Goal: Task Accomplishment & Management: Manage account settings

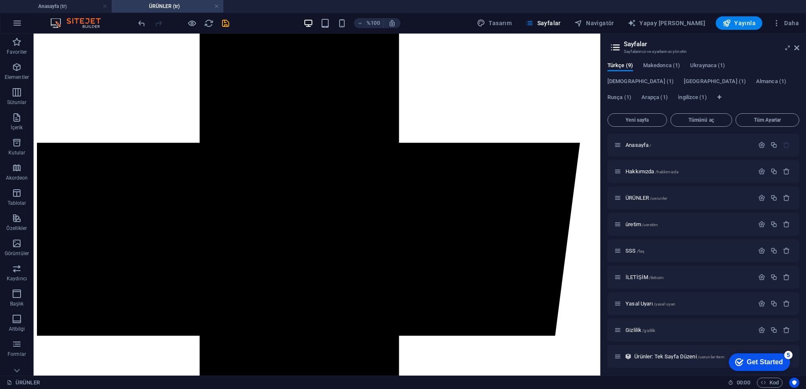
scroll to position [462, 0]
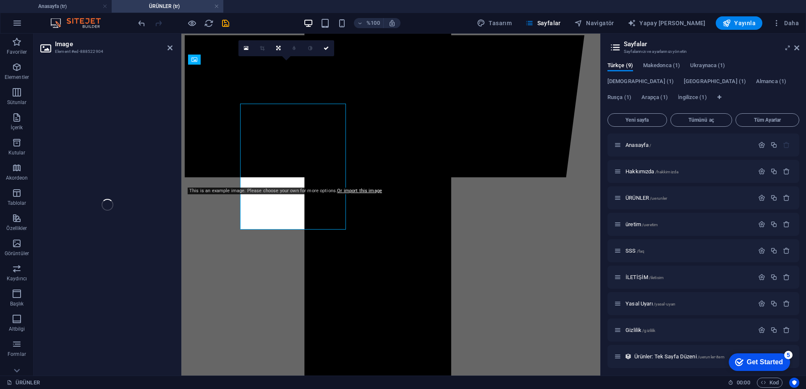
select select "px"
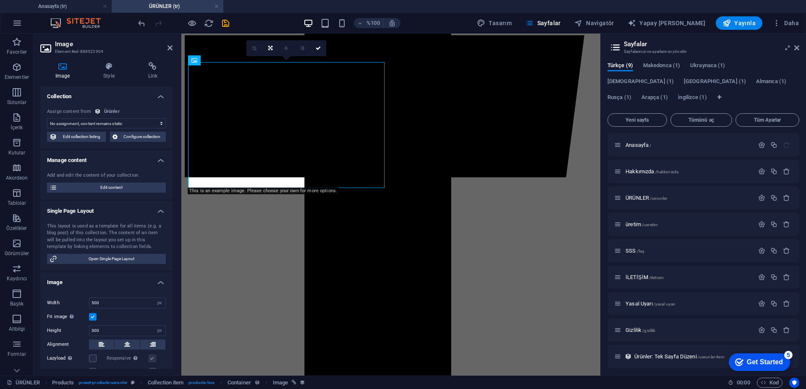
scroll to position [457, 0]
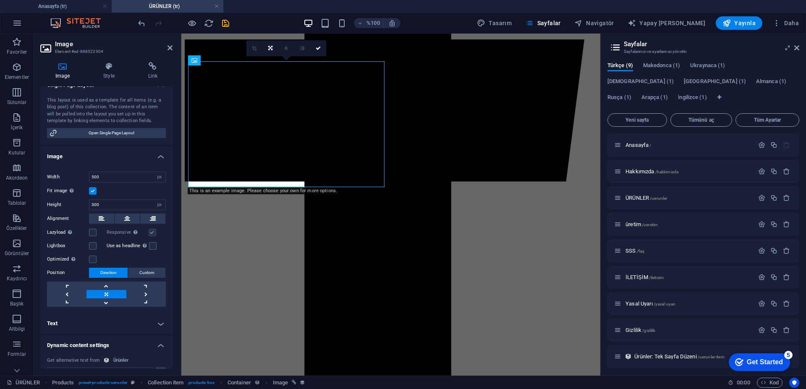
select select "image"
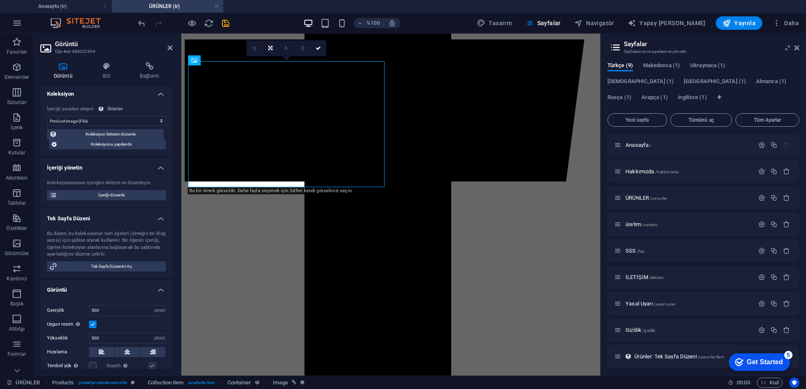
scroll to position [0, 0]
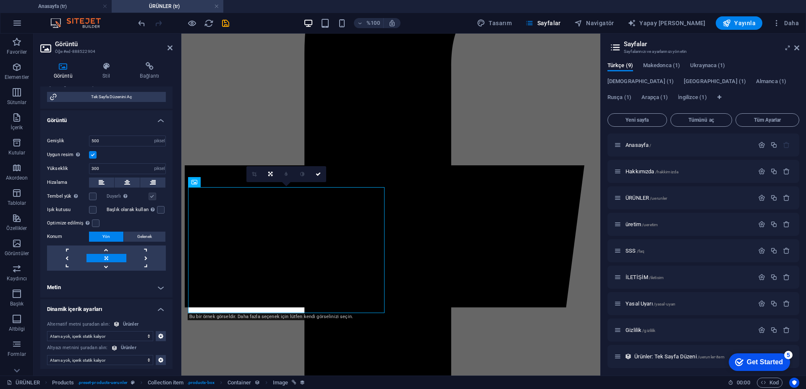
scroll to position [175, 0]
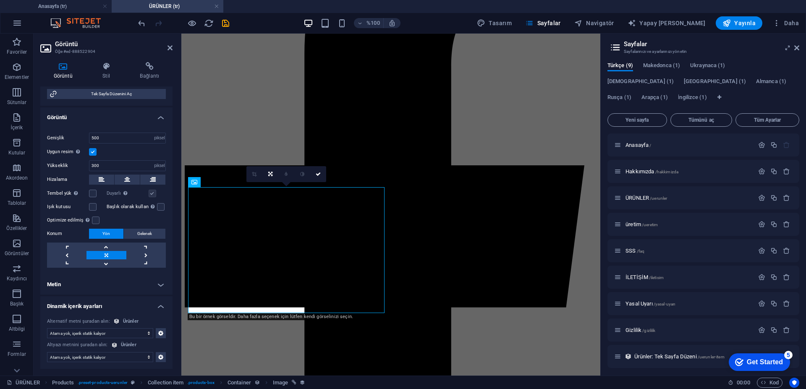
click at [123, 333] on select "Atama yok, içerik statik kalıyor Created at (Date) Updated at (Date) Name (Plai…" at bounding box center [100, 333] width 106 height 10
click at [229, 184] on div "Görüntü" at bounding box center [235, 182] width 34 height 10
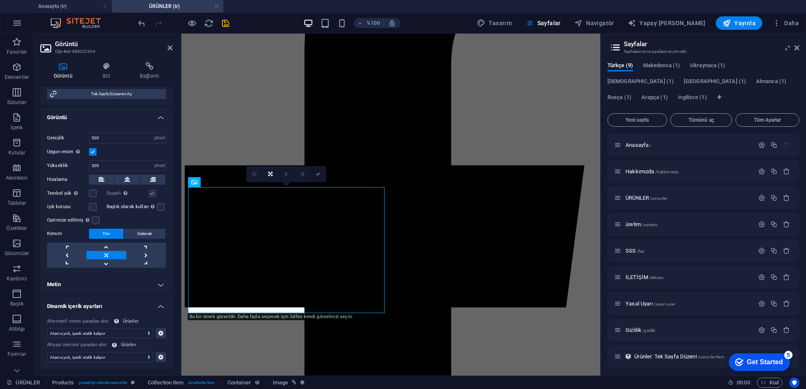
click at [314, 176] on link at bounding box center [318, 174] width 16 height 16
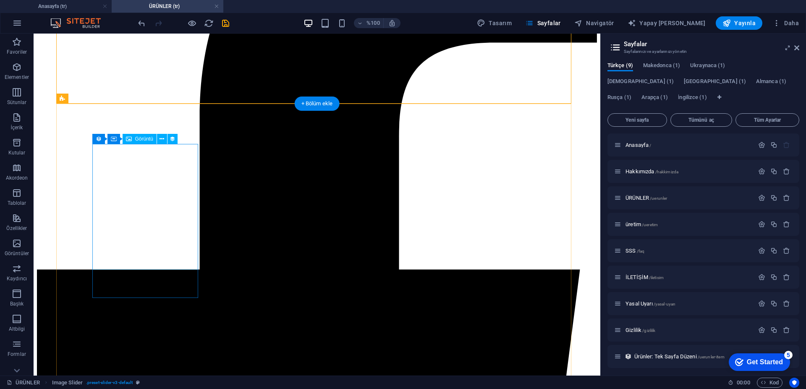
scroll to position [419, 0]
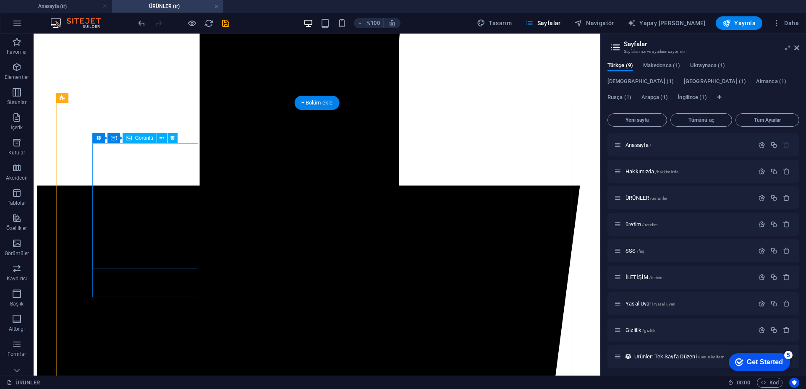
select select "image"
select select "px"
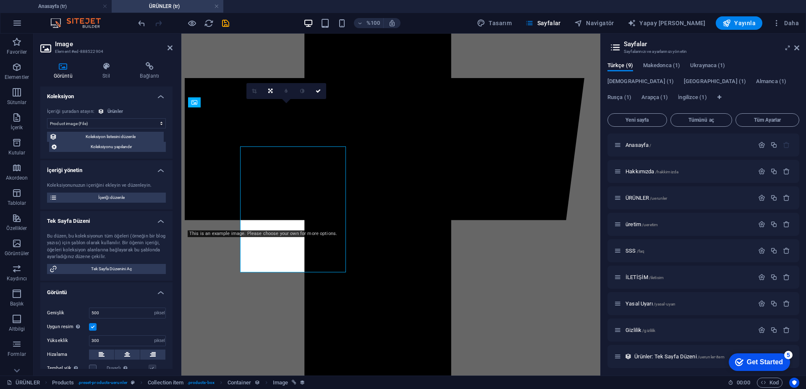
scroll to position [415, 0]
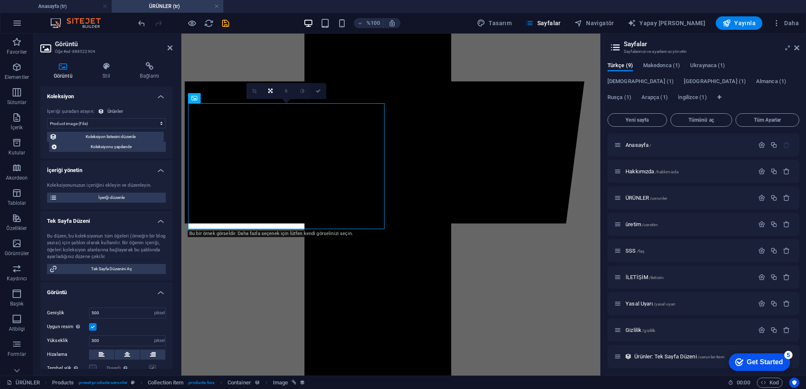
click at [322, 89] on link at bounding box center [318, 91] width 16 height 16
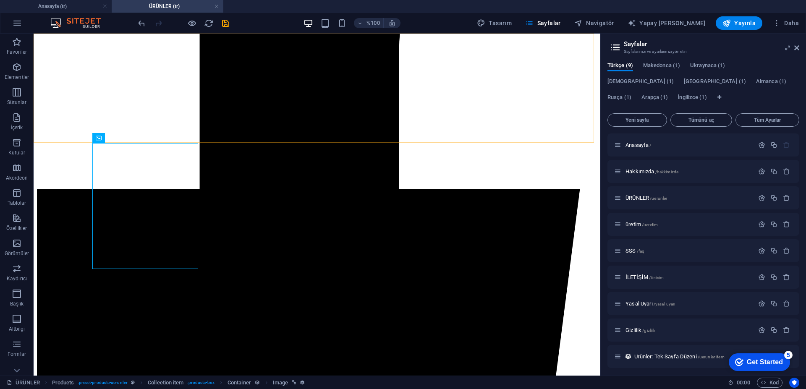
scroll to position [419, 0]
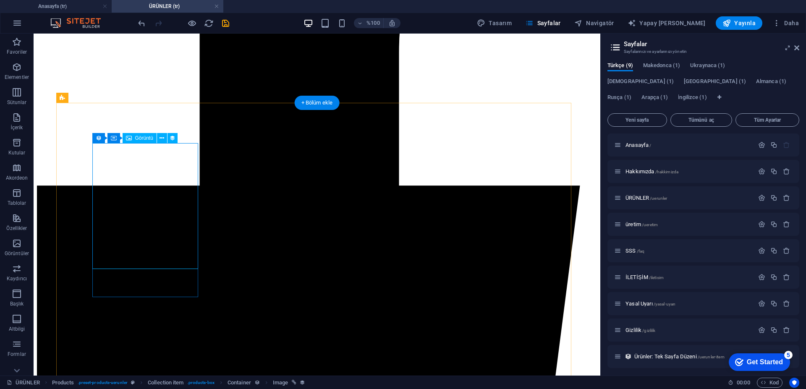
click at [133, 136] on div "Görüntü" at bounding box center [140, 138] width 34 height 10
click at [137, 139] on font "Görüntü" at bounding box center [144, 138] width 18 height 6
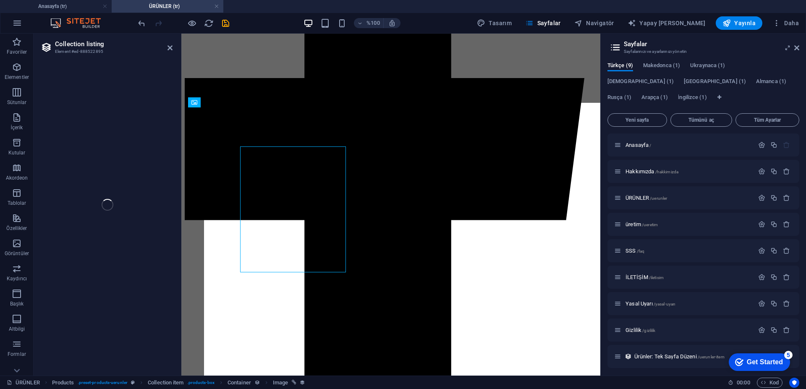
scroll to position [415, 0]
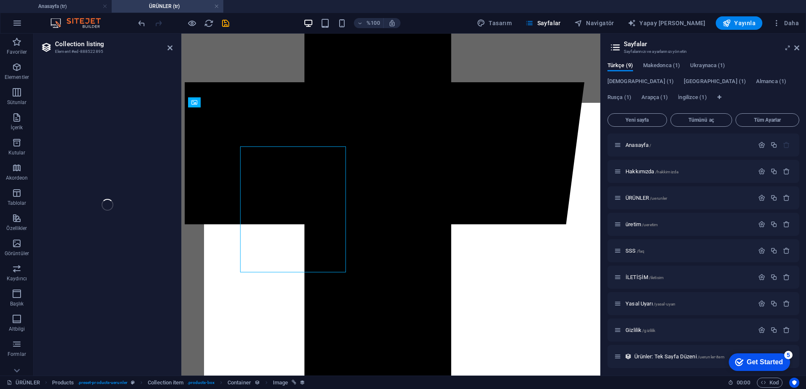
select select "createdAt_DESC"
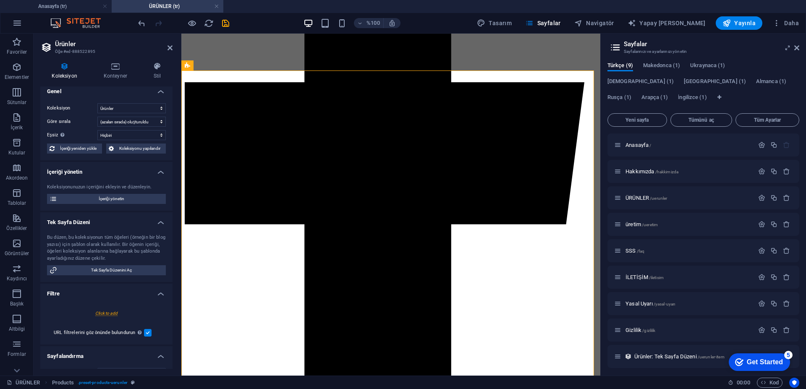
scroll to position [0, 0]
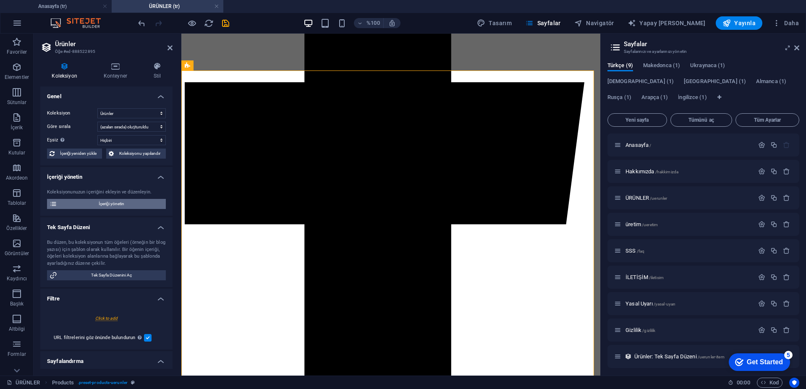
click at [129, 205] on span "İçeriği yönetin" at bounding box center [112, 204] width 104 height 10
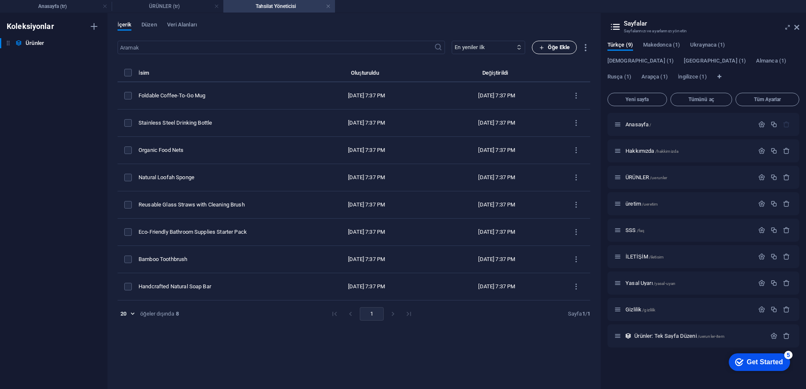
click at [561, 46] on font "Öğe Ekle" at bounding box center [559, 47] width 22 height 6
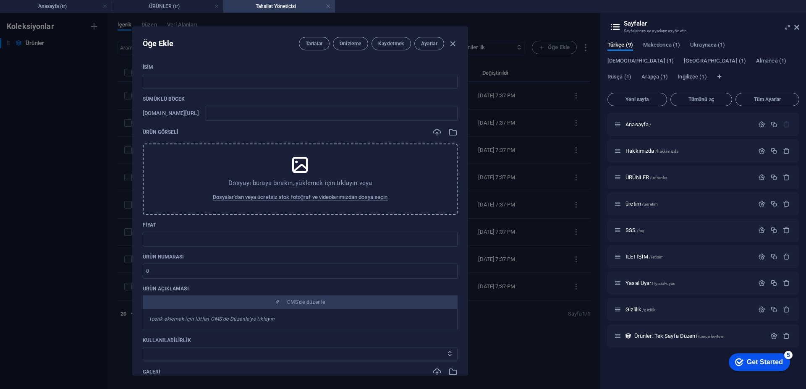
click at [296, 159] on icon at bounding box center [300, 164] width 21 height 21
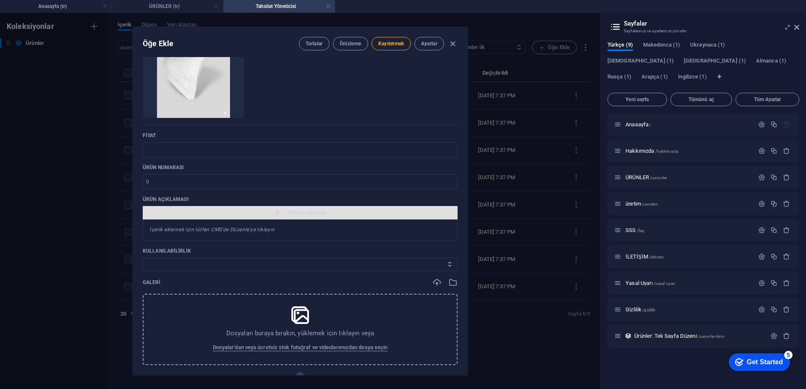
scroll to position [168, 0]
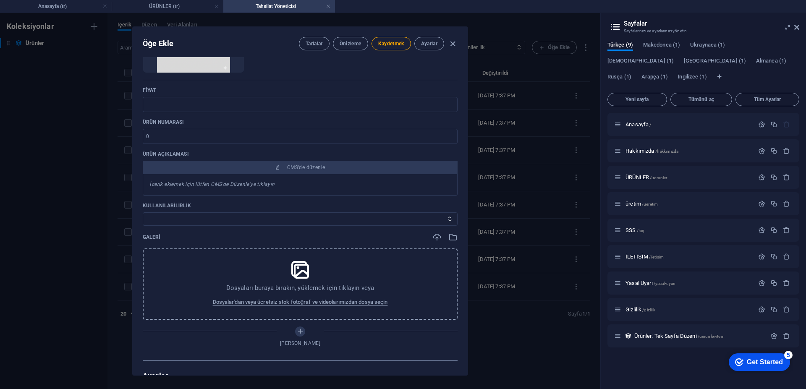
click at [295, 264] on icon at bounding box center [300, 269] width 21 height 21
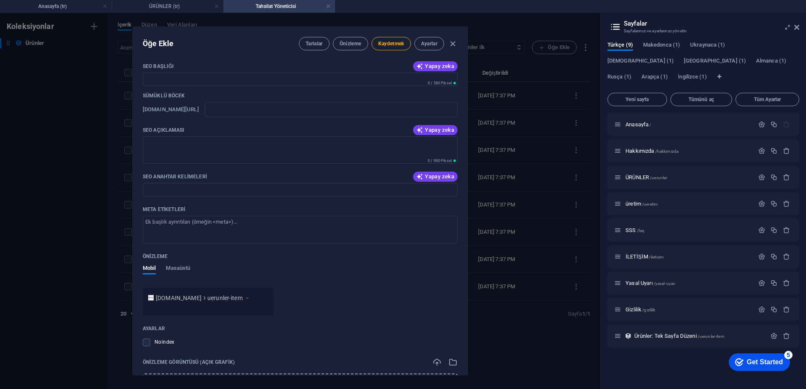
scroll to position [590, 0]
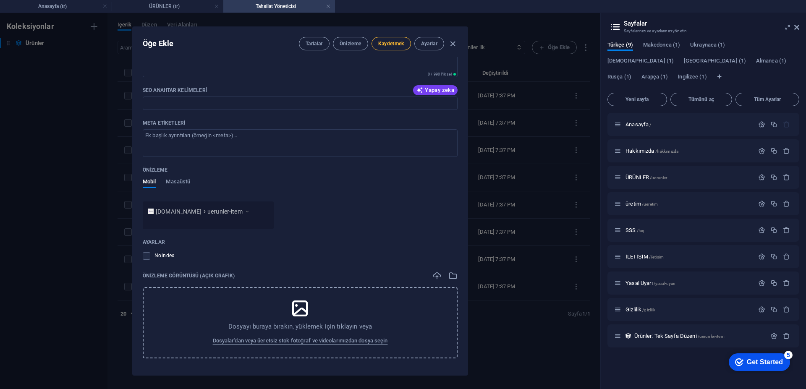
click at [393, 43] on font "Kaydetmek" at bounding box center [391, 44] width 26 height 6
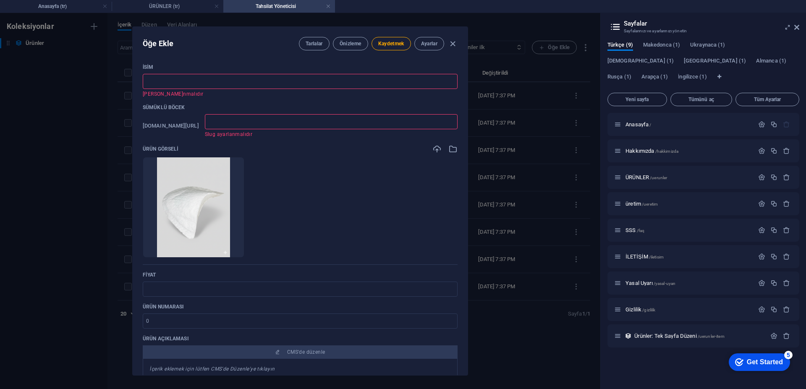
type input "P"
type input "p"
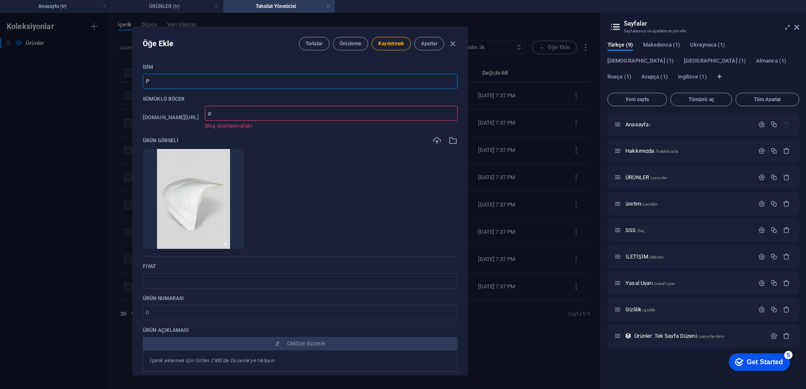
type input "Pa"
type input "pa"
type input "P"
type input "p"
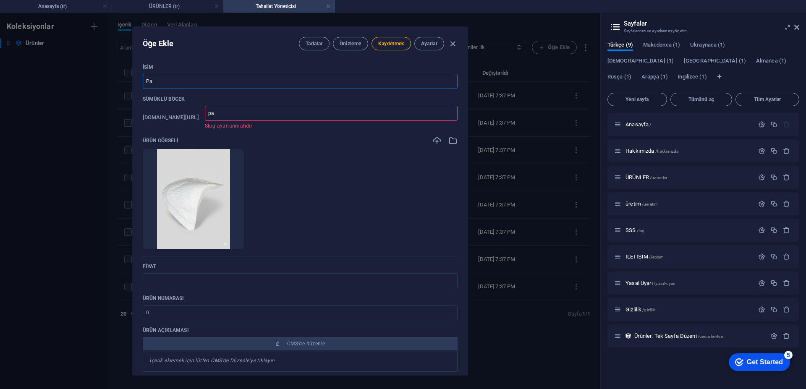
type input "p"
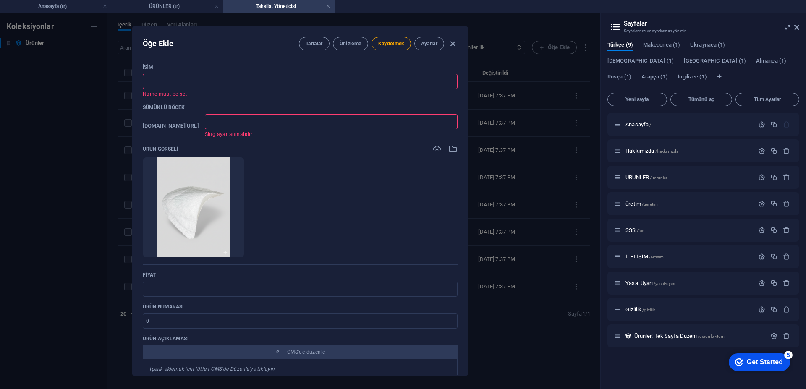
type input "S"
type input "s"
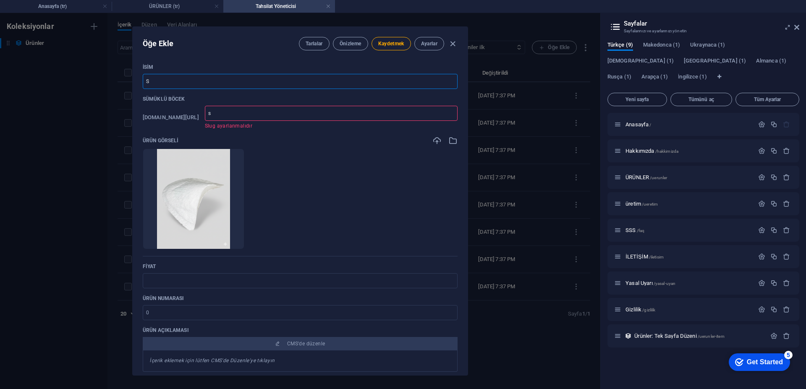
type input "S"
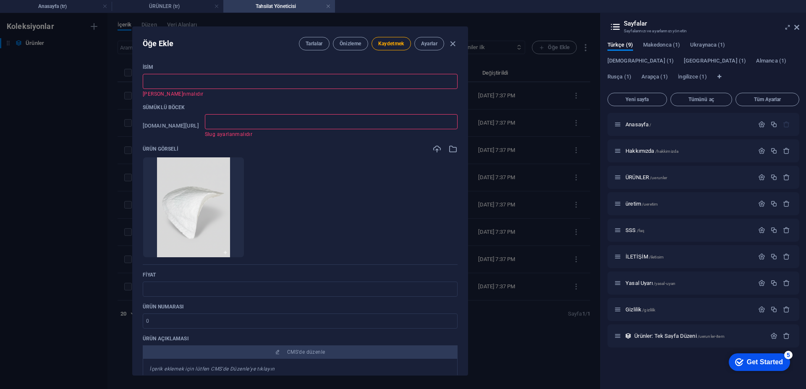
type input "ü"
type input "ue"
type input "S"
type input "s"
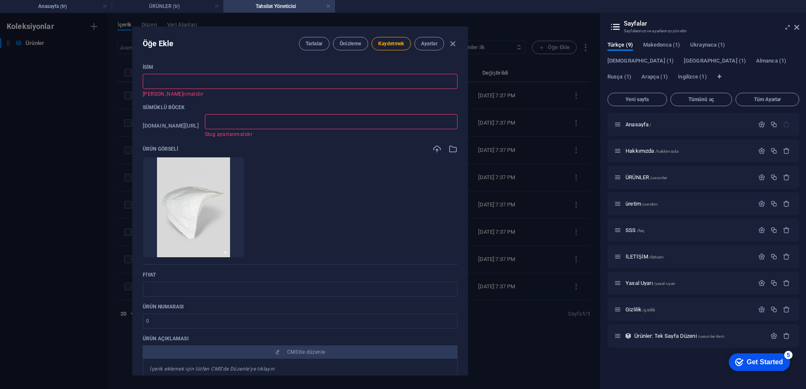
type input "s"
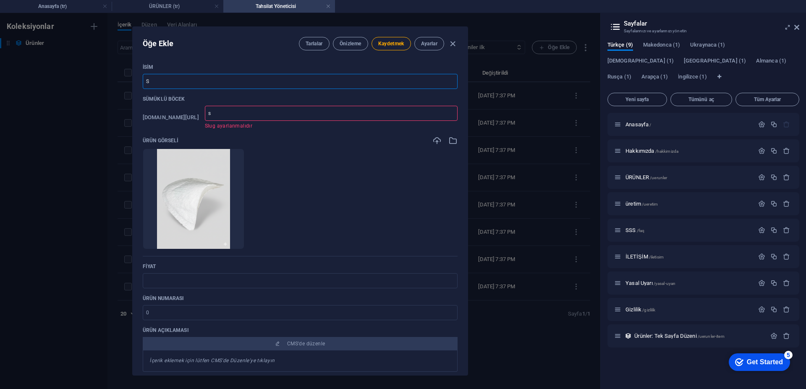
type input "Sü"
type input "sue"
type input "Sün"
type input "suen"
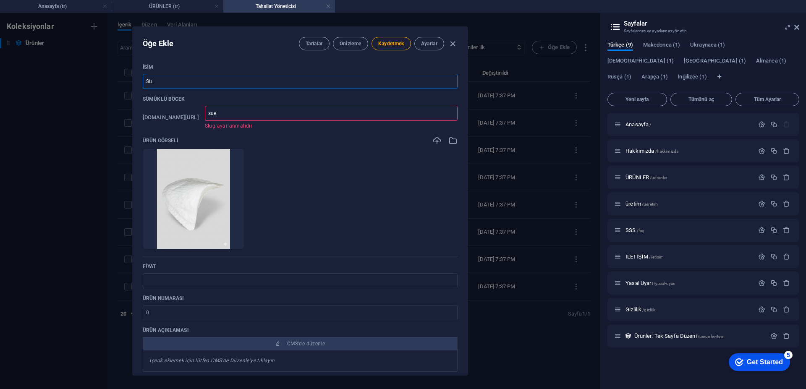
type input "suen"
type input "Süng"
type input "sueng"
type input "Sünge"
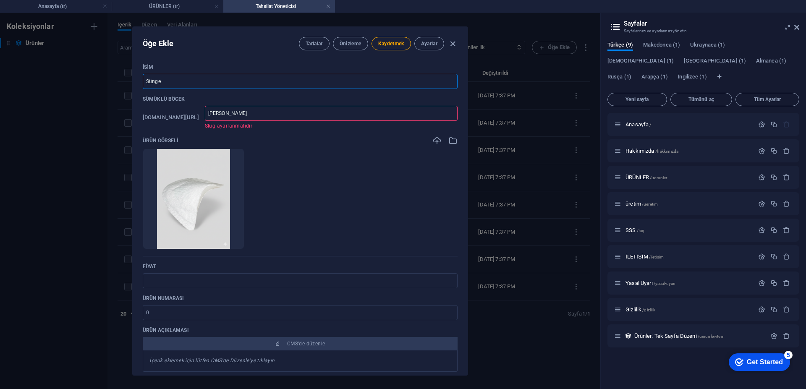
type input "suenge"
type input "Sünger"
type input "suenger"
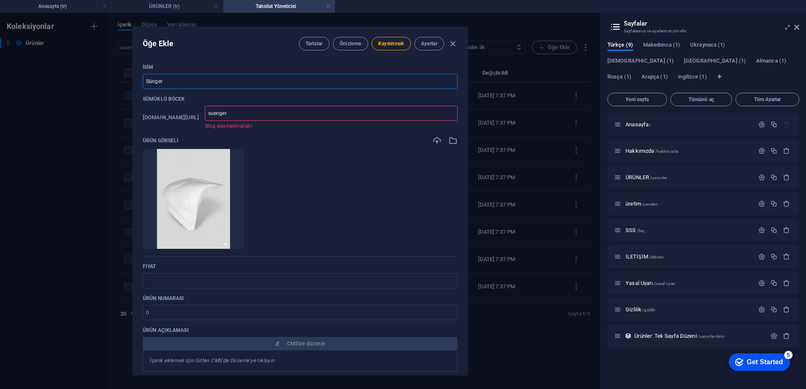
type input "Süngerl"
type input "suengerl"
type input "Süngerli"
type input "suengerli"
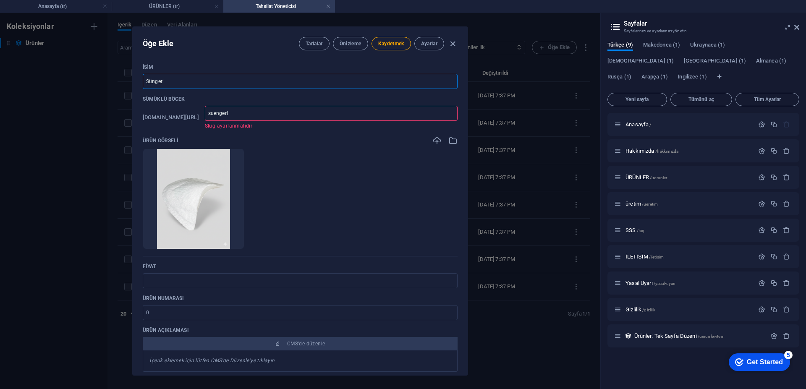
type input "suengerli"
type input "Süngerli P"
type input "suengerli-p"
type input "Süngerli Pa"
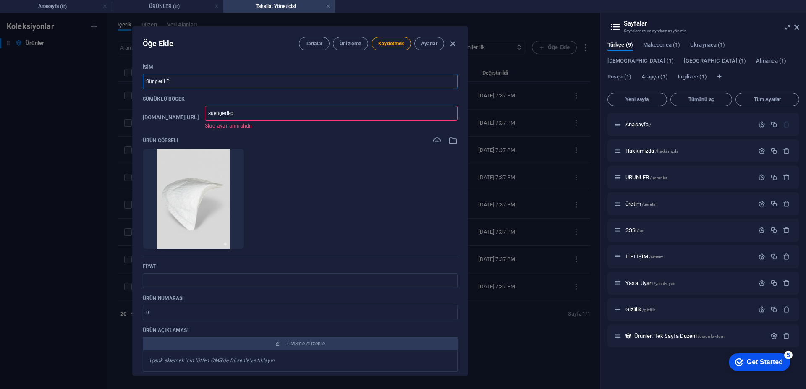
type input "suengerli-pa"
type input "Süngerli Pam"
type input "suengerli-pam"
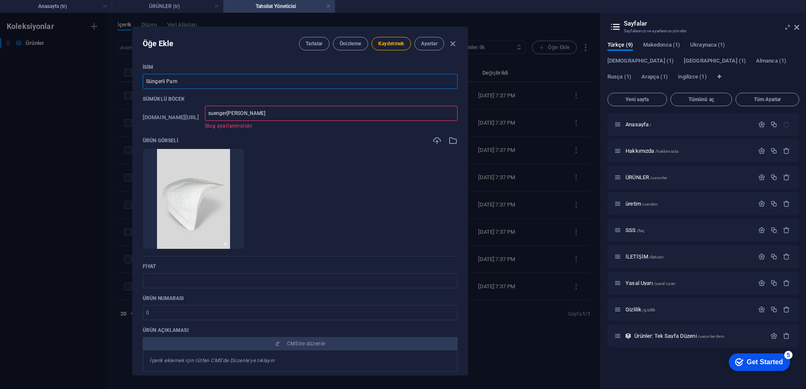
type input "Süngerli Pamu"
type input "suengerli-pamu"
type input "Süngerli Pamuk"
type input "suengerli-pamuk"
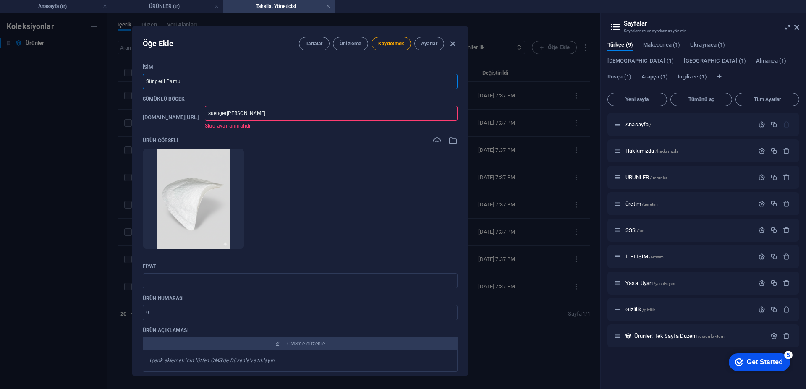
type input "suengerli-pamuk"
type input "Süngerli Pamukl"
type input "suengerli-pamukl"
type input "Süngerli Pamuklu"
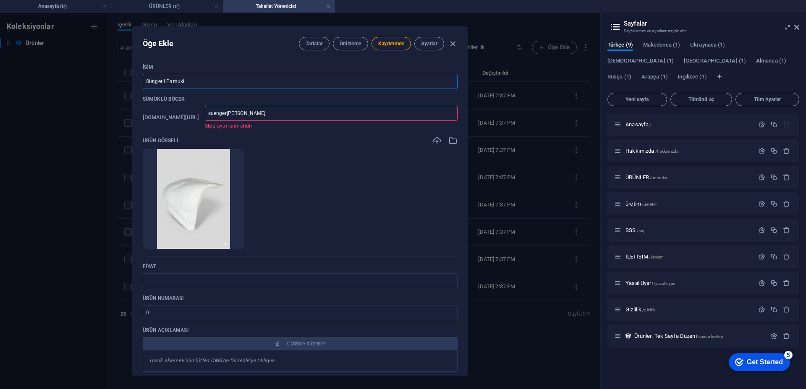
type input "suengerli-pamuklu"
type input "Süngerli Pamuklu V"
type input "suengerli-pamuklu-v"
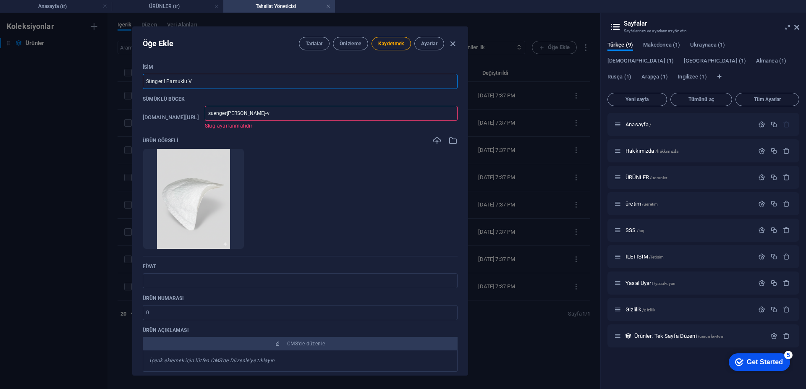
type input "Süngerli Pamuklu Va"
type input "suengerli-pamuklu-va"
type input "Süngerli Pamuklu Vat"
type input "suengerli-pamuklu-vat"
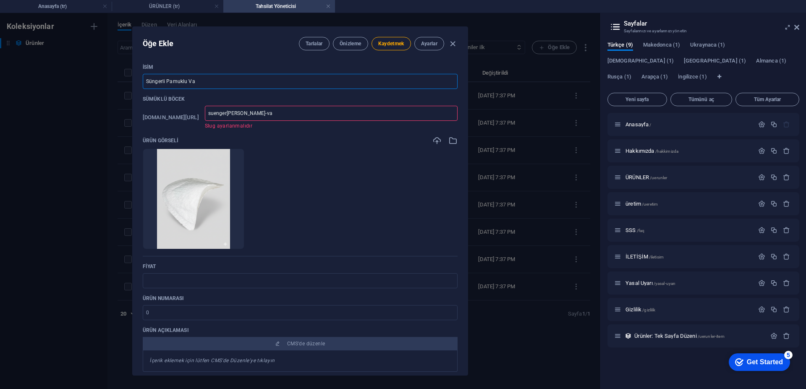
type input "suengerli-pamuklu-vat"
type input "Süngerli Pamuklu Vatk"
type input "suengerli-pamuklu-vatk"
type input "Süngerli Pamuklu Vatka"
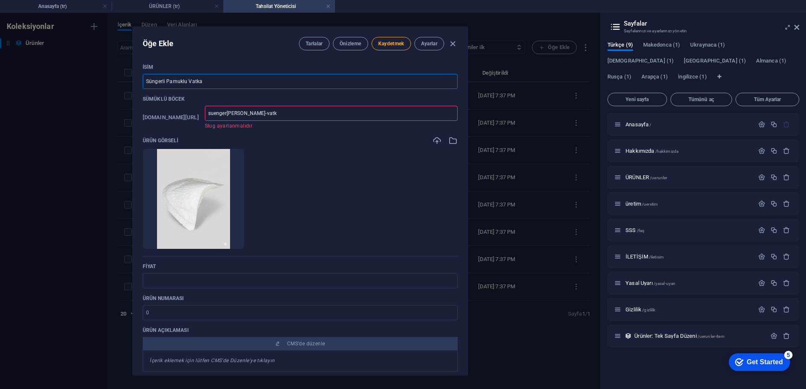
type input "suengerli-pamuklu-vatka"
type input "Süngerli Pamuklu Vatka"
click at [184, 312] on input "number" at bounding box center [300, 312] width 315 height 15
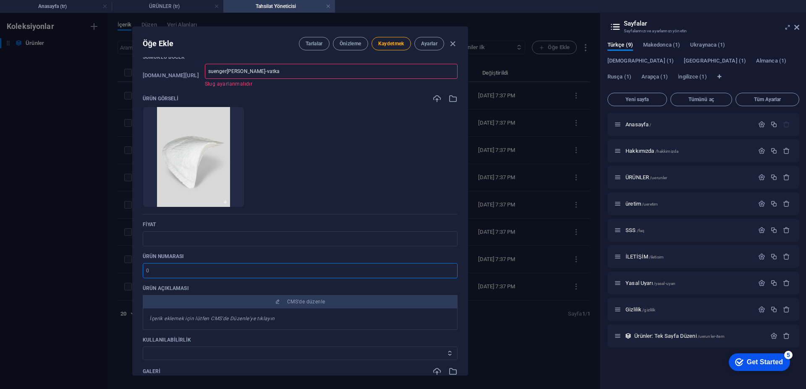
paste input "-047"
click at [145, 267] on input "-047" at bounding box center [300, 270] width 315 height 15
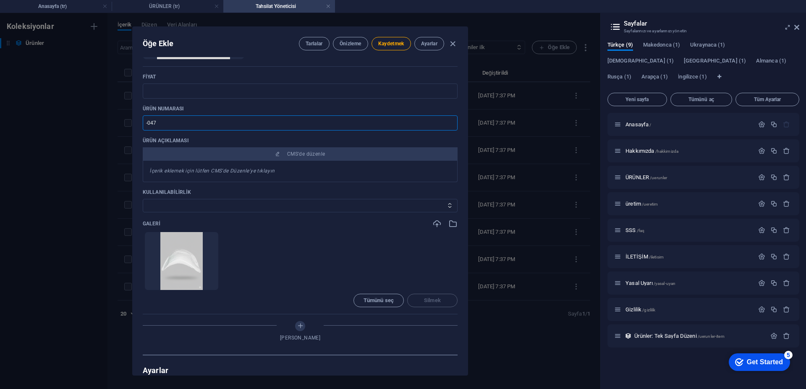
scroll to position [294, 0]
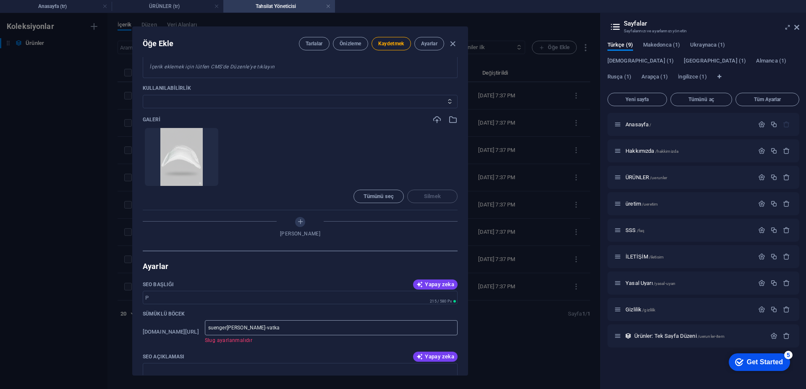
type input "-047"
click at [317, 333] on input "suengerli-pamuklu-vatka" at bounding box center [331, 327] width 253 height 15
click at [259, 326] on input "suengerli-pamuklu-vatka" at bounding box center [331, 327] width 253 height 15
type input "suengerl-pamuklu-vatka"
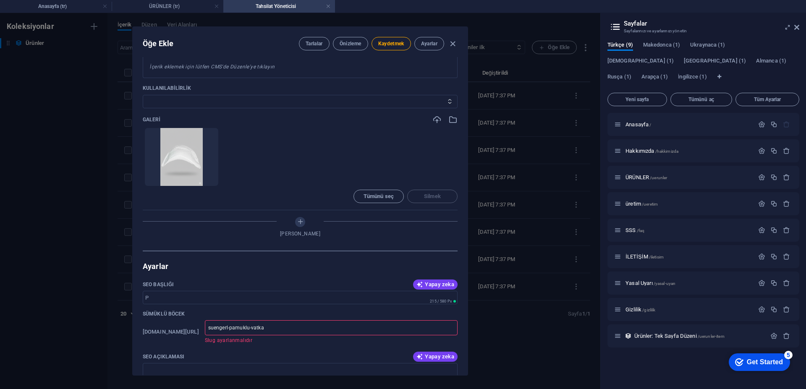
type input "suenger-pamuklu-vatka"
type input "suenge-pamuklu-vatka"
type input "sueng-pamuklu-vatka"
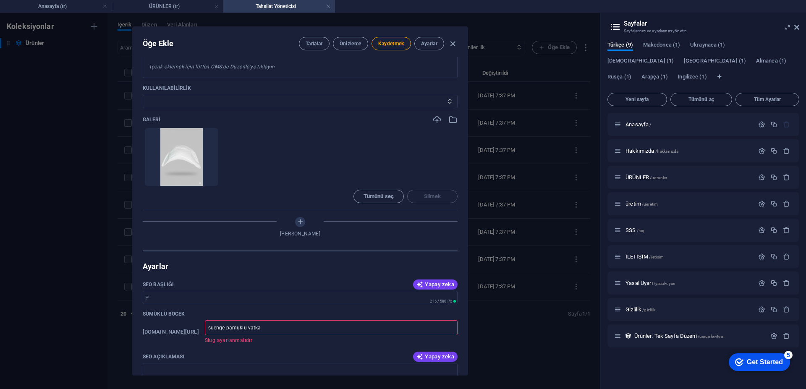
type input "sueng-pamuklu-vatka"
type input "suen-pamuklu-vatka"
type input "sue-pamuklu-vatka"
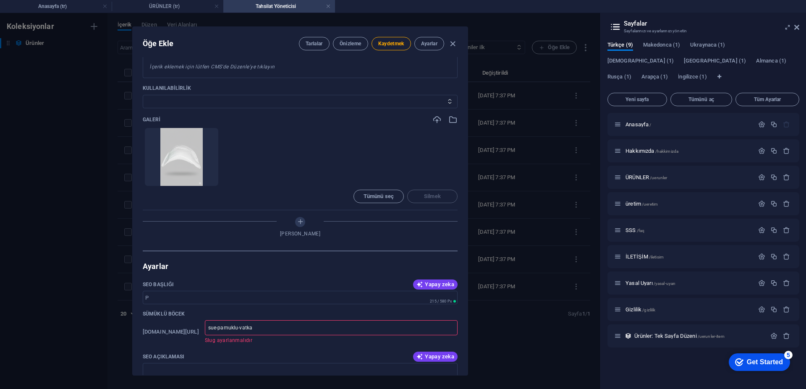
type input "su-pamuklu-vatka"
type input "sun-pamuklu-vatka"
type input "sung-pamuklu-vatka"
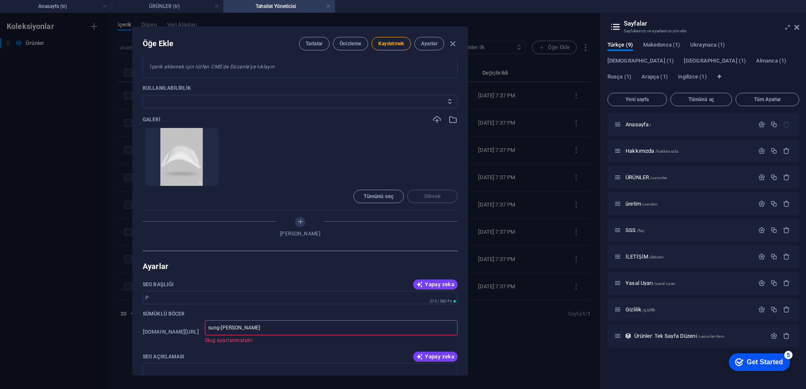
type input "sunge-pamuklu-vatka"
type input "sunger-pamuklu-vatka"
type input "sungerl-pamuklu-vatka"
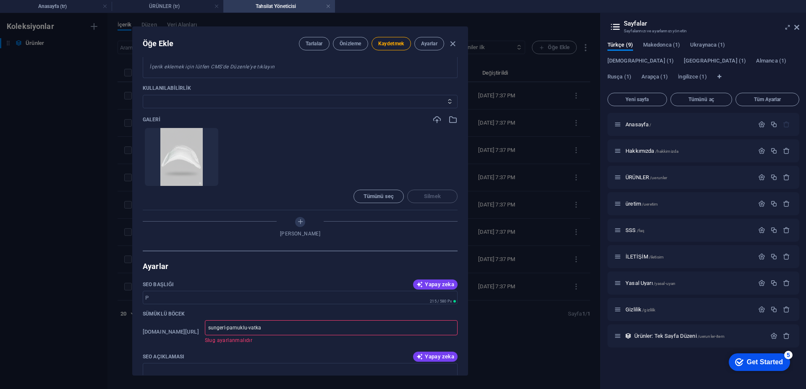
type input "sungerli-pamuklu-vatka"
click at [319, 328] on input "sungerli-pamuklu-vatka" at bounding box center [331, 327] width 253 height 15
click at [317, 351] on div "SEO Açıklaması Yapay zeka" at bounding box center [300, 356] width 315 height 13
click at [213, 294] on input "SEO Başlığı" at bounding box center [300, 297] width 315 height 13
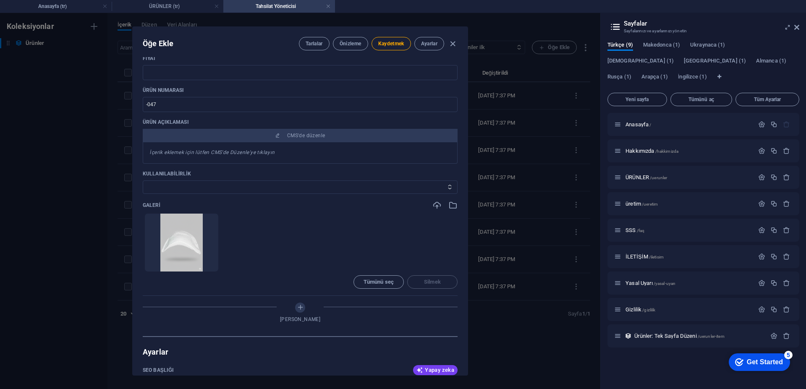
scroll to position [210, 0]
click at [393, 43] on font "Kaydetmek" at bounding box center [391, 44] width 26 height 6
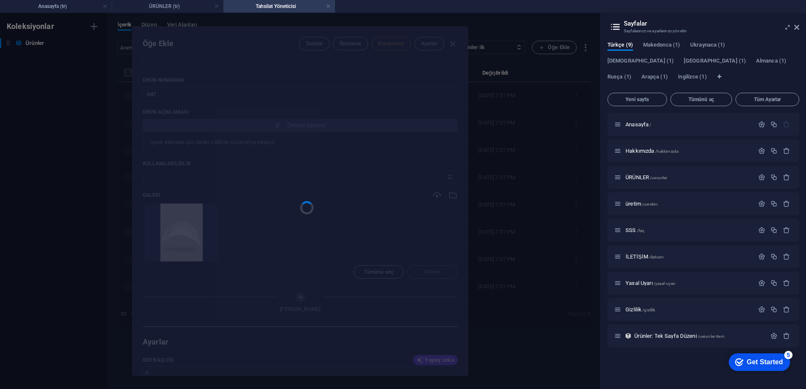
scroll to position [201, 0]
type input "sungerli-pamuklu-vatka"
type input "-47"
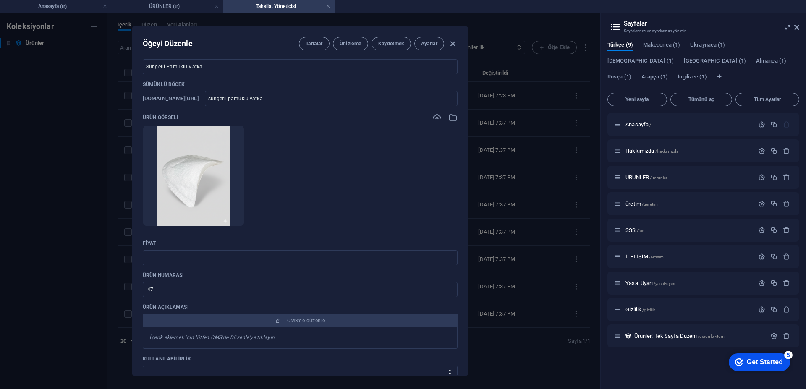
scroll to position [0, 0]
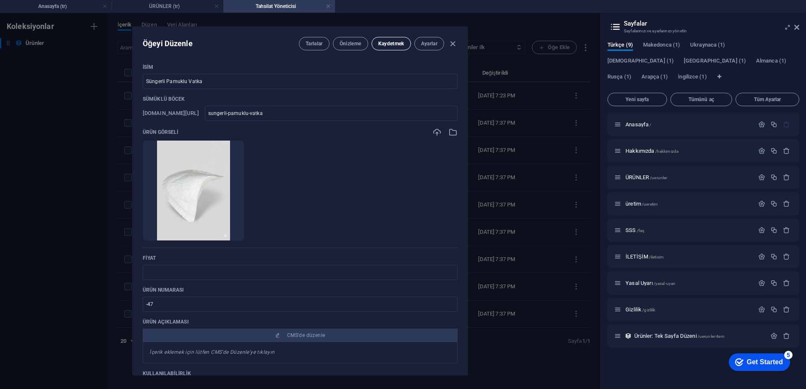
click at [389, 39] on button "Kaydetmek" at bounding box center [390, 43] width 39 height 13
click at [354, 46] on font "Önizleme" at bounding box center [351, 44] width 22 height 6
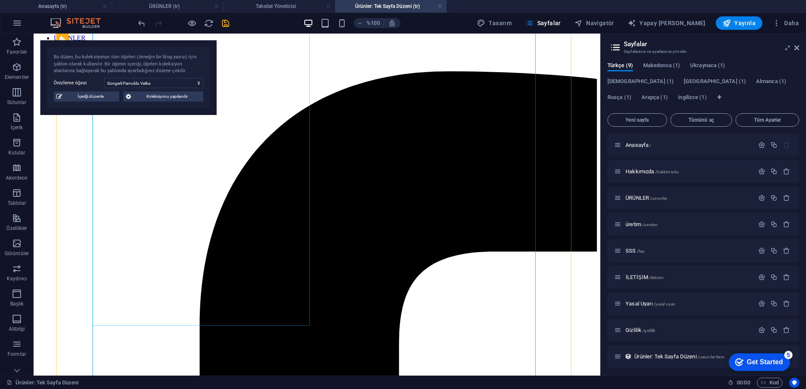
scroll to position [210, 0]
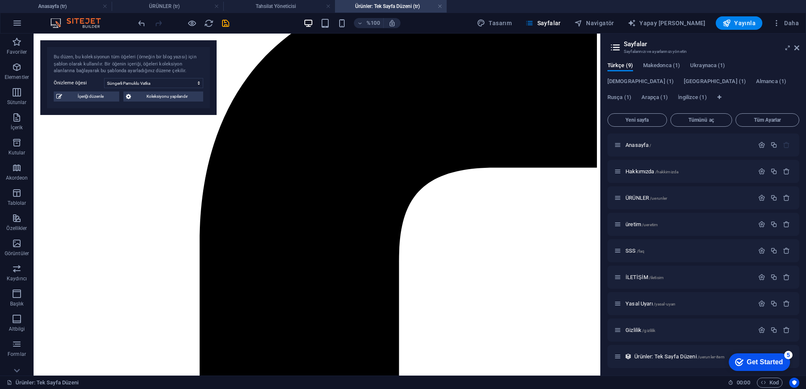
click at [103, 103] on div "Bu düzen, bu koleksiyonun tüm öğeleri (örneğin bir blog yazısı) için şablon ola…" at bounding box center [128, 77] width 176 height 75
click at [94, 102] on div "Bu düzen, bu koleksiyonun tüm öğeleri (örneğin bir blog yazısı) için şablon ola…" at bounding box center [128, 77] width 176 height 75
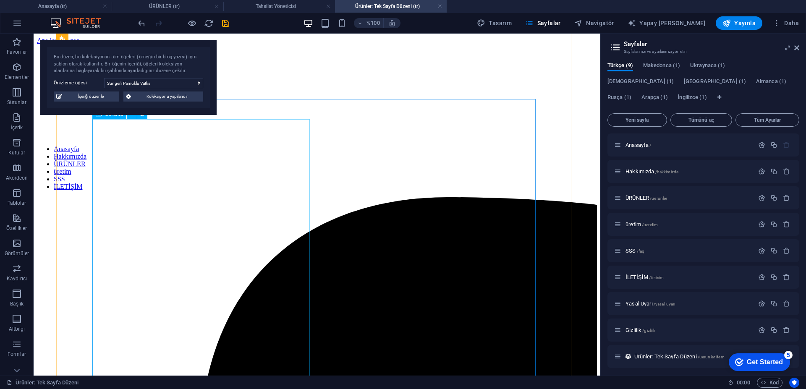
scroll to position [84, 0]
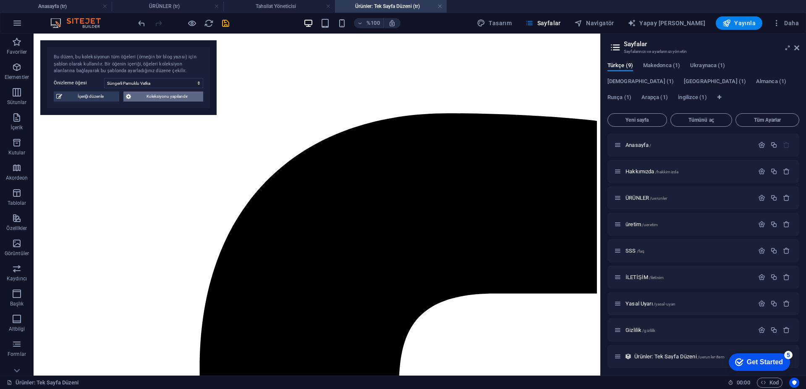
click at [168, 100] on span "Koleksiyonu yapılandır" at bounding box center [166, 96] width 67 height 10
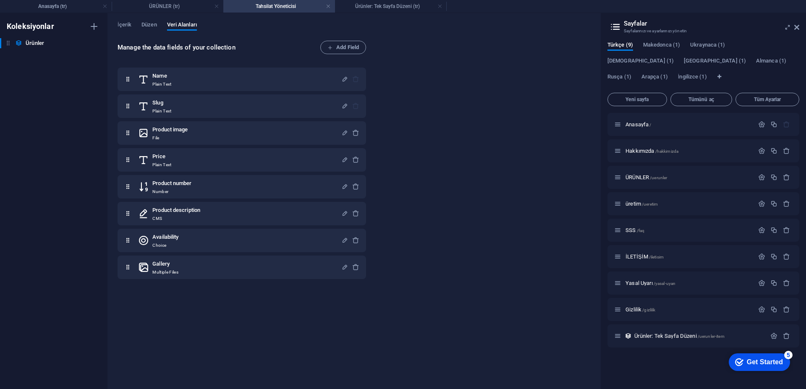
scroll to position [0, 0]
click at [148, 25] on font "Düzen" at bounding box center [148, 24] width 15 height 6
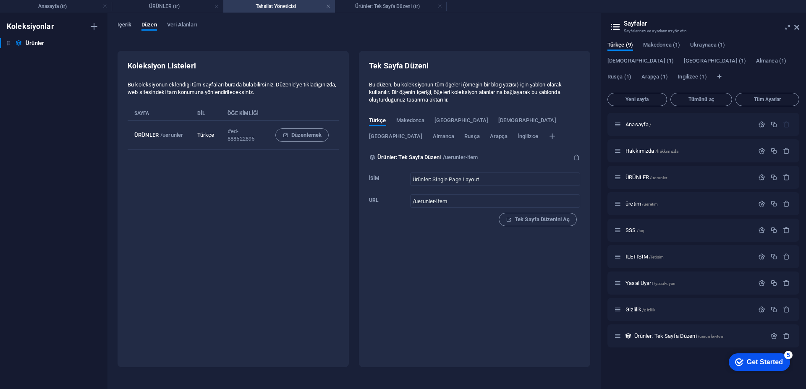
click at [121, 28] on font "İçerik" at bounding box center [125, 25] width 14 height 10
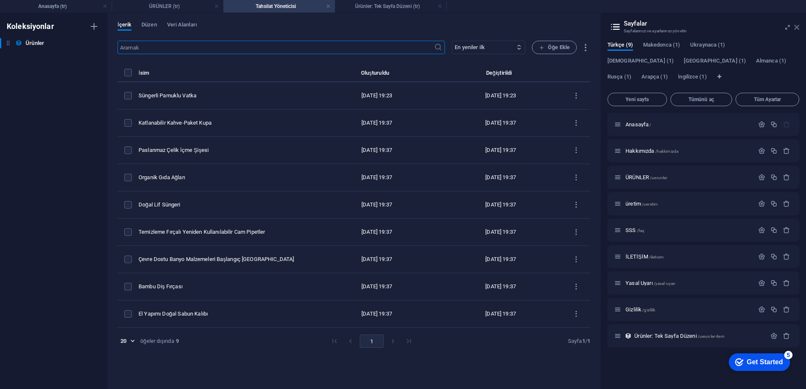
click at [797, 26] on icon at bounding box center [796, 27] width 5 height 7
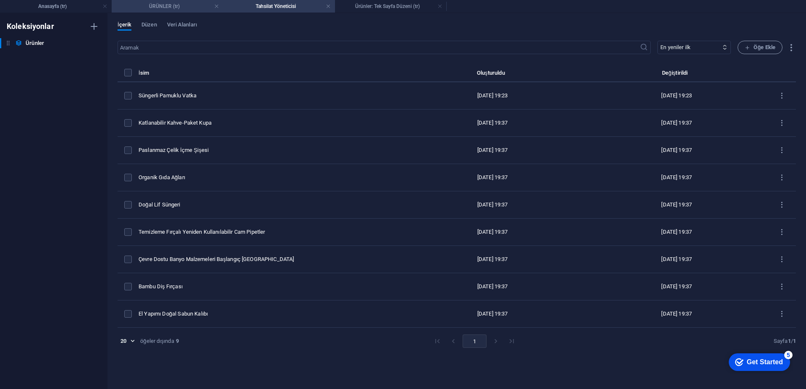
click at [170, 10] on h4 "ÜRÜNLER (tr)" at bounding box center [168, 6] width 112 height 9
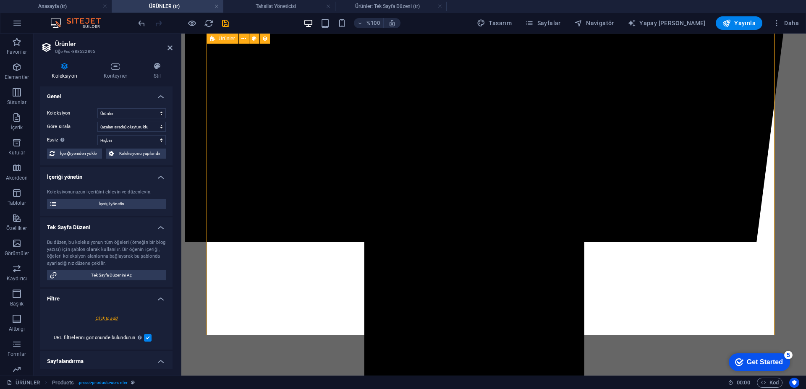
scroll to position [635, 0]
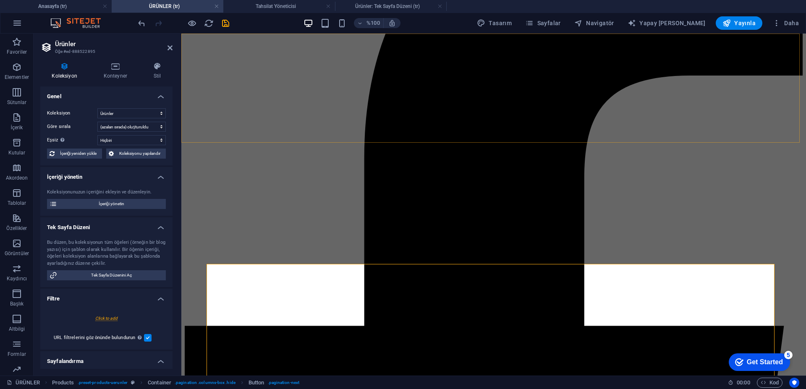
scroll to position [258, 0]
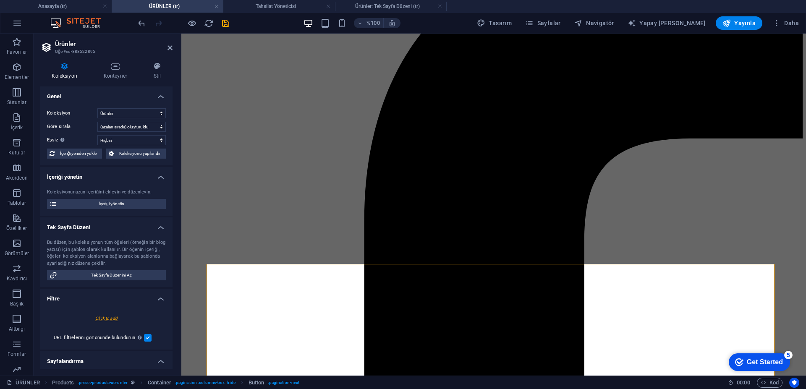
click at [166, 46] on h2 "Ürünler" at bounding box center [114, 44] width 118 height 8
drag, startPoint x: 171, startPoint y: 50, endPoint x: 138, endPoint y: 16, distance: 47.2
click at [172, 50] on icon at bounding box center [169, 47] width 5 height 7
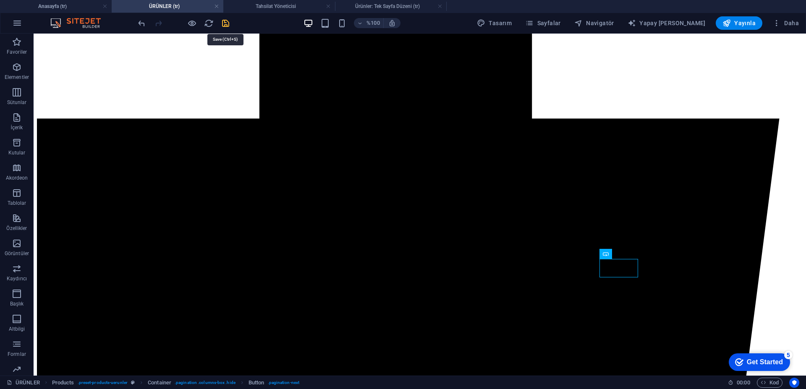
click at [225, 27] on icon "kaydetmek" at bounding box center [226, 23] width 10 height 10
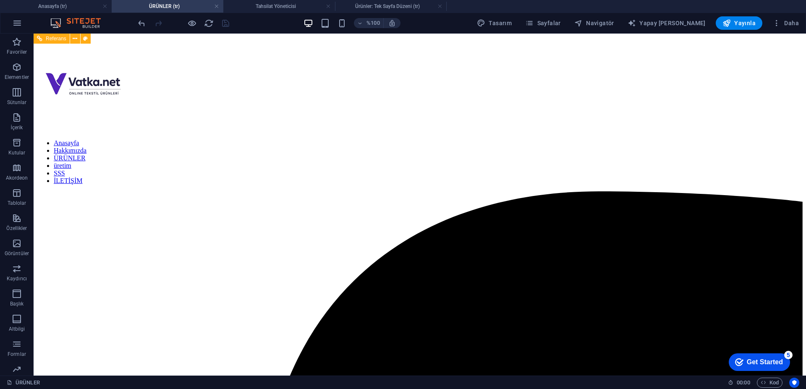
scroll to position [0, 0]
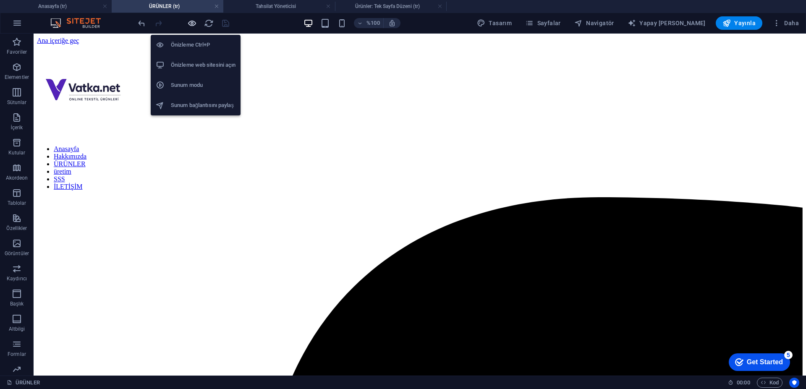
click at [193, 22] on icon "button" at bounding box center [192, 23] width 10 height 10
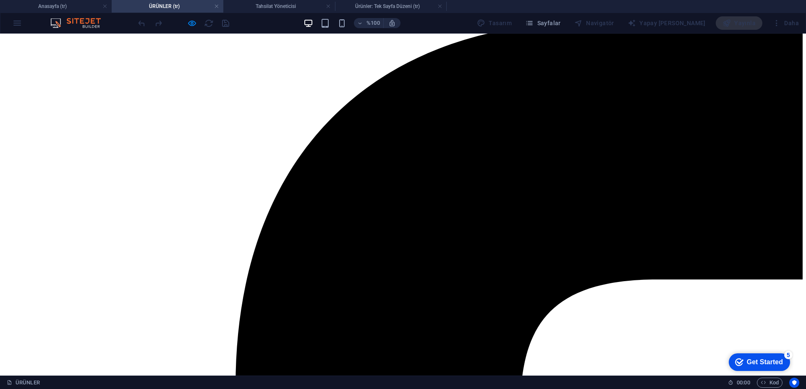
scroll to position [316, 0]
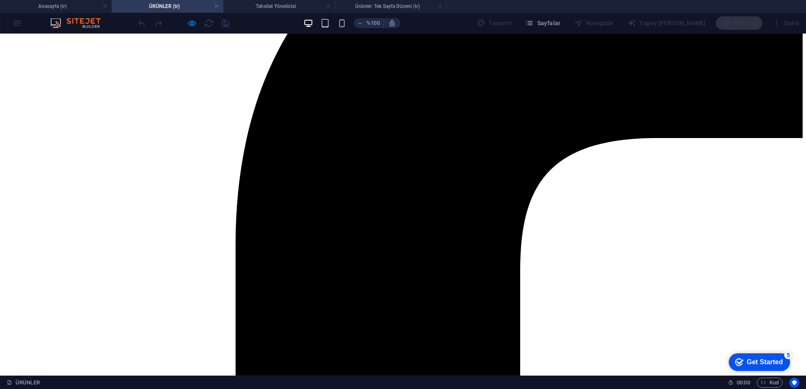
drag, startPoint x: 249, startPoint y: 272, endPoint x: 333, endPoint y: 271, distance: 83.9
select select "68b085da35f58b31a807f93d"
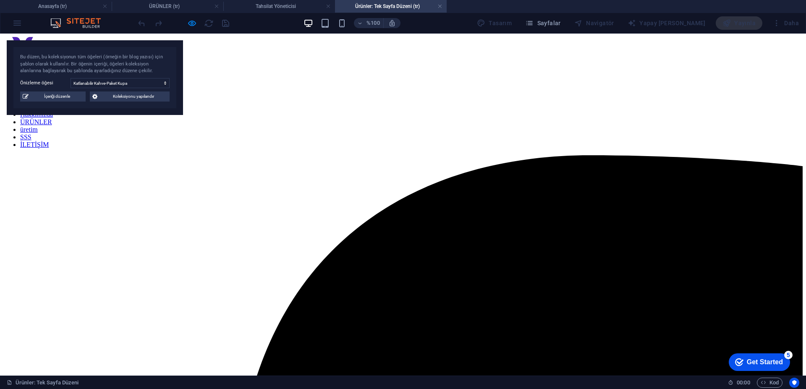
scroll to position [0, 0]
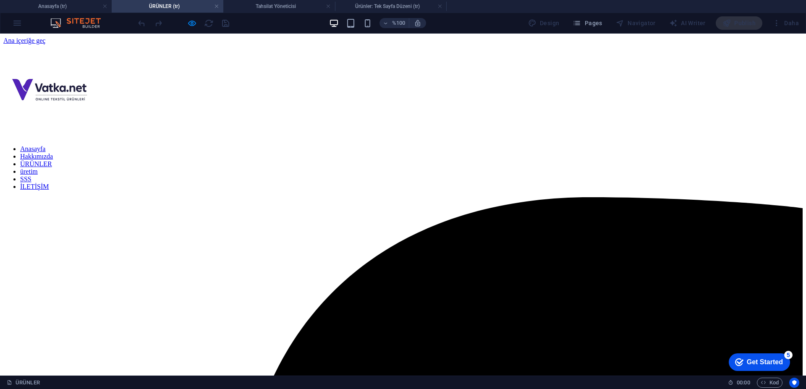
scroll to position [316, 0]
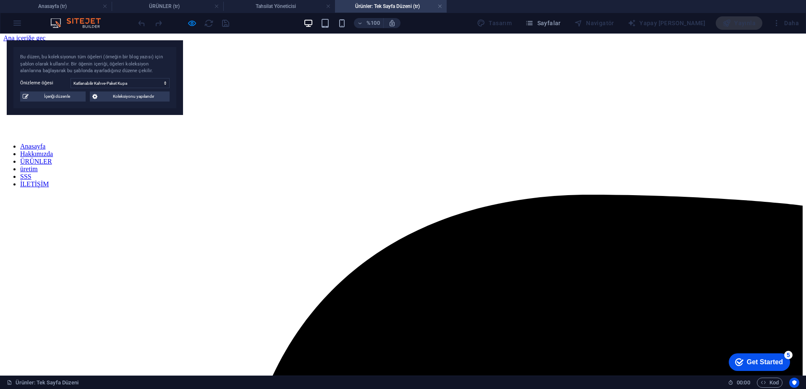
scroll to position [0, 0]
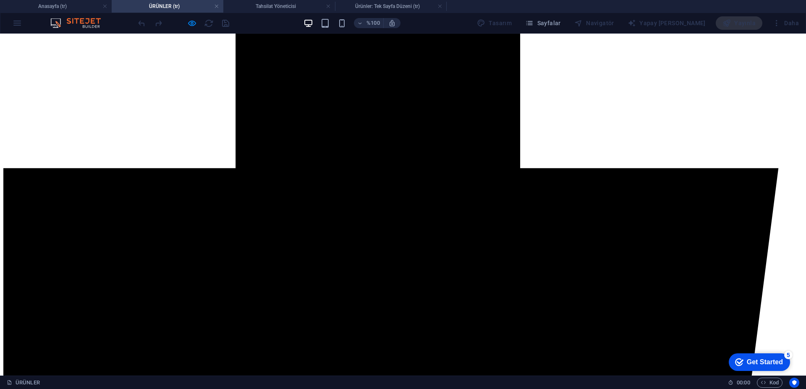
scroll to position [400, 0]
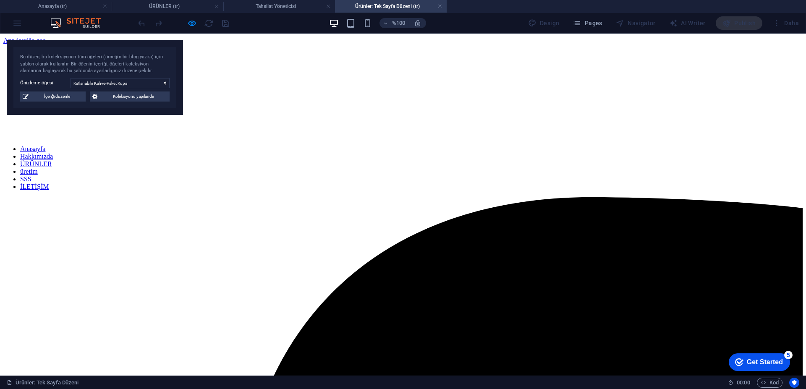
scroll to position [0, 0]
click at [67, 104] on div "Bu düzen, bu koleksiyonun tüm öğeleri (örneğin bir blog yazısı) için şablon ola…" at bounding box center [95, 77] width 176 height 75
click at [68, 98] on font "İçeriği düzenle" at bounding box center [57, 96] width 26 height 5
select select "Out of stock"
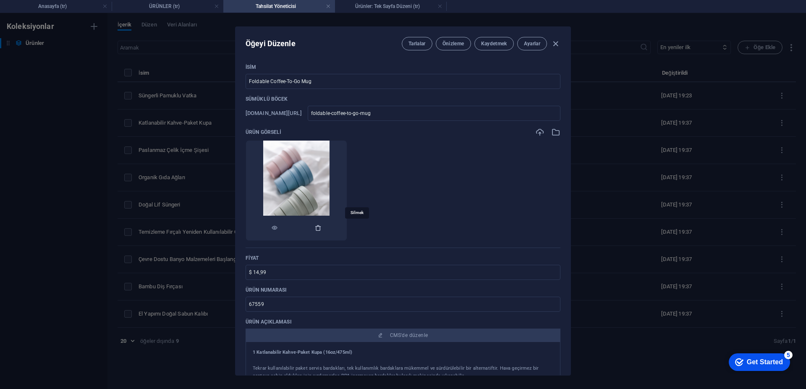
click at [321, 230] on icon "button" at bounding box center [318, 228] width 7 height 7
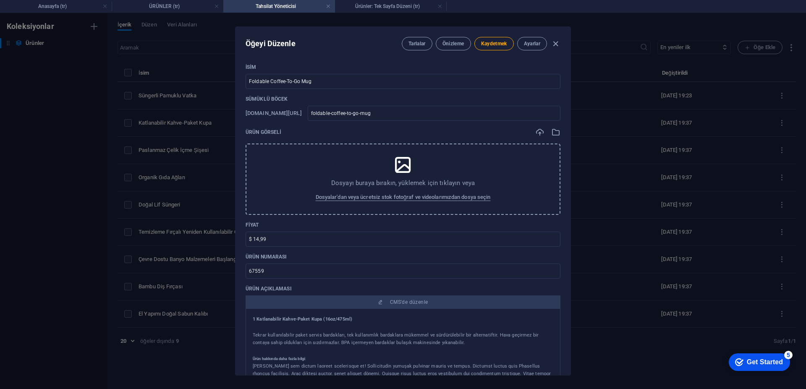
click at [401, 170] on icon at bounding box center [402, 164] width 21 height 21
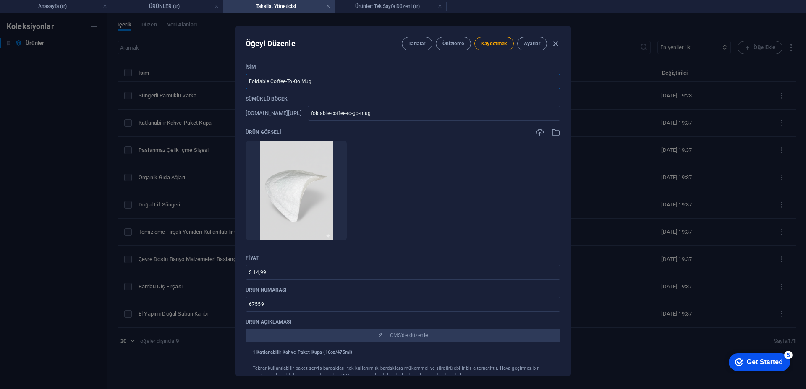
drag, startPoint x: 317, startPoint y: 77, endPoint x: 215, endPoint y: 91, distance: 102.9
click at [215, 91] on div "Öğeyi Düzenle Tarlalar Önizleme Kaydetmek Ayarlar İsim Foldable Coffee-To-Go Mu…" at bounding box center [403, 201] width 806 height 376
type input "S"
type input "s"
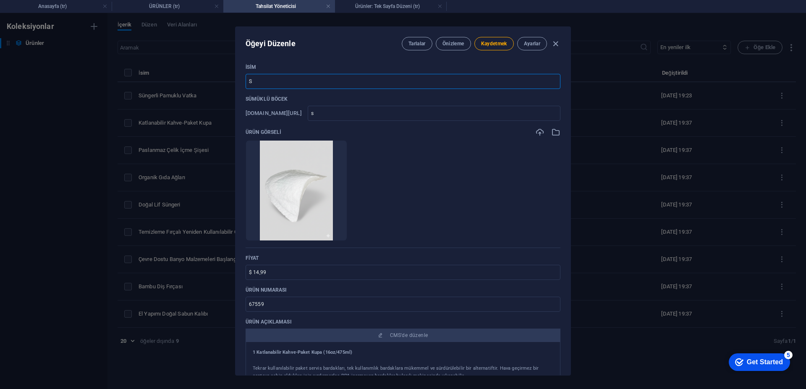
type input "Sü"
type input "sue"
type input "Sün"
type input "suen"
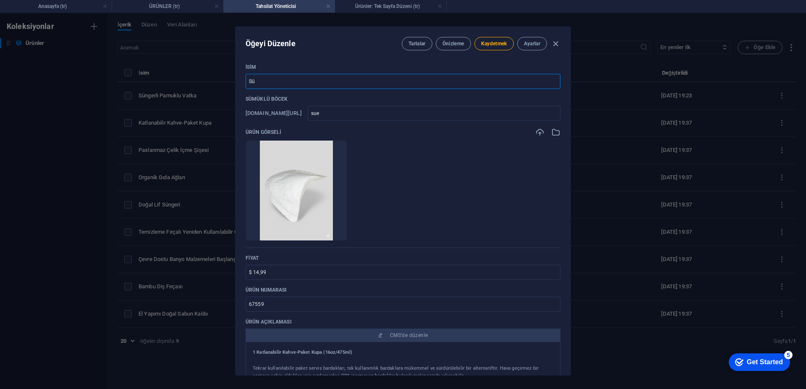
type input "suen"
type input "Süng"
type input "sueng"
type input "Sünge"
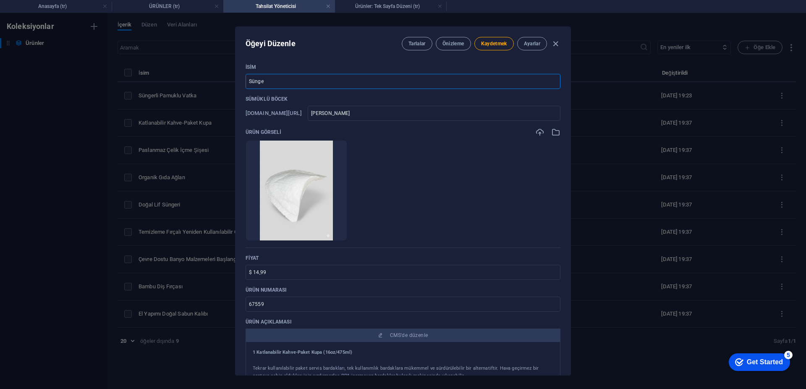
type input "suenge"
type input "Sünger"
type input "suenger"
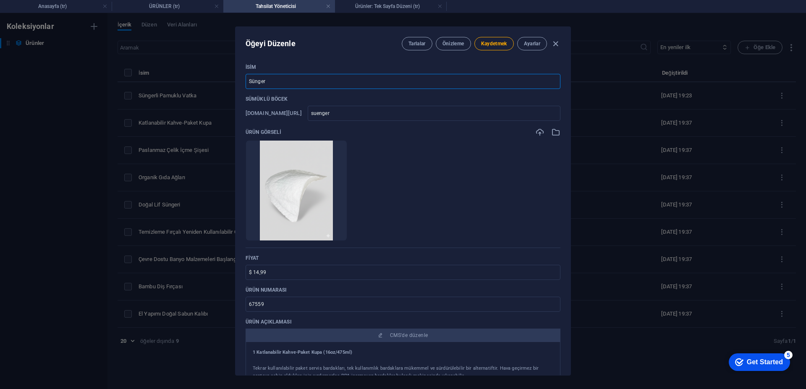
type input "Süngerl"
type input "suengerl"
type input "Süngerli"
type input "suengerli"
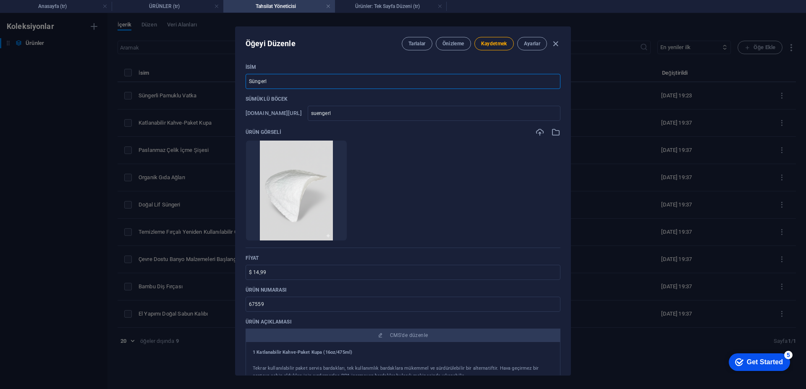
type input "suengerli"
type input "Süngerli P"
type input "suengerli-p"
type input "Süngerli Pan"
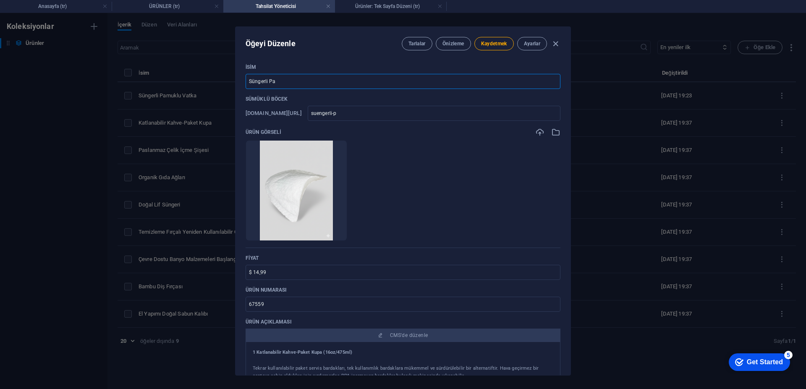
type input "suengerli-pan"
type input "Süngerli Pa"
type input "suengerli-pa"
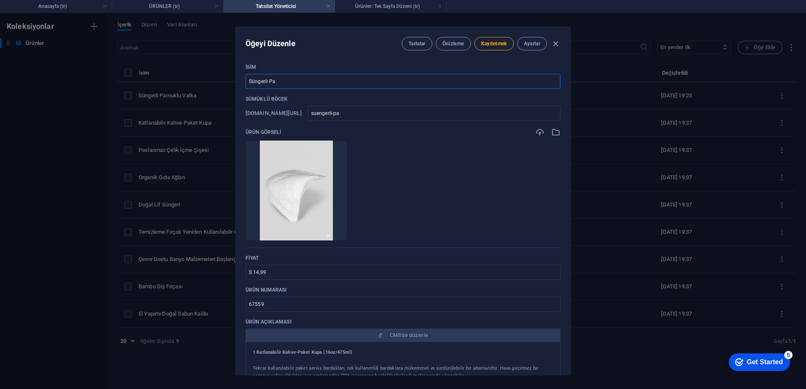
type input "Süngerli Pam"
type input "suengerli-pam"
type input "Süngerli Pamu"
type input "suengerli-pamu"
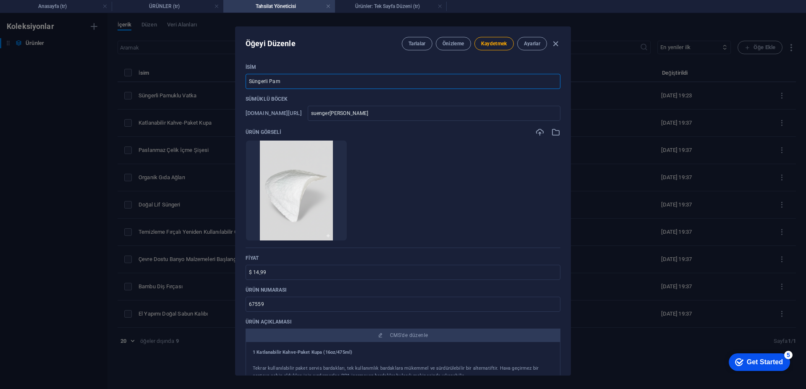
type input "suengerli-pamu"
type input "Süngerli Pamuk"
type input "suengerli-pamuk"
type input "Süngerli Pamukl"
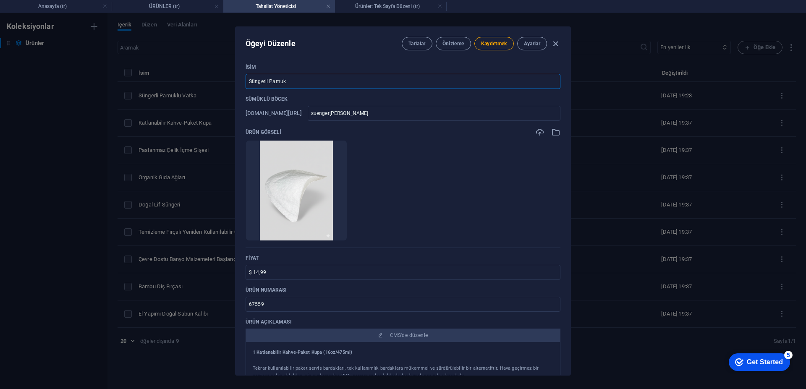
type input "suengerli-pamukl"
type input "Süngerli Pamuklu"
type input "suengerli-pamuklu"
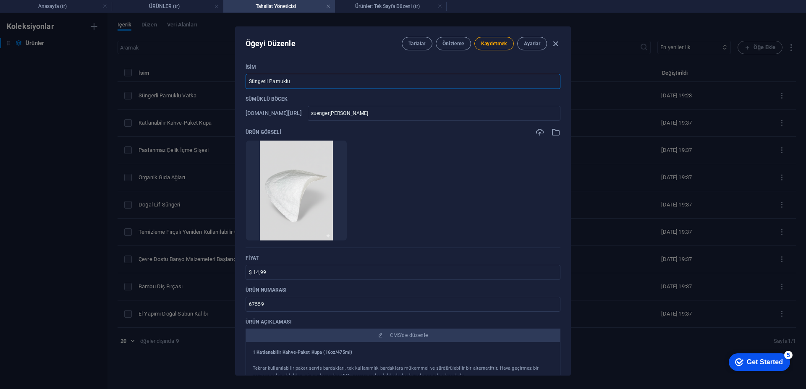
type input "Süngerli Pamuklu V"
type input "suengerli-pamuklu-v"
type input "Süngerli Pamuklu Va"
type input "suengerli-pamuklu-va"
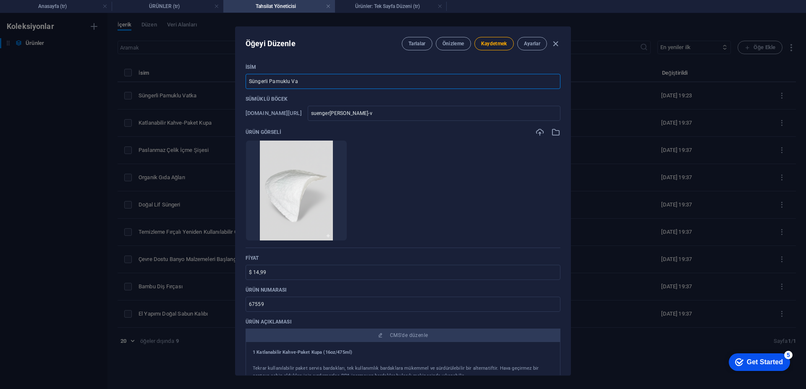
type input "suengerli-pamuklu-va"
type input "Süngerli Pamuklu Vat"
type input "suengerli-pamuklu-vat"
type input "Süngerli Pamuklu Vatka"
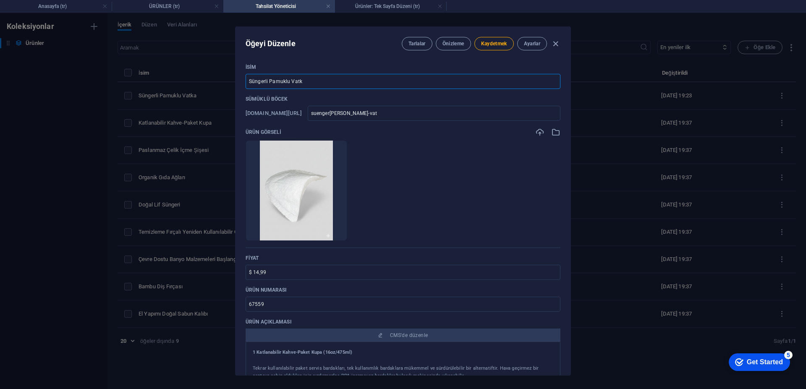
type input "suengerli-pamuklu-vatka"
type input "Süngerli Pamuklu Vatka"
drag, startPoint x: 268, startPoint y: 275, endPoint x: 219, endPoint y: 280, distance: 49.7
click at [220, 279] on div "Öğeyi Düzenle Tarlalar Önizleme Kaydetmek Ayarlar İsim Süngerli Pamuklu Vatka ​…" at bounding box center [403, 201] width 806 height 376
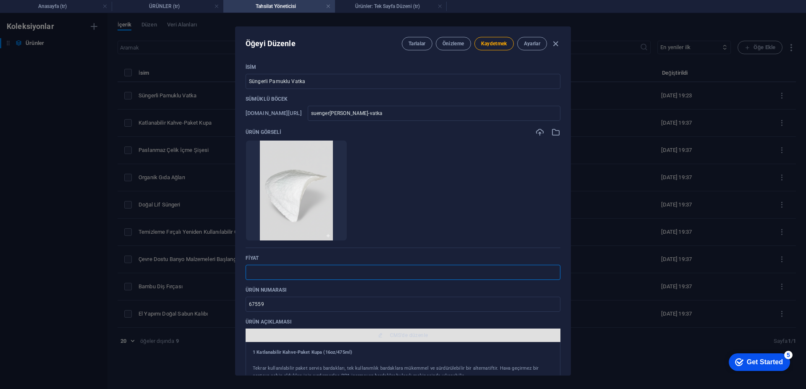
scroll to position [84, 0]
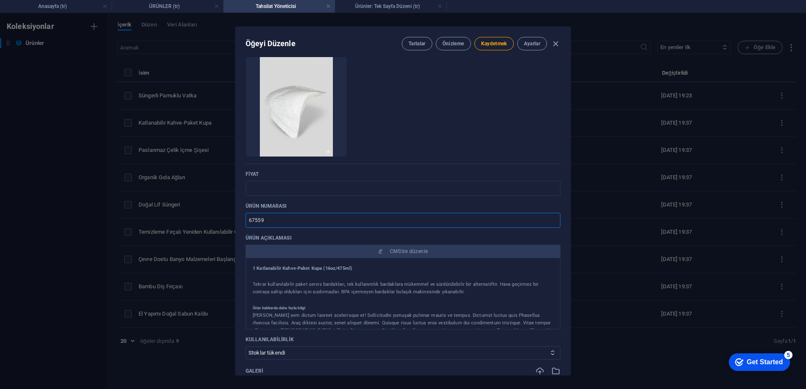
drag, startPoint x: 280, startPoint y: 221, endPoint x: 242, endPoint y: 227, distance: 38.4
click at [242, 227] on div "İsim Süngerli Pamuklu Vatka ​ Sümüklü böcek www.example.com/uerunler-item/ suen…" at bounding box center [402, 216] width 335 height 318
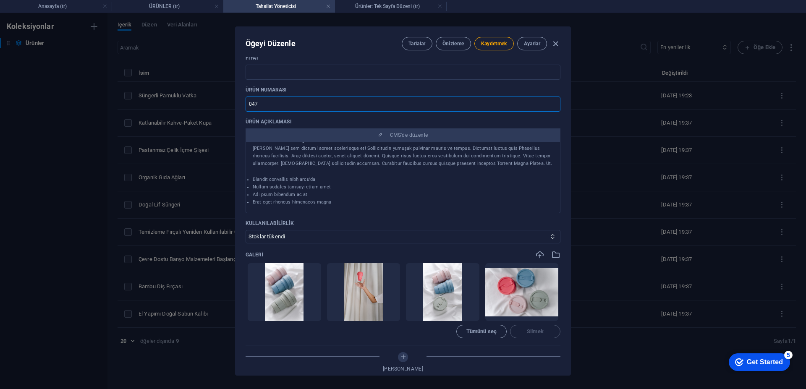
scroll to position [210, 0]
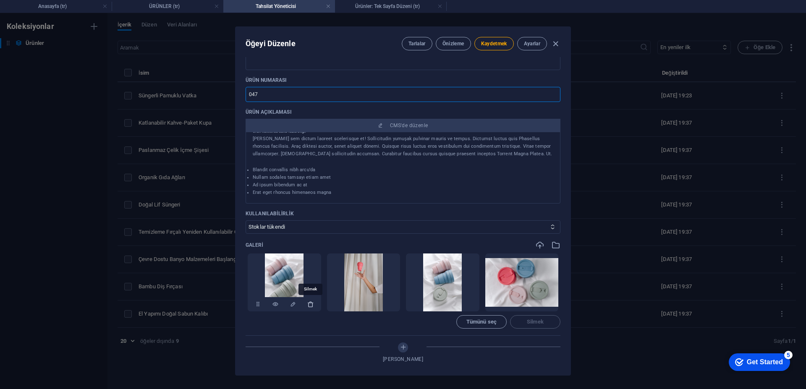
type input "047"
click at [310, 303] on icon "button" at bounding box center [310, 304] width 7 height 7
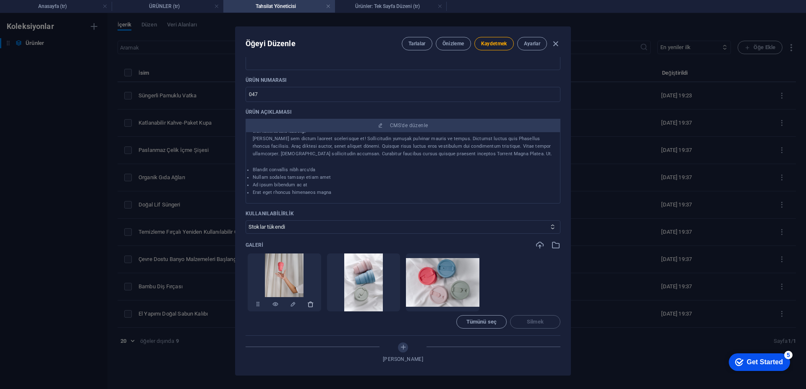
click at [311, 308] on button "button" at bounding box center [310, 304] width 7 height 15
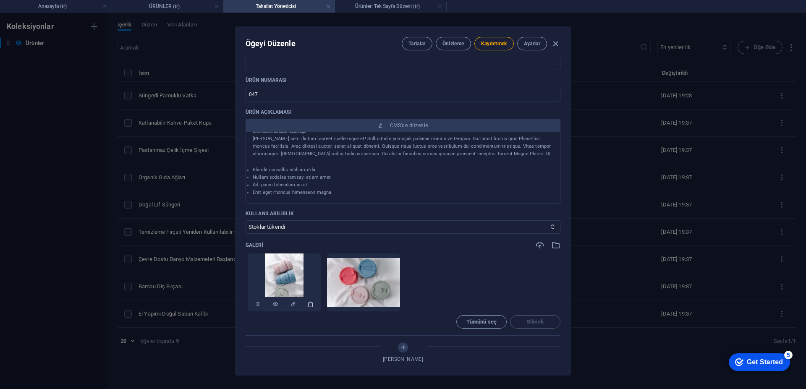
click at [309, 306] on icon "button" at bounding box center [310, 304] width 7 height 7
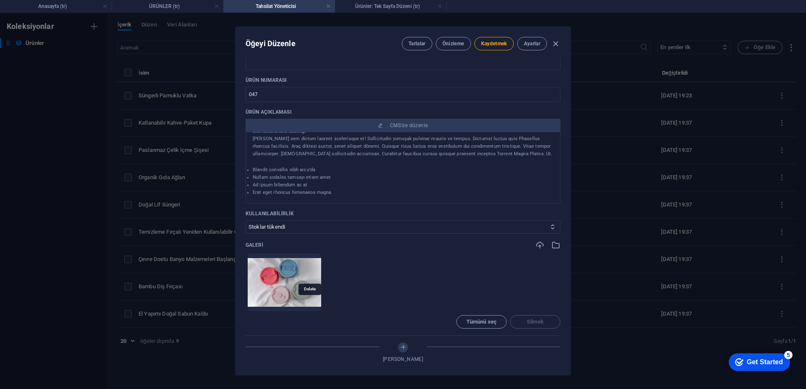
click at [309, 306] on icon "button" at bounding box center [310, 304] width 7 height 7
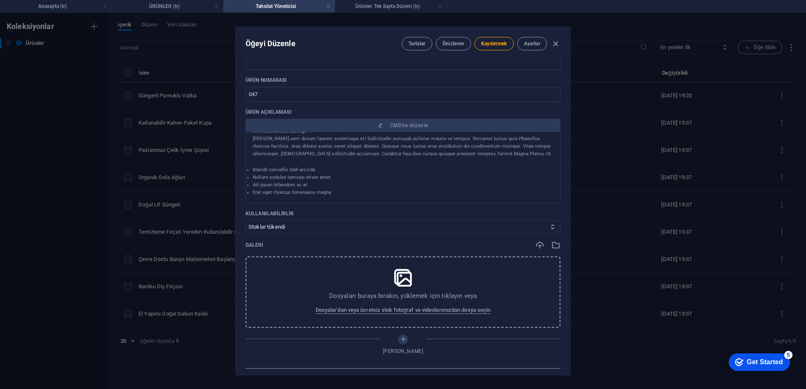
click at [406, 280] on icon at bounding box center [402, 277] width 21 height 21
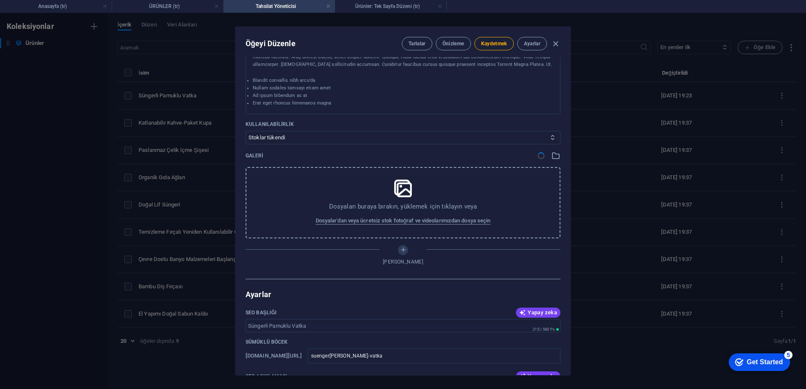
scroll to position [294, 0]
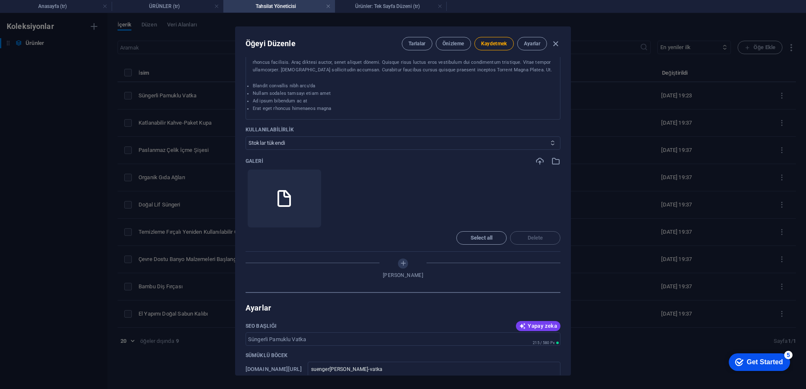
click at [305, 141] on select "Stokta var Stoklar tükendi" at bounding box center [403, 142] width 315 height 13
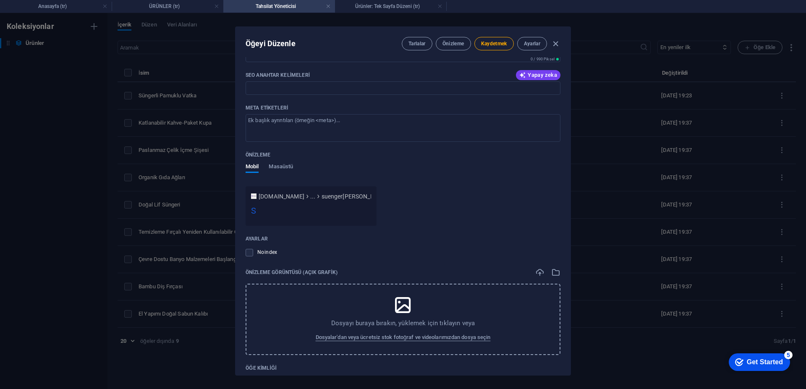
scroll to position [684, 0]
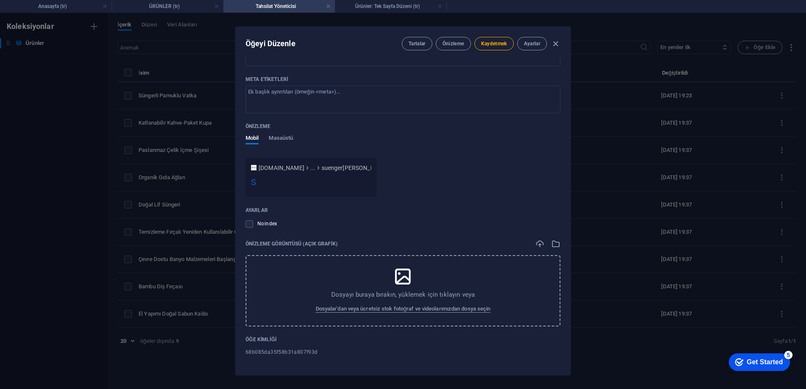
click at [408, 282] on icon at bounding box center [402, 276] width 21 height 21
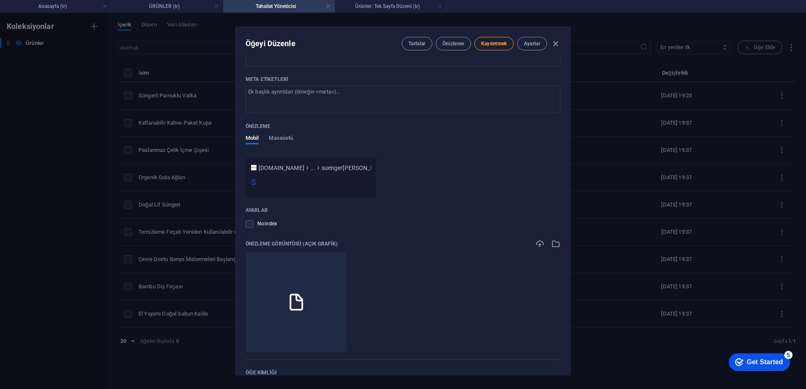
scroll to position [717, 0]
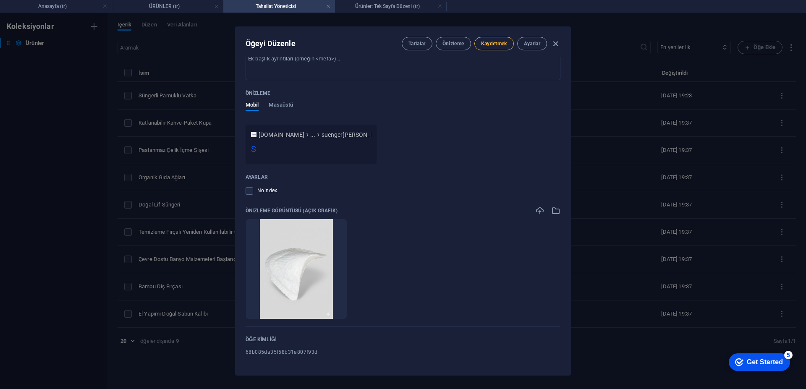
click at [499, 44] on font "Kaydetmek" at bounding box center [494, 44] width 26 height 6
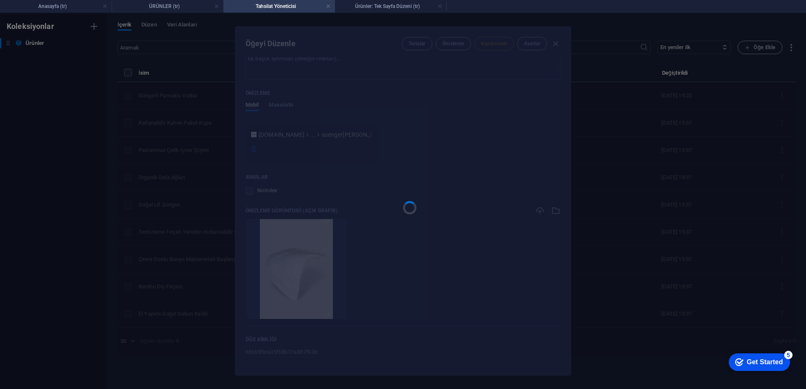
type input "suengerli-pamuklu-vatka"
type input "47"
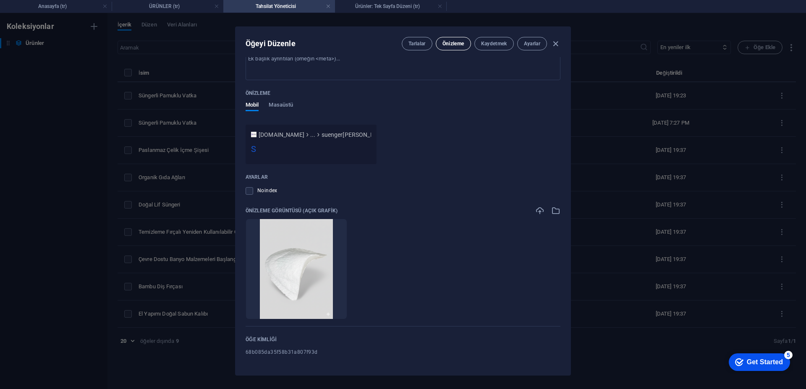
click at [457, 40] on button "Önizleme" at bounding box center [453, 43] width 35 height 13
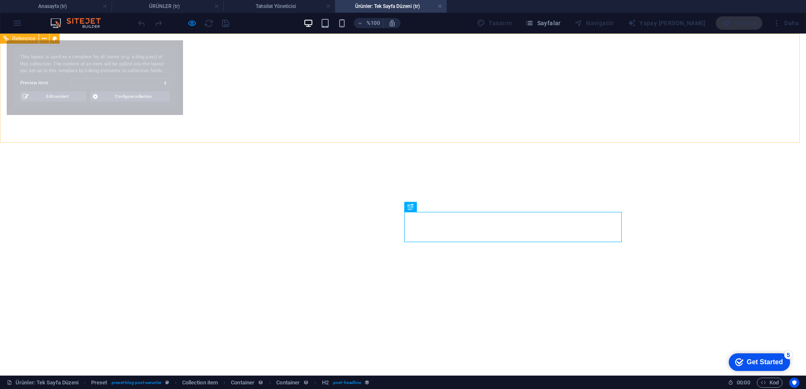
select select "68b085da35f58b31a807f93d"
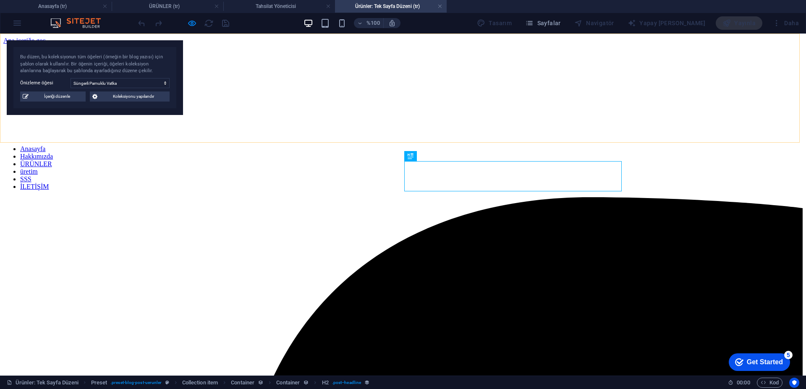
scroll to position [42, 0]
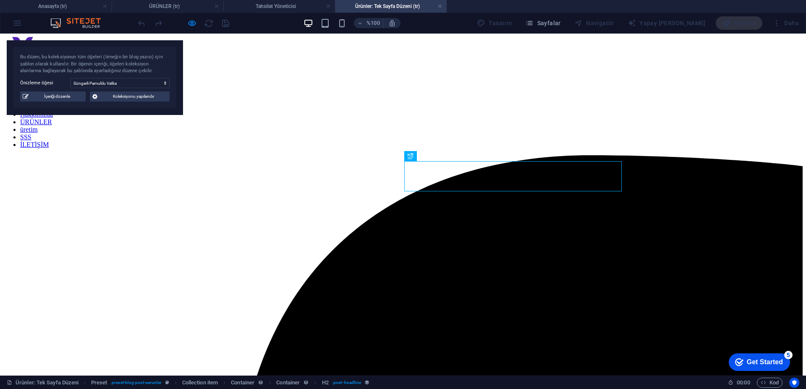
click at [313, 22] on icon "button" at bounding box center [308, 23] width 10 height 10
click at [321, 103] on nav "Anasayfa Hakkımızda ÜRÜNLER üretim SSS İLETİŞİM" at bounding box center [402, 125] width 799 height 45
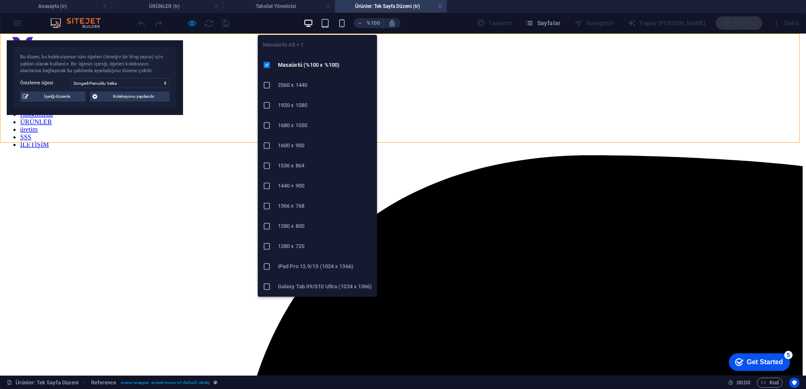
click at [313, 21] on icon "button" at bounding box center [308, 23] width 10 height 10
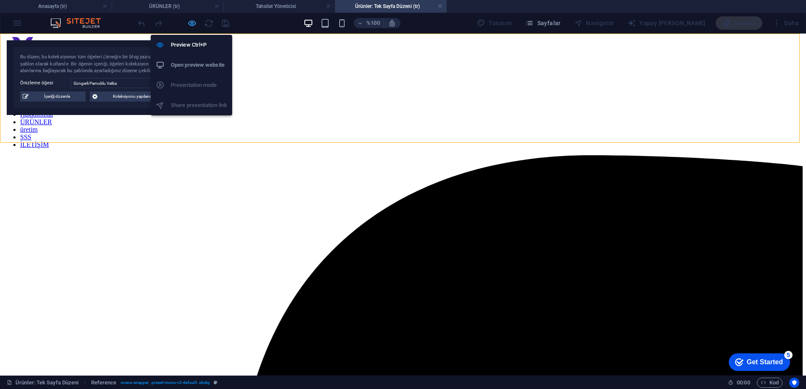
click at [193, 23] on icon "button" at bounding box center [192, 23] width 10 height 10
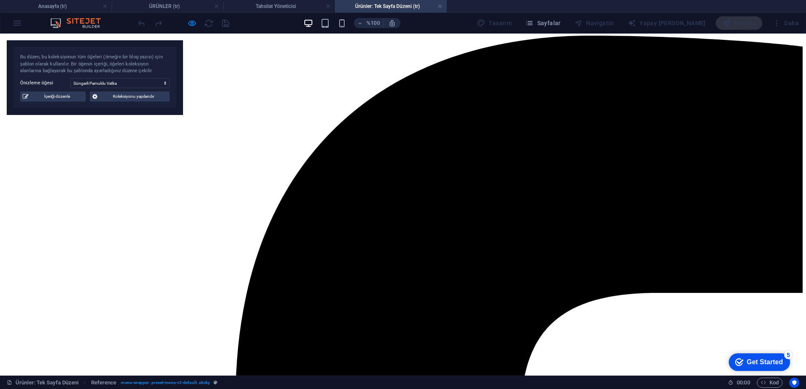
scroll to position [168, 0]
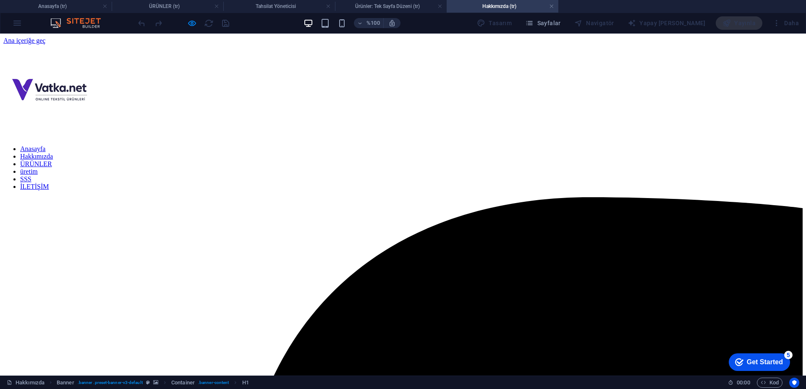
scroll to position [0, 0]
click at [423, 145] on nav "Anasayfa Hakkımızda ÜRÜNLER üretim SSS İLETİŞİM" at bounding box center [402, 167] width 799 height 45
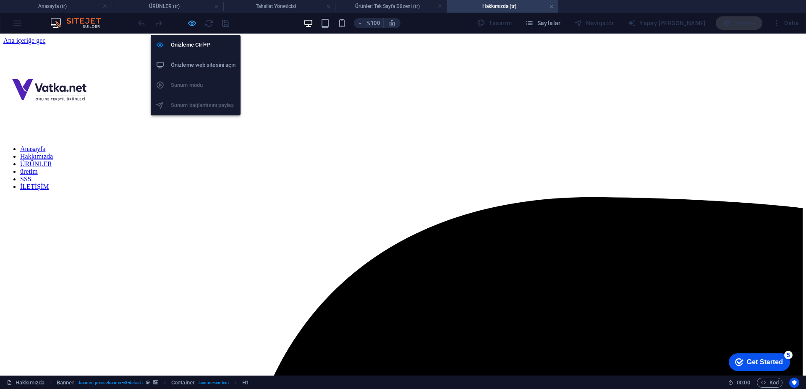
click at [193, 23] on icon "button" at bounding box center [192, 23] width 10 height 10
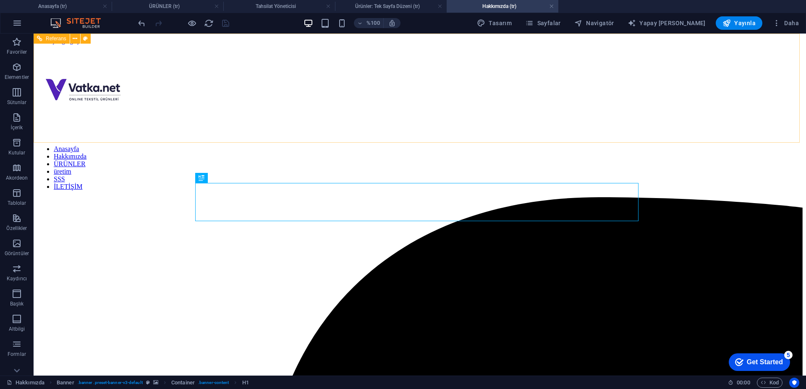
click at [434, 145] on nav "Anasayfa Hakkımızda ÜRÜNLER üretim SSS İLETİŞİM" at bounding box center [419, 167] width 765 height 45
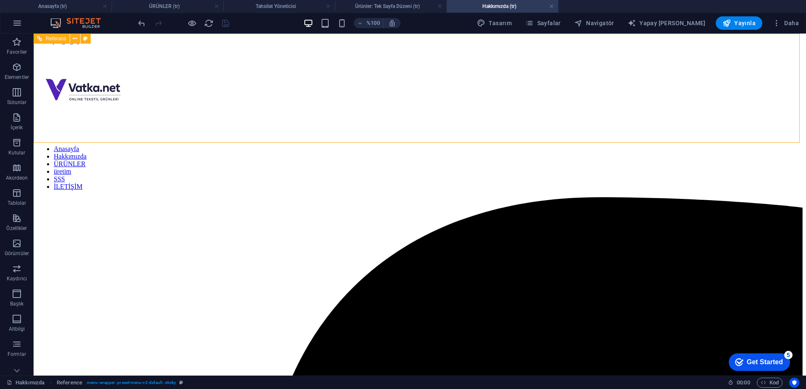
click at [484, 145] on nav "Anasayfa Hakkımızda ÜRÜNLER üretim SSS İLETİŞİM" at bounding box center [419, 167] width 765 height 45
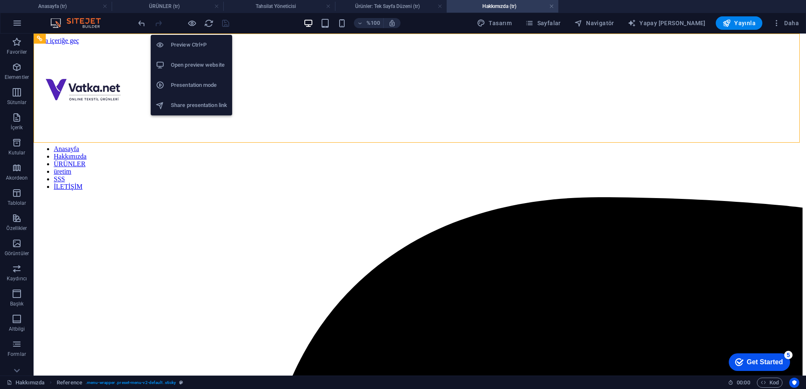
drag, startPoint x: 192, startPoint y: 22, endPoint x: 235, endPoint y: 34, distance: 45.0
click at [193, 22] on icon "button" at bounding box center [192, 23] width 10 height 10
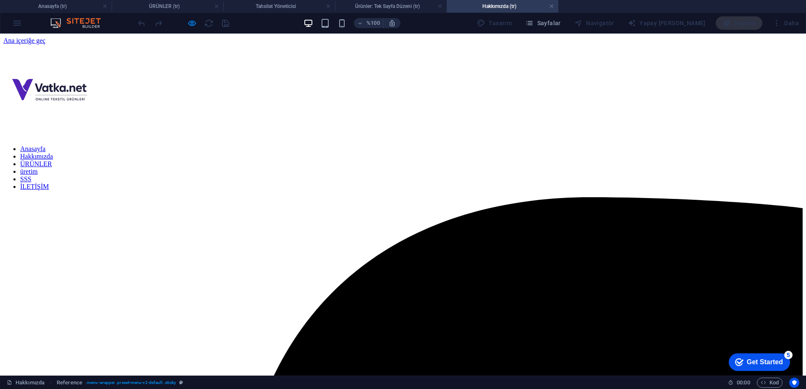
click at [38, 168] on font "üretim" at bounding box center [29, 171] width 18 height 7
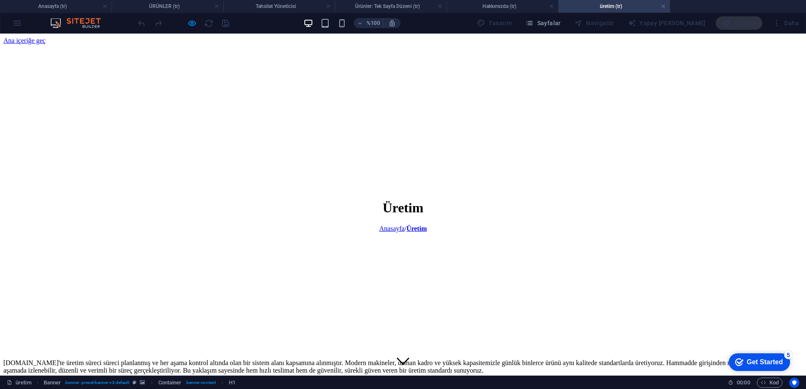
click at [393, 225] on div "Anasayfa / Üretim" at bounding box center [402, 229] width 799 height 8
click at [423, 225] on div "Anasayfa / Üretim" at bounding box center [402, 229] width 799 height 8
click at [413, 225] on div "Anasayfa / Üretim" at bounding box center [402, 229] width 799 height 8
click at [393, 225] on div "Anasayfa / Üretim" at bounding box center [402, 229] width 799 height 8
click at [397, 200] on div "Üretim" at bounding box center [402, 208] width 799 height 16
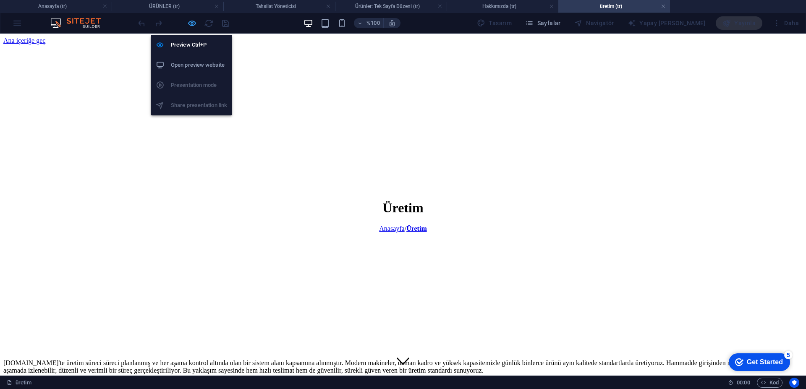
click at [193, 27] on icon "button" at bounding box center [192, 23] width 10 height 10
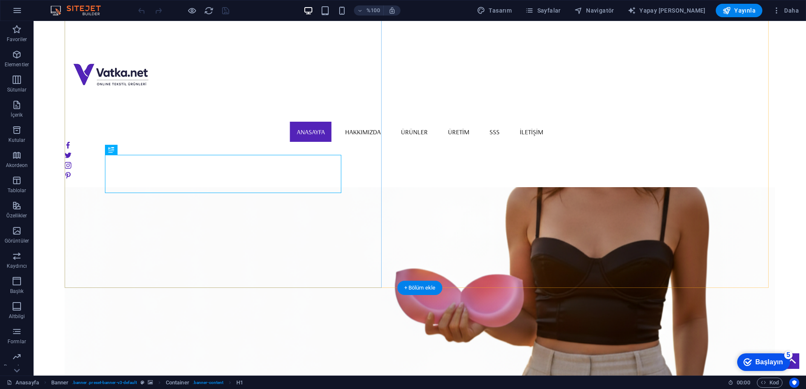
scroll to position [168, 0]
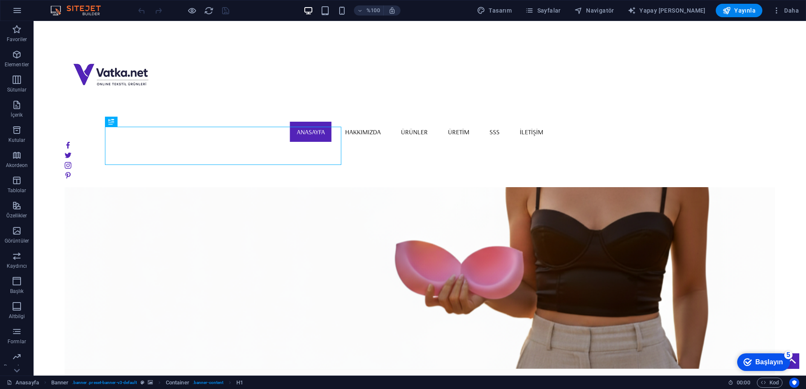
click at [184, 5] on div at bounding box center [183, 10] width 94 height 13
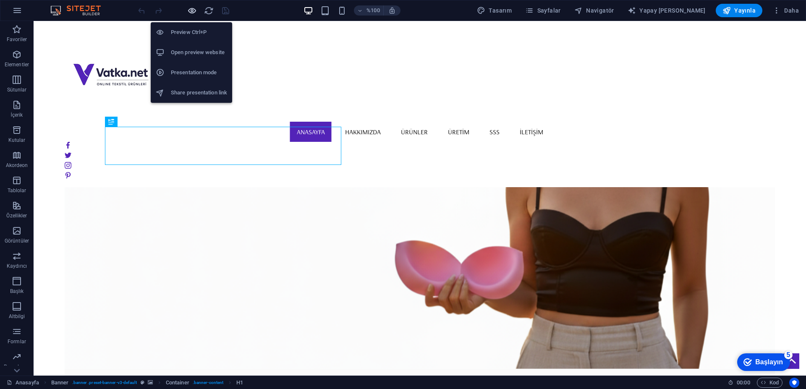
click at [191, 11] on icon "button" at bounding box center [192, 11] width 10 height 10
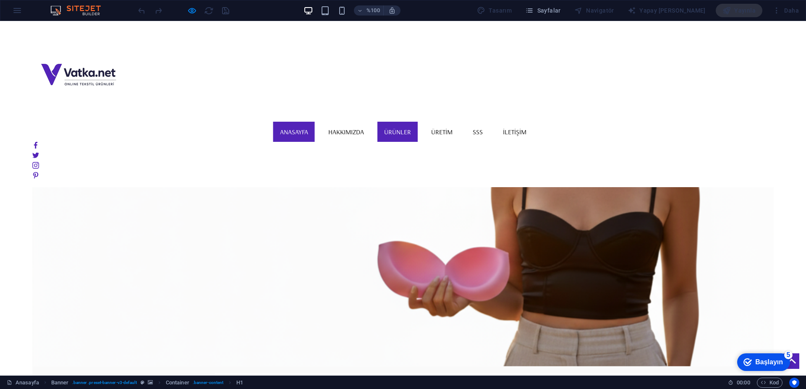
click at [418, 122] on link "ÜRÜNLER" at bounding box center [397, 132] width 40 height 20
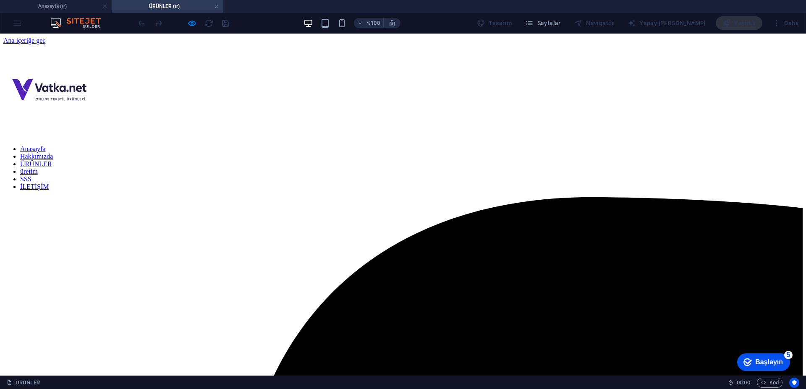
scroll to position [378, 0]
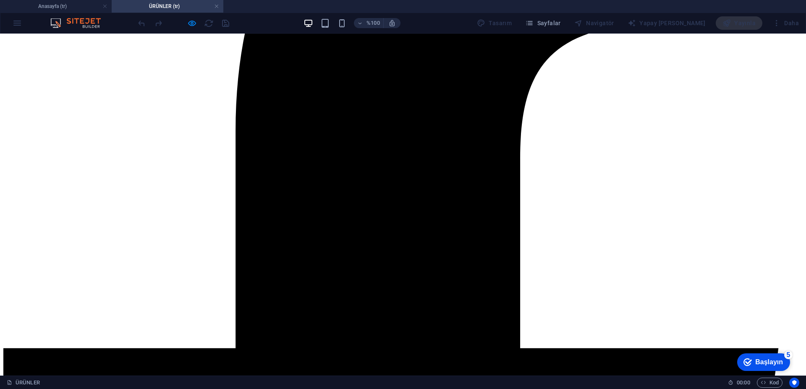
scroll to position [420, 0]
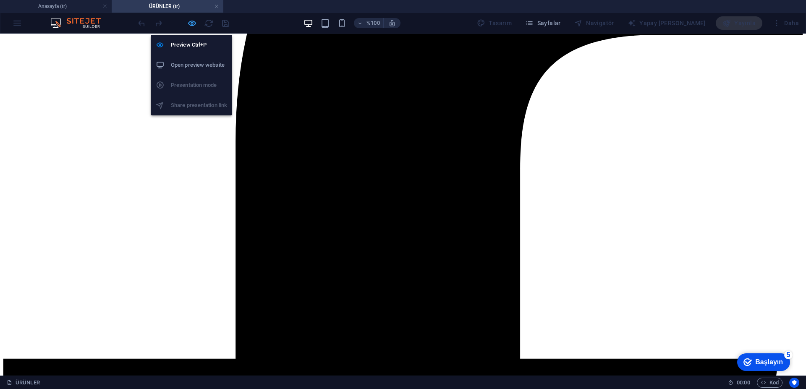
click at [191, 18] on icon "button" at bounding box center [192, 23] width 10 height 10
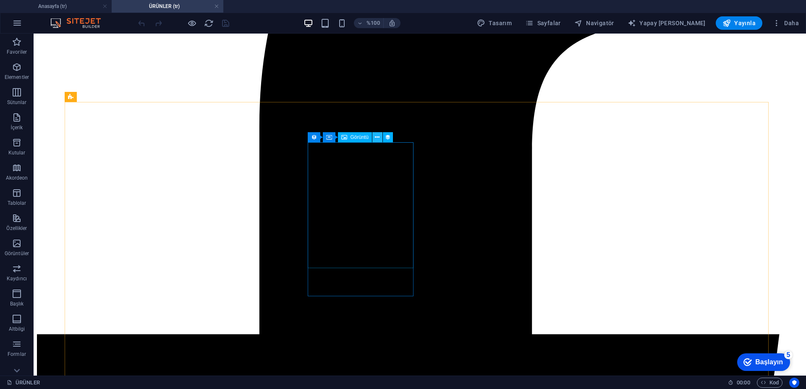
click at [379, 138] on icon at bounding box center [377, 137] width 5 height 9
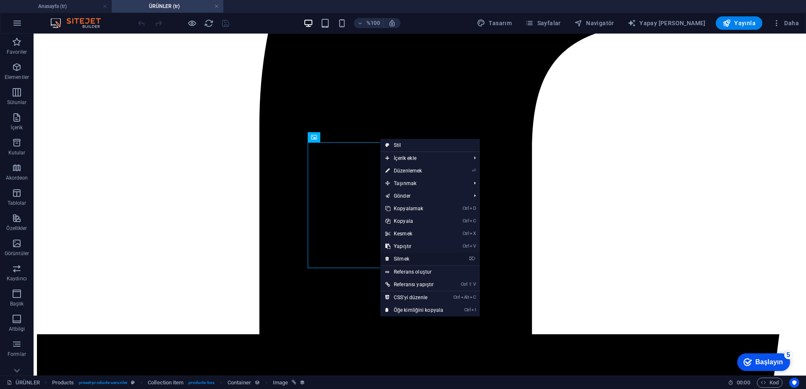
drag, startPoint x: 410, startPoint y: 262, endPoint x: 376, endPoint y: 231, distance: 45.8
click at [410, 262] on link "⌦ Silmek" at bounding box center [414, 259] width 68 height 13
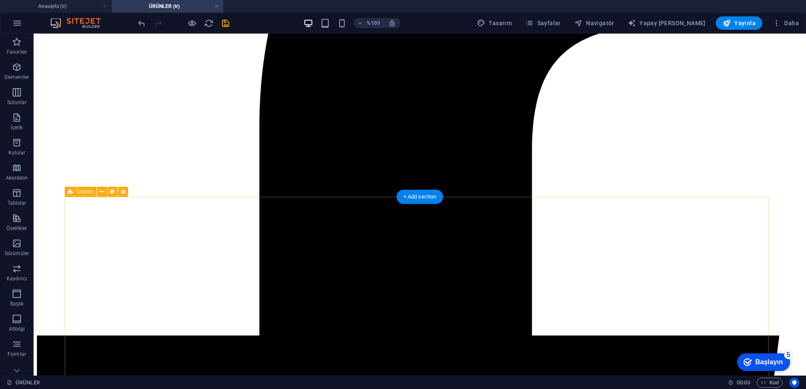
scroll to position [293, 0]
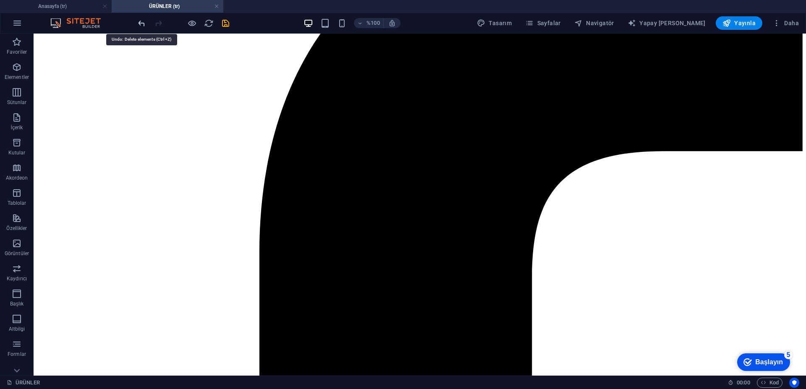
click at [141, 24] on icon "geri al" at bounding box center [142, 23] width 10 height 10
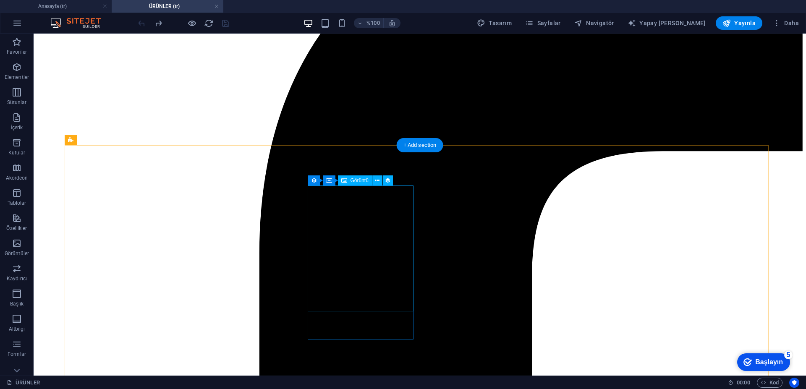
scroll to position [376, 0]
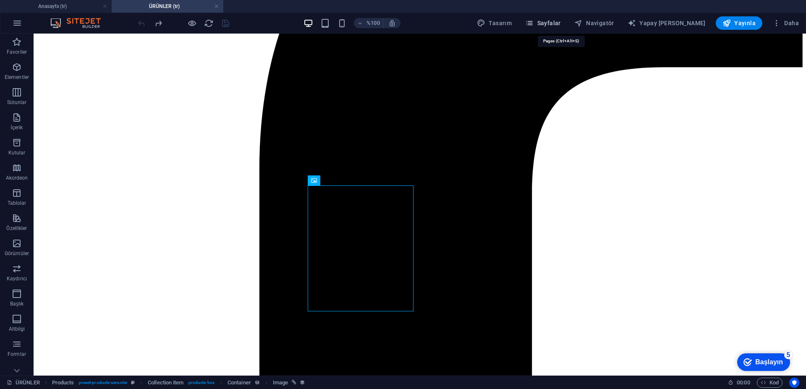
click at [559, 24] on font "Sayfalar" at bounding box center [549, 23] width 24 height 7
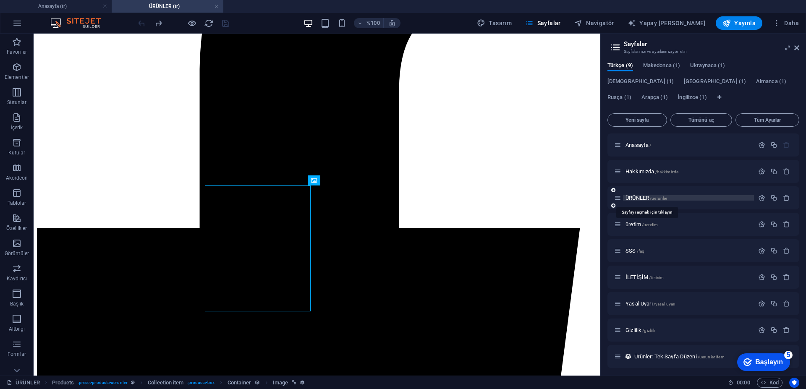
drag, startPoint x: 638, startPoint y: 199, endPoint x: 561, endPoint y: 197, distance: 76.8
click at [638, 199] on font "ÜRÜNLER" at bounding box center [637, 198] width 24 height 6
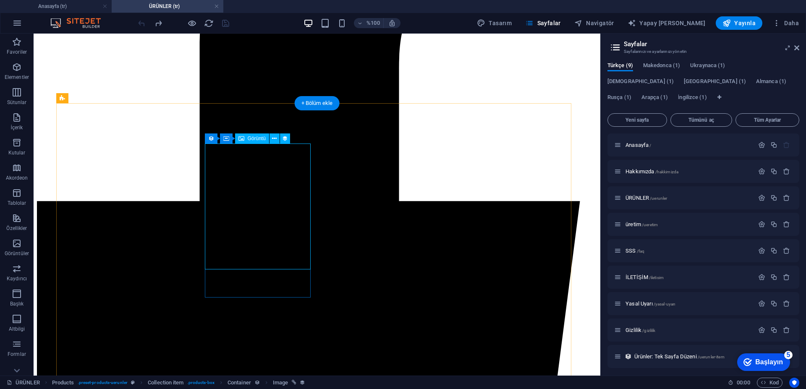
scroll to position [418, 0]
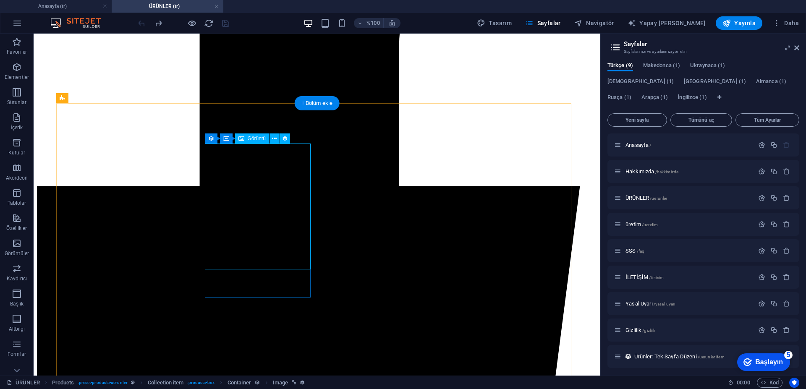
select select "px"
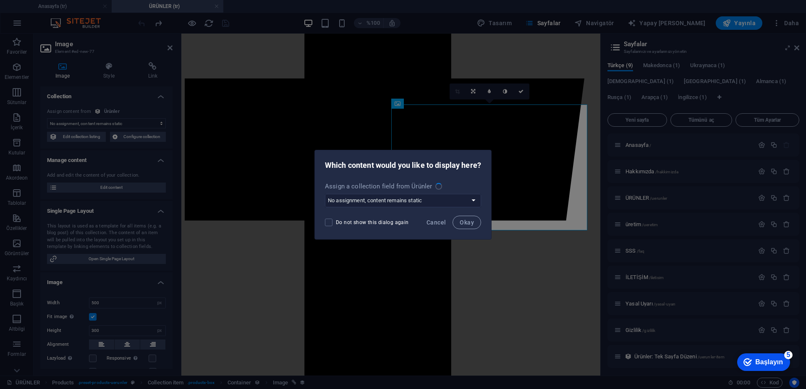
scroll to position [414, 0]
select select "image"
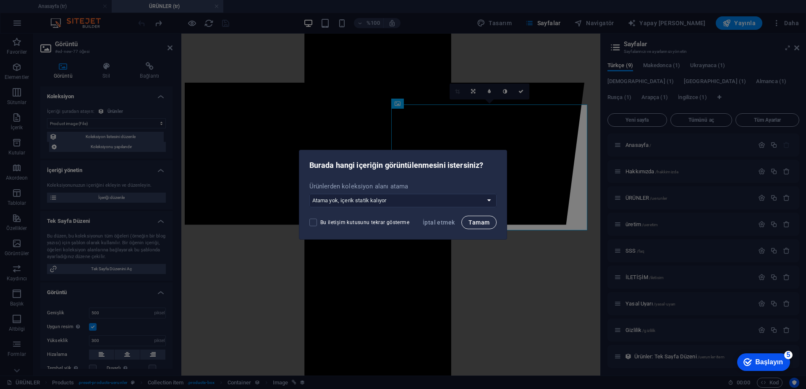
click at [481, 225] on font "Tamam" at bounding box center [478, 222] width 21 height 7
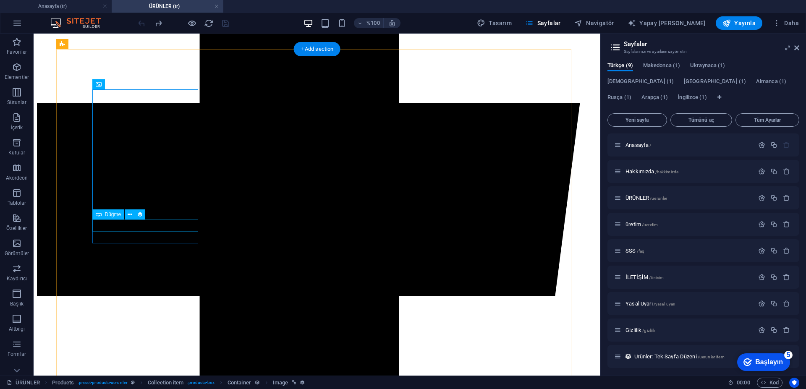
scroll to position [418, 0]
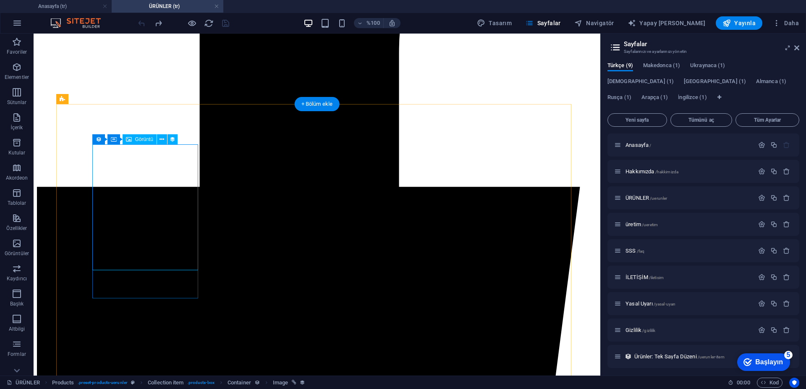
select select "image"
select select "px"
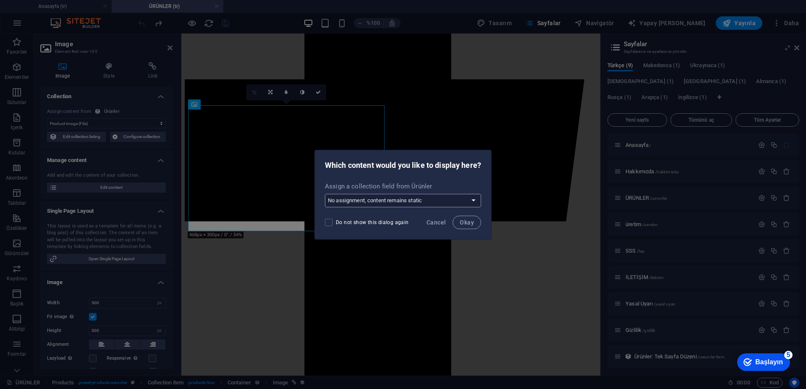
scroll to position [413, 0]
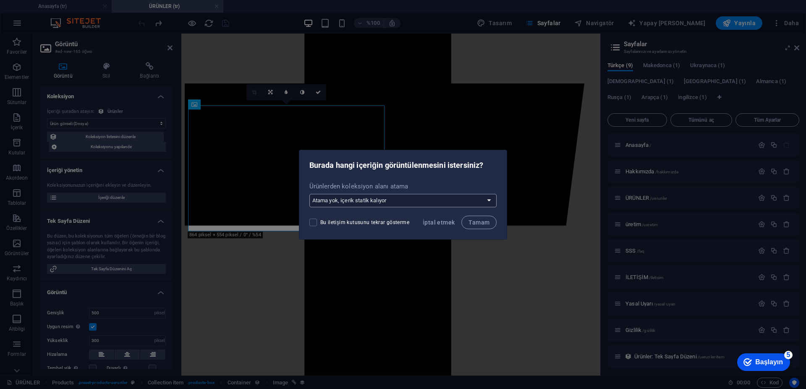
click at [422, 199] on select "Atama yok, içerik statik kalıyor Yeni bir alan oluştur (Tarih) tarihinde oluştu…" at bounding box center [403, 200] width 188 height 13
click at [424, 176] on div "Burada hangi içeriğin görüntülenmesini istersiniz?" at bounding box center [403, 164] width 208 height 29
click at [479, 221] on font "Tamam" at bounding box center [478, 222] width 21 height 7
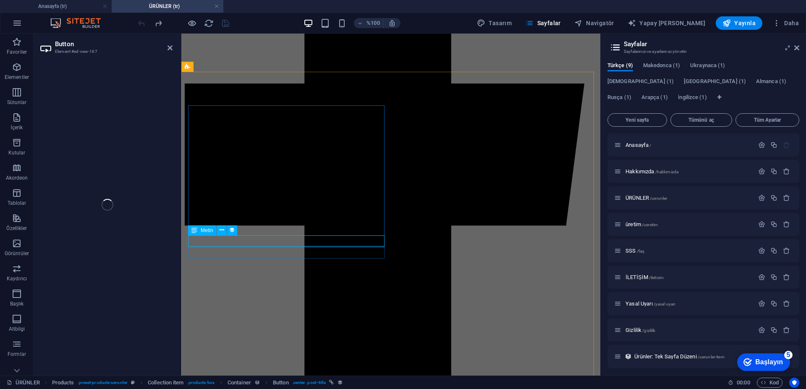
select select "name"
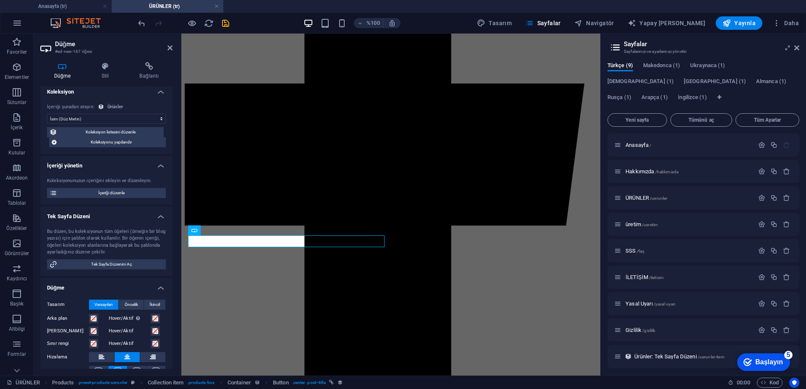
scroll to position [0, 0]
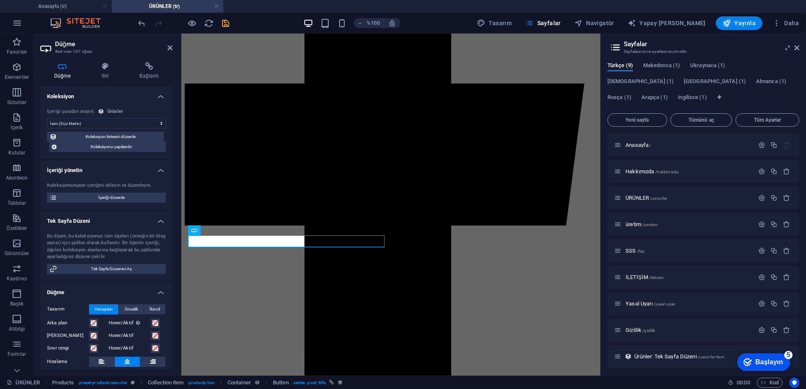
click at [125, 204] on div "Koleksiyonunuzun içeriğini ekleyin ve düzenleyin. İçeriği düzenle" at bounding box center [106, 192] width 132 height 34
click at [124, 199] on span "İçeriği düzenle" at bounding box center [112, 198] width 104 height 10
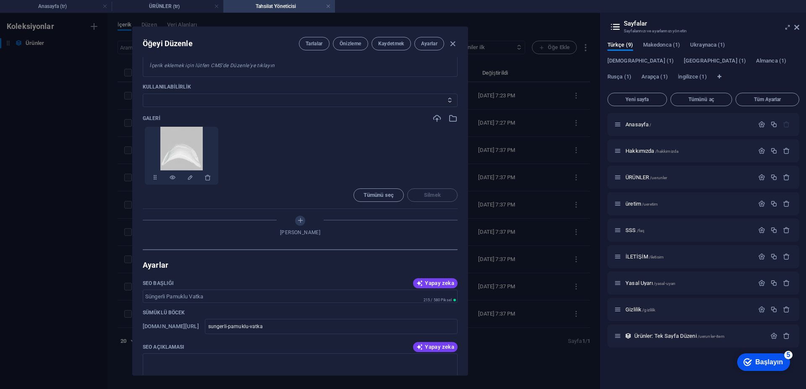
scroll to position [214, 0]
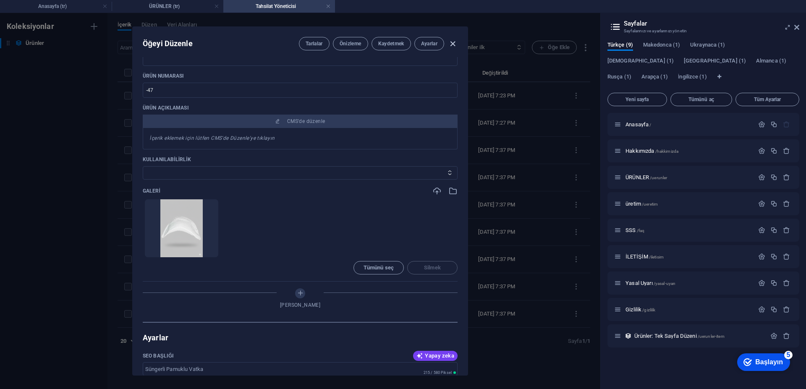
click at [452, 43] on icon "button" at bounding box center [453, 44] width 10 height 10
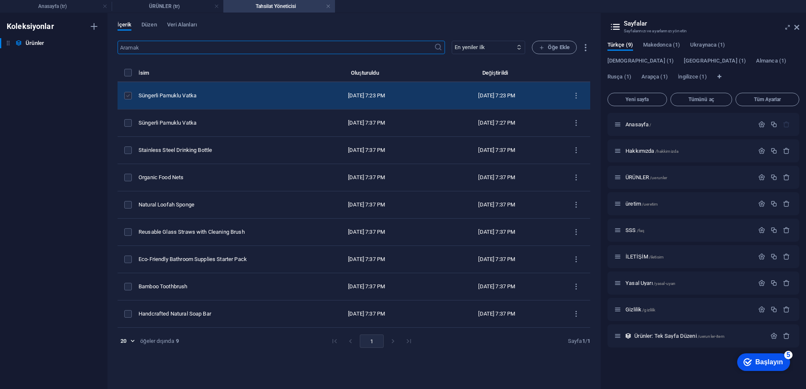
click at [131, 96] on label "ürün listesi" at bounding box center [128, 96] width 8 height 8
click at [0, 0] on input "ürün listesi" at bounding box center [0, 0] width 0 height 0
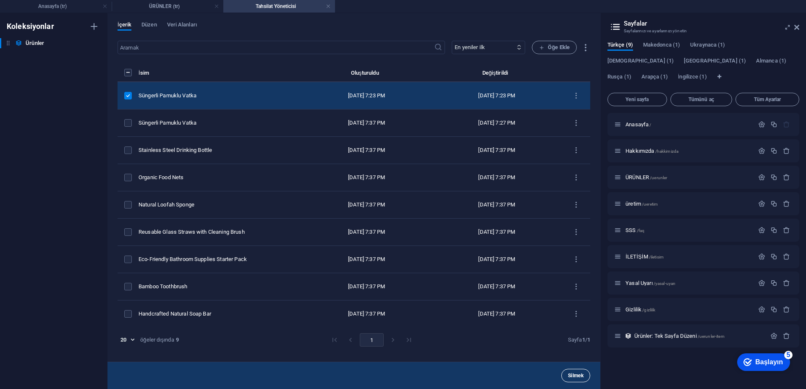
click at [579, 374] on font "Silmek" at bounding box center [576, 376] width 16 height 6
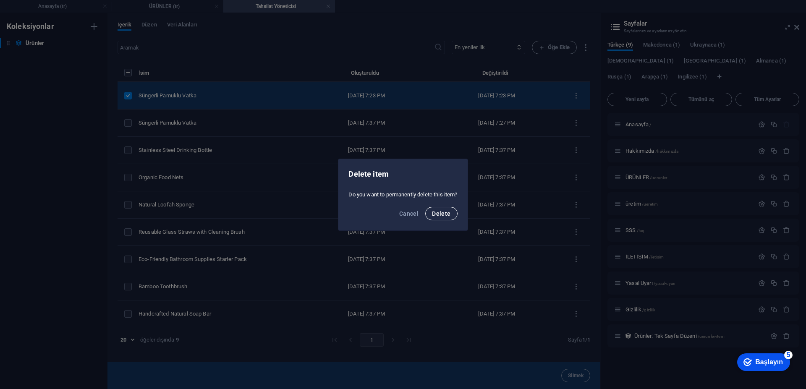
click at [441, 214] on span "Delete" at bounding box center [441, 213] width 18 height 7
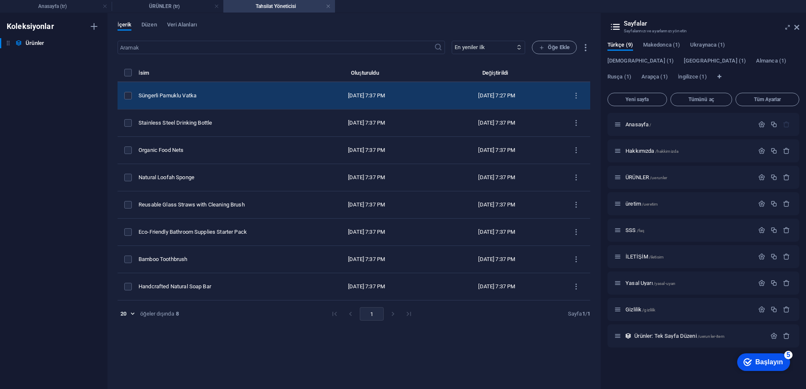
click at [217, 101] on td "Süngerli Pamuklu Vatka" at bounding box center [219, 95] width 163 height 27
select select "Out of stock"
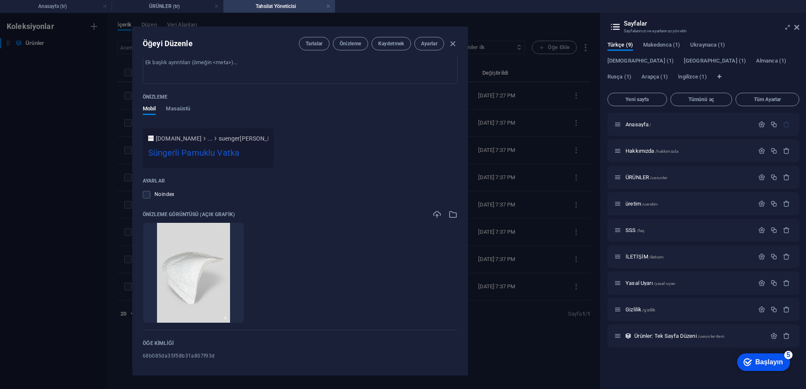
scroll to position [713, 0]
click at [144, 197] on label at bounding box center [147, 195] width 8 height 8
click at [0, 0] on input "checkbox" at bounding box center [0, 0] width 0 height 0
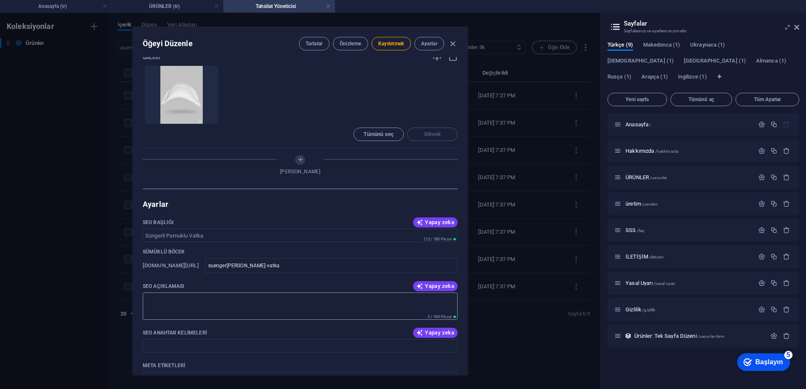
scroll to position [381, 0]
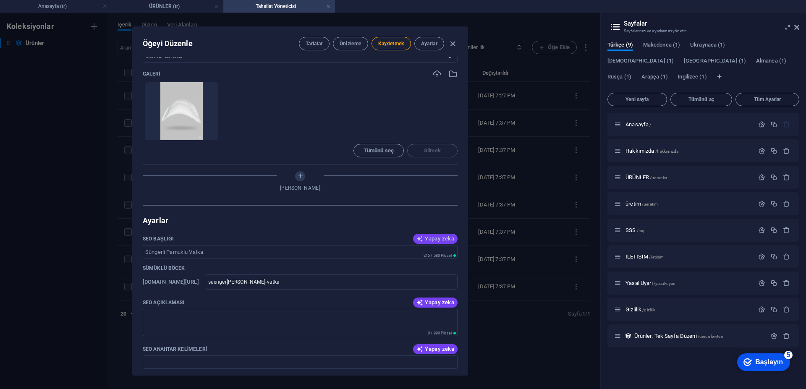
click at [435, 240] on font "Yapay zeka" at bounding box center [439, 238] width 29 height 6
drag, startPoint x: 230, startPoint y: 251, endPoint x: 107, endPoint y: 256, distance: 123.1
click at [107, 256] on div "Öğeyi Düzenle Tarlalar Önizleme Kaydetmek Ayarlar İsim Süngerli Pamuklu Vatka ​…" at bounding box center [300, 201] width 600 height 376
type input "Süngerli Pamuklu Vatka"
drag, startPoint x: 214, startPoint y: 253, endPoint x: 144, endPoint y: 254, distance: 70.1
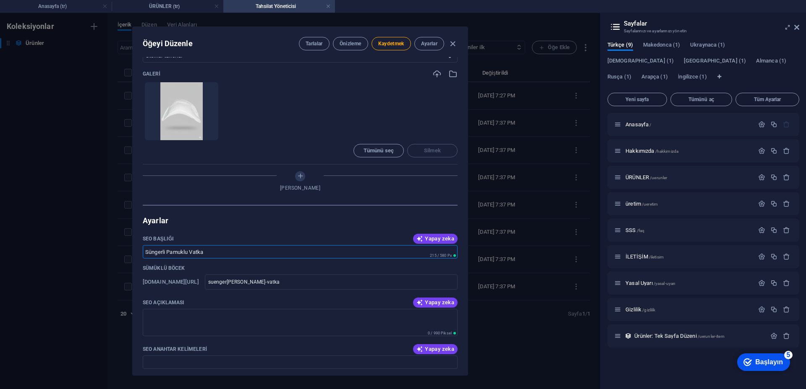
click at [144, 254] on input "Süngerli Pamuklu Vatka" at bounding box center [300, 251] width 315 height 13
paste textarea "Süngerli Pamuklu Vatka, ceket, kaban, pardesü ve bluz üretiminde kullanılan öze…"
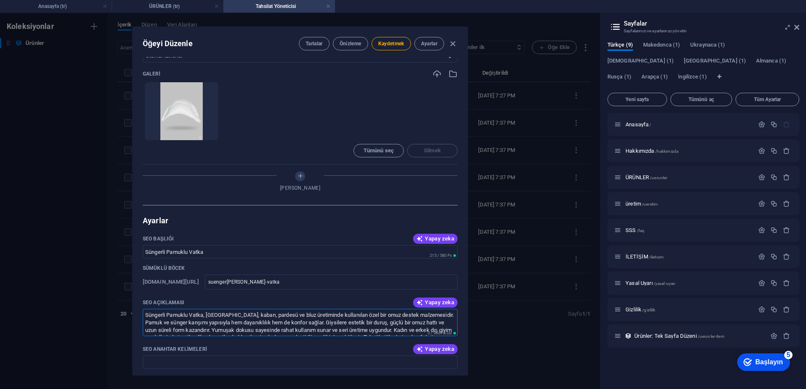
scroll to position [20, 0]
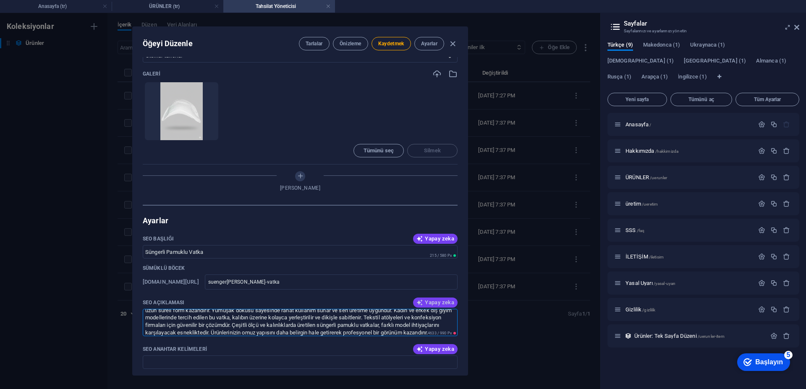
click at [431, 302] on font "Yapay zeka" at bounding box center [439, 302] width 29 height 6
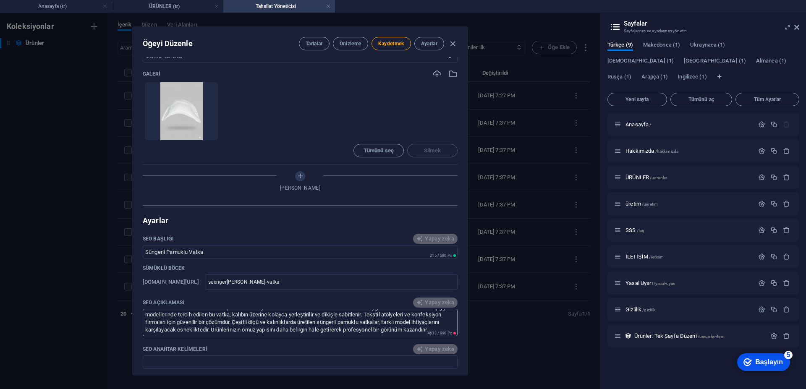
type textarea "Discover our reusable 16oz coffee cups—eco-friendly, airtight, and dishwasher-s…"
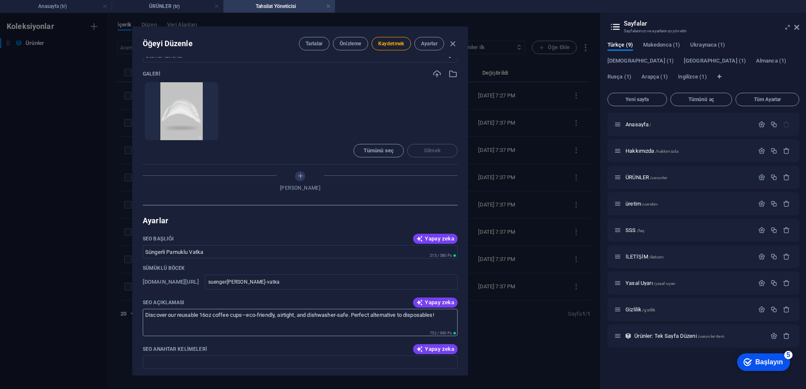
scroll to position [0, 0]
drag, startPoint x: 421, startPoint y: 316, endPoint x: 140, endPoint y: 332, distance: 282.1
click at [140, 332] on div "İsim Süngerli Pamuklu Vatka ​ Sümüklü böcek www.example.com/uerunler-item/ suen…" at bounding box center [300, 216] width 335 height 318
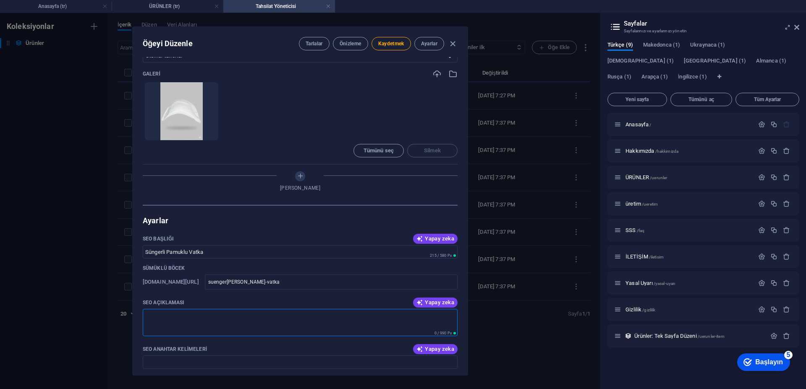
paste textarea "Süngerli Pamuklu Vatka, ceket, kaban, pardesü ve bluz üretiminde kullanılan öze…"
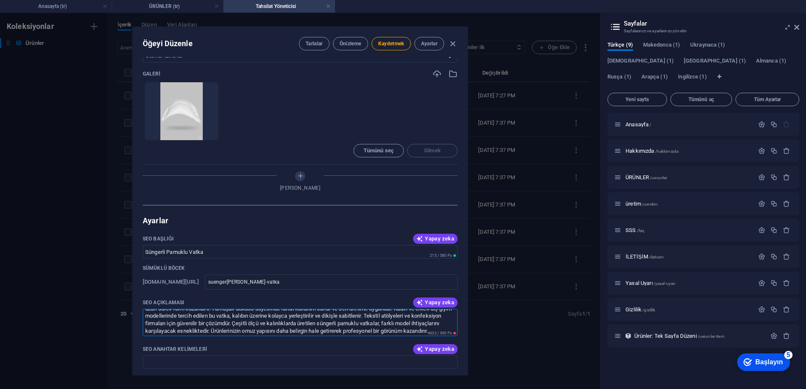
scroll to position [23, 0]
type textarea "Süngerli Pamuklu Vatka, ceket, kaban, pardesü ve bluz üretiminde kullanılan öze…"
click at [298, 360] on input "SEO Anahtar Kelimeleri" at bounding box center [300, 361] width 315 height 13
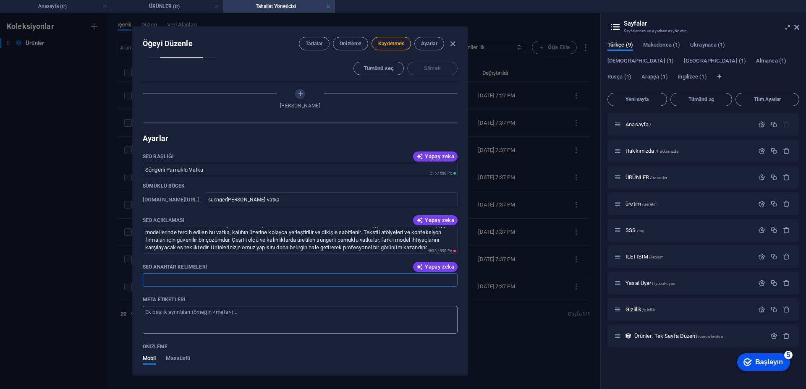
scroll to position [465, 0]
click at [205, 279] on input "SEO Anahtar Kelimeleri" at bounding box center [300, 278] width 315 height 13
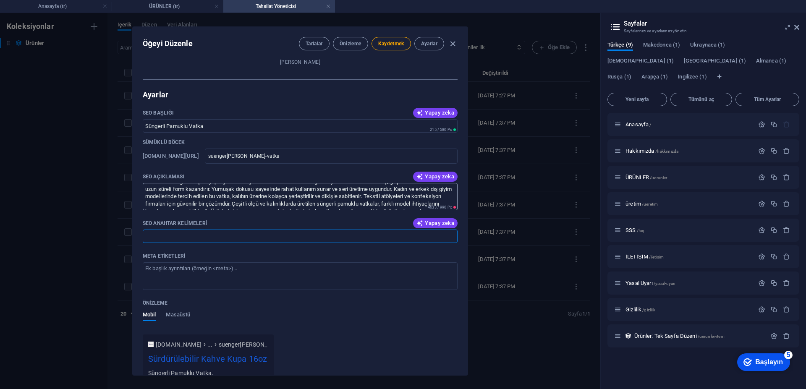
scroll to position [23, 0]
paste input "Süngerli pamuklu vatka nedir Sünger vatkalı pamuklu vatka özellikleri Pamuk sün…"
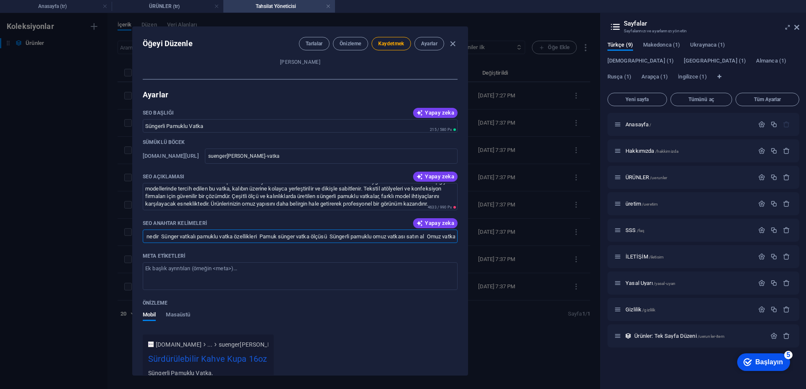
scroll to position [0, 0]
drag, startPoint x: 155, startPoint y: 237, endPoint x: 115, endPoint y: 231, distance: 40.7
click at [115, 231] on div "Öğeyi Düzenle Tarlalar Önizleme Kaydetmek Ayarlar İsim Süngerli Pamuklu Vatka ​…" at bounding box center [300, 201] width 600 height 376
click at [196, 232] on input "Süngerli pamuklu vatka nedir Sünger vatkalı pamuklu vatka özellikleri Pamuk sün…" at bounding box center [300, 236] width 315 height 13
click at [213, 235] on input "Süngerli pamuklu vatka nedir Sünger vatkalı pamuklu vatka özellikleri Pamuk sün…" at bounding box center [300, 236] width 315 height 13
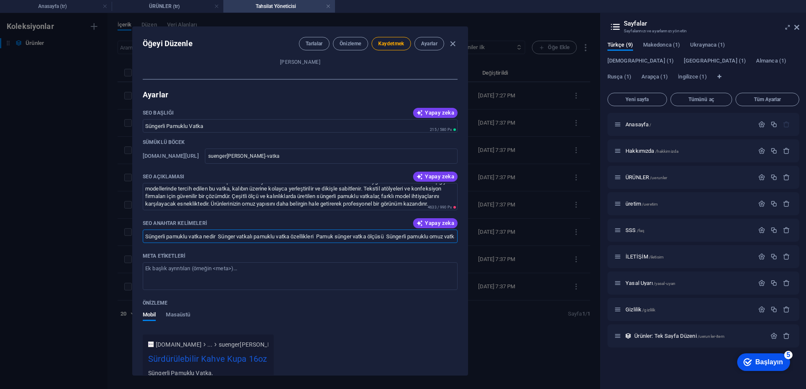
click at [219, 236] on input "Süngerli pamuklu vatka nedir Sünger vatkalı pamuklu vatka özellikleri Pamuk sün…" at bounding box center [300, 236] width 315 height 13
click at [222, 237] on input "Süngerli pamuklu vatka nedir Sünger vatkalı pamuklu vatka özellikleri Pamuk sün…" at bounding box center [300, 236] width 315 height 13
click at [221, 237] on input "Süngerli pamuklu vatka nedir Sünger vatkalı pamuklu vatka özellikleri Pamuk sün…" at bounding box center [300, 236] width 315 height 13
click at [320, 237] on input "Süngerli pamuklu vatka nedir , Sünger vatkalı pamuklu vatka özellikleri Pamuk s…" at bounding box center [300, 236] width 315 height 13
click at [392, 237] on input "Süngerli pamuklu vatka nedir , Sünger vatkalı pamuklu vatka özellikleri, Pamuk …" at bounding box center [300, 236] width 315 height 13
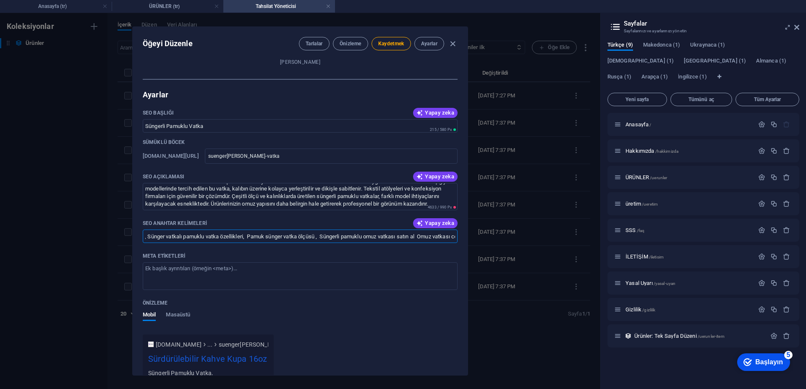
scroll to position [0, 152]
drag, startPoint x: 412, startPoint y: 237, endPoint x: 436, endPoint y: 238, distance: 23.9
click at [441, 236] on input "Süngerli pamuklu vatka nedir , Sünger vatkalı pamuklu vatka özellikleri, Pamuk …" at bounding box center [300, 236] width 315 height 13
click at [342, 241] on input "Süngerli pamuklu vatka nedir , Sünger vatkalı pamuklu vatka özellikleri, Pamuk …" at bounding box center [300, 236] width 315 height 13
click at [346, 235] on input "Süngerli pamuklu vatka nedir , Sünger vatkalı pamuklu vatka özellikleri, Pamuk …" at bounding box center [300, 236] width 315 height 13
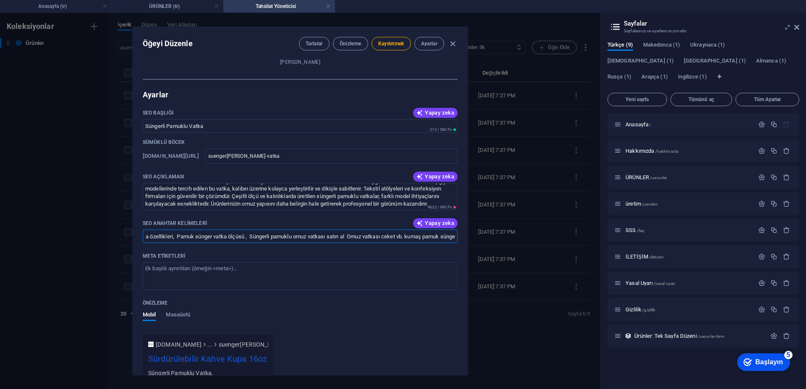
click at [344, 236] on input "Süngerli pamuklu vatka nedir , Sünger vatkalı pamuklu vatka özellikleri, Pamuk …" at bounding box center [300, 236] width 315 height 13
drag, startPoint x: 411, startPoint y: 240, endPoint x: 461, endPoint y: 239, distance: 50.4
click at [461, 239] on div "İsim Süngerli Pamuklu Vatka ​ Sümüklü böcek www.example.com/uerunler-item/ suen…" at bounding box center [300, 216] width 335 height 318
click at [453, 236] on input "Süngerli pamuklu vatka nedir , Sünger vatkalı pamuklu vatka özellikleri, Pamuk …" at bounding box center [300, 236] width 315 height 13
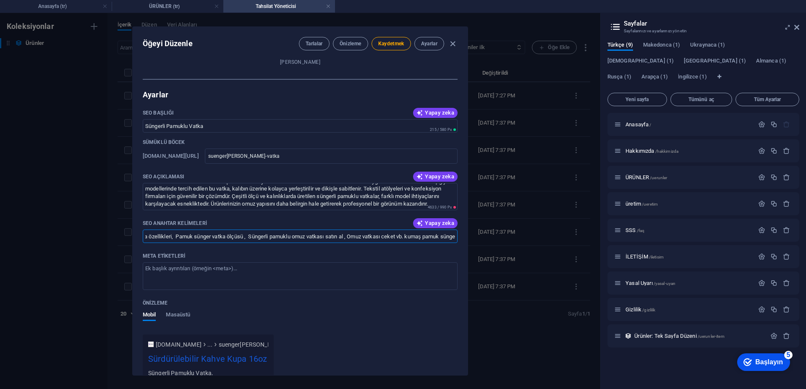
click at [454, 237] on input "Süngerli pamuklu vatka nedir , Sünger vatkalı pamuklu vatka özellikleri, Pamuk …" at bounding box center [300, 236] width 315 height 13
click at [452, 237] on input "Süngerli pamuklu vatka nedir , Sünger vatkalı pamuklu vatka özellikleri, Pamuk …" at bounding box center [300, 236] width 315 height 13
type input "Süngerli pamuklu vatka nedir , Sünger vatkalı pamuklu vatka özellikleri, Pamuk …"
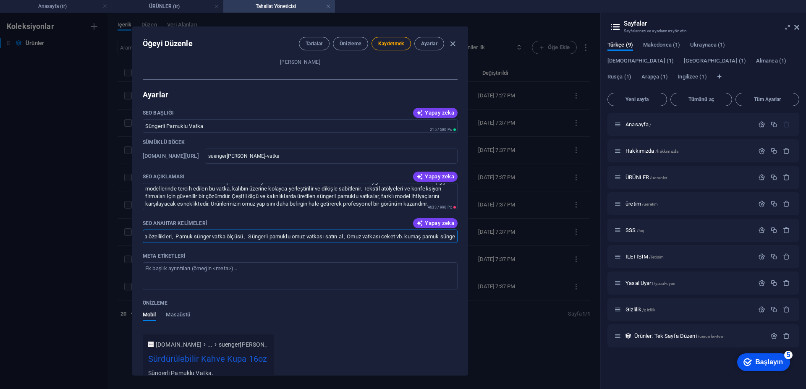
click at [442, 254] on div "Meta etiketleri" at bounding box center [300, 256] width 315 height 13
click at [442, 262] on textarea "Meta etiketleri ​" at bounding box center [300, 275] width 315 height 27
paste textarea "<h1>Süngerli Pamuklu Omuz Vatkası</h1> <p>Sünger ve pamuk karışımlı vatka, ceke…"
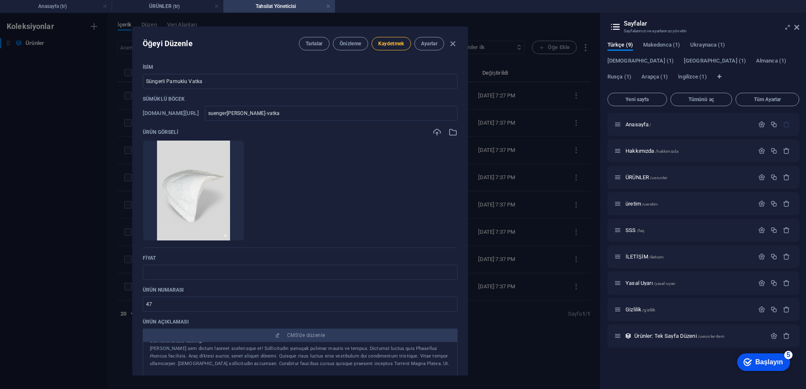
type textarea "<h1>Süngerli Pamuklu Omuz Vatkası</h1> <p>Sünger ve pamuk karışımlı vatka, ceke…"
click at [391, 48] on button "Kaydetmek" at bounding box center [390, 43] width 39 height 13
click at [351, 44] on font "Önizleme" at bounding box center [351, 44] width 22 height 6
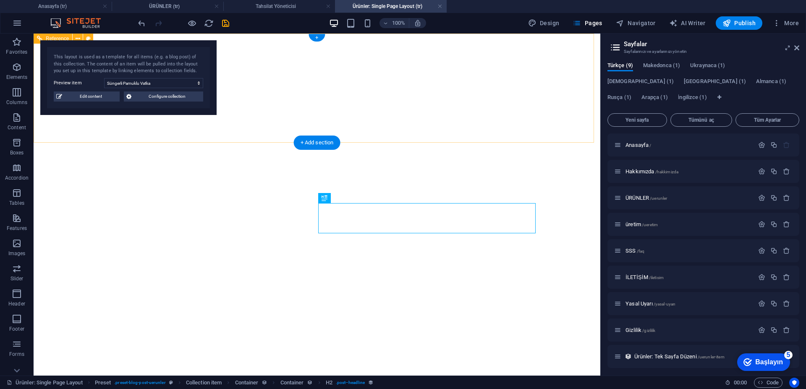
select select "68b085da35f58b31a807f93d"
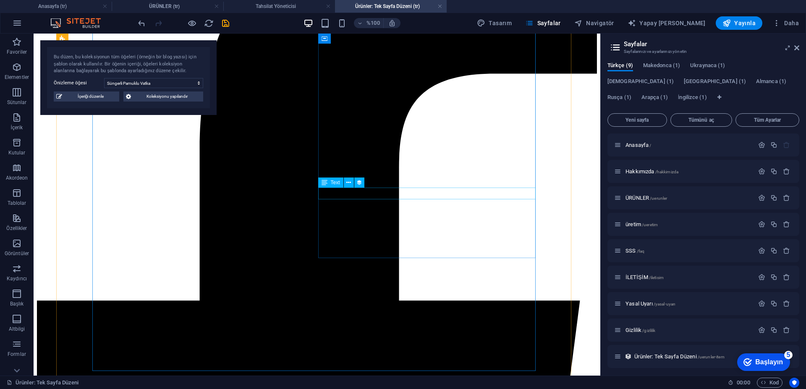
scroll to position [294, 0]
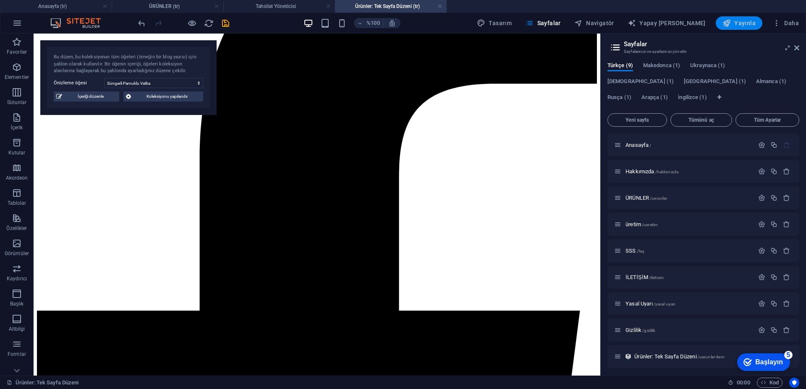
click at [742, 29] on button "Yayınla" at bounding box center [739, 22] width 47 height 13
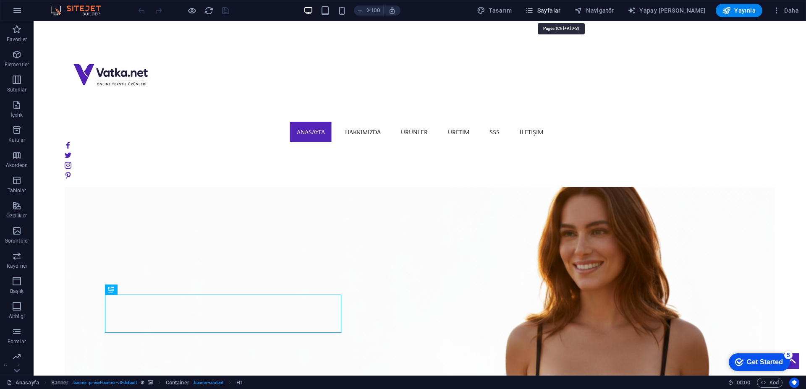
click at [561, 10] on font "Sayfalar" at bounding box center [549, 10] width 24 height 7
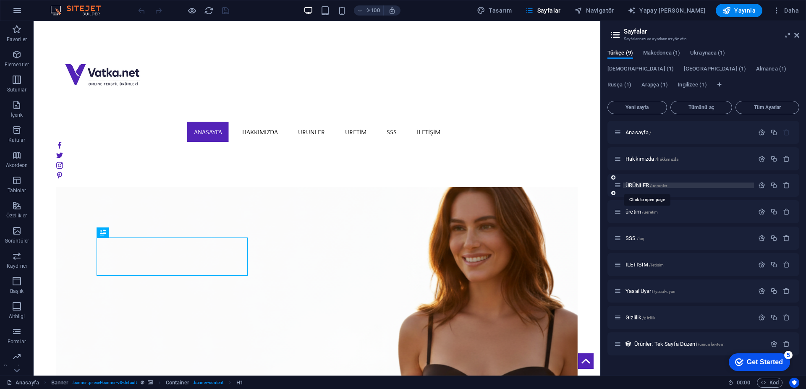
click at [641, 183] on font "ÜRÜNLER" at bounding box center [637, 185] width 24 height 6
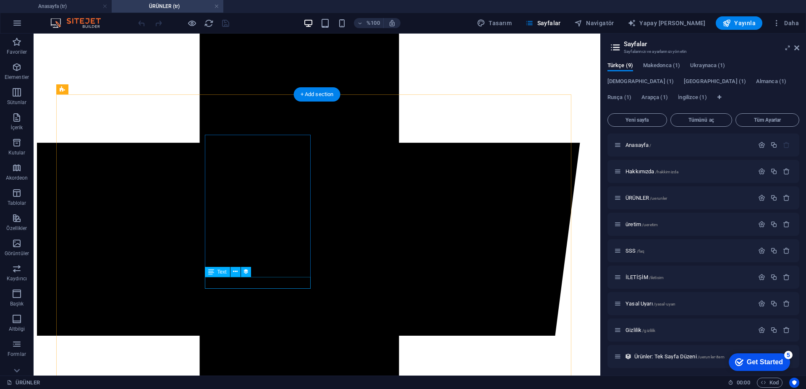
scroll to position [420, 0]
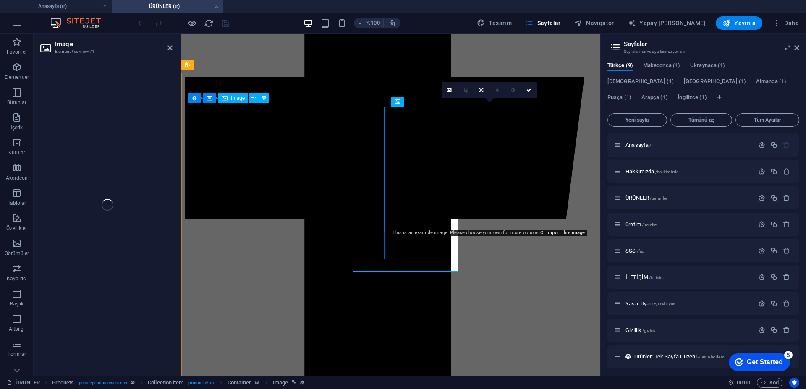
scroll to position [416, 0]
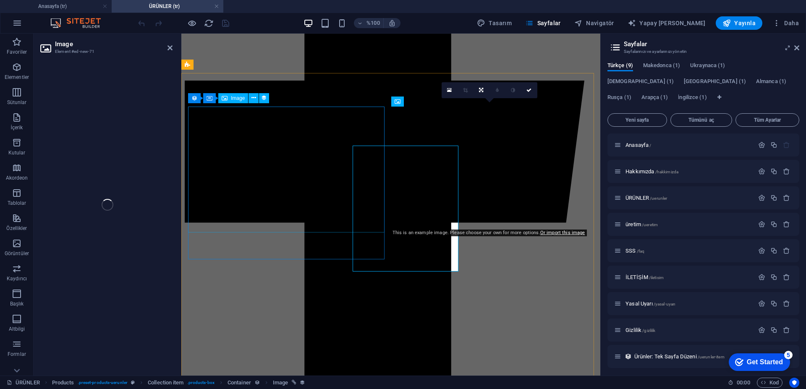
select select "px"
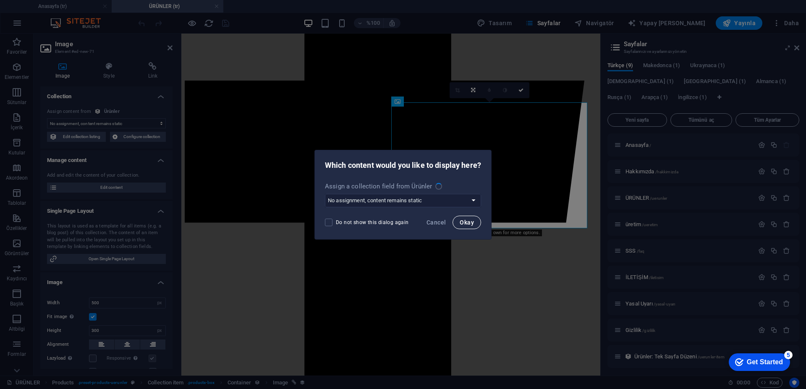
select select "image"
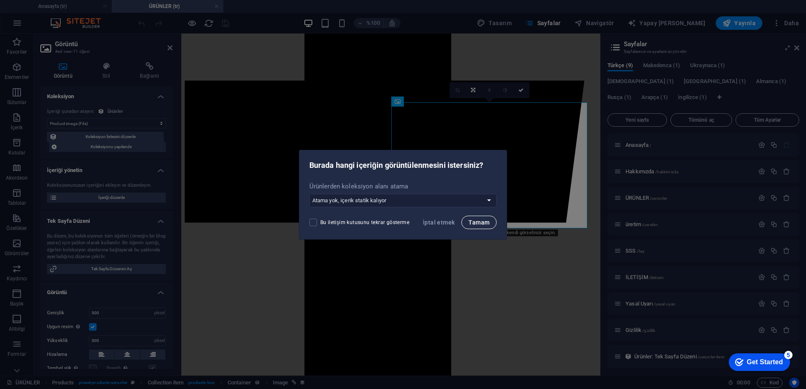
click at [479, 223] on font "Tamam" at bounding box center [478, 222] width 21 height 7
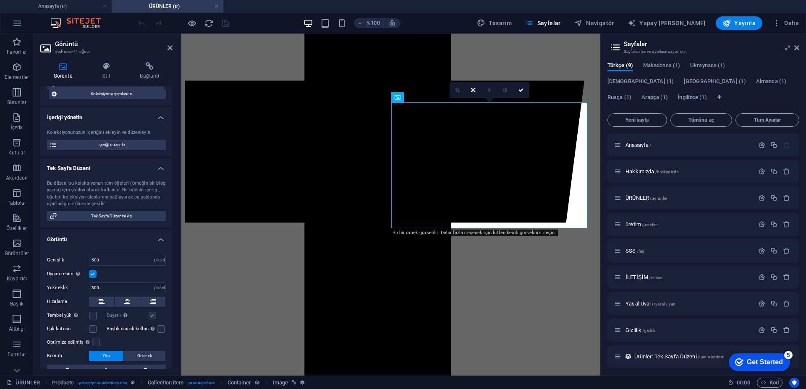
scroll to position [0, 0]
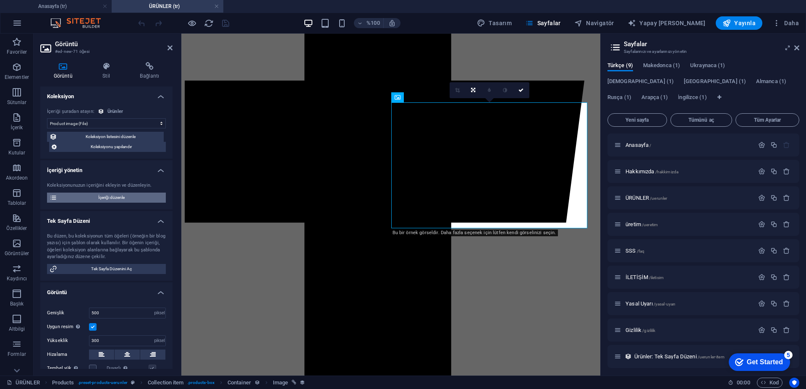
click at [120, 196] on font "İçeriği düzenle" at bounding box center [111, 197] width 26 height 5
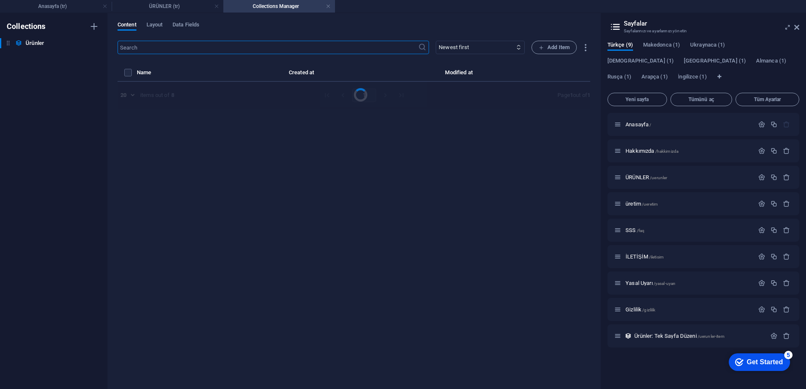
select select "In stock"
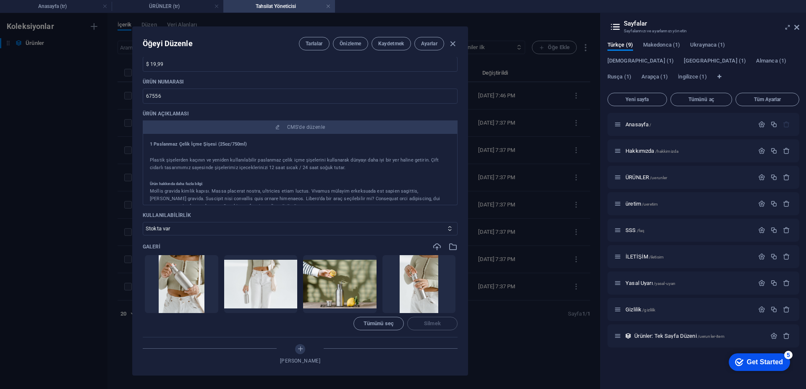
scroll to position [252, 0]
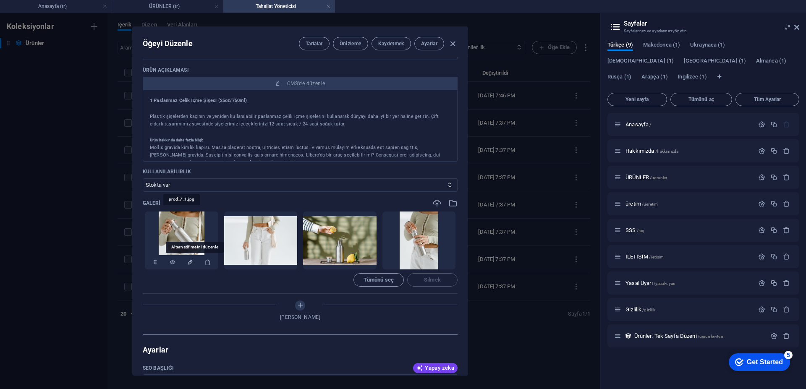
click at [189, 261] on icon "Alternatif metni düzenle" at bounding box center [190, 262] width 7 height 7
click at [306, 278] on div at bounding box center [403, 194] width 806 height 389
click at [455, 49] on div "Tarlalar Önizleme Kaydetmek Ayarlar" at bounding box center [378, 43] width 159 height 13
click at [453, 42] on icon "button" at bounding box center [453, 44] width 10 height 10
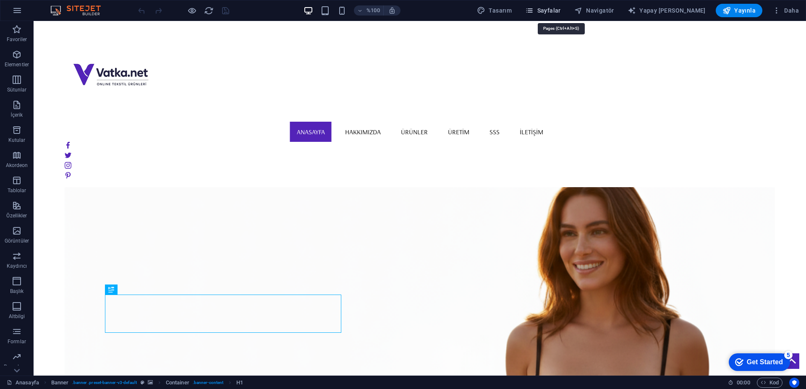
click at [561, 13] on font "Sayfalar" at bounding box center [549, 10] width 24 height 7
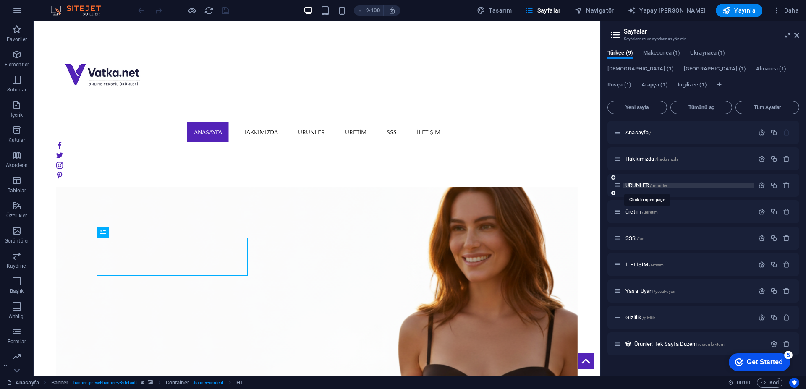
click at [639, 184] on font "ÜRÜNLER" at bounding box center [637, 185] width 24 height 6
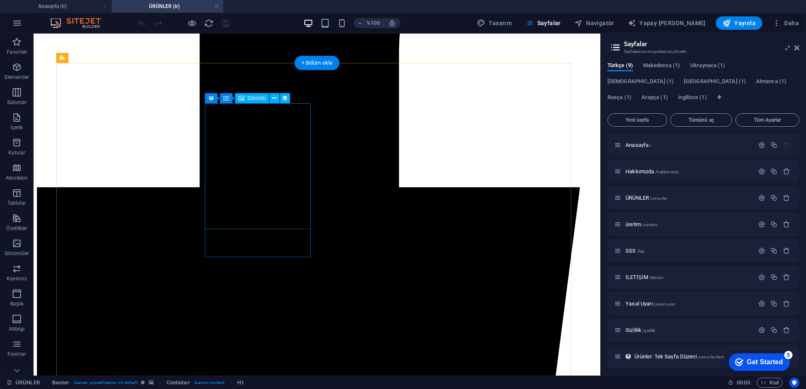
scroll to position [462, 0]
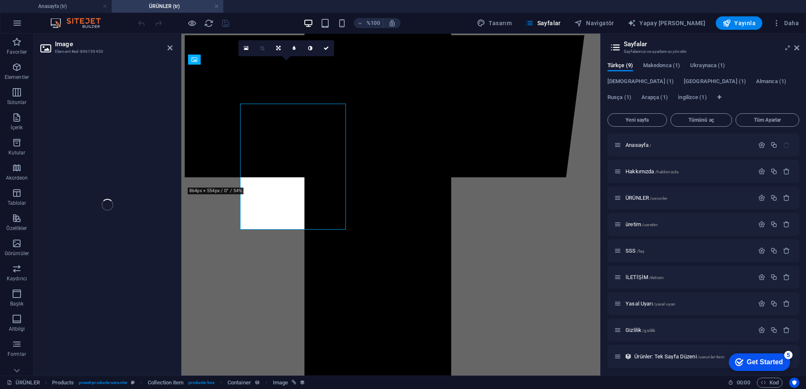
select select "px"
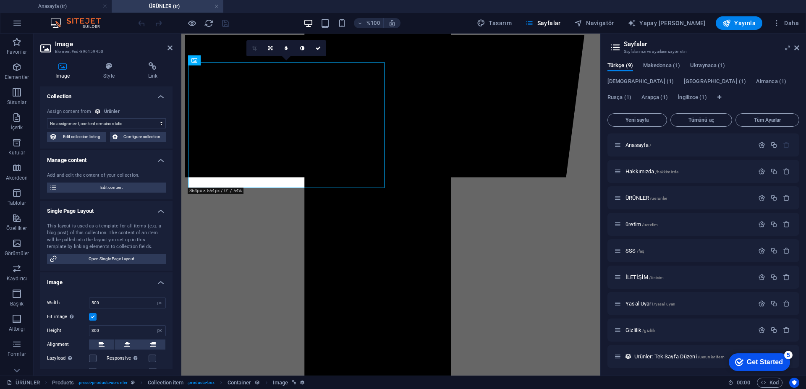
scroll to position [457, 0]
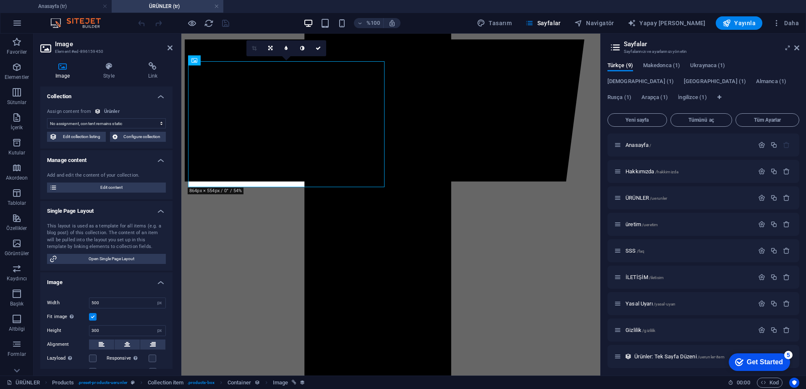
select select "image"
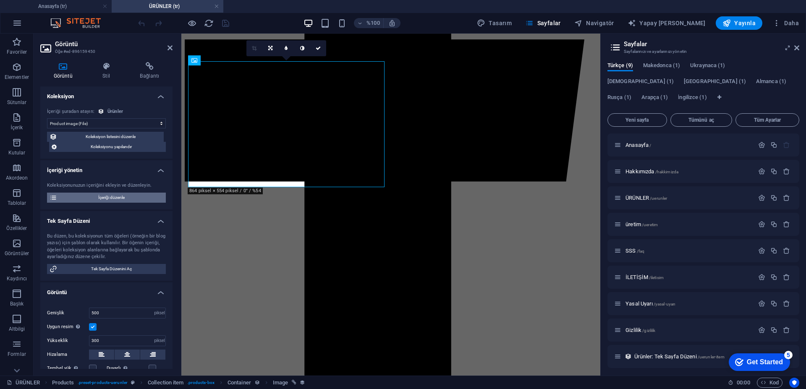
click at [113, 195] on font "İçeriği düzenle" at bounding box center [111, 197] width 26 height 5
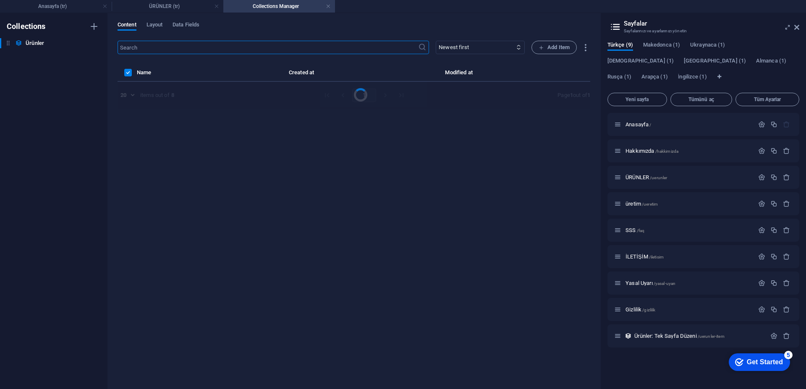
scroll to position [0, 0]
select select "Out of stock"
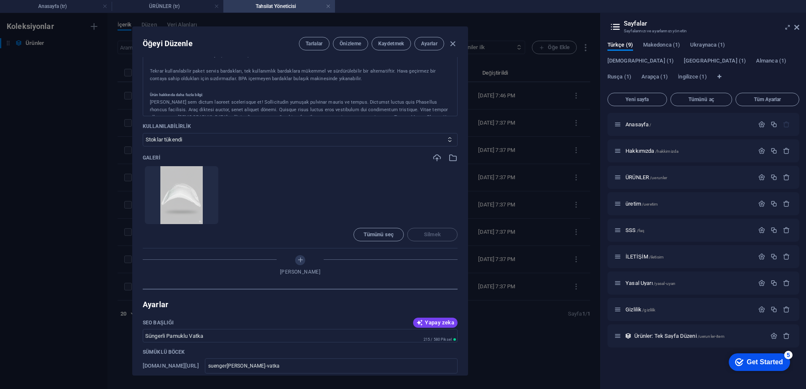
scroll to position [294, 0]
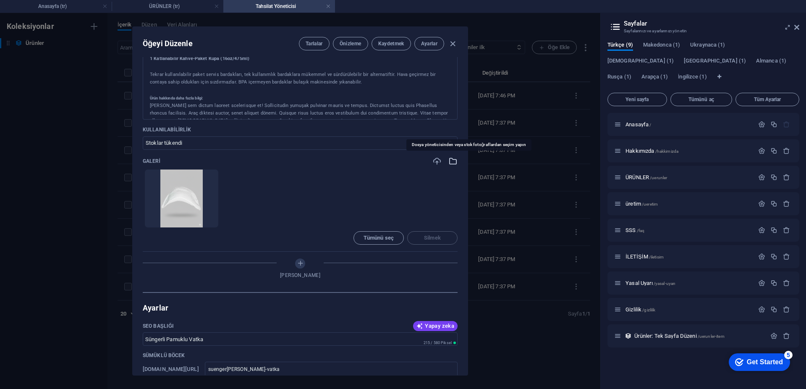
click at [448, 161] on icon "button" at bounding box center [452, 161] width 9 height 9
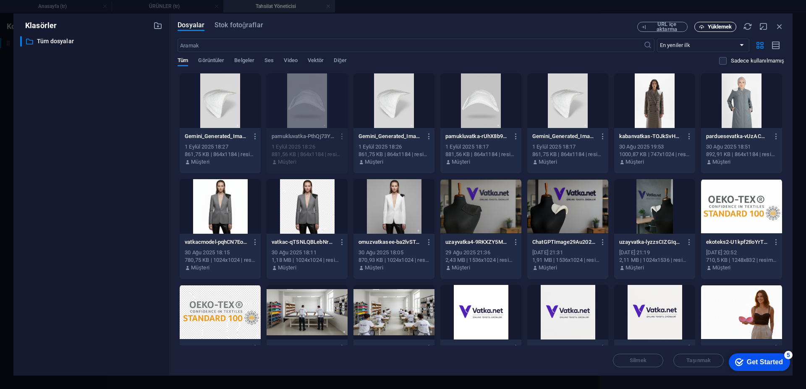
click at [718, 28] on font "Yüklemek" at bounding box center [720, 27] width 24 height 6
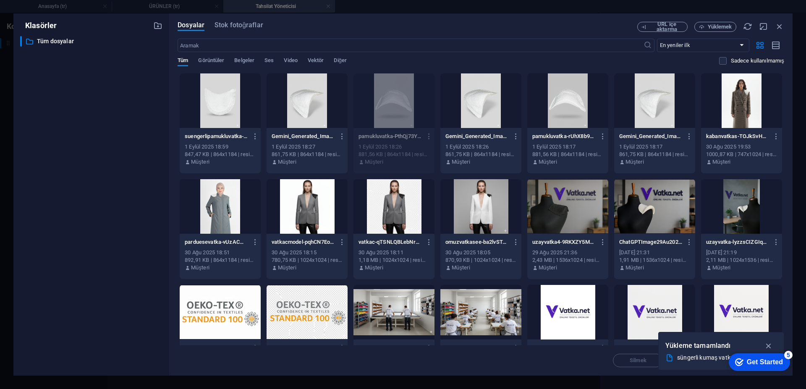
click at [221, 94] on div at bounding box center [220, 100] width 81 height 55
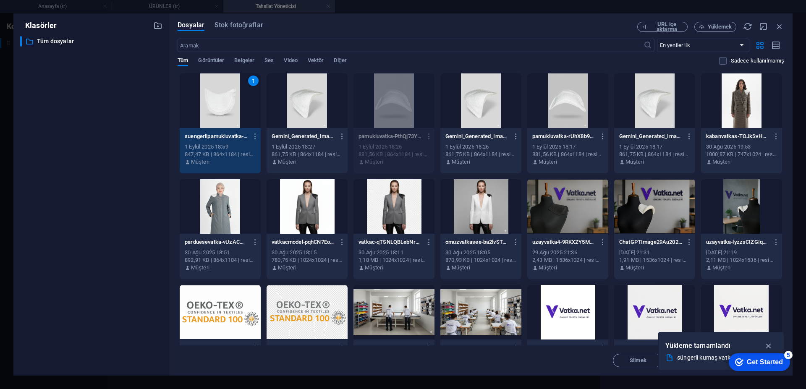
click at [221, 94] on div "1" at bounding box center [220, 100] width 81 height 55
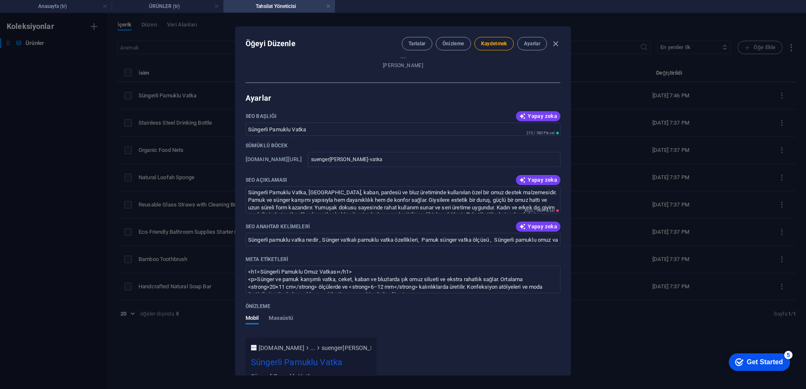
scroll to position [378, 0]
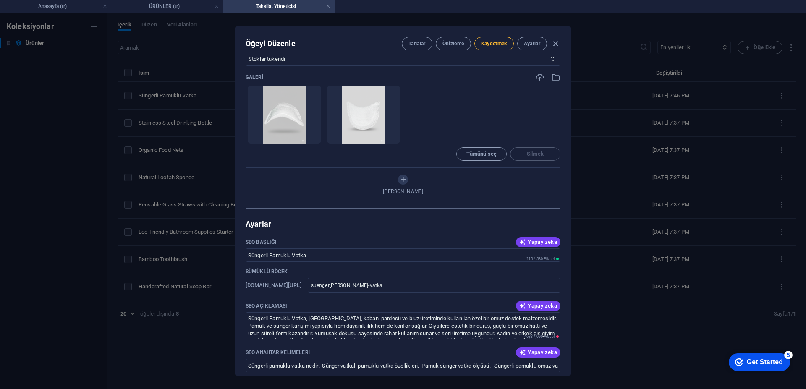
click at [492, 47] on button "Kaydetmek" at bounding box center [493, 43] width 39 height 13
click at [559, 45] on icon "button" at bounding box center [556, 44] width 10 height 10
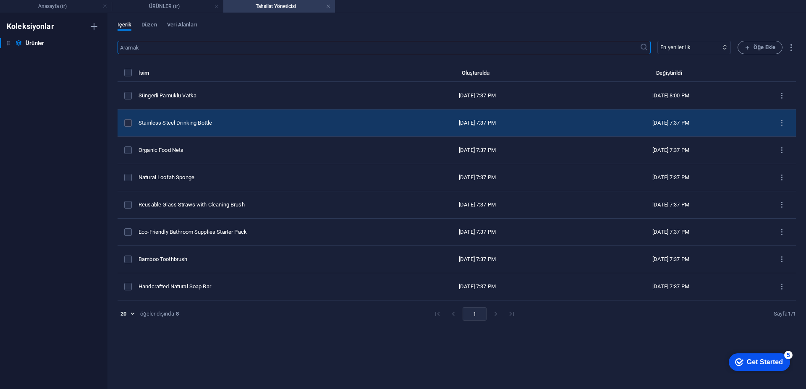
scroll to position [0, 0]
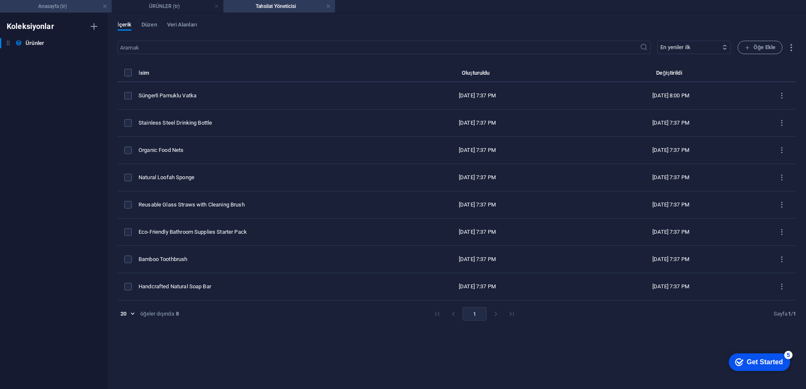
click at [72, 8] on h4 "Anasayfa (tr)" at bounding box center [56, 6] width 112 height 9
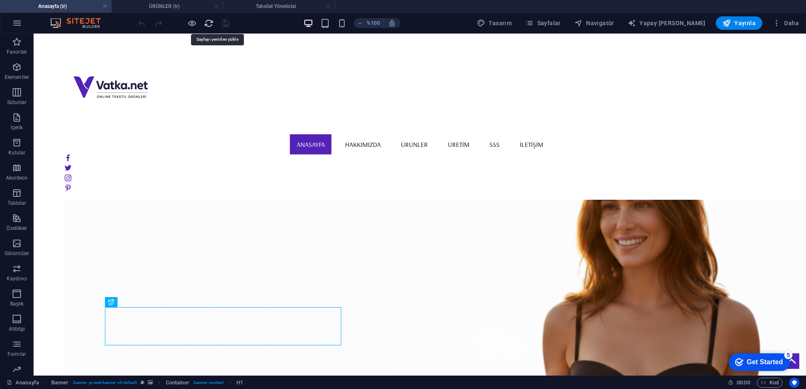
click at [205, 24] on icon "yeniden yükle" at bounding box center [209, 23] width 10 height 10
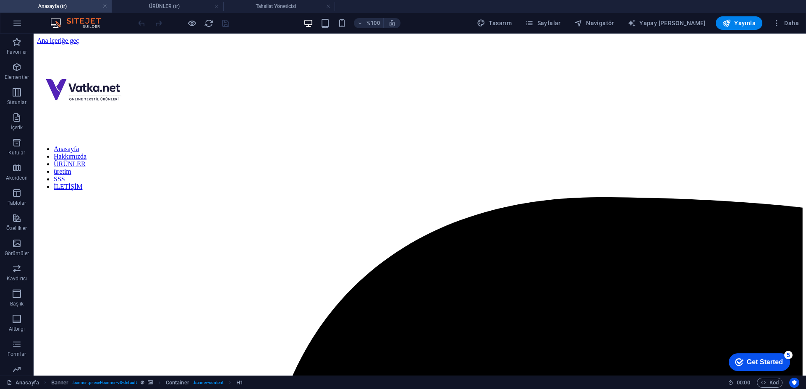
click at [334, 28] on div "%100" at bounding box center [351, 22] width 97 height 13
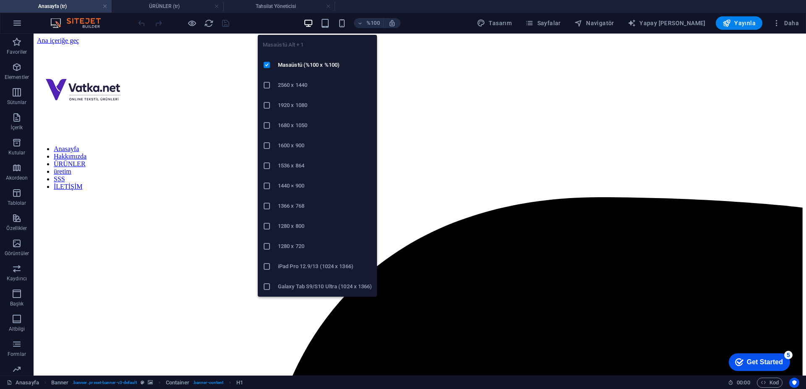
click at [313, 26] on icon "button" at bounding box center [308, 23] width 10 height 10
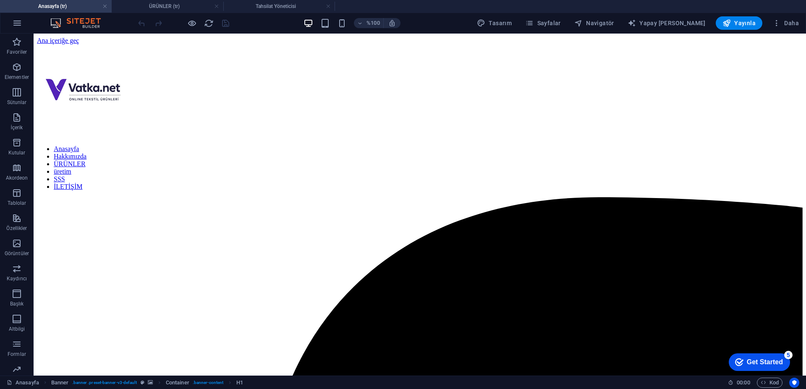
click at [186, 24] on div at bounding box center [183, 22] width 94 height 13
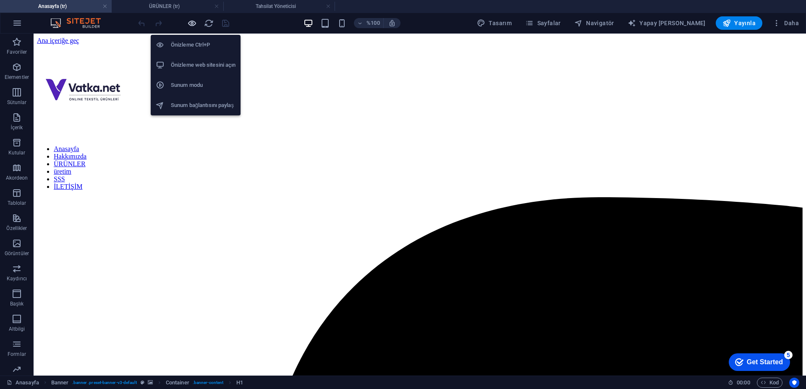
click at [193, 26] on icon "button" at bounding box center [192, 23] width 10 height 10
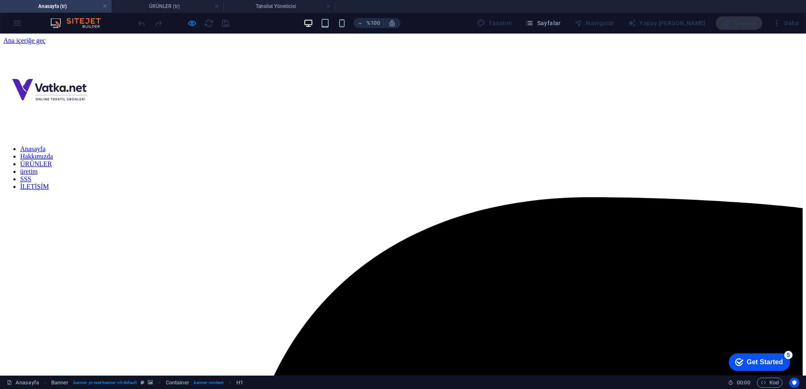
drag, startPoint x: 420, startPoint y: 90, endPoint x: 370, endPoint y: 162, distance: 88.1
click at [52, 160] on font "ÜRÜNLER" at bounding box center [36, 163] width 32 height 7
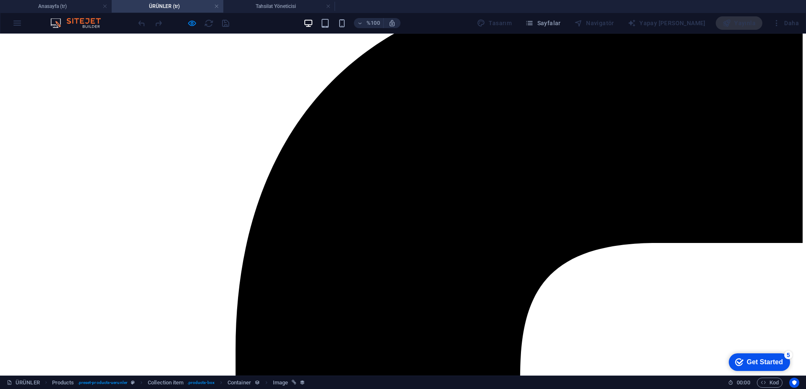
scroll to position [415, 0]
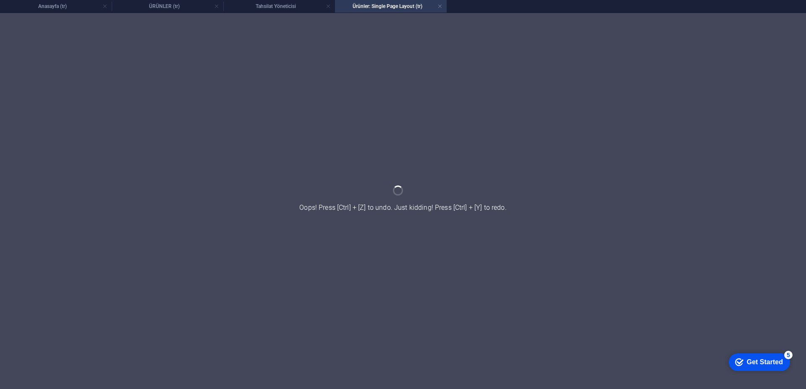
scroll to position [0, 0]
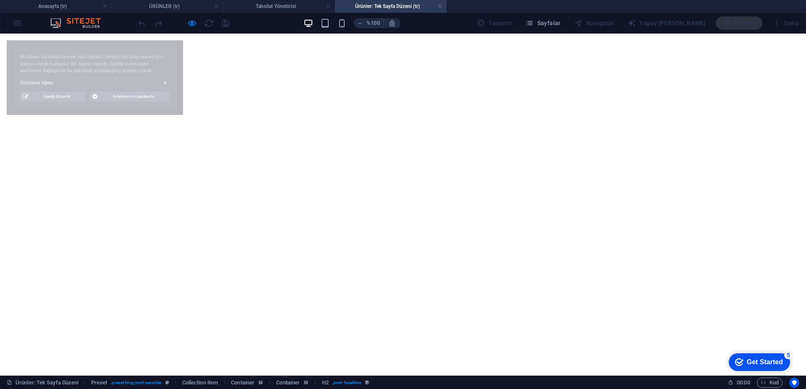
select select "68b085da35f58b31a807f93d"
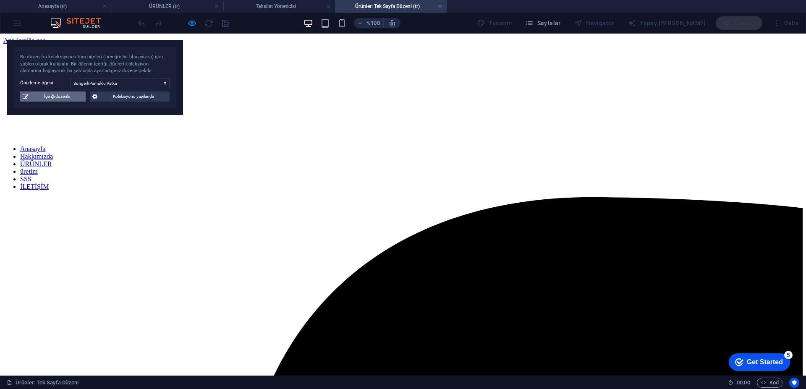
click at [61, 98] on font "İçeriği düzenle" at bounding box center [57, 96] width 26 height 5
select select "Out of stock"
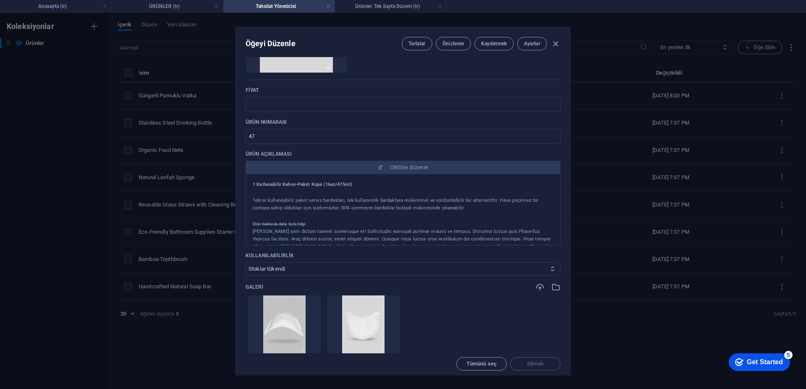
scroll to position [51, 0]
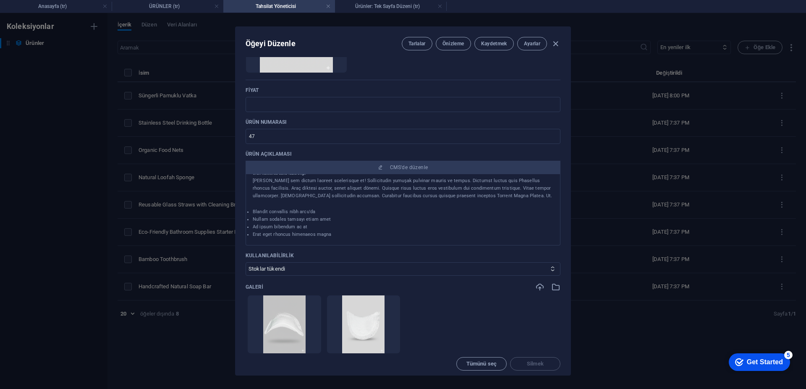
drag, startPoint x: 255, startPoint y: 183, endPoint x: 436, endPoint y: 304, distance: 217.9
click at [436, 304] on div "İsim Süngerli Pamuklu Vatka ​ Sümüklü böcek www.example.com/uerunler-item/ suen…" at bounding box center [403, 157] width 315 height 522
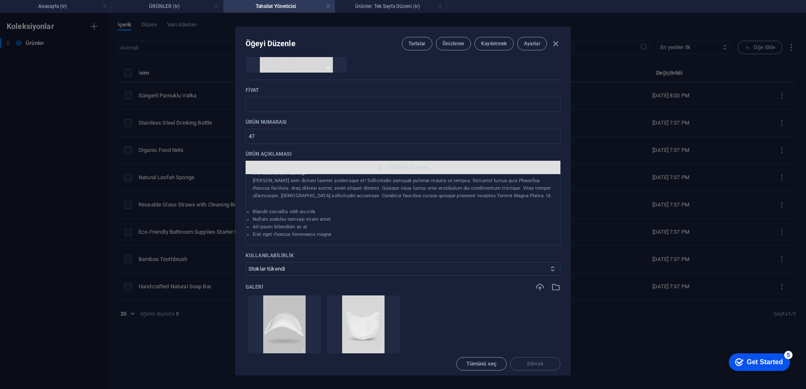
click at [405, 169] on font "CMS'de düzenle" at bounding box center [409, 168] width 38 height 6
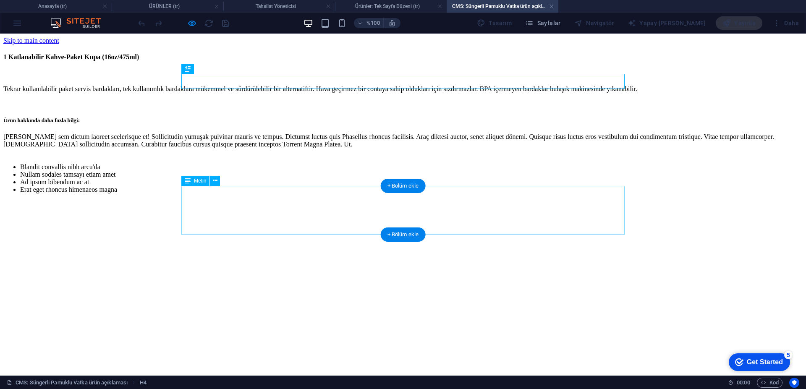
scroll to position [0, 0]
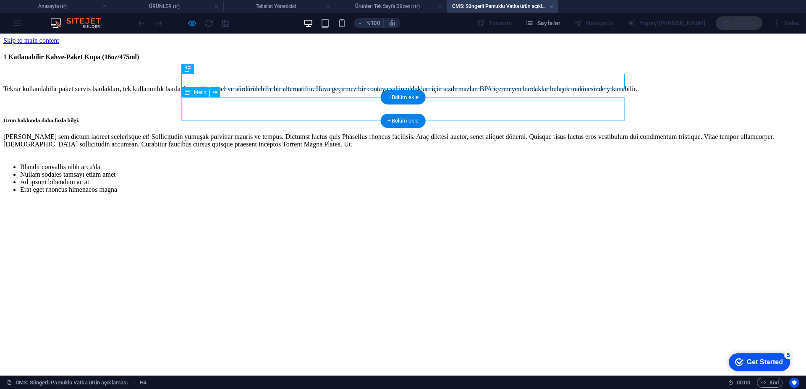
click at [187, 99] on div "Tekrar kullanılabilir paket servis bardakları, tek kullanımlık bardaklara mükem…" at bounding box center [402, 88] width 799 height 21
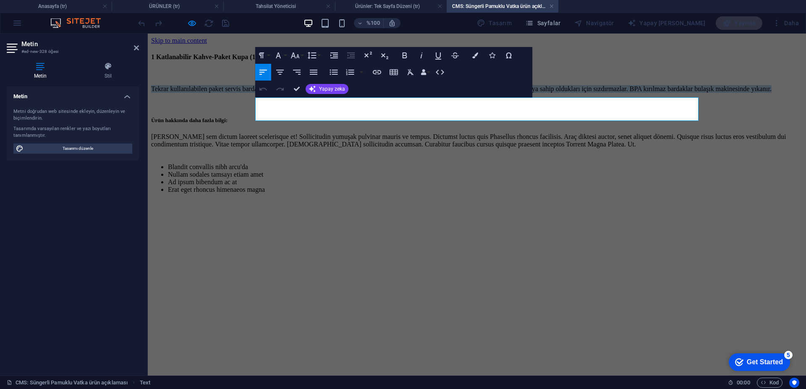
drag, startPoint x: 494, startPoint y: 112, endPoint x: 238, endPoint y: 108, distance: 256.9
click at [238, 108] on body "Skip to main content 1 Katlanabilir Kahve-Paket Kupa (16oz/475ml) Tekrar kullan…" at bounding box center [476, 118] width 651 height 163
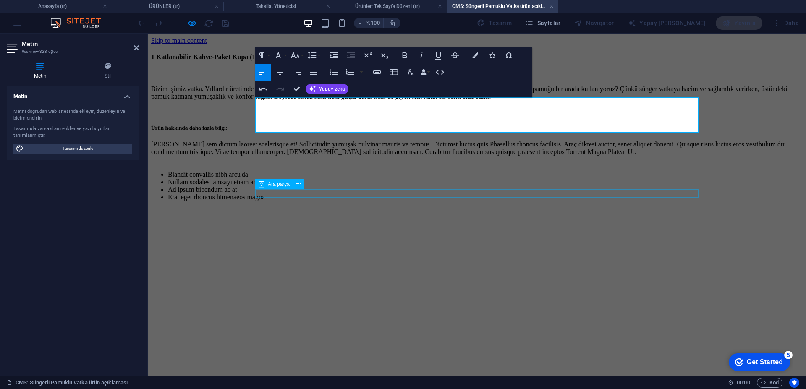
scroll to position [2719, 1]
click at [433, 208] on div "1 Katlanabilir Kahve-Paket Kupa (16oz/475ml) Bizim ticari vatka. Yıllardır üret…" at bounding box center [476, 125] width 651 height 163
click at [380, 156] on div "Aenean sem dictum laoreet scelerisque et! Sollicitudin yumuşak pulvinar mauris …" at bounding box center [476, 148] width 651 height 15
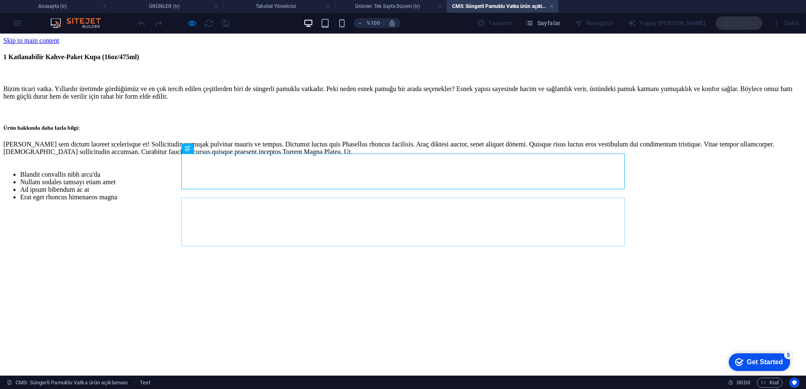
click at [484, 211] on html "Skip to main content 1 Katlanabilir Kahve-Paket Kupa (16oz/475ml) Bizim ticari …" at bounding box center [403, 123] width 806 height 178
click at [483, 156] on div "Aenean sem dictum laoreet scelerisque et! Sollicitudin yumuşak pulvinar mauris …" at bounding box center [402, 148] width 799 height 15
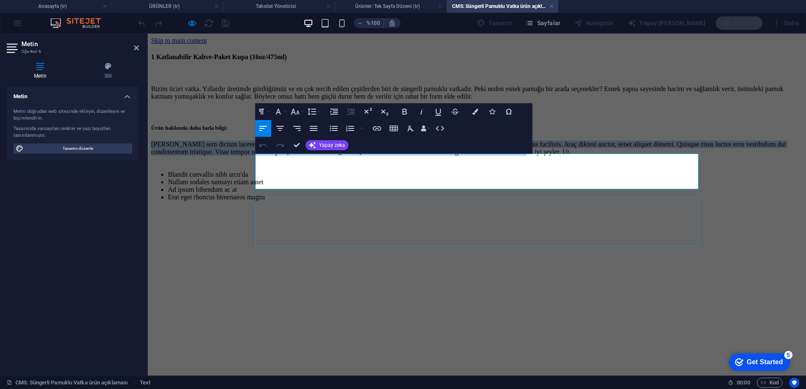
drag, startPoint x: 436, startPoint y: 183, endPoint x: 249, endPoint y: 162, distance: 187.5
click at [249, 162] on div "1 Katlanabilir Kahve-Paket Kupa (16oz/475ml) Bizim ticari vatka. Yıllardır üret…" at bounding box center [476, 125] width 651 height 163
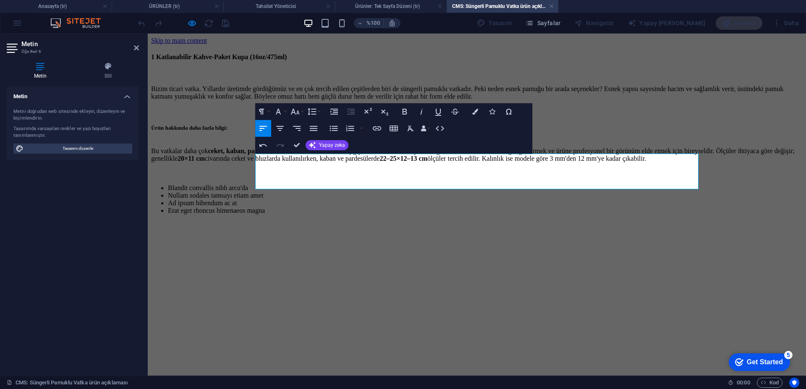
click at [746, 189] on body "Skip to main content 1 Katlanabilir Kahve-Paket Kupa (16oz/475ml) Bizim ticari …" at bounding box center [476, 129] width 651 height 184
click at [585, 115] on div at bounding box center [476, 111] width 651 height 8
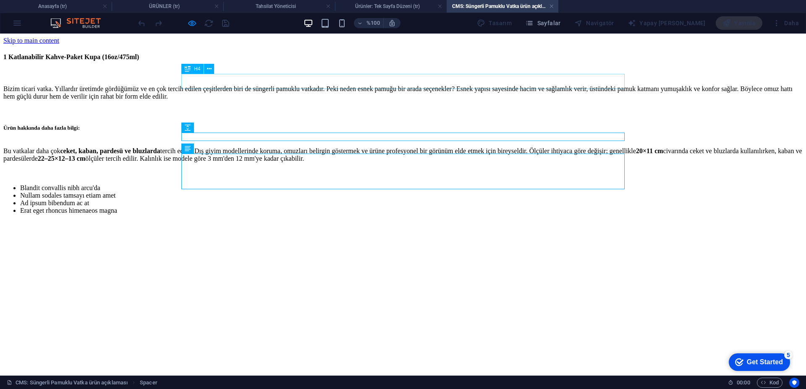
click at [327, 70] on div "1 Katlanabilir Kahve-Paket Kupa (16oz/475ml)" at bounding box center [402, 57] width 799 height 26
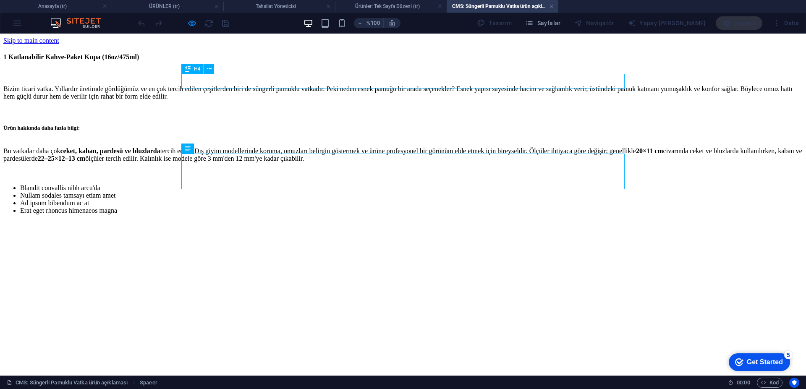
click at [327, 70] on div "1 Katlanabilir Kahve-Paket Kupa (16oz/475ml)" at bounding box center [402, 57] width 799 height 26
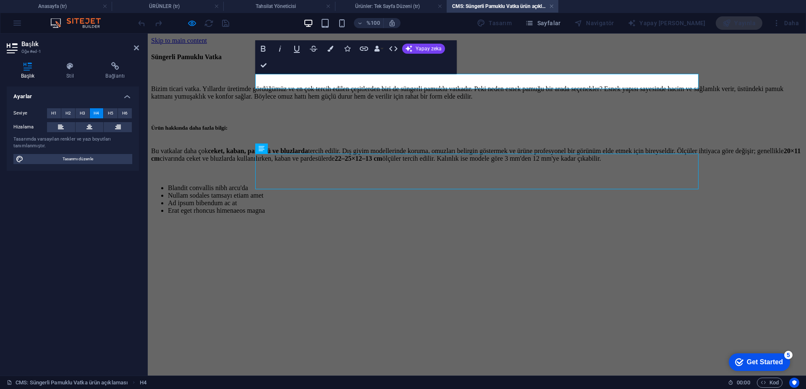
click at [422, 221] on div "Süngerli Pamuklu Vatka Bizim ticari vatka. Yıllardır üretimde gördüğümüz ve en …" at bounding box center [476, 132] width 651 height 177
click at [414, 107] on div "Bizim ticari vatka. Yıllardır üretimde gördüğümüz ve en çok tercih edilen çeşit…" at bounding box center [476, 92] width 651 height 29
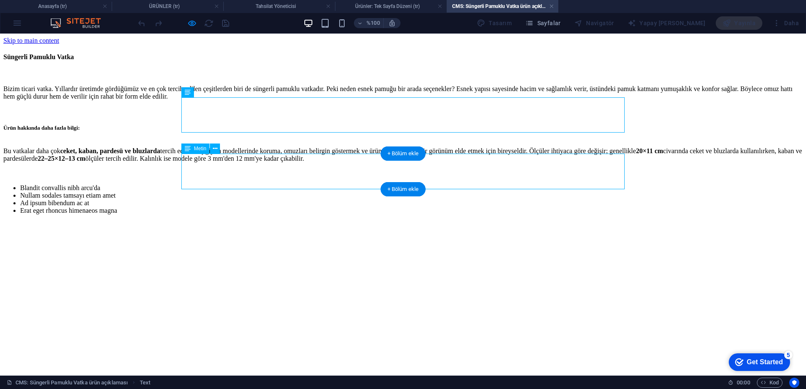
click at [509, 169] on div "Bu vatkalar daha çok ceket, kaban, pardesü ve bluzlarda tercih edilir. Dış giyi…" at bounding box center [402, 155] width 799 height 29
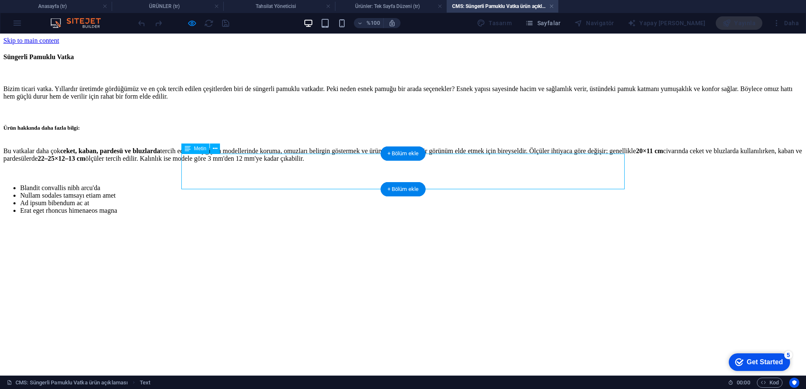
click at [511, 169] on div "Bu vatkalar daha çok ceket, kaban, pardesü ve bluzlarda tercih edilir. Dış giyi…" at bounding box center [402, 155] width 799 height 29
click at [509, 169] on div "Bu vatkalar daha çok ceket, kaban, pardesü ve bluzlarda tercih edilir. Dış giyi…" at bounding box center [402, 155] width 799 height 29
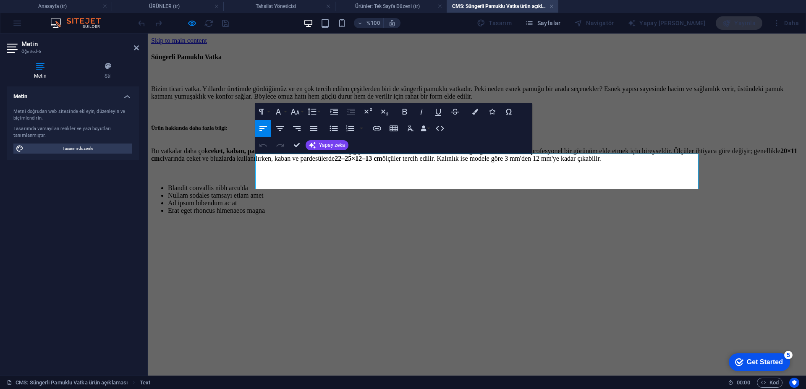
click at [580, 162] on p "Bu vatkalar daha çok ceket, kaban, pardesü ve bluzlarda tercih edilir. Dış giyi…" at bounding box center [476, 154] width 651 height 15
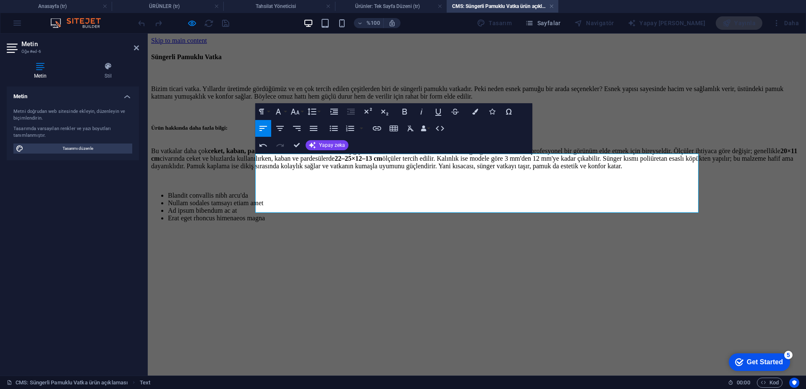
click at [738, 197] on body "Skip to main content Süngerli Pamuklu Vatka Bizim ticari vatka. Yıllardır üreti…" at bounding box center [476, 133] width 651 height 192
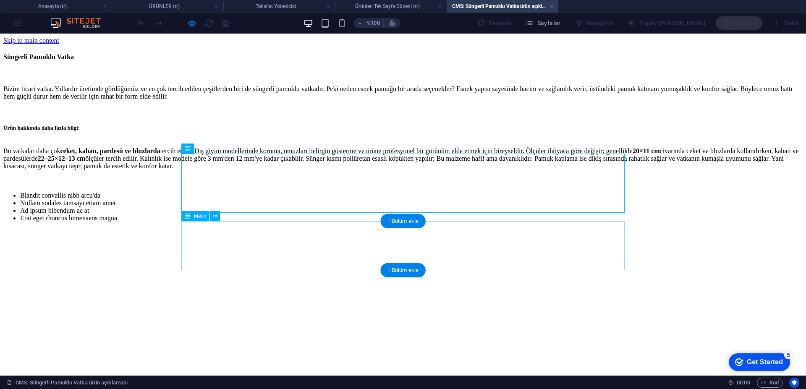
click at [300, 229] on div "Blandit convallis nibh arcu'da Nullam sodales tamsayı etiam amet Ad ipsum biben…" at bounding box center [402, 207] width 799 height 44
click at [301, 229] on div "Blandit convallis nibh arcu'da Nullam sodales tamsayı etiam amet Ad ipsum biben…" at bounding box center [402, 207] width 799 height 44
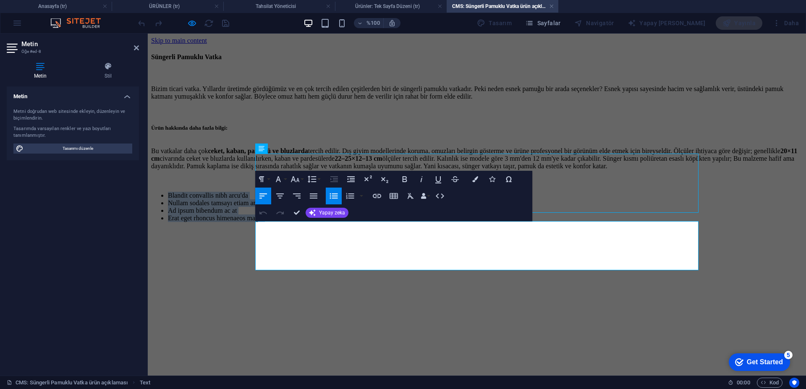
drag, startPoint x: 393, startPoint y: 262, endPoint x: 215, endPoint y: 226, distance: 182.0
click at [215, 226] on body "Skip to main content Süngerli Pamuklu Vatka Bizim ticari vatka. Yıllardır üreti…" at bounding box center [476, 133] width 651 height 192
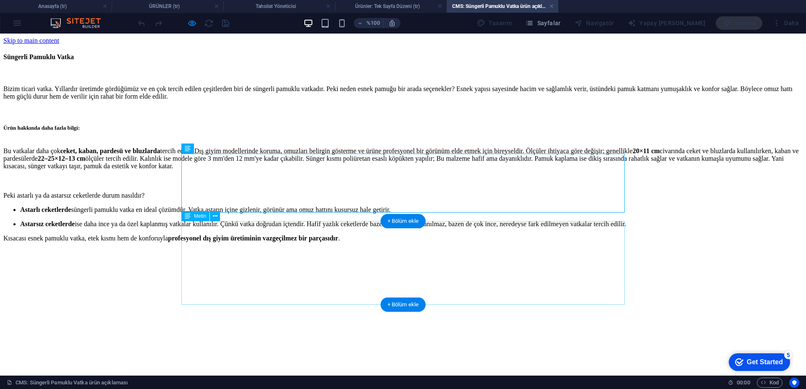
click at [185, 236] on div "Peki astarlı ya da astarsız ceketlerde durum nasıldır? Astarlı ceketlerde sünge…" at bounding box center [402, 217] width 799 height 64
click at [184, 239] on div "Peki astarlı ya da astarsız ceketlerde durum nasıldır? Astarlı ceketlerde sünge…" at bounding box center [402, 217] width 799 height 64
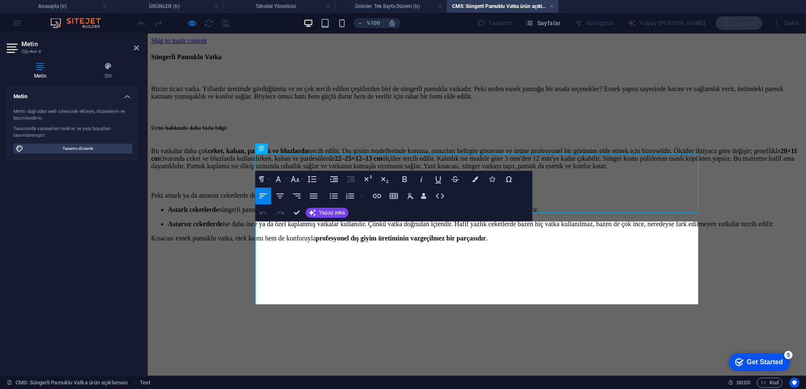
click at [259, 228] on li "Astarsız ceketlerde ise daha ince ya da özel kaplanmış vatkalar kullanılır. Çün…" at bounding box center [485, 224] width 635 height 8
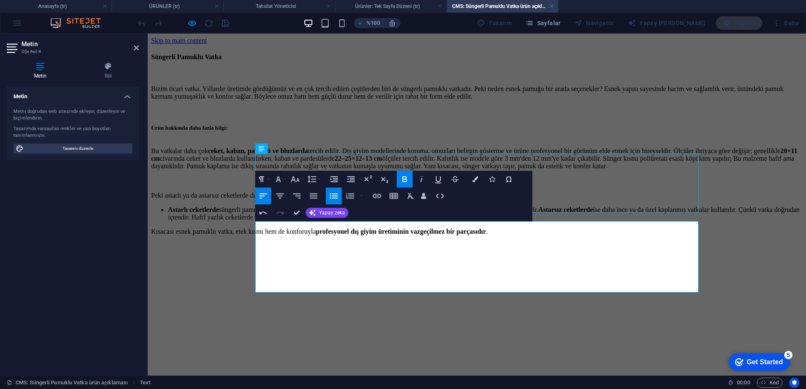
click at [264, 221] on li "Astarlı ceketlerde süngerli pamuklu vatka en ideal çözümdür. Vatka astarın için…" at bounding box center [485, 213] width 635 height 15
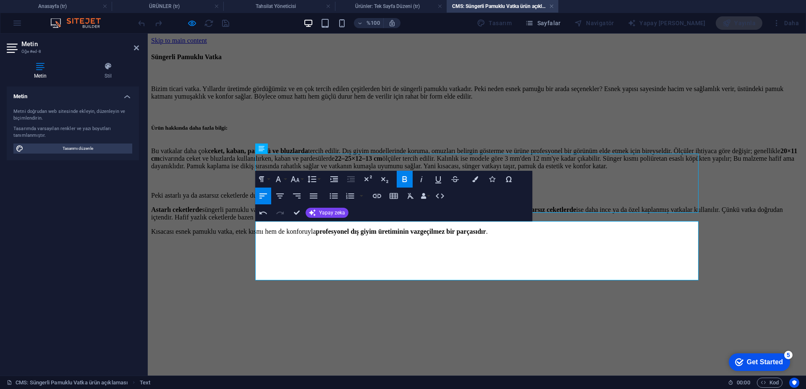
click at [640, 246] on html "Skip to main content Süngerli Pamuklu Vatka Bizim ticari vatka. Yıllardır üreti…" at bounding box center [477, 140] width 658 height 212
drag, startPoint x: 299, startPoint y: 212, endPoint x: 342, endPoint y: 187, distance: 50.4
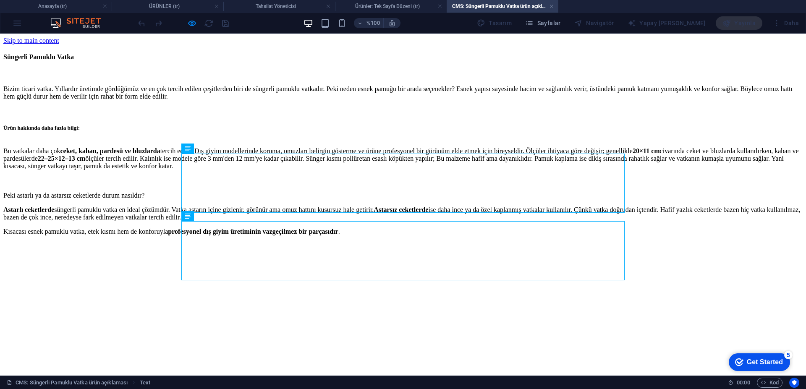
click at [711, 182] on body "Skip to main content Süngerli Pamuklu Vatka Bizim ticari vatka. Yıllardır üreti…" at bounding box center [402, 139] width 799 height 205
click at [303, 64] on div "Süngerli Pamuklu Vatka Bizim ticari vatka. Yıllardır üretimde gördüğümüz ve en …" at bounding box center [402, 143] width 799 height 198
click at [745, 20] on div "Yayınla" at bounding box center [739, 22] width 47 height 13
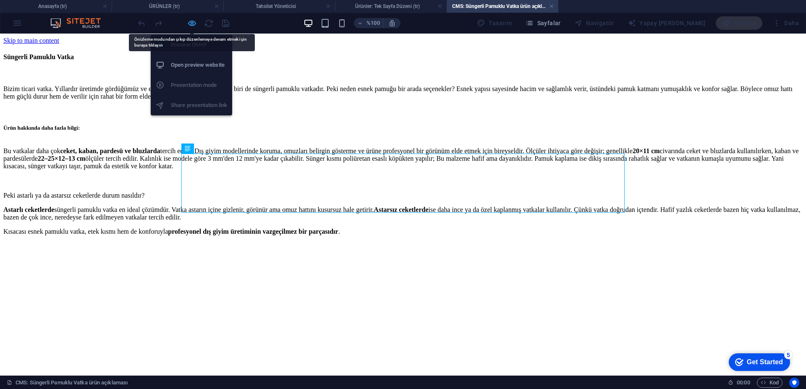
click at [192, 20] on icon "button" at bounding box center [192, 23] width 10 height 10
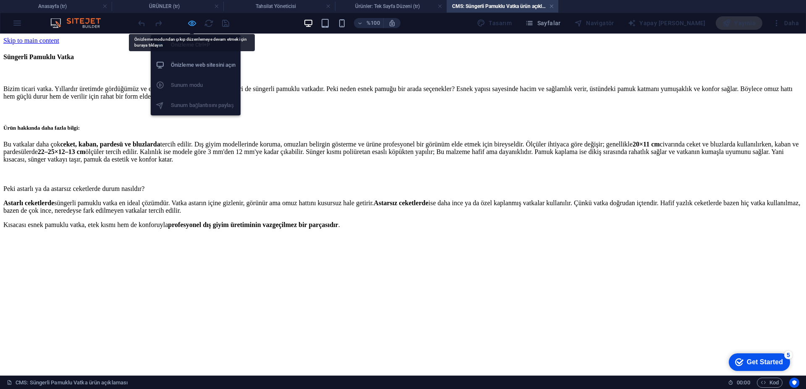
click at [192, 25] on icon "button" at bounding box center [192, 23] width 10 height 10
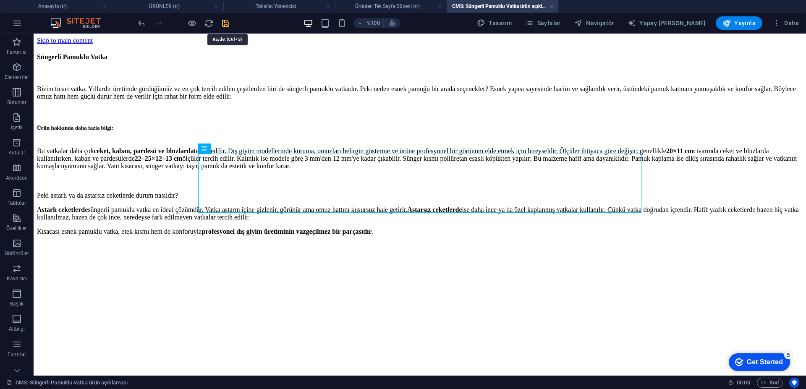
click at [227, 26] on icon "kaydetmek" at bounding box center [226, 23] width 10 height 10
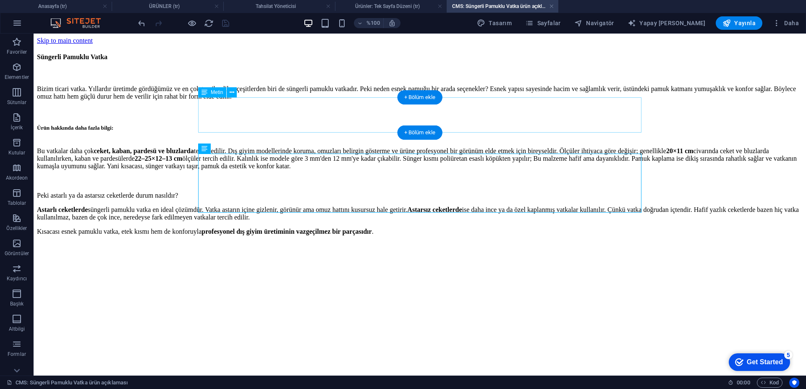
click at [247, 104] on div "Bizim ticari vatka. Yıllardır üretimde gördüğümüz ve en çok tercih edilen çeşit…" at bounding box center [419, 92] width 765 height 29
click at [249, 104] on div "Bizim ticari vatka. Yıllardır üretimde gördüğümüz ve en çok tercih edilen çeşit…" at bounding box center [419, 92] width 765 height 29
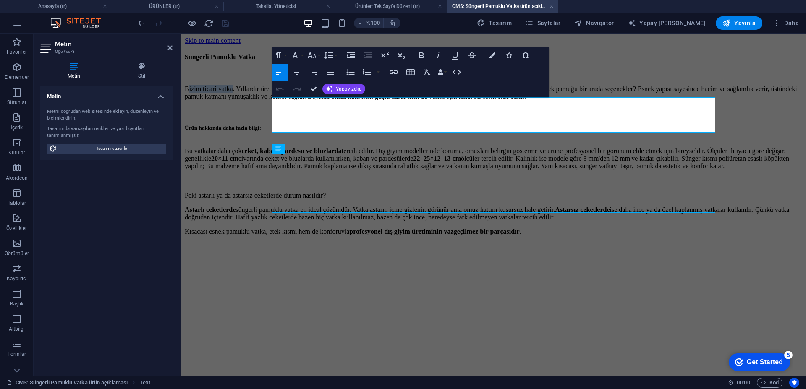
drag, startPoint x: 323, startPoint y: 102, endPoint x: 277, endPoint y: 106, distance: 46.3
click at [277, 100] on font "Bizim ticari vatka. Yıllardır üretimde gördüğümüz ve en çok tercih edilen çeşit…" at bounding box center [491, 92] width 612 height 15
click at [276, 100] on font ". Yıllardır üretimde gördüğümüz ve en çok tercih edilen çeşitlerden biri de sün…" at bounding box center [488, 92] width 607 height 15
click at [736, 169] on body "Skip to main content Süngerli Pamuklu Vatka Yıllardır üretimde gördüğümüz ve en…" at bounding box center [494, 139] width 618 height 205
drag, startPoint x: 300, startPoint y: 76, endPoint x: 311, endPoint y: 86, distance: 14.0
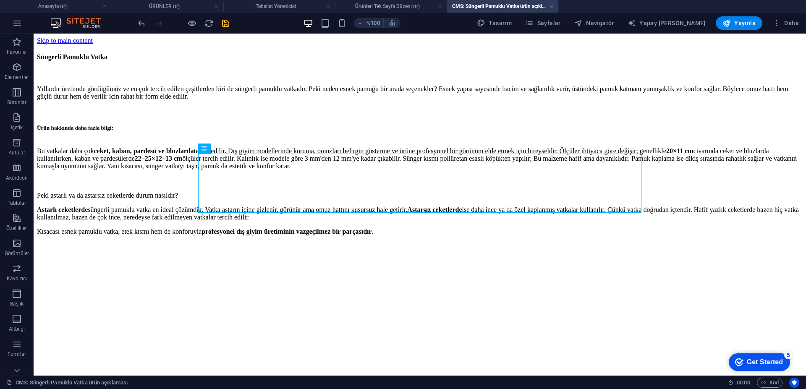
drag, startPoint x: 352, startPoint y: 97, endPoint x: 224, endPoint y: 21, distance: 148.9
click at [224, 21] on icon "kaydetmek" at bounding box center [226, 23] width 10 height 10
click at [737, 24] on font "Yayınla" at bounding box center [744, 23] width 21 height 7
drag, startPoint x: 747, startPoint y: 18, endPoint x: 666, endPoint y: 23, distance: 80.7
click at [747, 18] on button "Yayınla" at bounding box center [739, 22] width 47 height 13
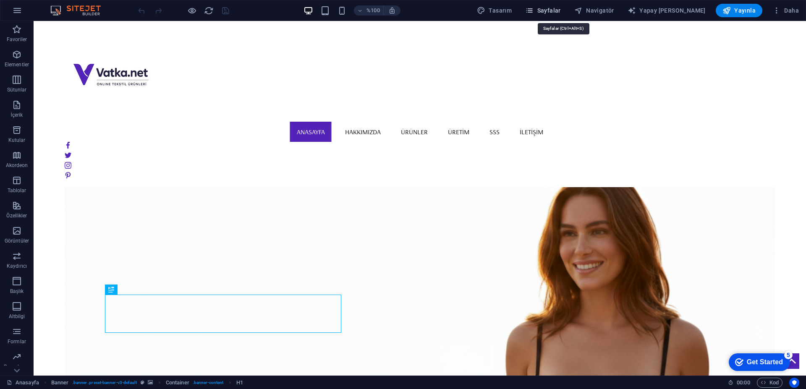
click at [561, 13] on font "Sayfalar" at bounding box center [549, 10] width 24 height 7
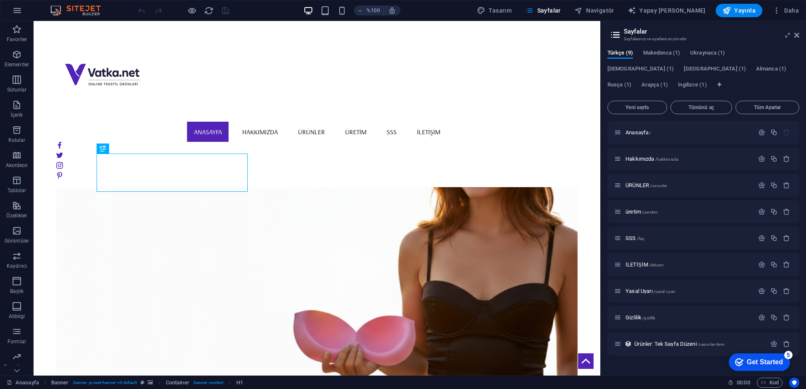
scroll to position [84, 0]
click at [638, 186] on font "ÜRÜNLER" at bounding box center [637, 185] width 24 height 6
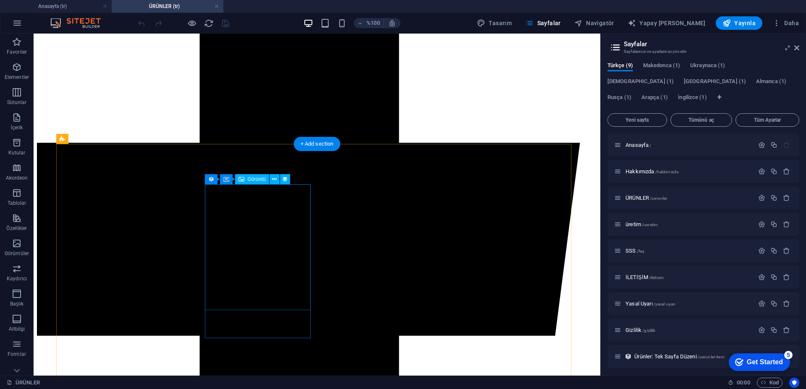
scroll to position [378, 0]
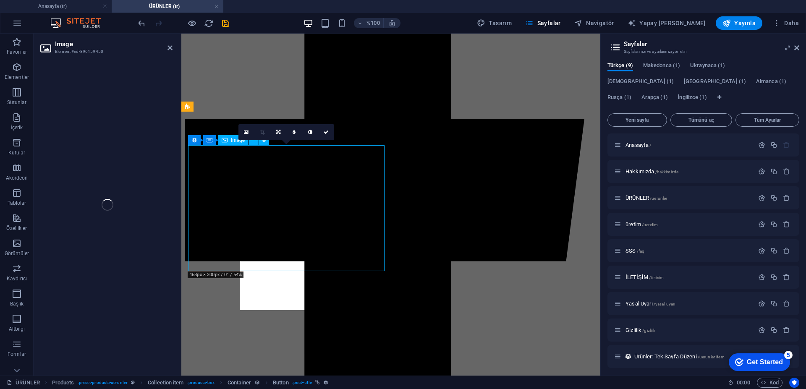
drag, startPoint x: 333, startPoint y: 223, endPoint x: 423, endPoint y: 78, distance: 170.2
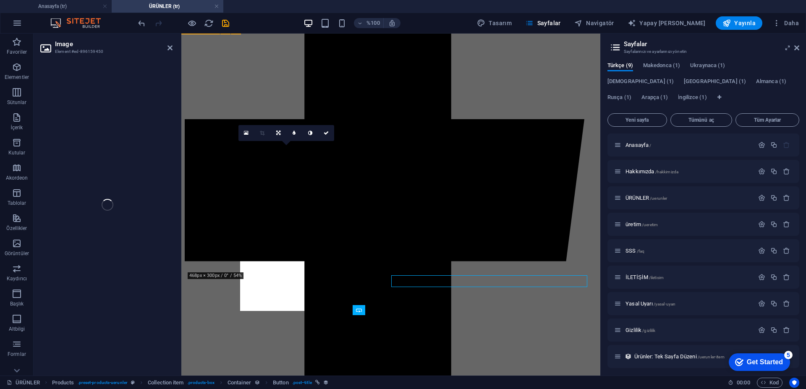
scroll to position [374, 0]
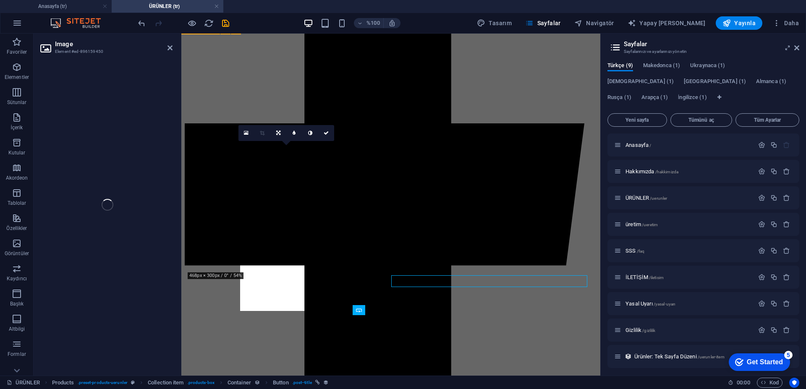
select select "px"
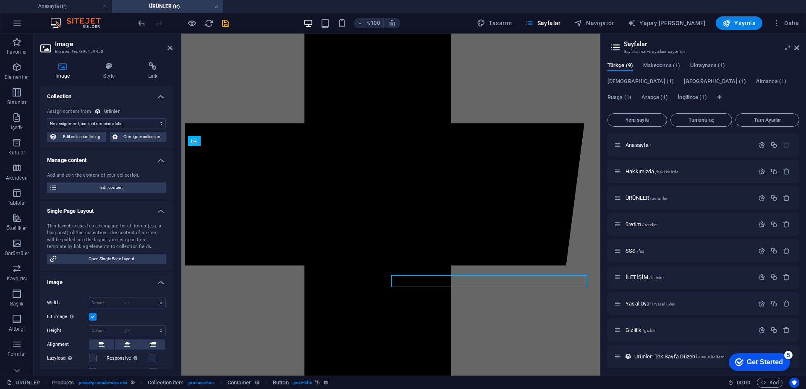
select select "DISABLED_OPTION_VALUE"
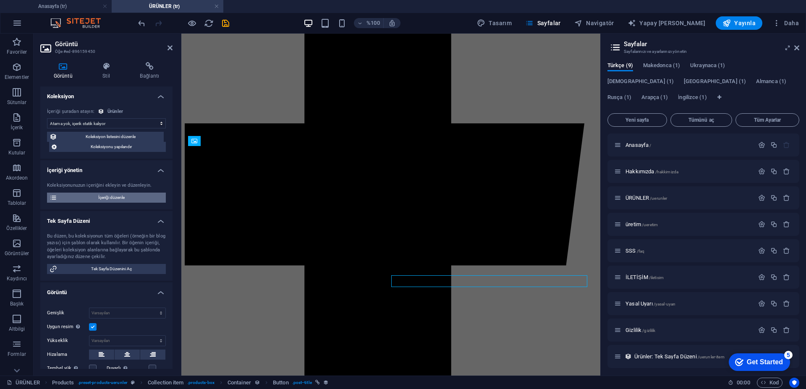
click at [120, 198] on font "İçeriği düzenle" at bounding box center [111, 197] width 26 height 5
click at [115, 198] on font "İçeriği düzenle" at bounding box center [111, 197] width 26 height 5
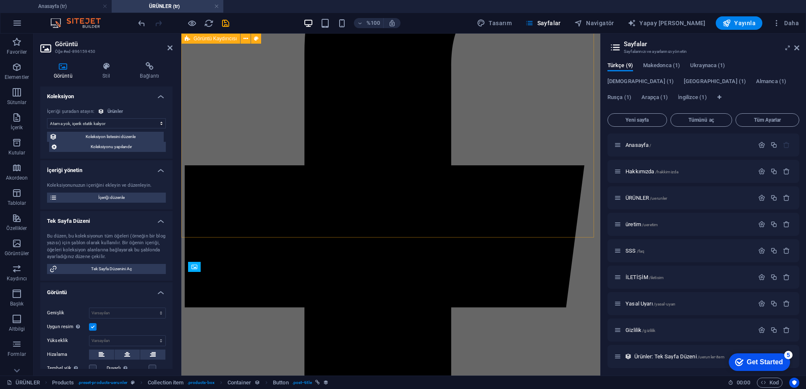
scroll to position [206, 0]
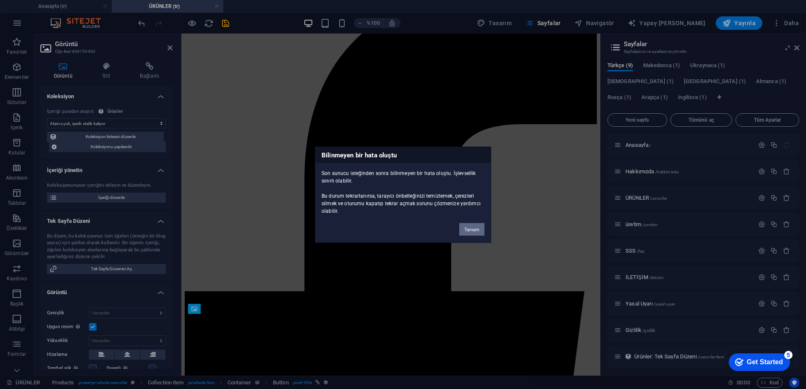
click at [475, 226] on button "Tamam" at bounding box center [471, 229] width 25 height 13
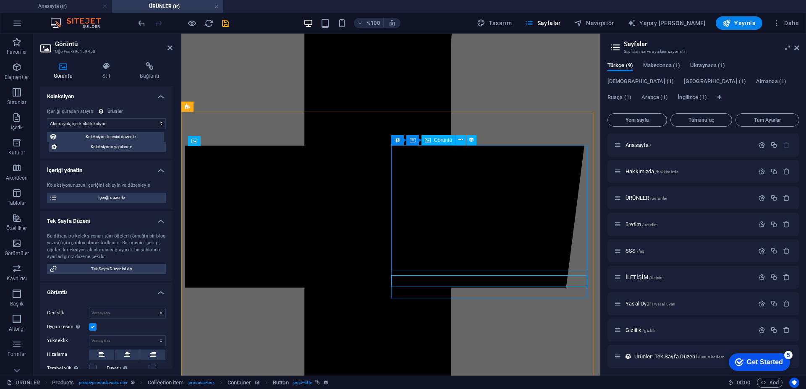
scroll to position [374, 0]
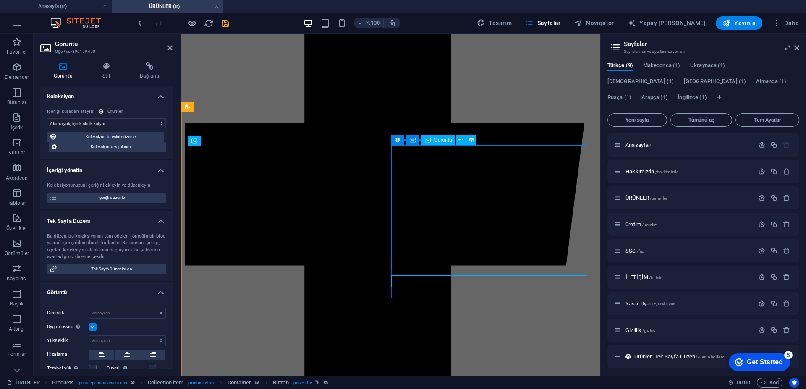
select select "px"
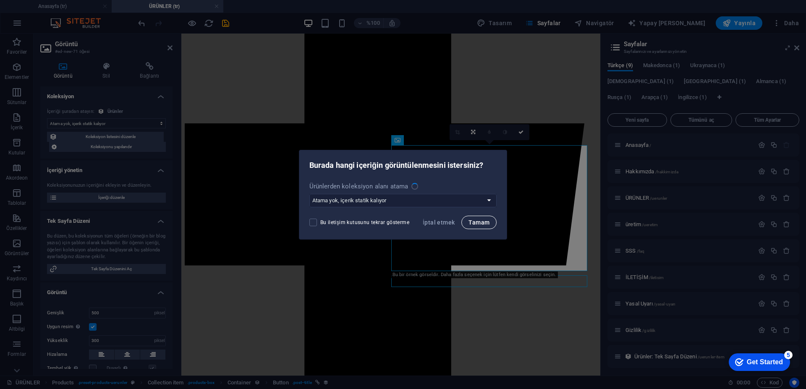
click at [474, 227] on button "Tamam" at bounding box center [478, 222] width 35 height 13
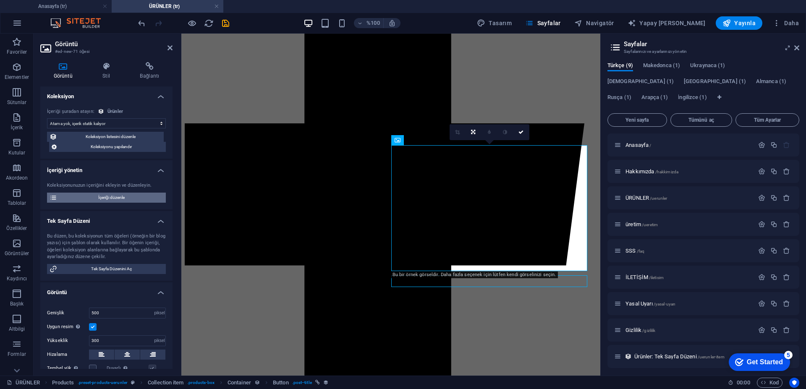
click at [106, 197] on font "İçeriği düzenle" at bounding box center [111, 197] width 26 height 5
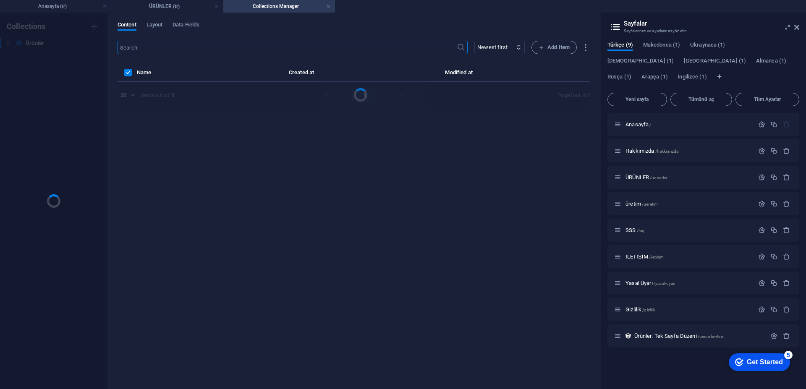
scroll to position [0, 0]
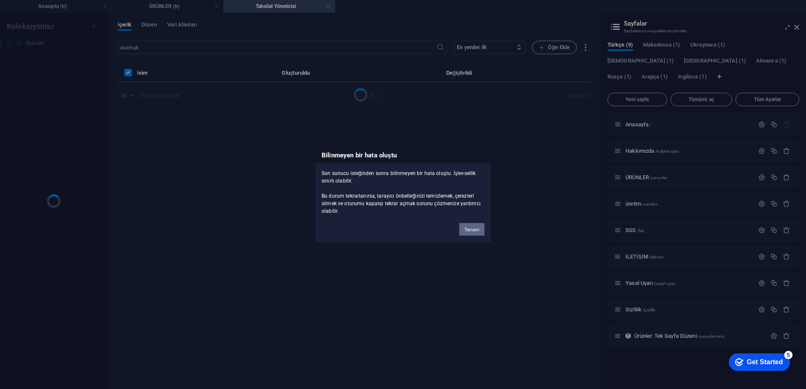
click at [472, 226] on button "Tamam" at bounding box center [471, 229] width 25 height 13
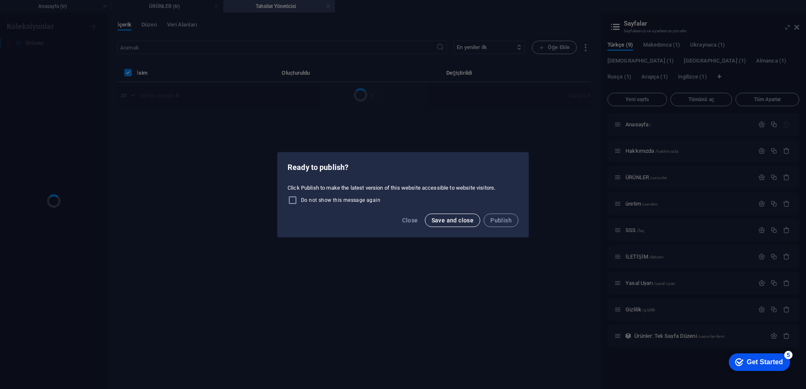
click at [460, 222] on span "Save and close" at bounding box center [452, 220] width 42 height 7
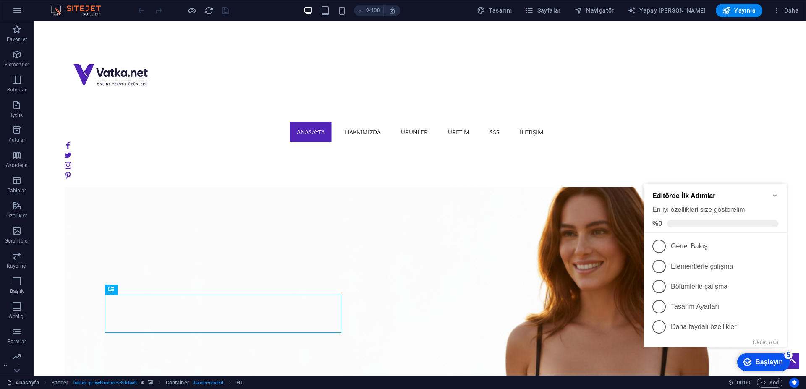
click at [772, 195] on icon "Minimize checklist" at bounding box center [774, 195] width 7 height 7
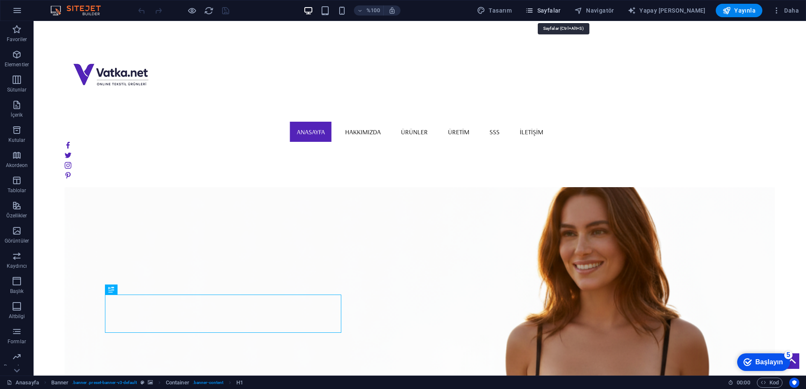
click at [561, 8] on font "Sayfalar" at bounding box center [549, 10] width 24 height 7
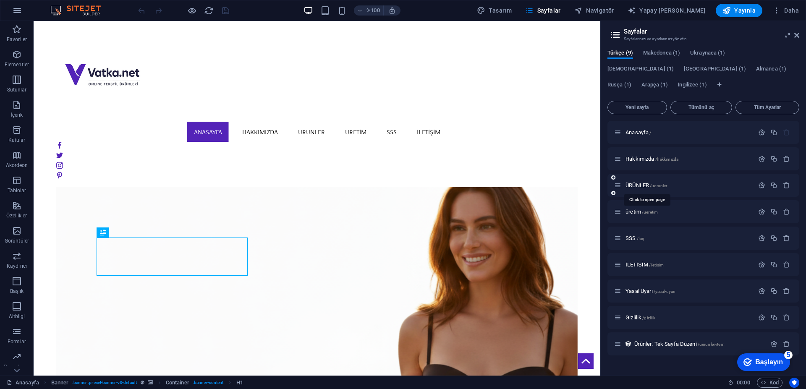
click at [629, 187] on font "ÜRÜNLER" at bounding box center [637, 185] width 24 height 6
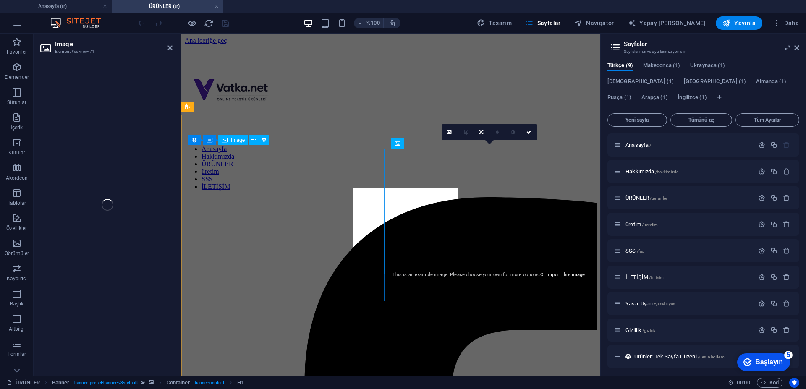
select select "px"
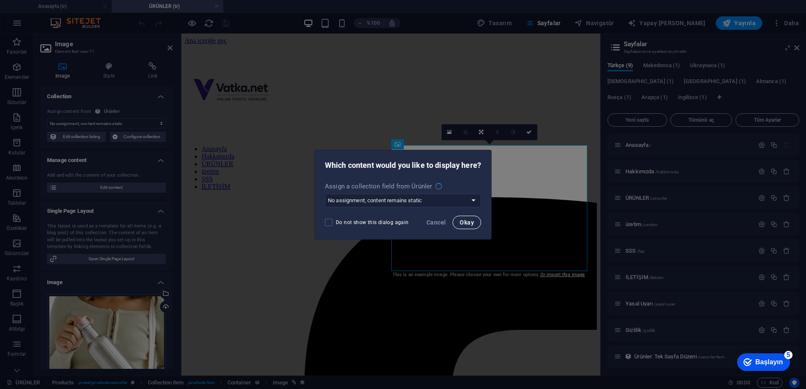
click at [466, 224] on span "Okay" at bounding box center [467, 222] width 14 height 7
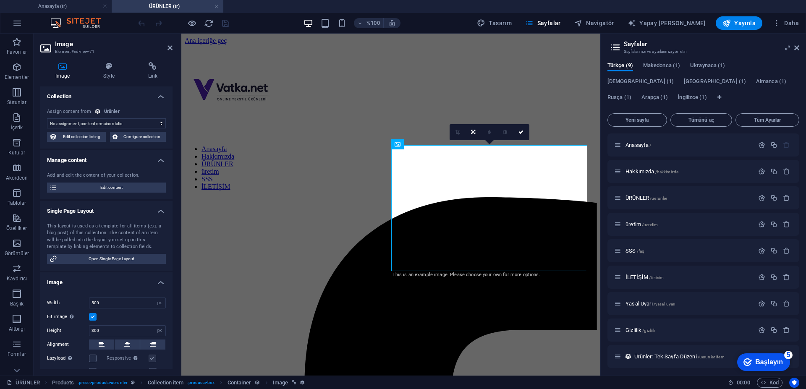
scroll to position [374, 0]
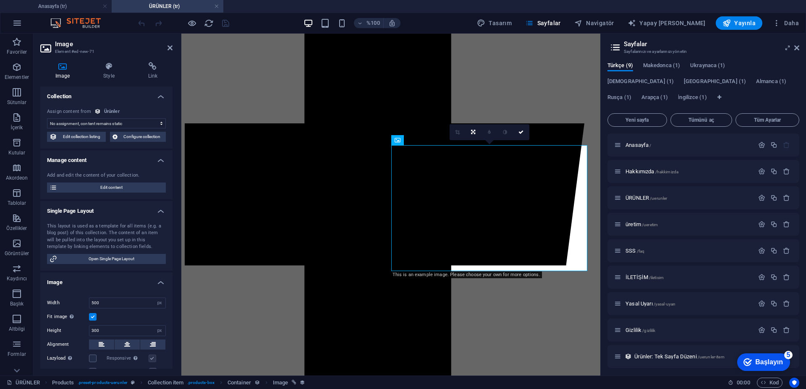
select select "image"
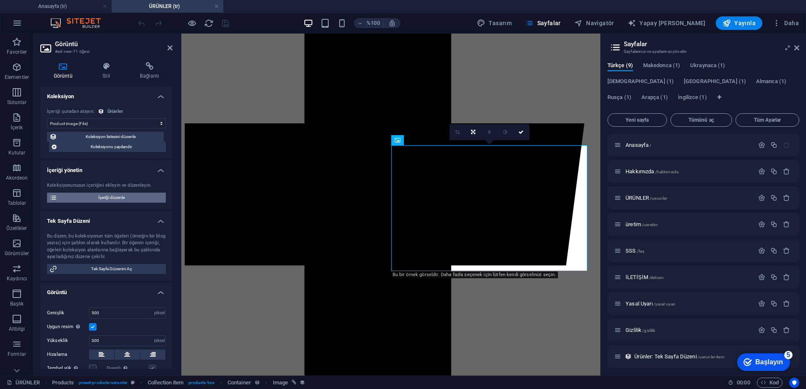
click at [112, 196] on font "İçeriği düzenle" at bounding box center [111, 197] width 26 height 5
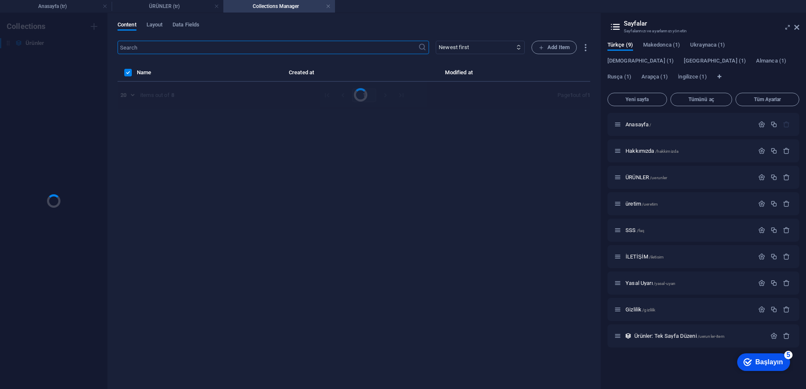
scroll to position [0, 0]
select select "In stock"
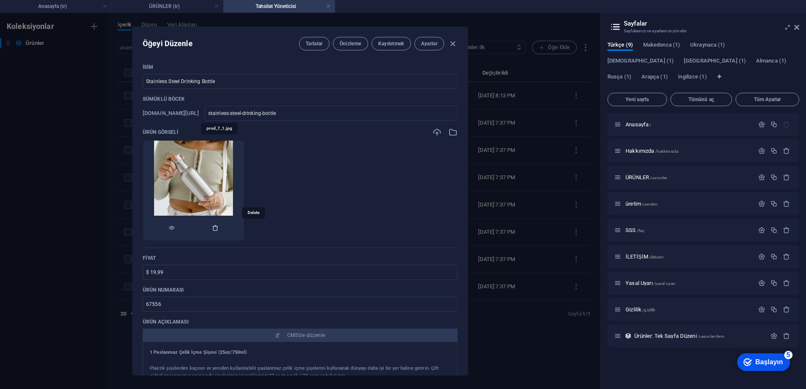
click at [219, 228] on icon "button" at bounding box center [215, 228] width 7 height 7
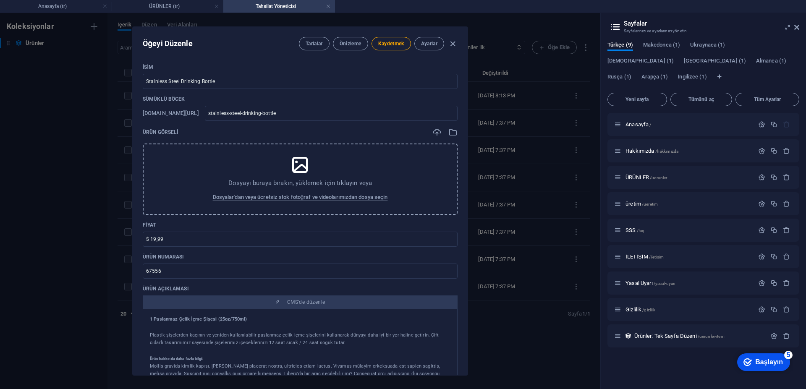
click at [294, 174] on icon at bounding box center [300, 164] width 21 height 21
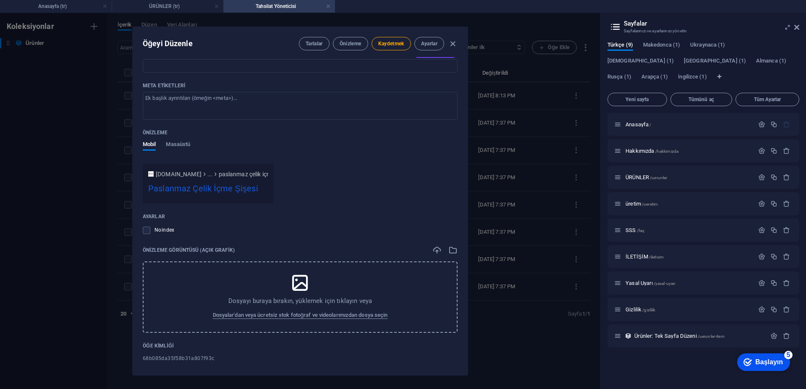
scroll to position [684, 0]
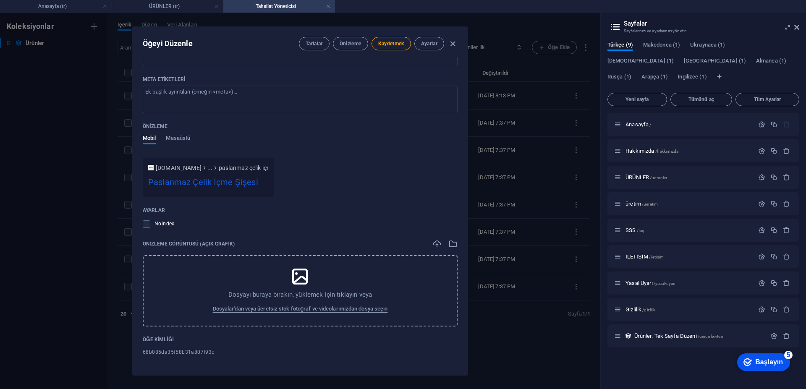
click at [300, 272] on icon at bounding box center [300, 276] width 21 height 21
click at [308, 277] on icon at bounding box center [300, 276] width 21 height 21
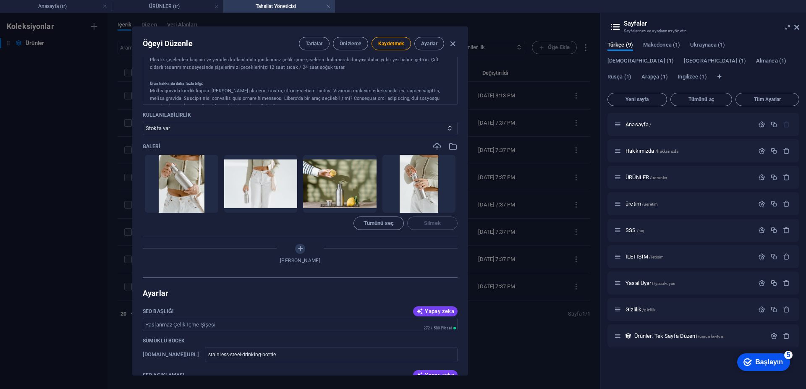
scroll to position [180, 0]
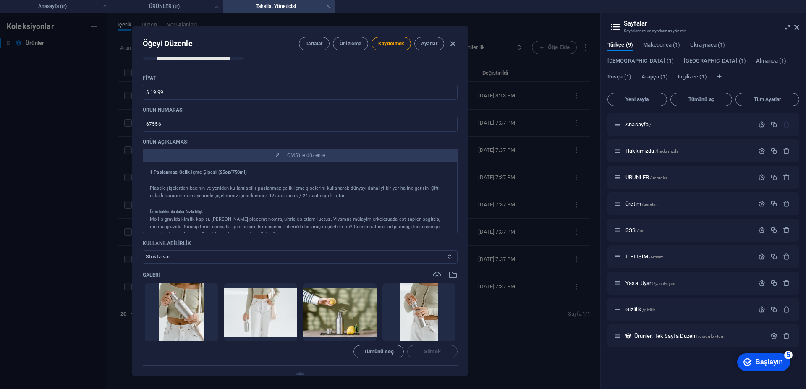
click at [196, 257] on select "Stokta var Stoklar tükendi" at bounding box center [300, 256] width 315 height 13
click at [139, 241] on div "İsim Stainless Steel Drinking Bottle ​ Sümüklü böcek [DOMAIN_NAME][URL] stainle…" at bounding box center [300, 216] width 335 height 318
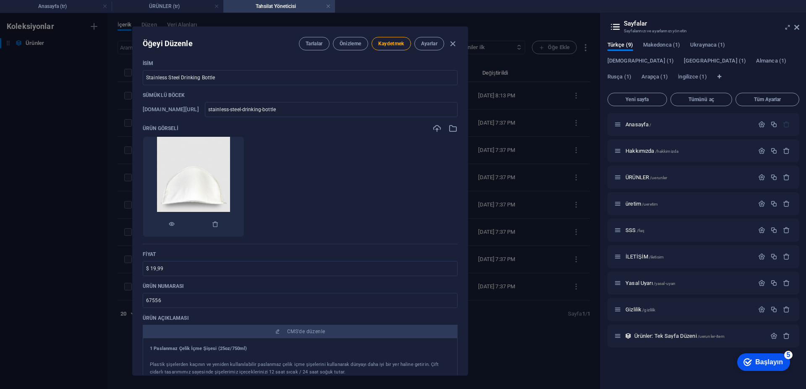
scroll to position [0, 0]
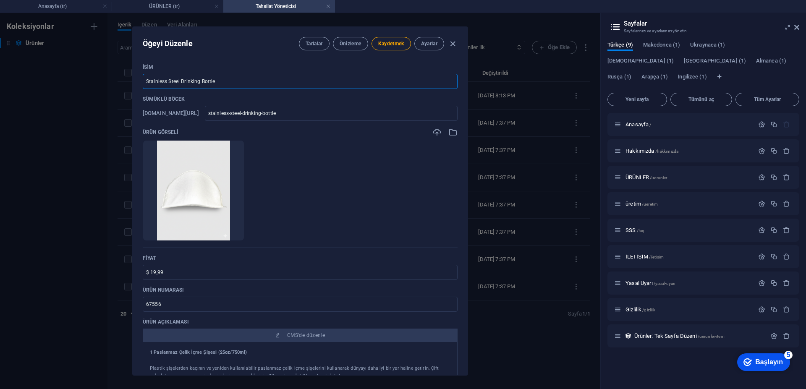
drag, startPoint x: 228, startPoint y: 84, endPoint x: 134, endPoint y: 95, distance: 94.7
click at [134, 95] on div "İsim Stainless Steel Drinking Bottle ​ Sümüklü böcek [DOMAIN_NAME][URL] stainle…" at bounding box center [300, 216] width 335 height 318
type input "B"
type input "b"
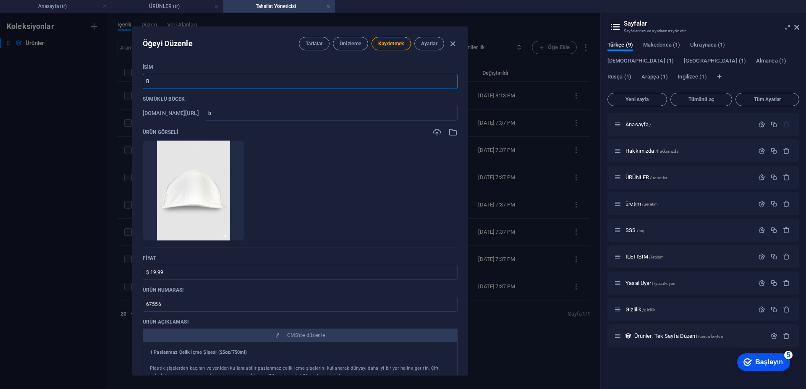
type input "Bl"
type input "bl"
type input "Blu"
type input "blu"
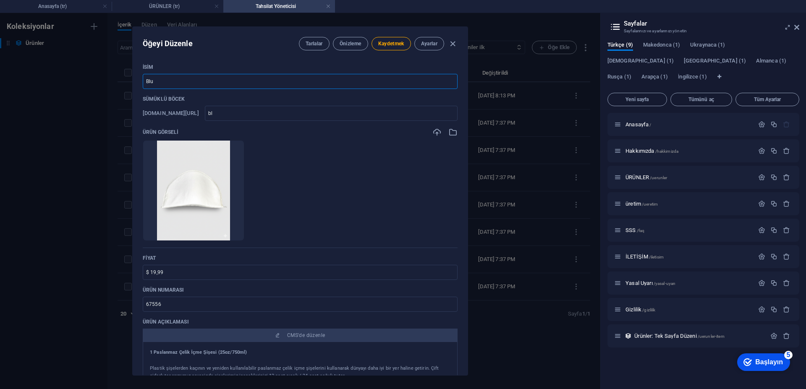
type input "blu"
type input "Bluz"
type input "bluz"
type input "Bluz V"
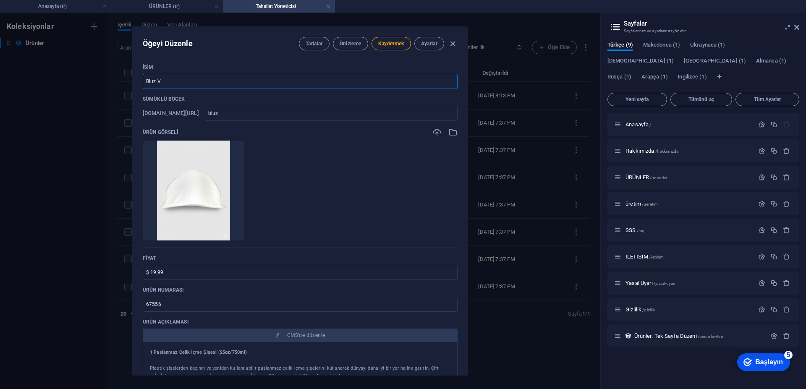
type input "bluz-v"
type input "Bluz Va"
type input "bluz-va"
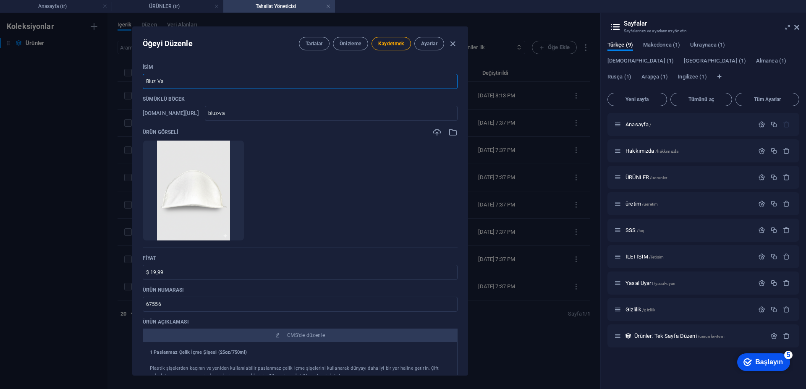
type input "Bluz Vat"
type input "bluz-vat"
type input "Bluz Vatk"
type input "bluz-vatk"
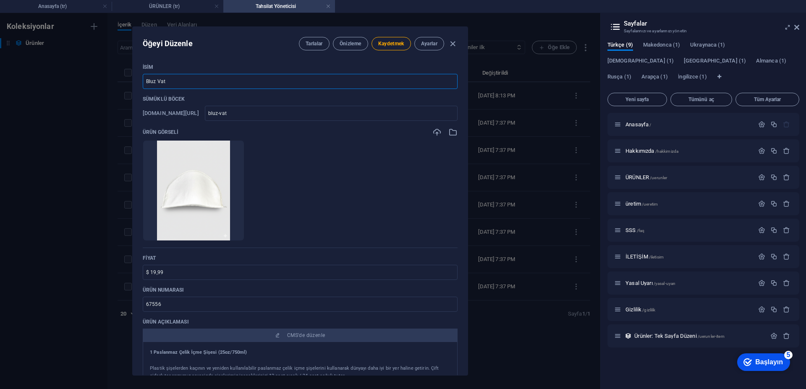
type input "bluz-vatk"
type input "Bluz Vatka"
type input "bluz-vatka"
type input "Bluz Vatkas"
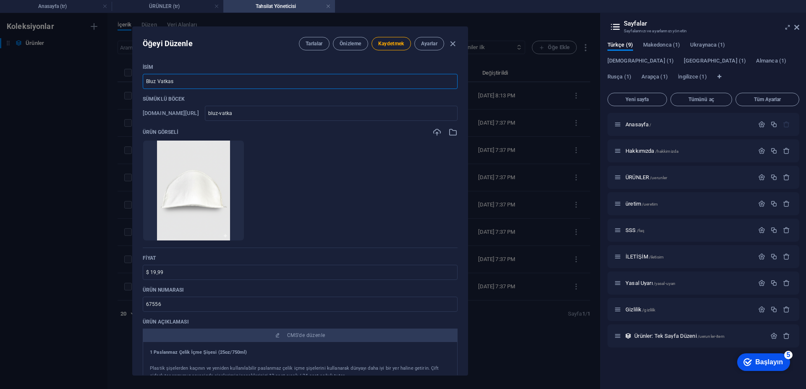
type input "bluz-vatkas"
type input "Bluz Vatkası"
click at [269, 117] on input "bluz-vatkas" at bounding box center [331, 113] width 253 height 15
type input "bluz-vatkasi"
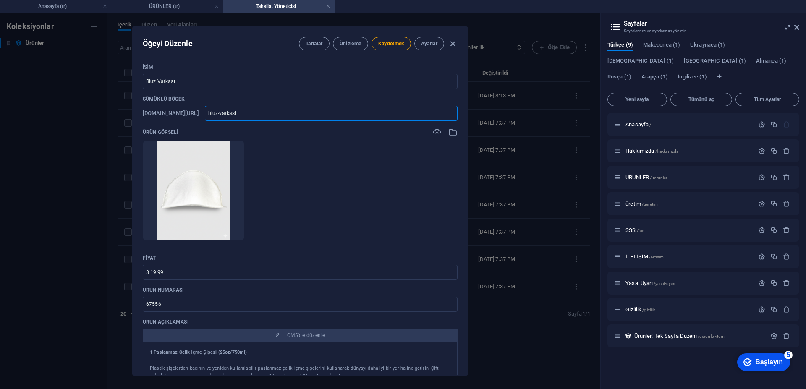
type input "bluz-vatkasi"
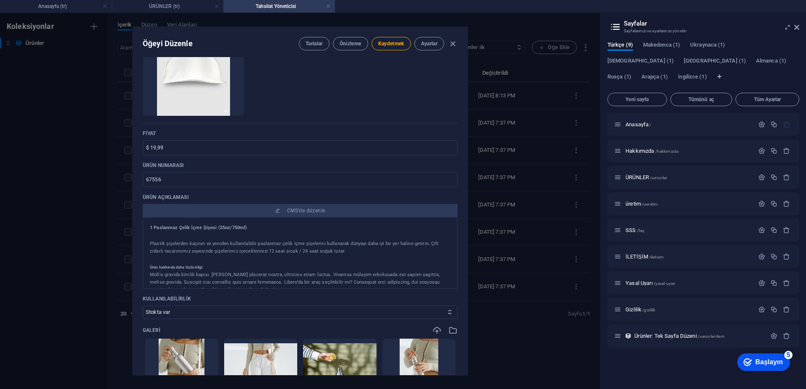
scroll to position [126, 0]
type input "bluz-vatkasi"
drag, startPoint x: 181, startPoint y: 152, endPoint x: 116, endPoint y: 159, distance: 65.1
click at [116, 159] on div "Öğeyi Düzenle Tarlalar Önizleme Kaydetmek Ayarlar İsim Bluz Vatkası ​ Sümüklü b…" at bounding box center [300, 201] width 600 height 376
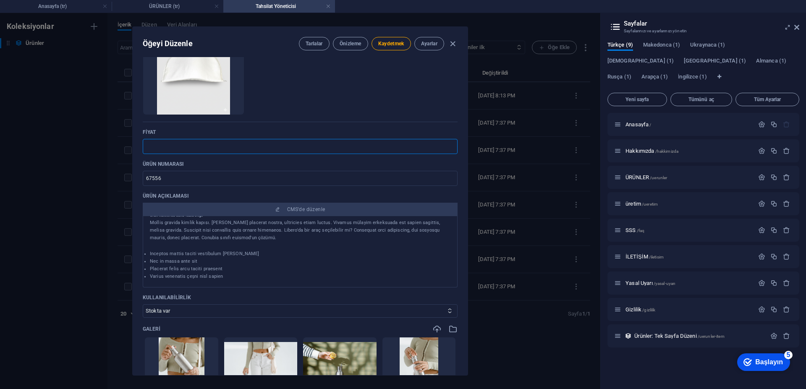
scroll to position [252, 0]
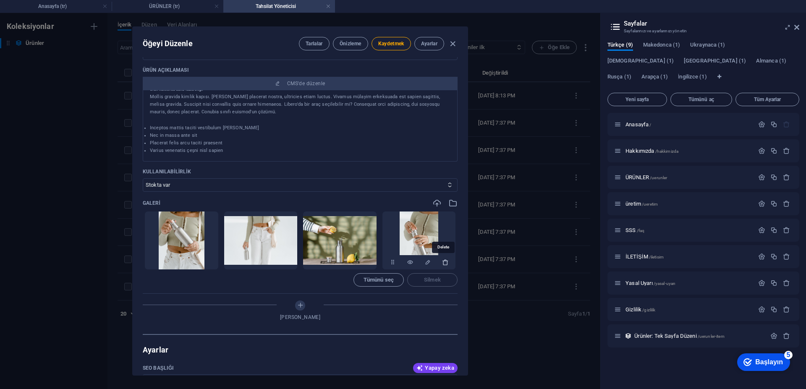
click at [444, 263] on icon "button" at bounding box center [445, 262] width 7 height 7
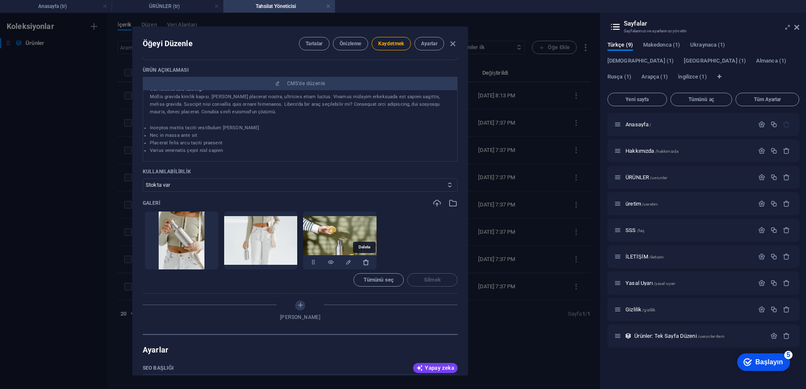
click at [364, 263] on icon "button" at bounding box center [366, 262] width 7 height 7
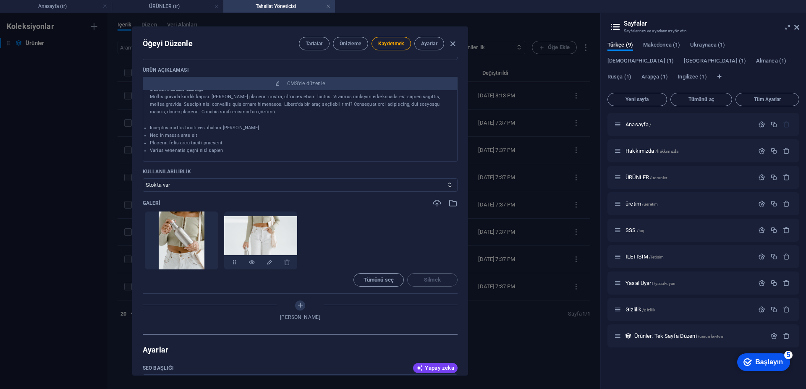
click at [290, 266] on div at bounding box center [260, 262] width 73 height 15
drag, startPoint x: 287, startPoint y: 261, endPoint x: 238, endPoint y: 264, distance: 50.0
click at [287, 261] on icon "button" at bounding box center [287, 262] width 7 height 7
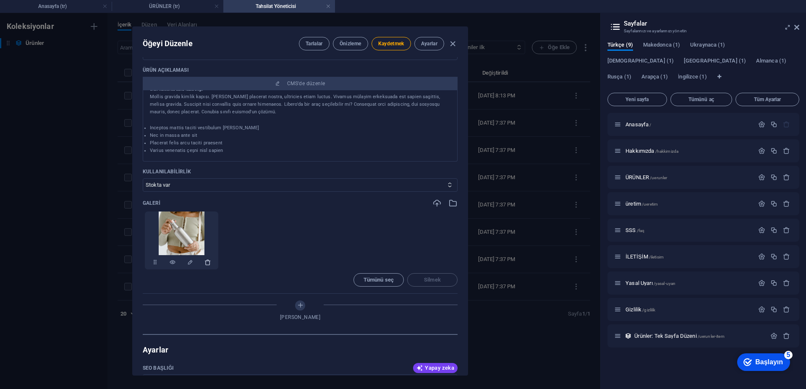
click at [205, 266] on button "button" at bounding box center [207, 262] width 7 height 15
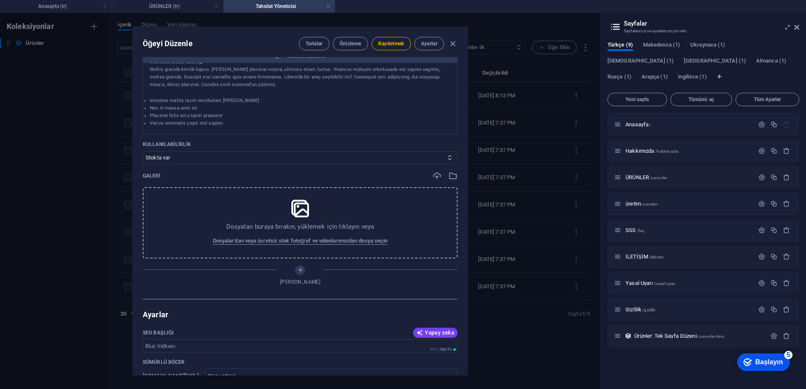
scroll to position [294, 0]
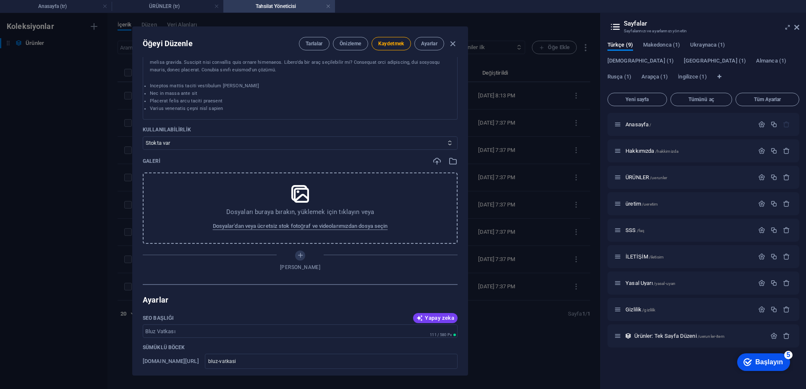
click at [297, 197] on icon at bounding box center [300, 193] width 21 height 21
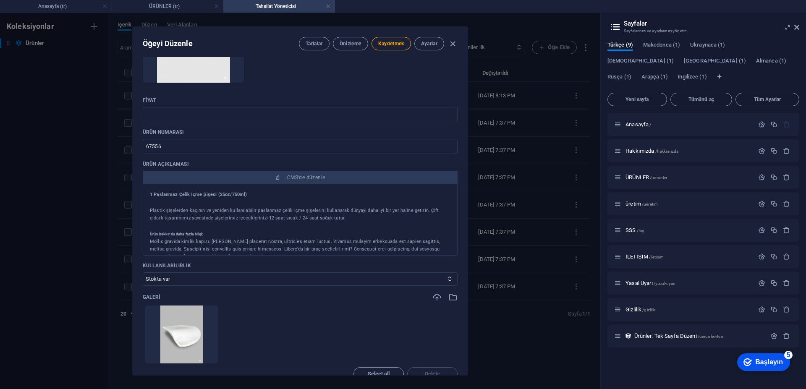
scroll to position [168, 0]
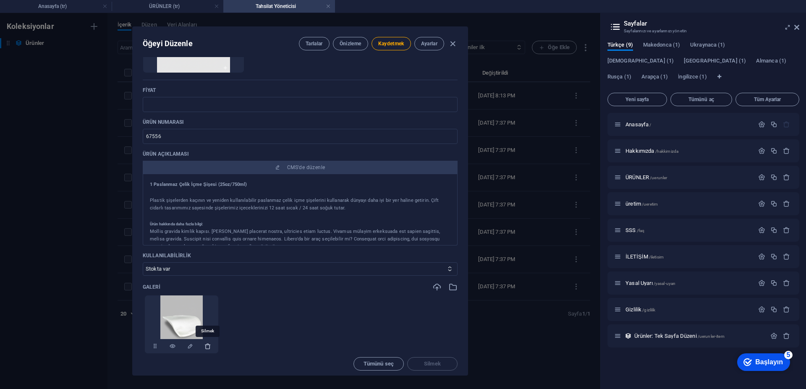
click at [209, 346] on icon "button" at bounding box center [207, 346] width 7 height 7
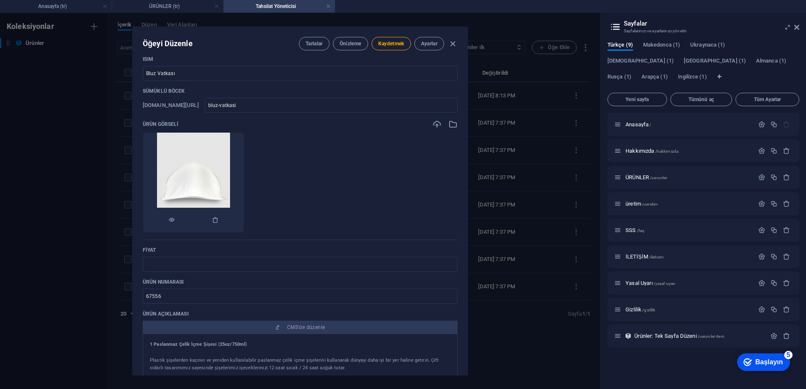
scroll to position [0, 0]
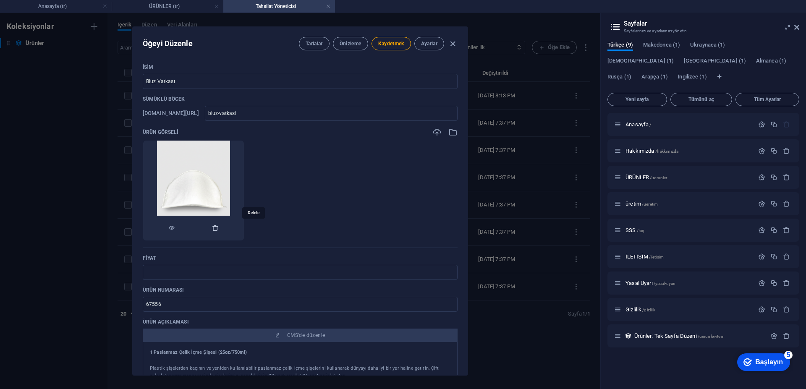
click at [219, 230] on icon "button" at bounding box center [215, 228] width 7 height 7
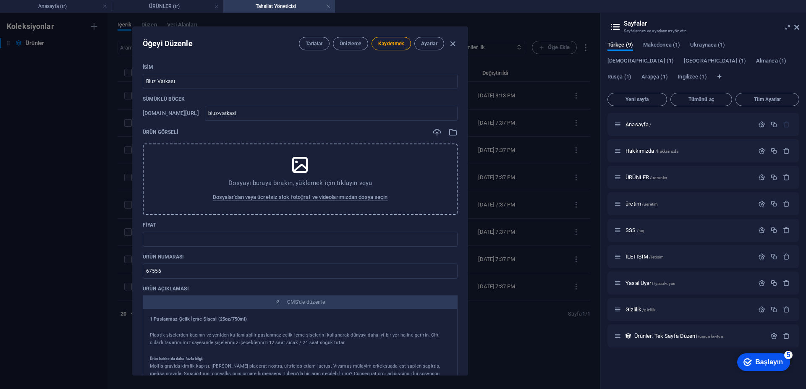
click at [292, 164] on icon at bounding box center [300, 164] width 21 height 21
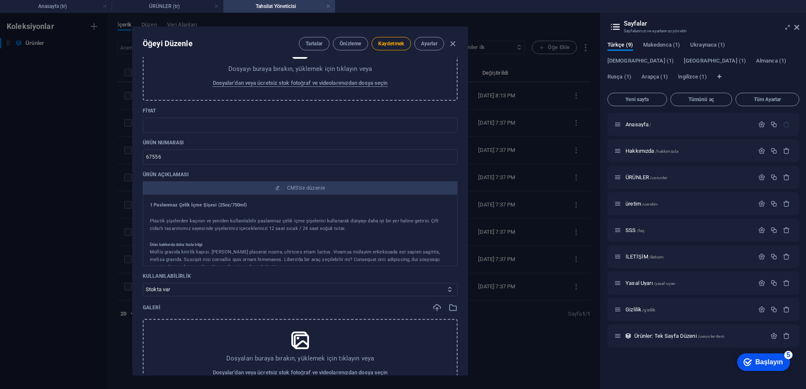
scroll to position [210, 0]
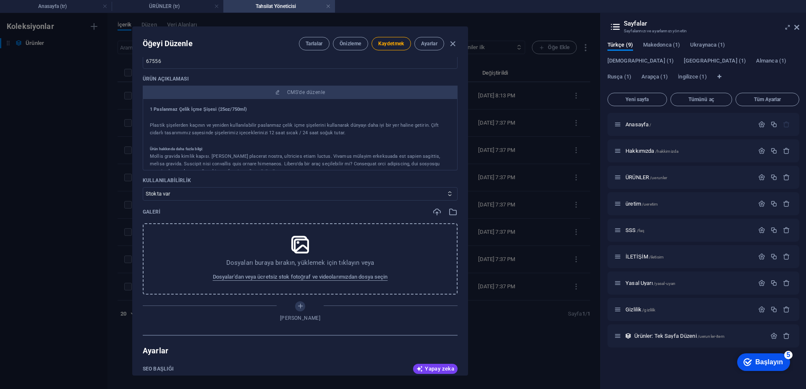
click at [300, 239] on icon at bounding box center [300, 244] width 21 height 21
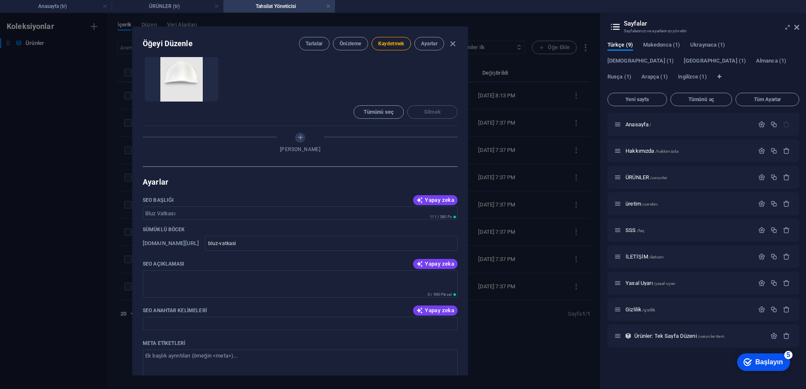
scroll to position [462, 0]
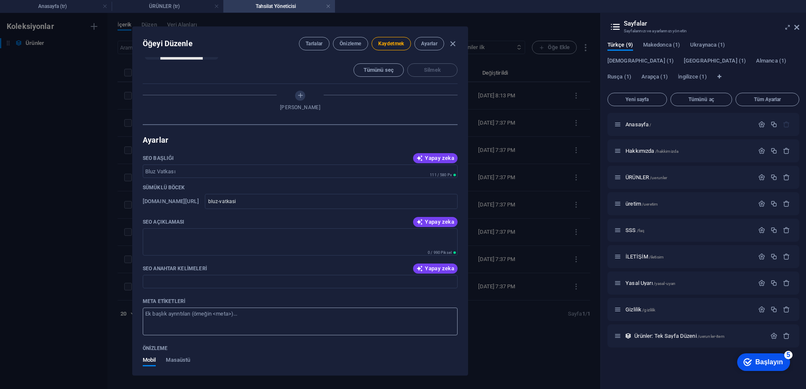
drag, startPoint x: 139, startPoint y: 212, endPoint x: 214, endPoint y: 312, distance: 124.7
click at [214, 312] on div "İsim Bluz Vatkası ​ Sümüklü böcek www.example.com/uerunler-item/ bluz-vatkasi ​…" at bounding box center [300, 216] width 335 height 318
click at [204, 217] on div "SEO Açıklaması Yapay zeka" at bounding box center [300, 222] width 315 height 13
drag, startPoint x: 142, startPoint y: 219, endPoint x: 206, endPoint y: 300, distance: 103.7
click at [206, 300] on div "İsim Bluz Vatkası ​ Sümüklü böcek www.example.com/uerunler-item/ bluz-vatkasi ​…" at bounding box center [300, 216] width 335 height 318
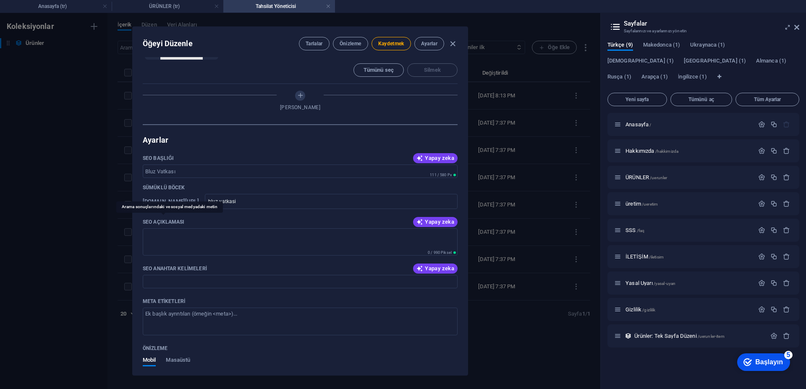
copy div "SEO Açıklaması Yapay zeka ​ 0 / 990 Piksel SEO Anahtar Kelimeleri Yapay zeka ​ …"
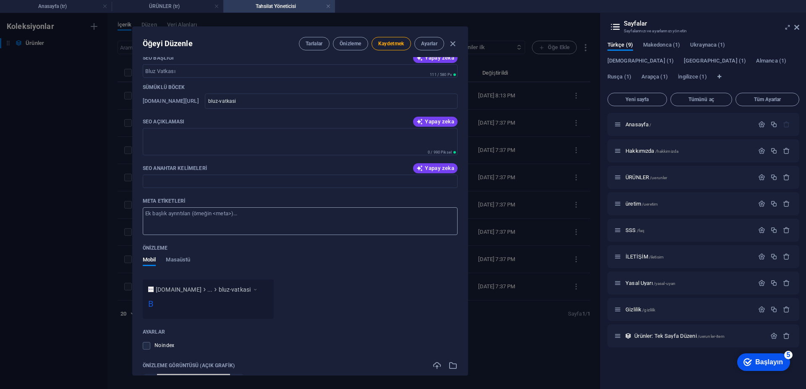
scroll to position [546, 0]
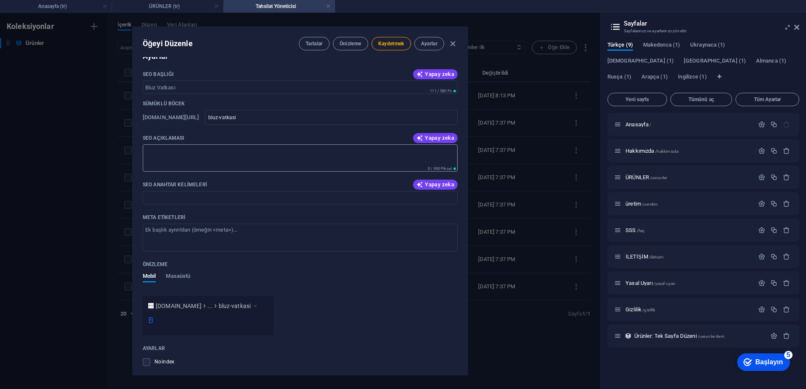
drag, startPoint x: 194, startPoint y: 153, endPoint x: 165, endPoint y: 157, distance: 29.6
click at [165, 157] on textarea "SEO Açıklaması" at bounding box center [300, 157] width 315 height 27
drag, startPoint x: 232, startPoint y: 163, endPoint x: 204, endPoint y: 162, distance: 28.2
click at [204, 162] on textarea "SEO Açıklaması" at bounding box center [300, 157] width 315 height 27
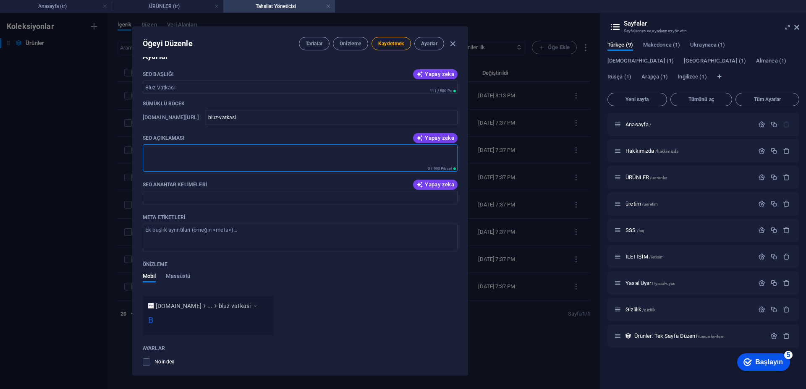
paste textarea "Bluz vatkası, hafif ve zarif yapısıyla özellikle kadın bluzlarında omuz hattını…"
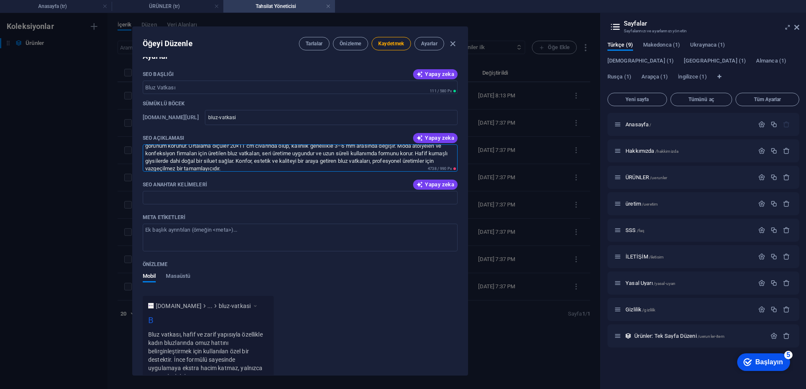
scroll to position [0, 0]
type textarea "Bluz vatkası, hafif ve zarif yapısıyla özellikle kadın bluzlarında omuz hattını…"
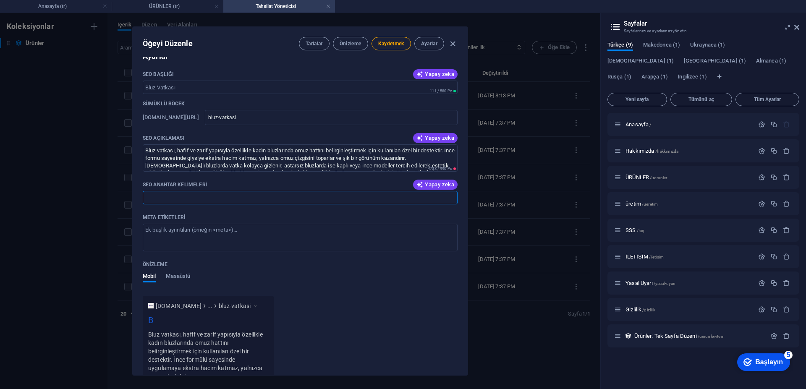
paste input "bluz vatkası, kadın bluz vatkası, ince omuz vatkası, kaplı vatka, bluz omuz des…"
type input "bluz vatkası, kadın bluz vatkası, ince omuz vatkası, kaplı vatka, bluz omuz des…"
click at [225, 242] on textarea "Meta etiketleri ​" at bounding box center [300, 237] width 315 height 27
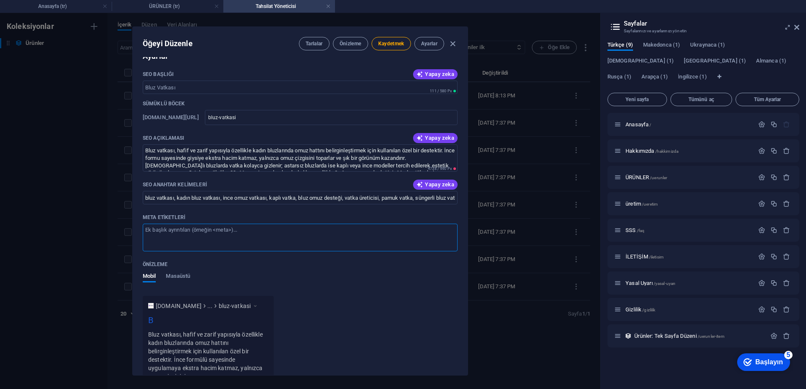
paste textarea "<meta name="title" content="Bluz Vatkası - İnce ve Zarif Omuz Desteği"> <meta n…"
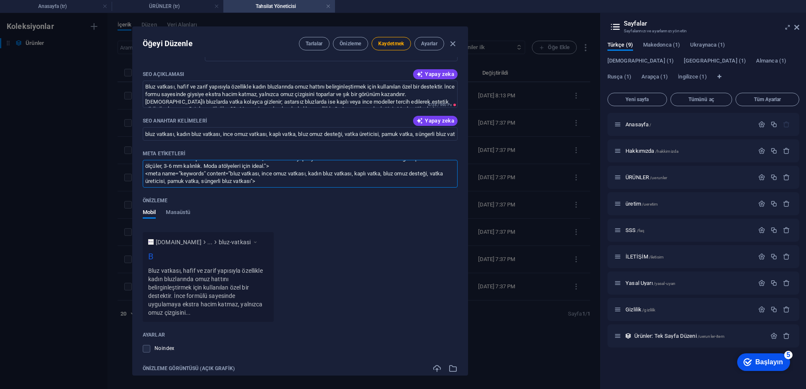
scroll to position [630, 0]
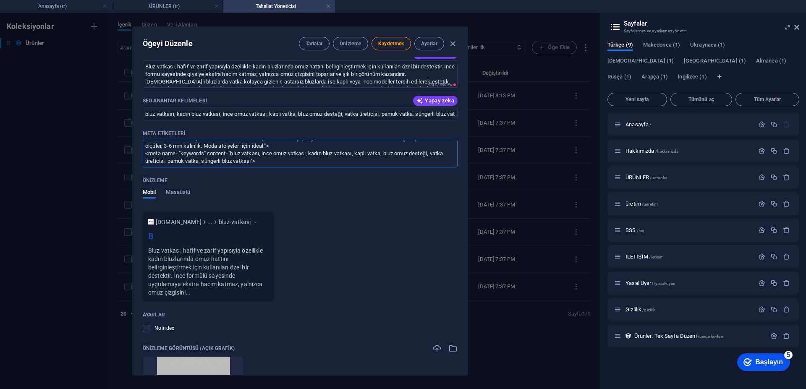
type textarea "<meta name="title" content="Bluz Vatkası - İnce ve Zarif Omuz Desteği"> <meta n…"
click at [159, 234] on div "B" at bounding box center [208, 238] width 120 height 16
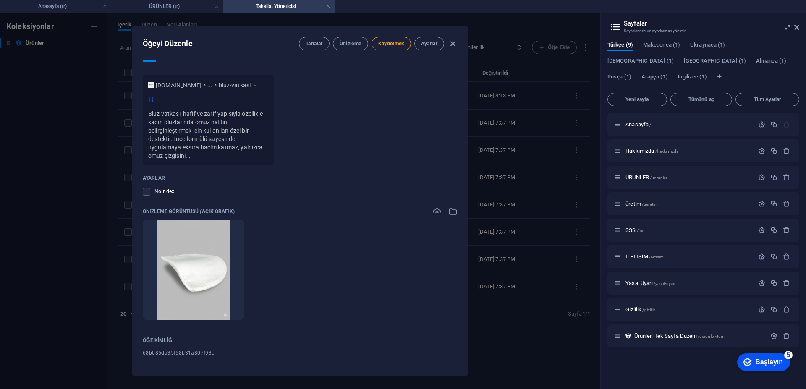
scroll to position [767, 0]
click at [387, 50] on button "Kaydetmek" at bounding box center [390, 43] width 39 height 13
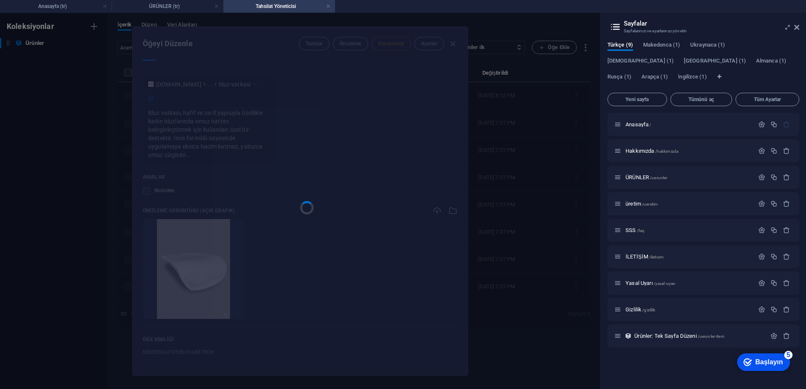
type input "bluz-vatkasi"
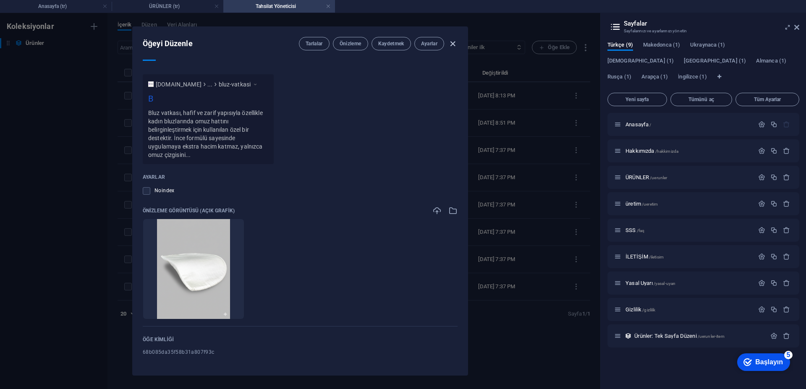
click at [453, 44] on icon "button" at bounding box center [453, 44] width 10 height 10
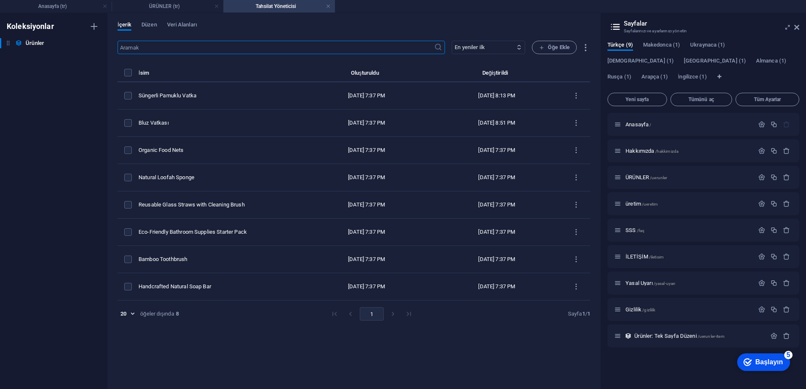
scroll to position [0, 0]
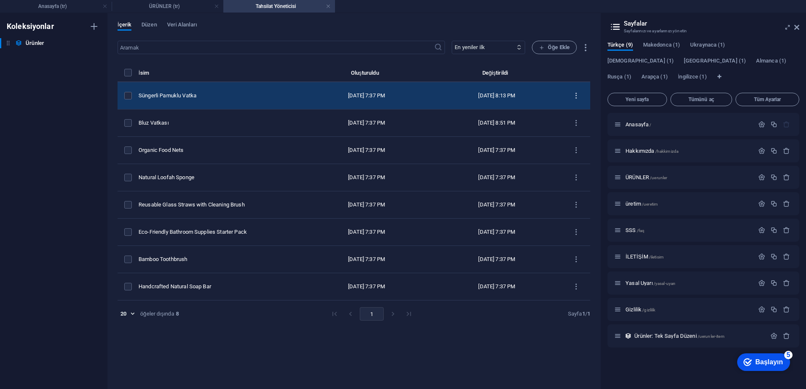
click at [578, 98] on icon "ürün listesi" at bounding box center [576, 96] width 8 height 8
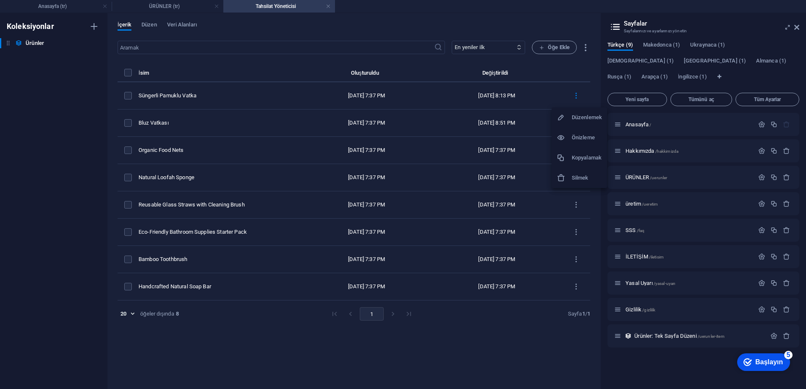
click at [573, 92] on div at bounding box center [403, 194] width 806 height 389
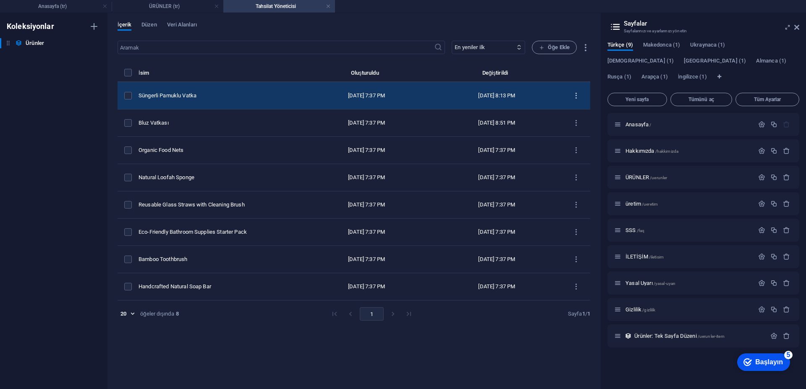
click at [576, 97] on icon "ürün listesi" at bounding box center [576, 96] width 8 height 8
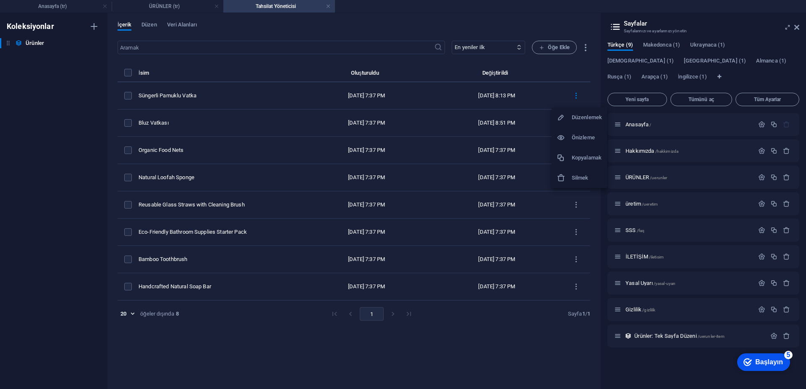
click at [472, 119] on div at bounding box center [403, 194] width 806 height 389
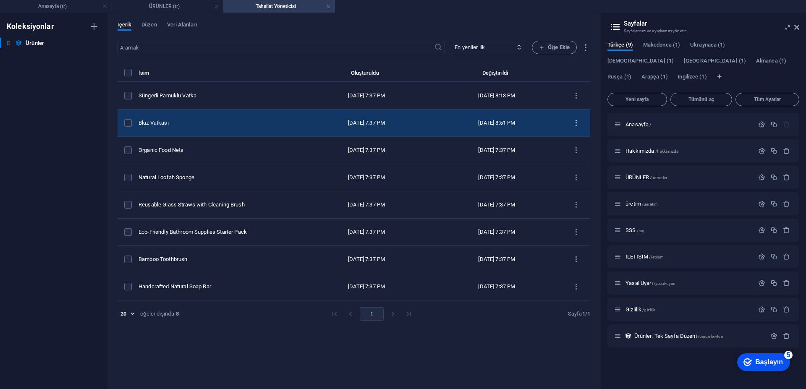
click at [580, 125] on button "ürün listesi" at bounding box center [576, 122] width 15 height 13
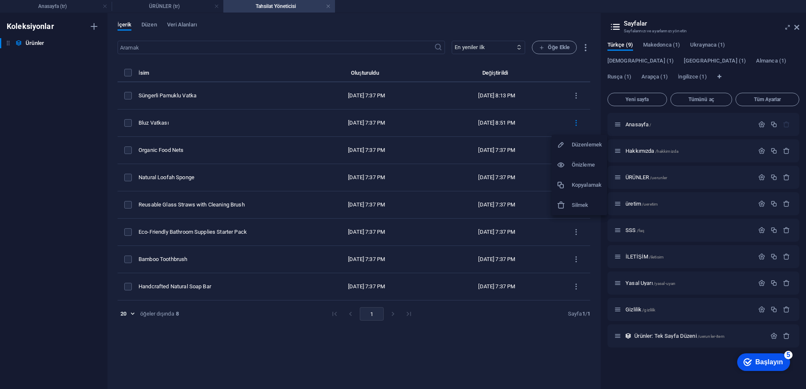
click at [590, 158] on li "Önizleme" at bounding box center [578, 165] width 55 height 20
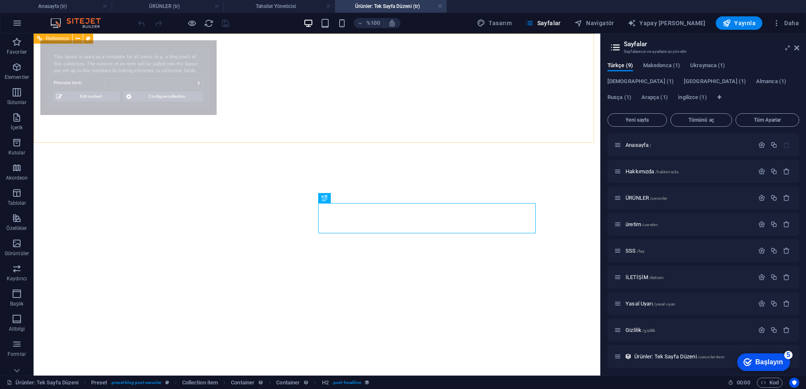
select select "68b085da35f58b31a807f93c"
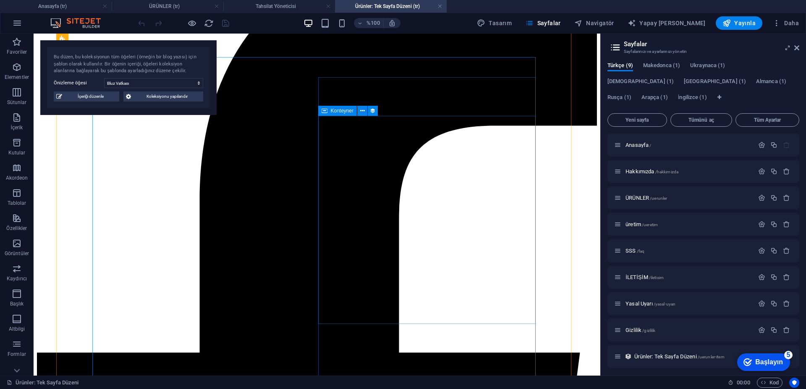
scroll to position [126, 0]
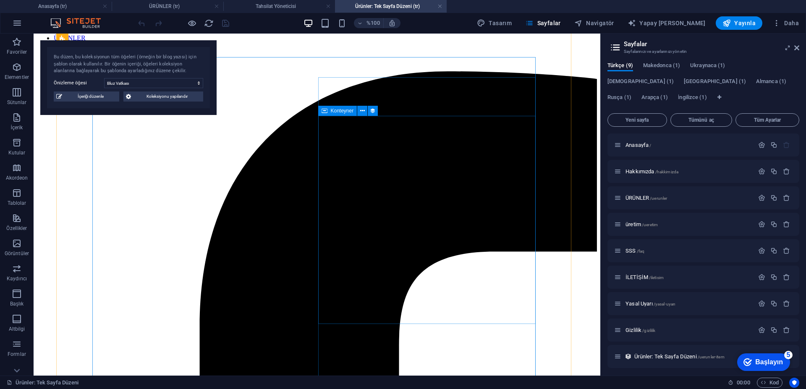
select select "product_description"
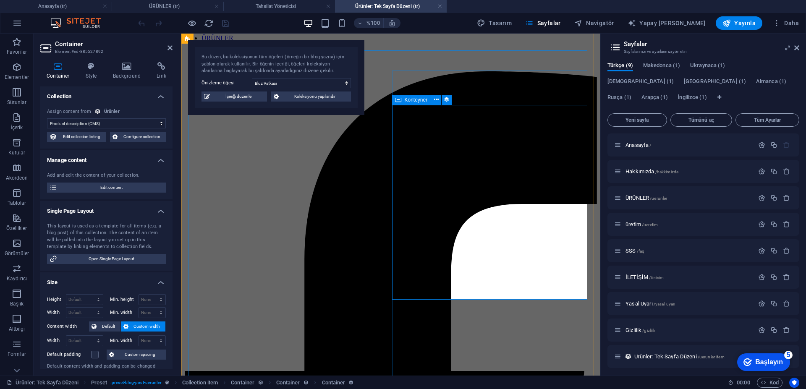
scroll to position [123, 0]
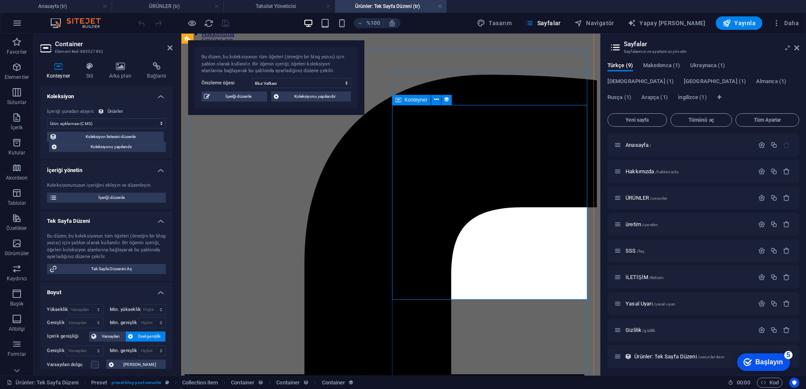
click at [109, 195] on font "İçeriği düzenle" at bounding box center [111, 197] width 26 height 5
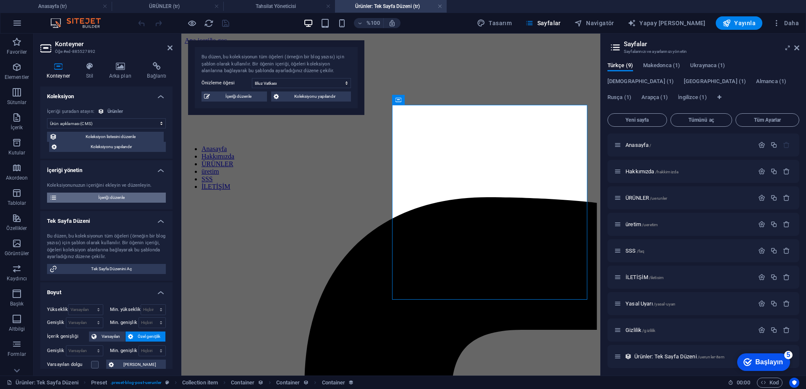
select select "In stock"
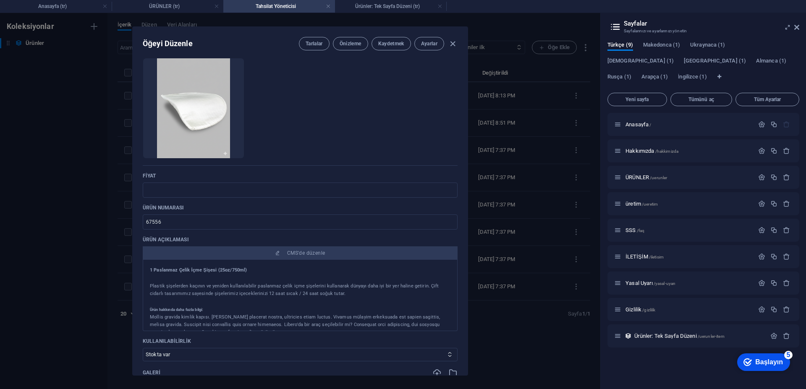
scroll to position [84, 0]
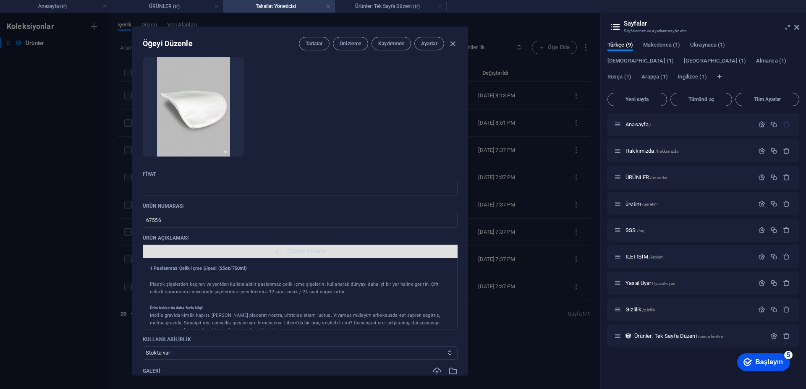
click at [293, 247] on button "CMS'de düzenle" at bounding box center [300, 251] width 315 height 13
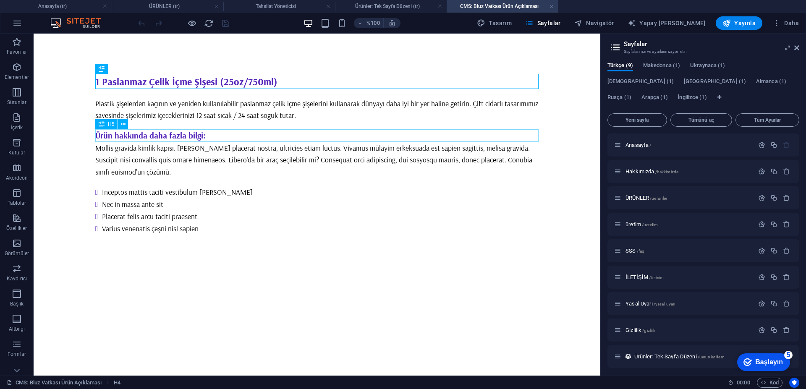
scroll to position [0, 0]
drag, startPoint x: 300, startPoint y: 87, endPoint x: 334, endPoint y: 115, distance: 44.2
click at [334, 115] on div "+ Add section" at bounding box center [317, 121] width 47 height 14
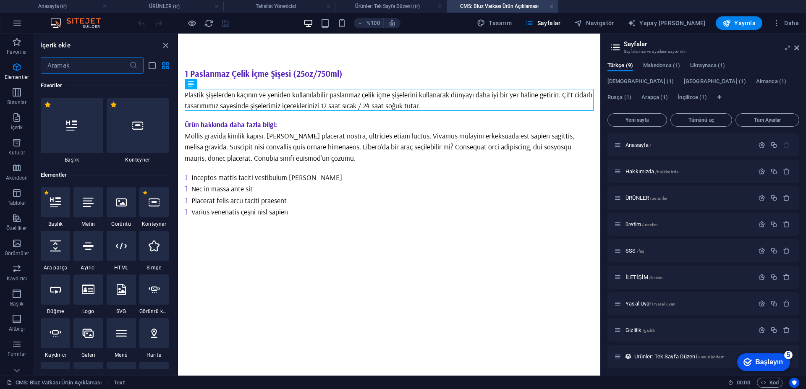
scroll to position [1468, 0]
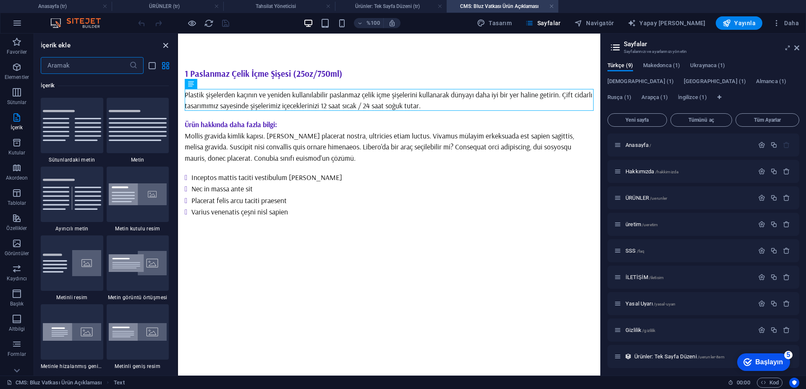
click at [165, 44] on icon "paneli kapat" at bounding box center [166, 46] width 10 height 10
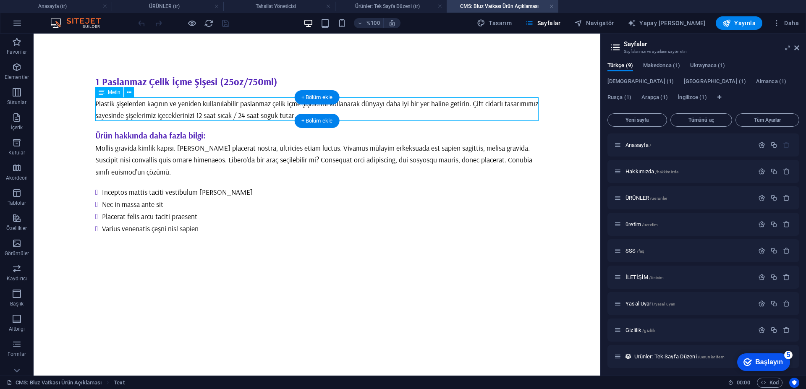
click at [393, 113] on div "Plastik şişelerden kaçının ve yeniden kullanılabilir paslanmaz çelik içme şişel…" at bounding box center [316, 109] width 443 height 24
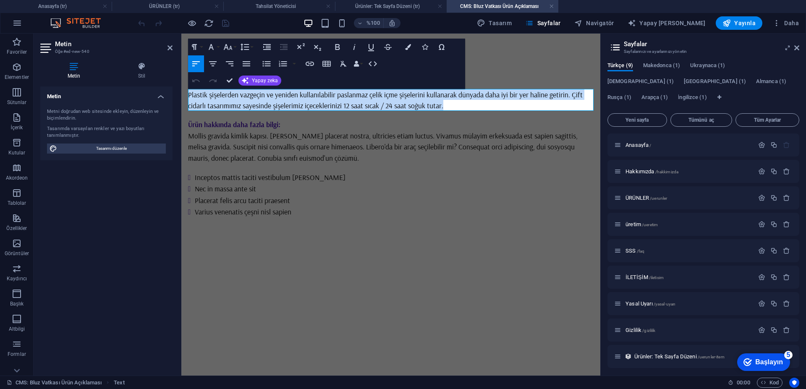
drag, startPoint x: 189, startPoint y: 94, endPoint x: 468, endPoint y: 109, distance: 279.5
click at [468, 109] on p "Plastik şişelerden vazgeçin ve yeniden kullanılabilir paslanmaz çelik içme şişe…" at bounding box center [390, 100] width 405 height 22
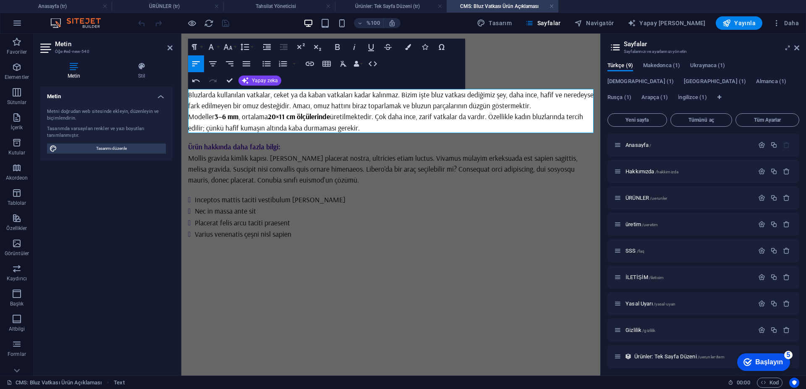
click at [411, 273] on div "1 Paslanmaz Çelik İçme Şişesi (25oz/750ml) Bluzlarda kullanılan vatkalar, ceket…" at bounding box center [390, 154] width 419 height 240
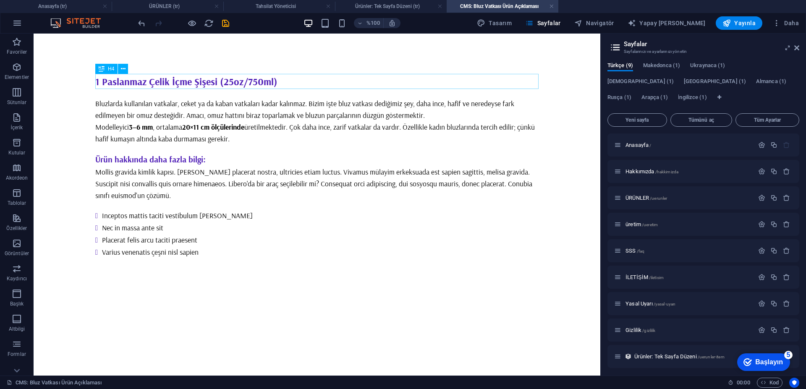
click at [286, 78] on div "1 Paslanmaz Çelik İçme Şişesi (25oz/750ml)" at bounding box center [316, 81] width 443 height 15
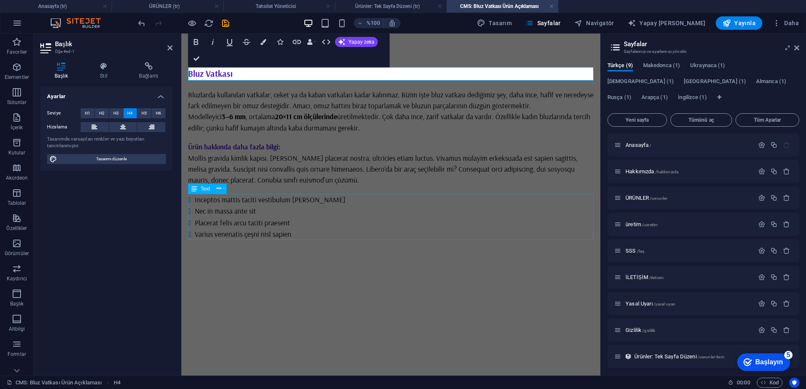
click at [420, 227] on div "Inceptos mattis taciti vestibulum massa Nec in massa ante sit Placerat felis ar…" at bounding box center [390, 217] width 405 height 46
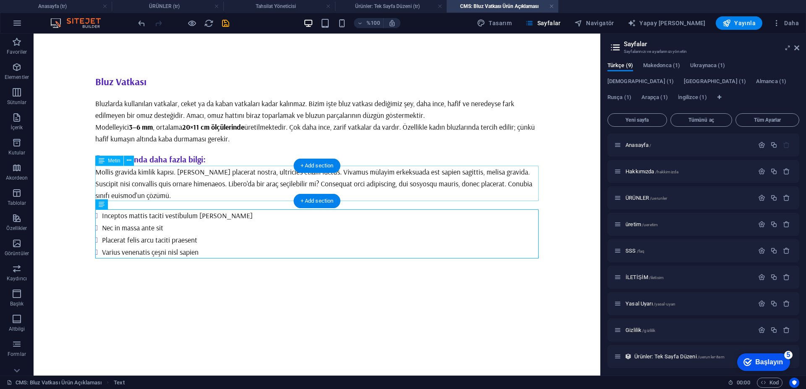
click at [278, 178] on div "Mollis gravida kimlik kapısı. Massa placerat nostra, ultricies etiam luctus. Vi…" at bounding box center [316, 183] width 443 height 35
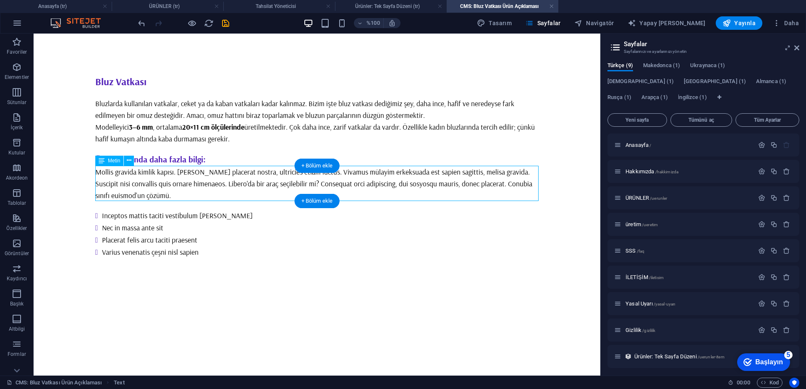
click at [180, 191] on div "Mollis gravida kimlik kapısı. Massa placerat nostra, ultricies etiam luctus. Vi…" at bounding box center [316, 183] width 443 height 35
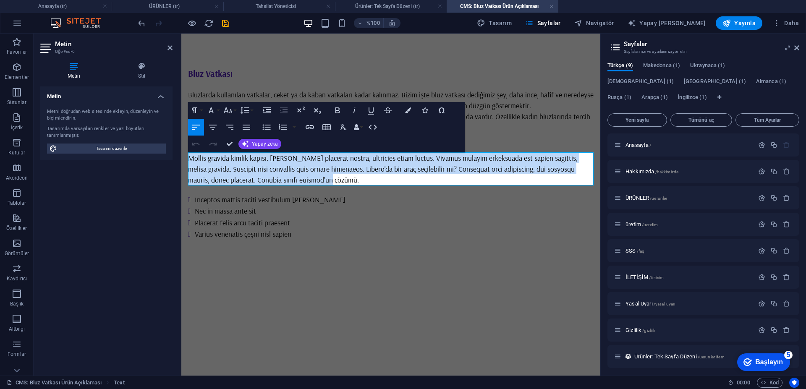
drag, startPoint x: 337, startPoint y: 177, endPoint x: 177, endPoint y: 152, distance: 161.4
click at [181, 152] on html "Ana içeriğe geç Bluz Vatkası Bluzlarda kullanılan vatkalar, ceket ya da kaban v…" at bounding box center [390, 154] width 419 height 240
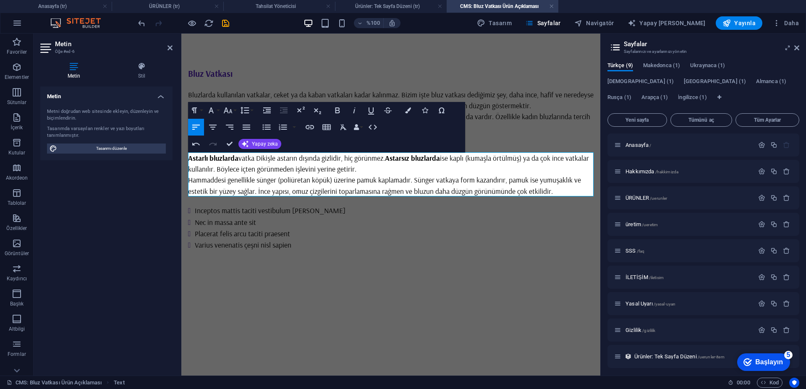
click at [384, 273] on div "Bluz Vatkası Bluzlarda kullanılan vatkalar, ceket ya da kaban vatkaları kadar k…" at bounding box center [390, 159] width 419 height 251
click at [334, 225] on div "Inceptos mattis taciti vestibulum massa Nec in massa ante sit Placerat felis ar…" at bounding box center [390, 228] width 405 height 46
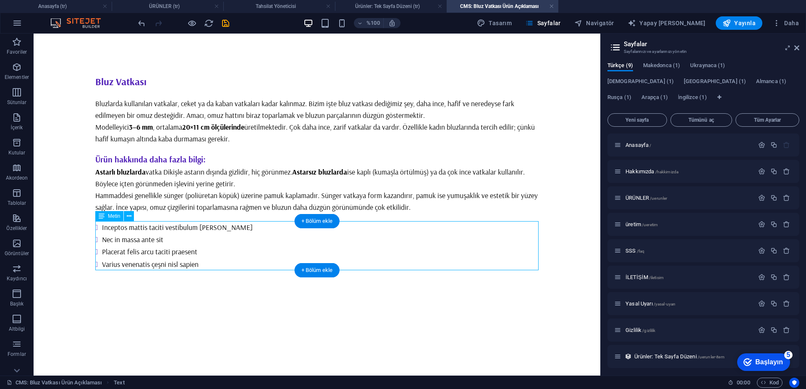
click at [232, 256] on div "Inceptos mattis taciti vestibulum massa Nec in massa ante sit Placerat felis ar…" at bounding box center [316, 245] width 443 height 49
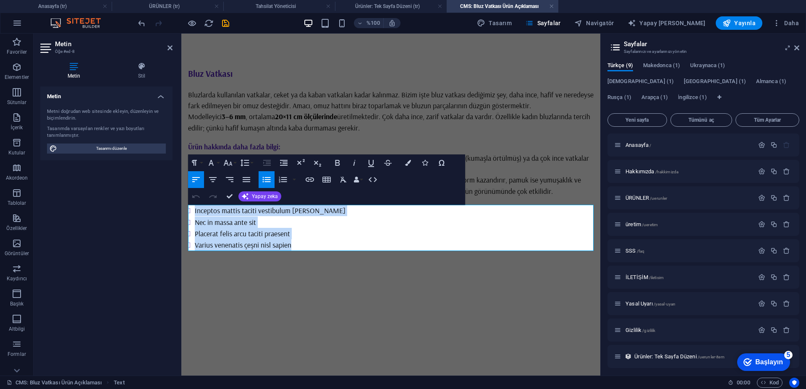
drag, startPoint x: 300, startPoint y: 247, endPoint x: 162, endPoint y: 199, distance: 146.4
click at [181, 199] on html "Ana içeriğe geç Bluz Vatkası Bluzlarda kullanılan vatkalar, ceket ya da kaban v…" at bounding box center [390, 159] width 419 height 251
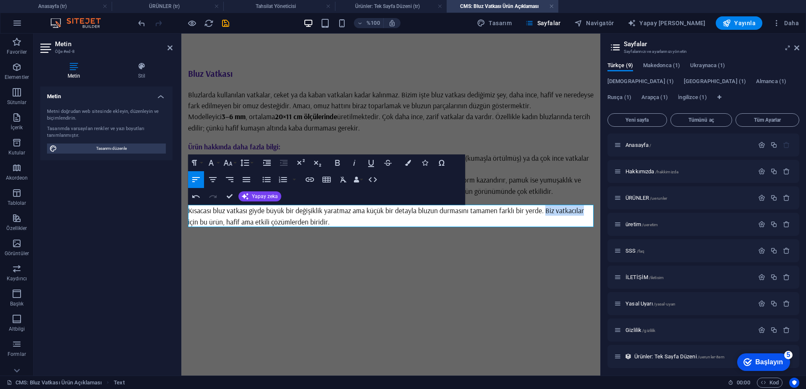
drag, startPoint x: 585, startPoint y: 211, endPoint x: 548, endPoint y: 211, distance: 37.4
click at [548, 211] on font "Kısacası bluz vatkası giyde büyük bir değişiklik yaratmaz ama küçük bir detayla…" at bounding box center [386, 216] width 396 height 20
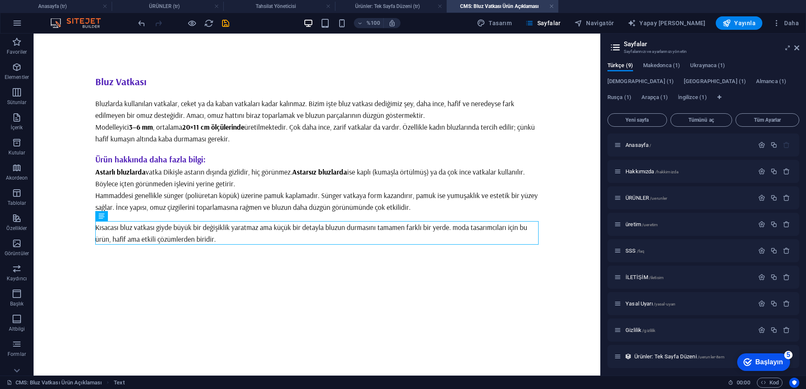
click at [254, 285] on html "Ana içeriğe geç Bluz Vatkası Bluzlarda kullanılan vatkalar, ceket ya da kaban v…" at bounding box center [317, 159] width 567 height 251
click at [229, 21] on icon "kaydetmek" at bounding box center [226, 23] width 10 height 10
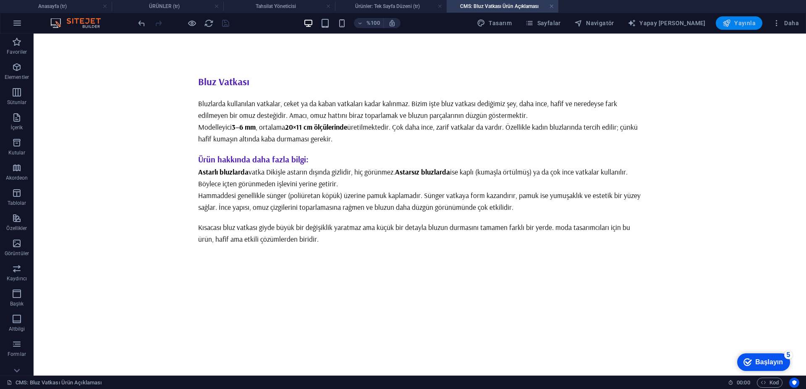
click at [731, 21] on icon "button" at bounding box center [726, 23] width 8 height 8
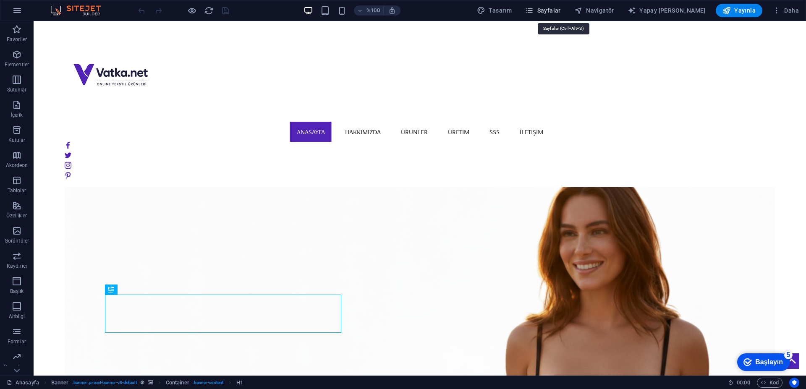
click at [557, 6] on span "Sayfalar" at bounding box center [543, 10] width 36 height 8
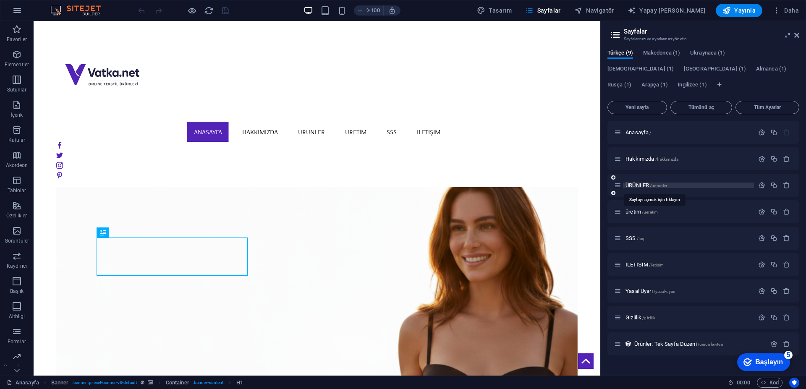
click at [641, 184] on font "ÜRÜNLER" at bounding box center [637, 185] width 24 height 6
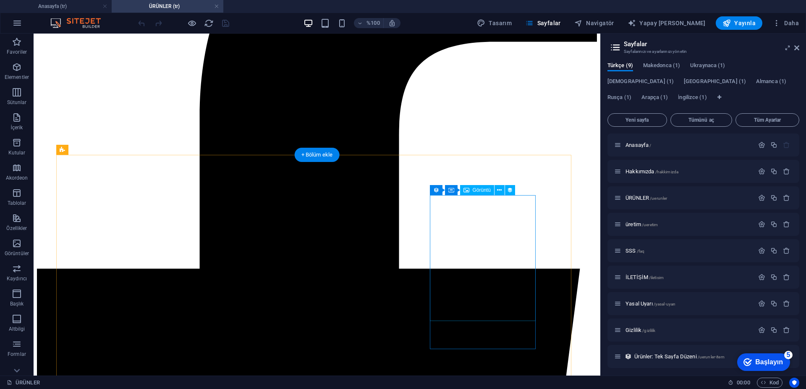
scroll to position [420, 0]
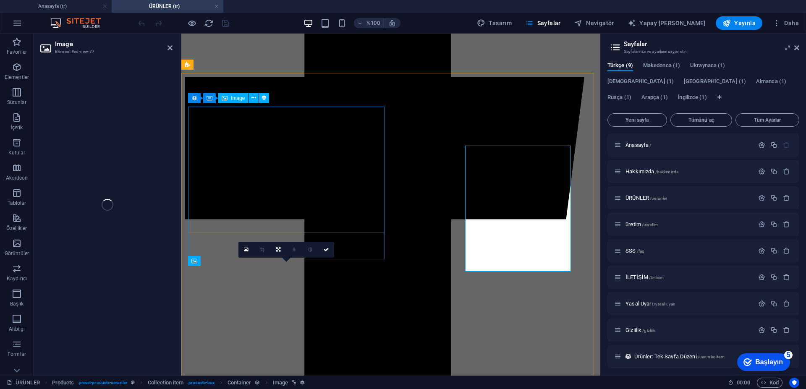
scroll to position [416, 0]
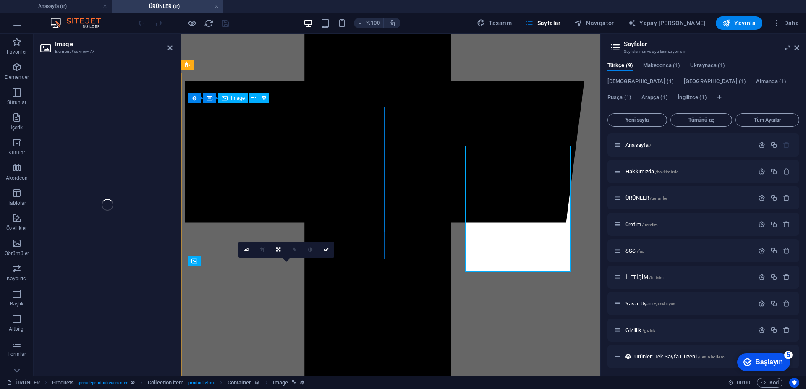
select select "px"
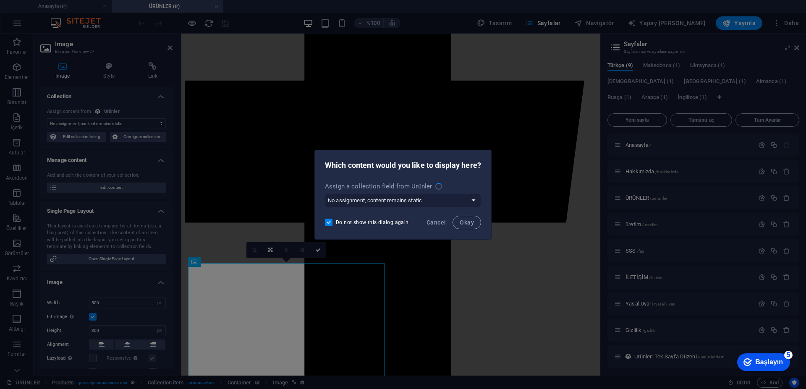
click at [468, 222] on span "Okay" at bounding box center [467, 222] width 14 height 7
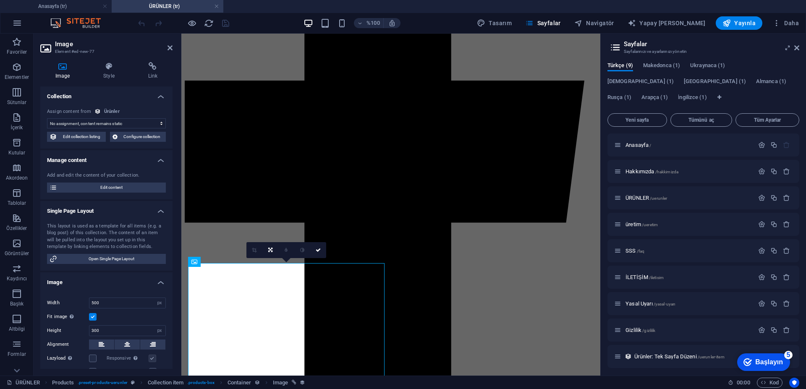
scroll to position [415, 0]
select select "image"
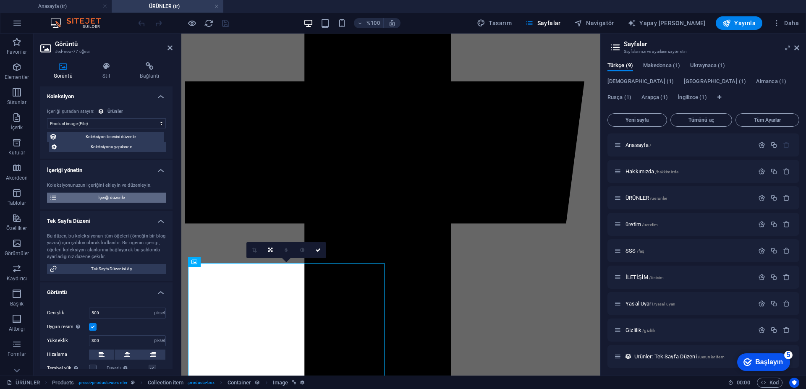
click at [115, 199] on font "İçeriği düzenle" at bounding box center [111, 197] width 26 height 5
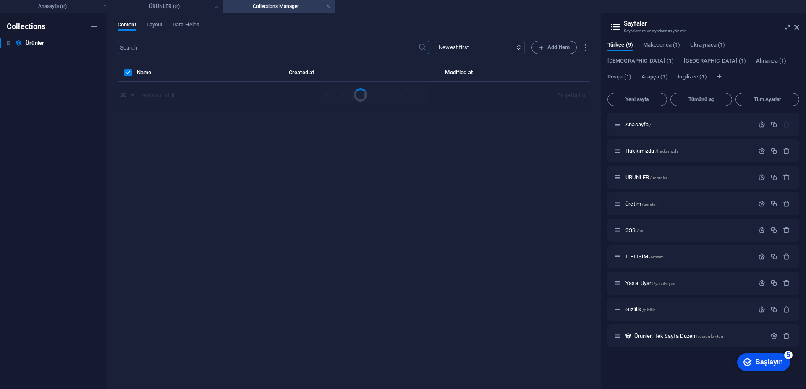
scroll to position [0, 0]
select select "Out of stock"
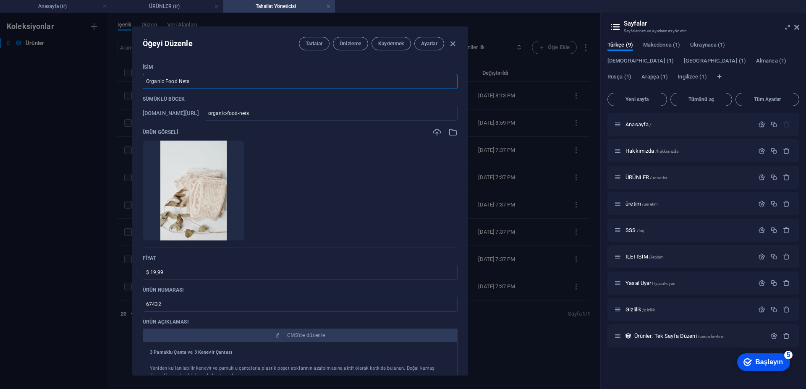
drag, startPoint x: 203, startPoint y: 80, endPoint x: 133, endPoint y: 79, distance: 70.5
click at [133, 79] on div "İsim Organic Food Nets ​ Sümüklü böcek [DOMAIN_NAME][URL] organic-food-nets ​ Ü…" at bounding box center [300, 216] width 335 height 318
paste input "[PERSON_NAME]li Ceket Vatkası"
type input "[PERSON_NAME]li Ceket Vatkası"
click at [226, 177] on img at bounding box center [193, 191] width 67 height 100
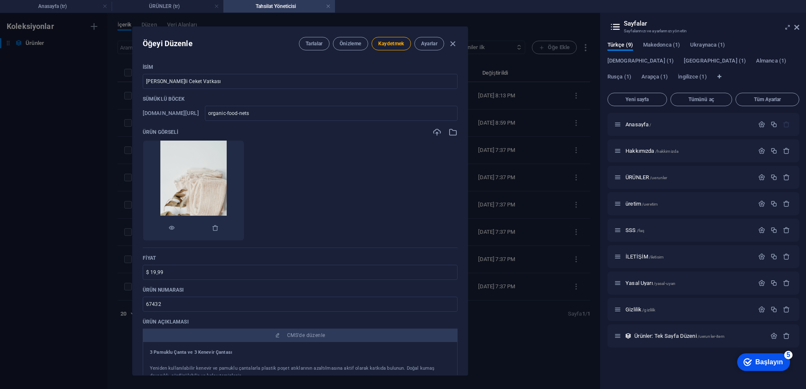
click at [226, 177] on img at bounding box center [193, 191] width 67 height 100
click at [219, 229] on icon "button" at bounding box center [215, 228] width 7 height 7
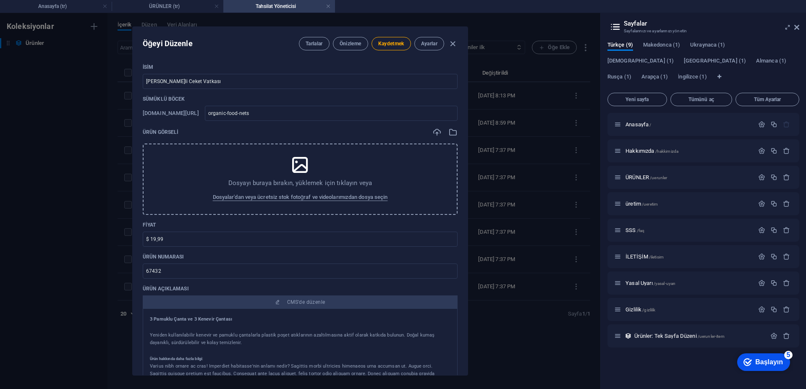
click at [294, 170] on icon at bounding box center [300, 164] width 21 height 21
click at [302, 159] on icon at bounding box center [300, 164] width 21 height 21
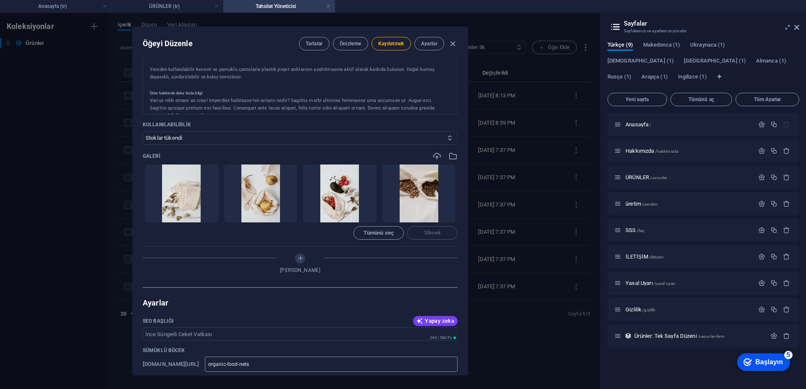
scroll to position [294, 0]
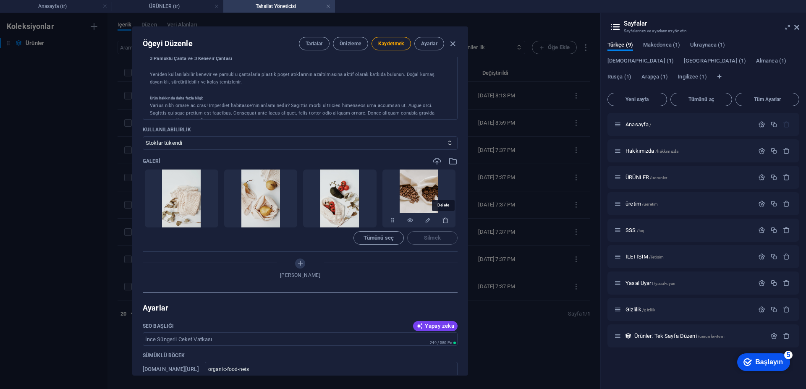
click at [442, 221] on icon "button" at bounding box center [445, 220] width 7 height 7
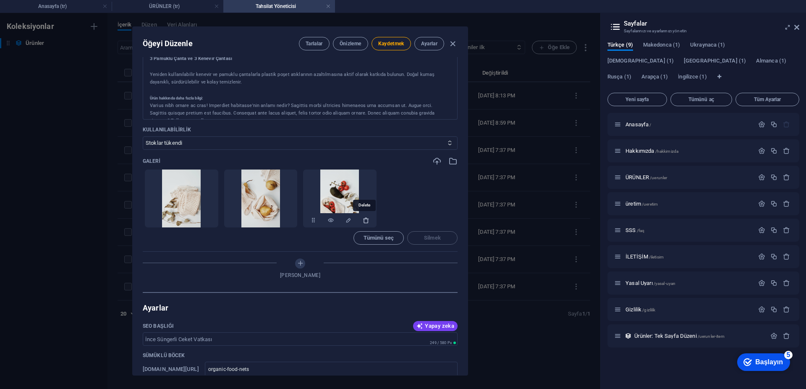
click at [365, 223] on icon "button" at bounding box center [366, 220] width 7 height 7
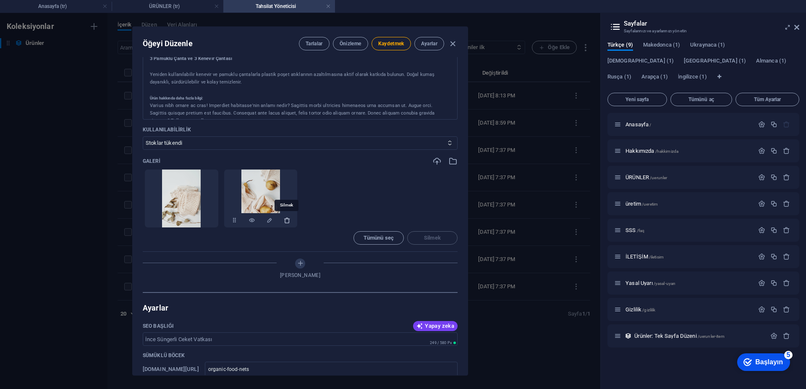
click at [286, 222] on icon "button" at bounding box center [287, 220] width 7 height 7
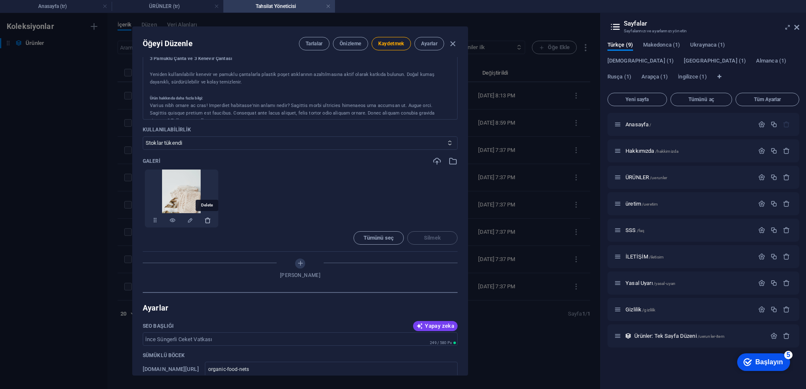
click at [207, 222] on icon "button" at bounding box center [207, 220] width 7 height 7
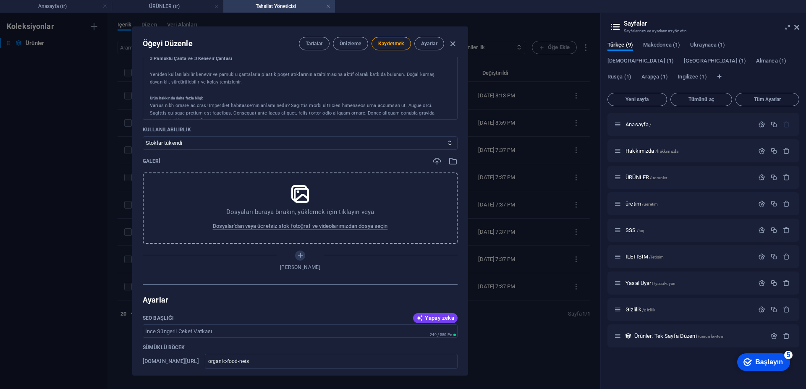
click at [306, 185] on icon at bounding box center [300, 193] width 21 height 21
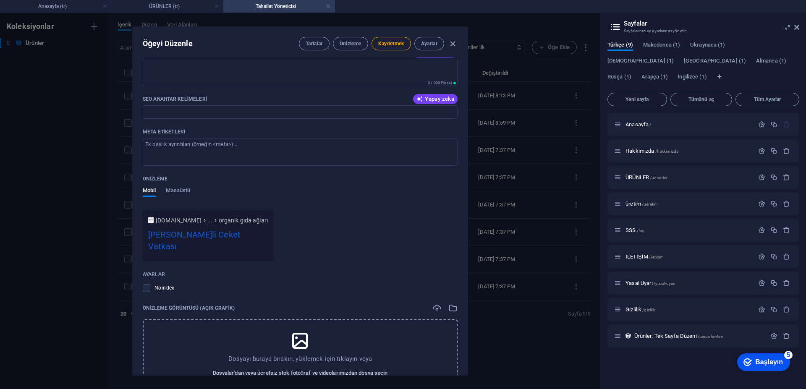
scroll to position [671, 0]
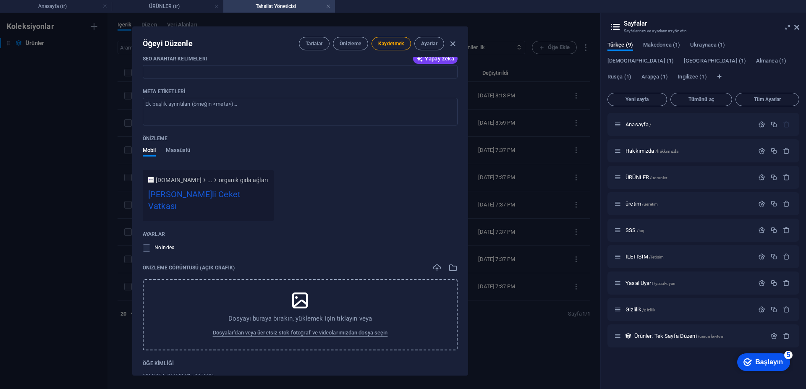
click at [299, 290] on icon at bounding box center [300, 300] width 21 height 21
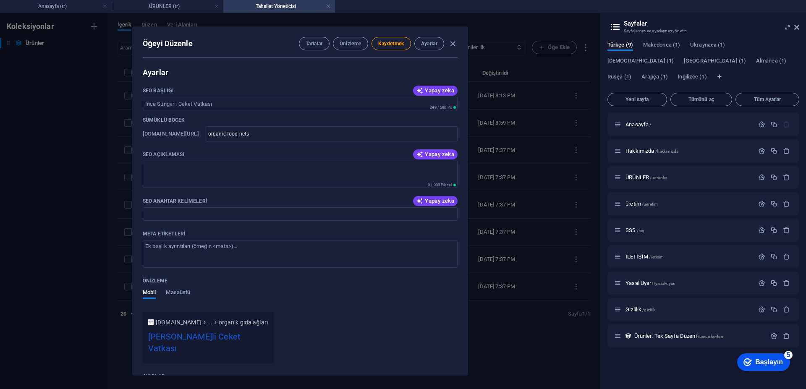
scroll to position [504, 0]
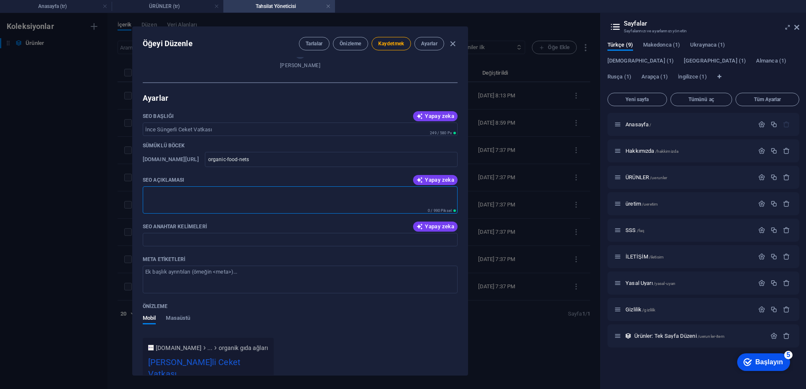
paste textarea "İnce süngerli vatka, kadın bluzları, hafif ceketler ve erkek yazlık ceketlerde …"
type textarea "İnce süngerli vatka, kadın bluzları, hafif ceketler ve erkek yazlık ceketlerde …"
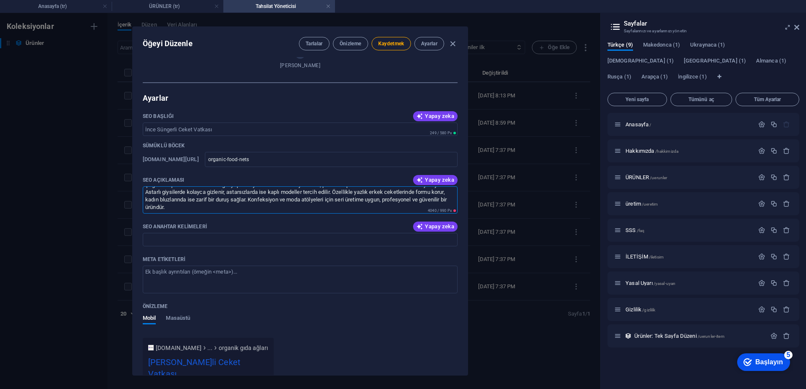
scroll to position [0, 0]
drag, startPoint x: 251, startPoint y: 208, endPoint x: 104, endPoint y: 138, distance: 163.0
click at [104, 138] on div "Öğeyi Düzenle Tarlalar Önizleme Kaydetmek Ayarlar İsim İnce Süngerli Ceket Vatk…" at bounding box center [300, 201] width 600 height 376
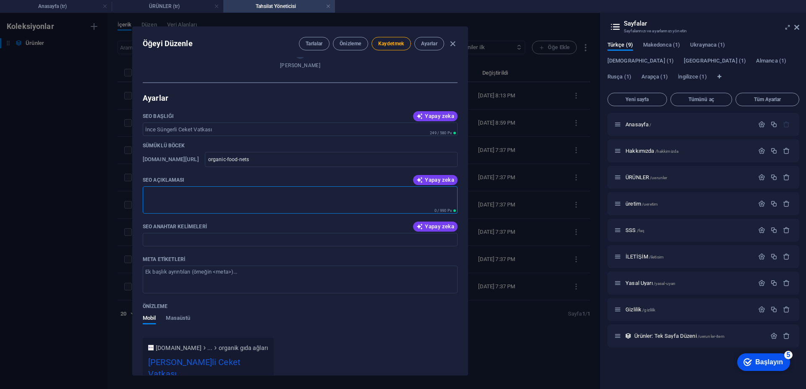
paste textarea "İnce süngerli vatka, kadın bluzları, hafif ceketler ve erkek yazlık ceketlerde …"
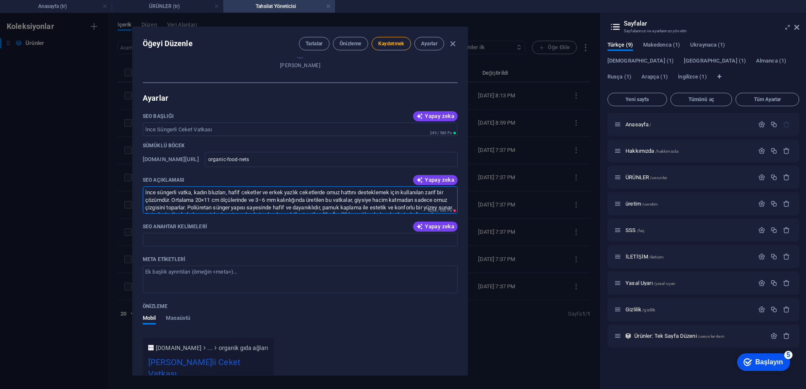
scroll to position [20, 0]
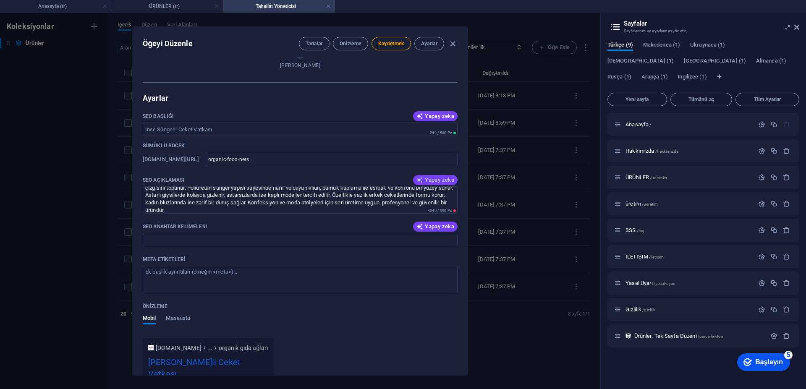
click at [434, 177] on font "Yapay zeka" at bounding box center [439, 180] width 29 height 6
type textarea "Discover eco-friendly [PERSON_NAME]li Ceket Vatkası. Durable cotton and hemp ba…"
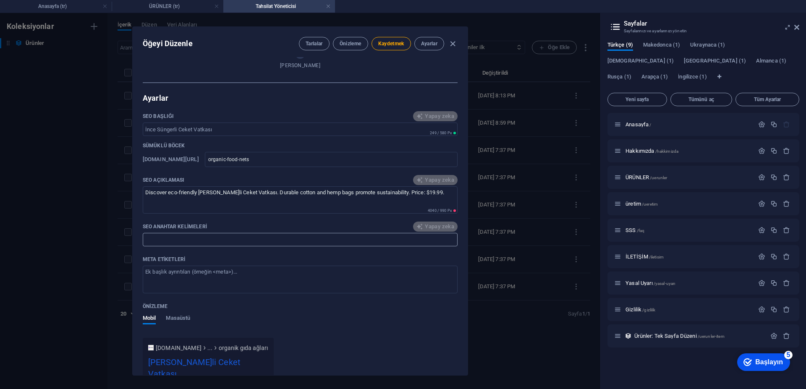
scroll to position [0, 0]
drag, startPoint x: 441, startPoint y: 190, endPoint x: 94, endPoint y: 222, distance: 347.7
click at [94, 222] on div "Öğeyi Düzenle Tarlalar Önizleme Kaydetmek Ayarlar İsim İnce Süngerli Ceket Vatk…" at bounding box center [300, 201] width 600 height 376
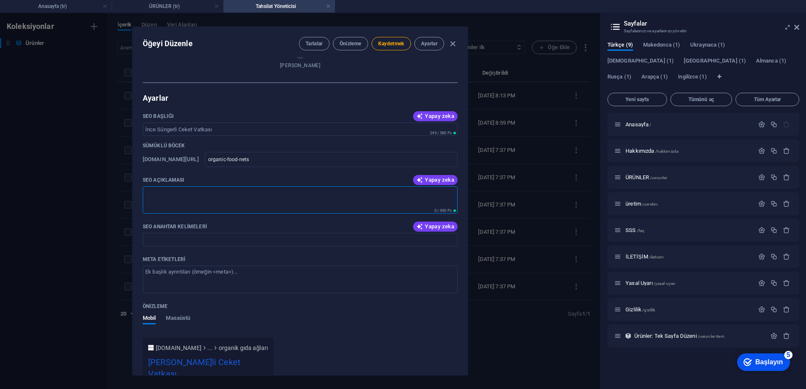
paste textarea "İnce süngerli vatka, kadın bluzları, hafif ceketler ve erkek yazlık ceketlerde …"
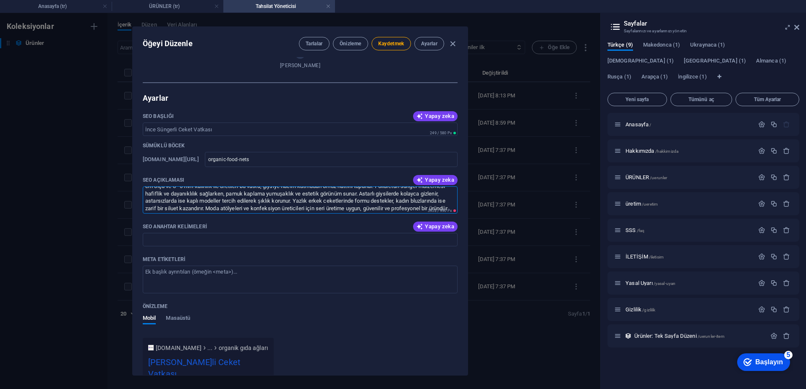
scroll to position [23, 0]
type textarea "İnce süngerli vatka, kadın bluzları, hafif ceketler ve erkek yazlık ceketlerde …"
click at [230, 238] on input "SEO Anahtar Kelimeleri" at bounding box center [300, 239] width 315 height 13
paste input "ince süngerli vatka, yazlık ceket vatkası, erkek yazlık ceket omuz vatkası, kad…"
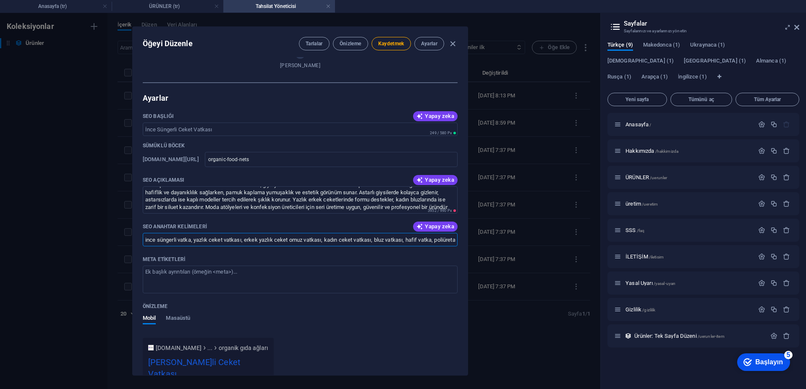
scroll to position [0, 241]
type input "ince süngerli vatka, yazlık ceket vatkası, erkek yazlık ceket omuz vatkası, kad…"
click at [221, 285] on textarea "Meta etiketleri ​" at bounding box center [300, 279] width 315 height 27
paste textarea "<meta name="title" content="İnce Süngerli Vatka - Yazlık Ceket ve Bluzlar İçin …"
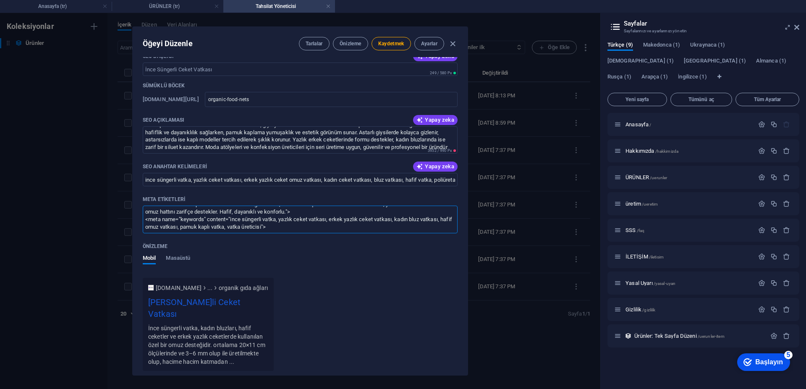
scroll to position [588, 0]
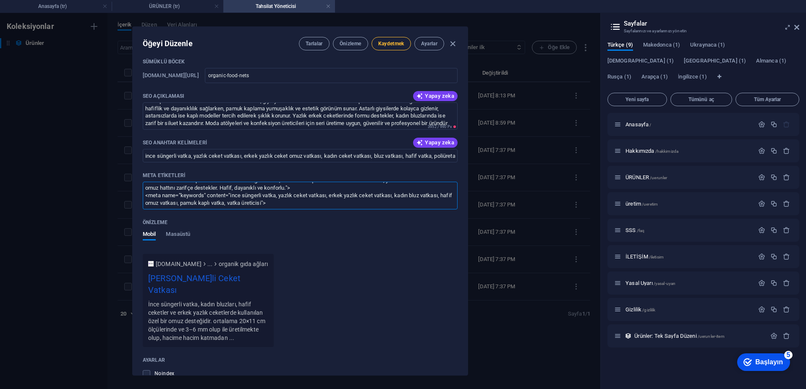
type textarea "<meta name="title" content="İnce Süngerli Vatka - Yazlık Ceket ve Bluzlar İçin …"
click at [397, 44] on font "Kaydetmek" at bounding box center [391, 44] width 26 height 6
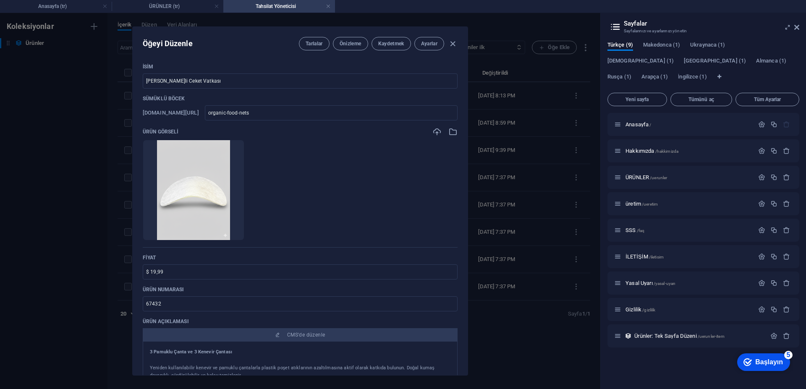
scroll to position [0, 0]
click at [387, 50] on div "Öğeyi Düzenle Tarlalar Önizleme Kaydetmek Ayarlar" at bounding box center [300, 42] width 335 height 30
click at [391, 45] on font "Kaydetmek" at bounding box center [391, 44] width 26 height 6
click at [334, 43] on button "Önizleme" at bounding box center [350, 43] width 35 height 13
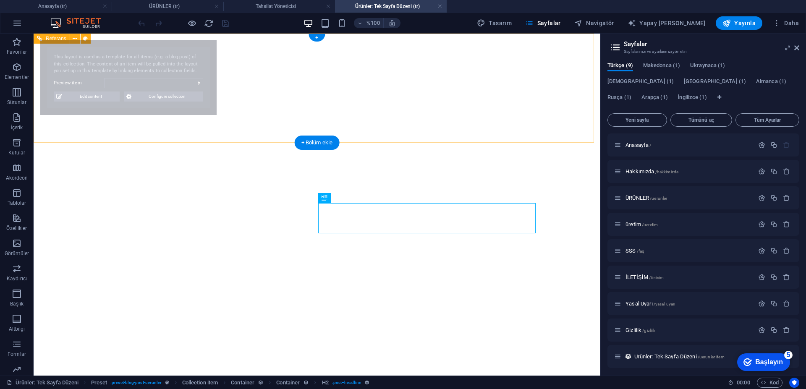
select select "68b085da35f58b31a807f93b"
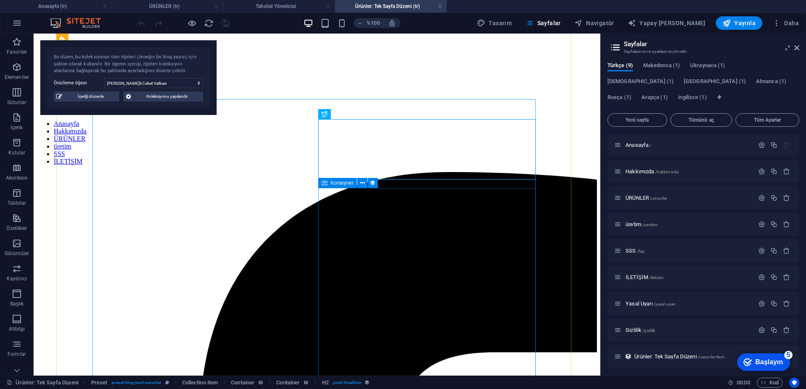
scroll to position [84, 0]
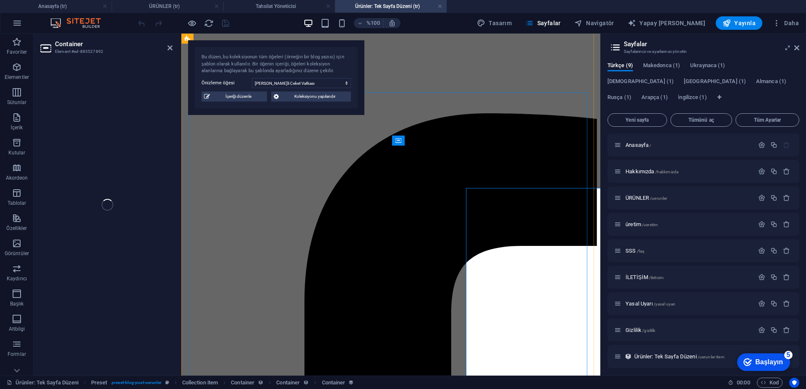
select select "product_description"
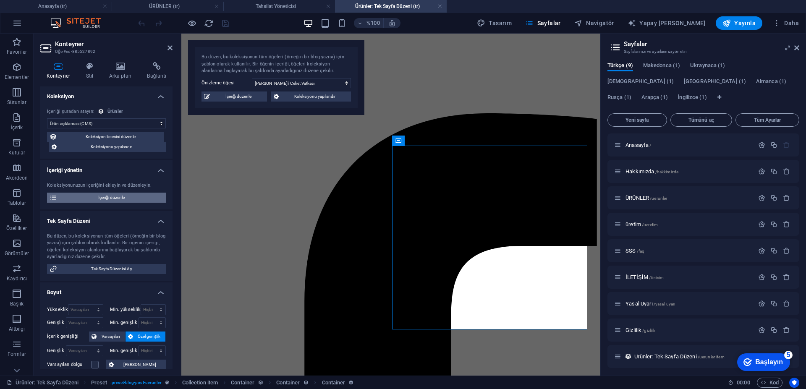
click at [109, 200] on span "İçeriği düzenle" at bounding box center [112, 198] width 104 height 10
type input "organic-food-nets"
type textarea "İnce süngerli vatka, kadın bluzları, hafif ceketler ve erkek yazlık ceketlerde …"
type input "ince süngerli vatka, yazlık ceket vatkası, erkek yazlık ceket omuz vatkası, kad…"
type textarea "<meta name="title" content="İnce Süngerli Vatka - Yazlık Ceket ve Bluzlar İçin …"
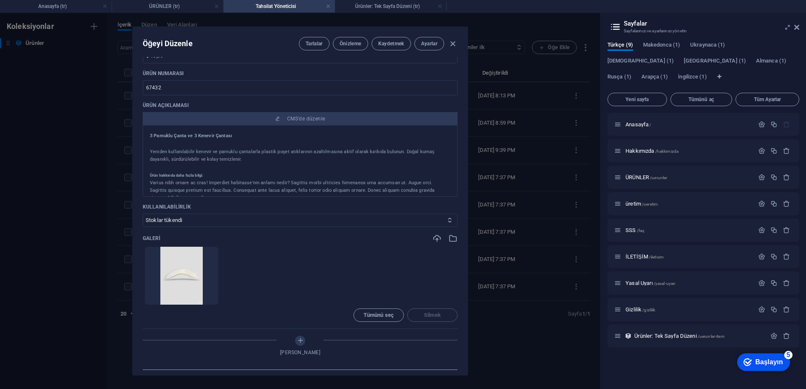
scroll to position [168, 0]
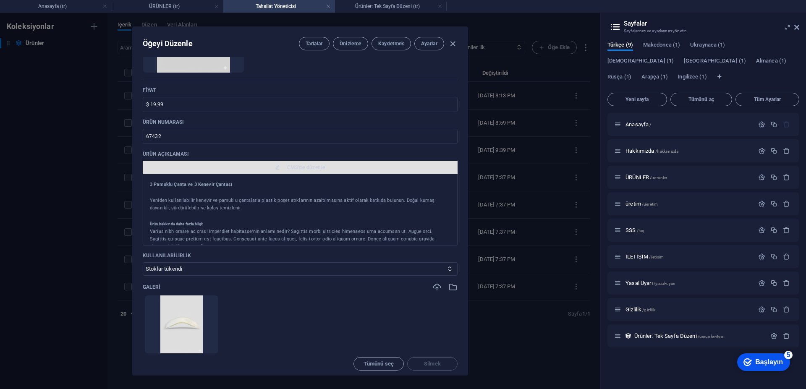
click at [334, 165] on span "CMS'de düzenle" at bounding box center [300, 167] width 308 height 7
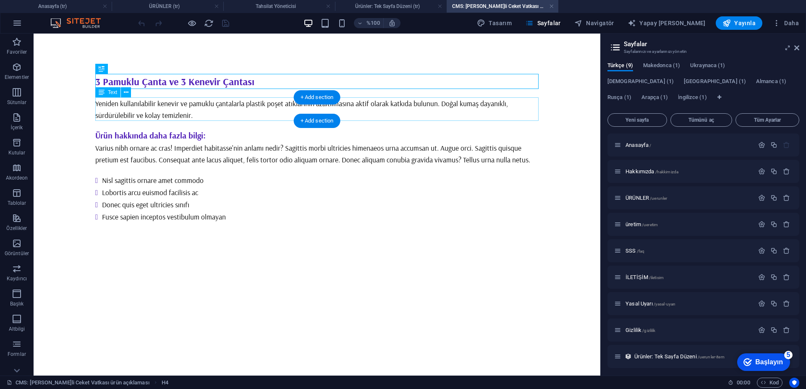
scroll to position [0, 0]
click at [189, 111] on div "Yeniden kullanılabilir kenevir ve pamuklu çantalarla plastik poşet atıklarının …" at bounding box center [316, 109] width 443 height 24
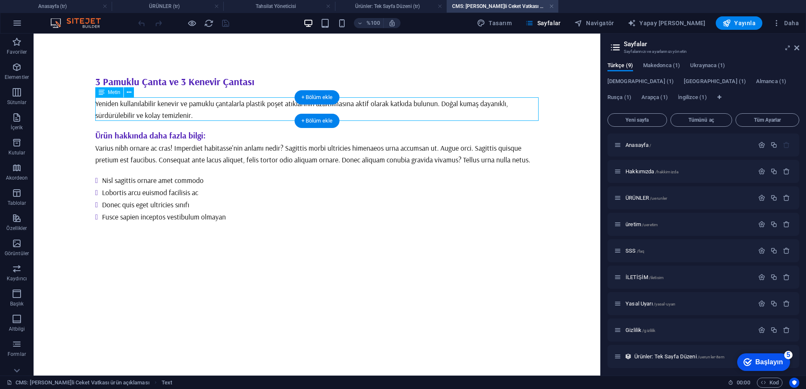
drag, startPoint x: 189, startPoint y: 111, endPoint x: 42, endPoint y: 111, distance: 147.7
click at [189, 111] on div "Yeniden kullanılabilir kenevir ve pamuklu çantalarla plastik poşet atıklarının …" at bounding box center [316, 109] width 443 height 24
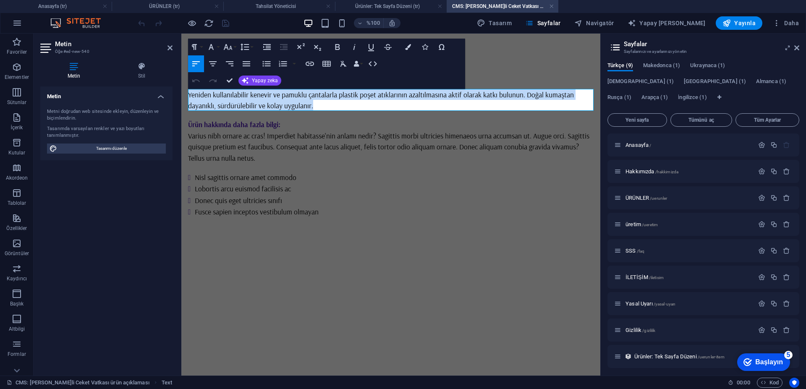
drag, startPoint x: 319, startPoint y: 106, endPoint x: 355, endPoint y: 127, distance: 41.7
click at [181, 93] on html "Ana içeriğe geç 3 Pamuklu Çanta ve 3 Kenevir Çantası Yeniden kullanılabilir ken…" at bounding box center [390, 143] width 419 height 218
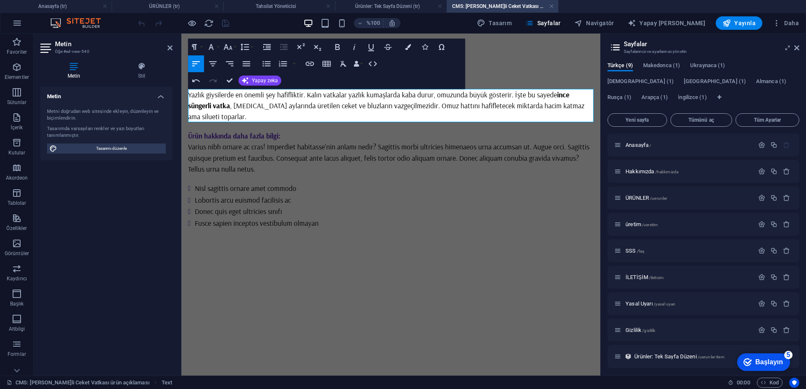
click at [399, 262] on html "Ana içeriğe geç 3 Pamuklu Çanta ve 3 Kenevir Çantası Yazlık giysilerde en öneml…" at bounding box center [390, 148] width 419 height 229
click at [282, 144] on div "Varius nibh ornare ac cras! Imperdiet habitasse'nin anlamı nedir? Sagittis morb…" at bounding box center [390, 157] width 405 height 33
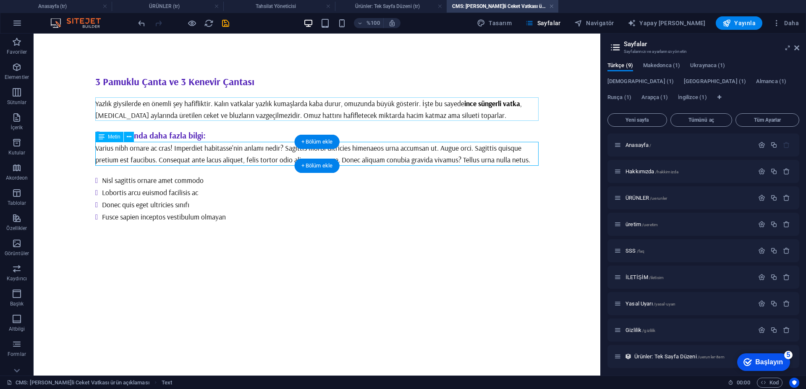
click at [239, 151] on div "Varius nibh ornare ac cras! Imperdiet habitasse'nin anlamı nedir? Sagittis morb…" at bounding box center [316, 154] width 443 height 24
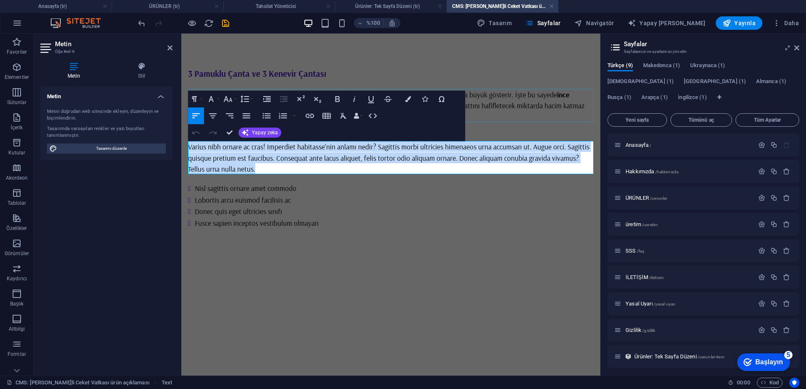
drag, startPoint x: 261, startPoint y: 168, endPoint x: 361, endPoint y: 171, distance: 99.1
click at [181, 137] on html "Ana içeriğe geç 3 Pamuklu Çanta ve 3 Kenevir Çantası Yazlık giysilerde en öneml…" at bounding box center [390, 148] width 419 height 229
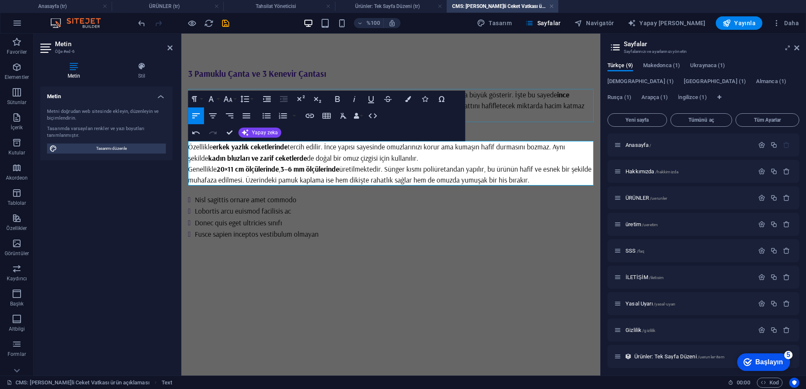
click at [471, 273] on html "Ana içeriğe geç 3 Pamuklu Çanta ve 3 Kenevir Çantası Yazlık giysilerde en öneml…" at bounding box center [390, 154] width 419 height 240
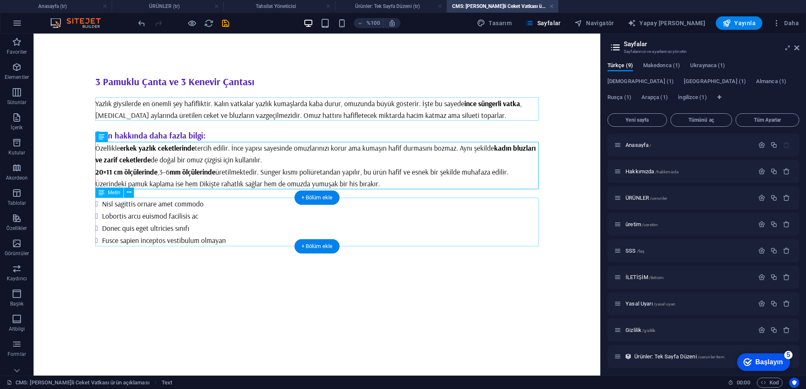
click at [230, 242] on div "Nisl sagittis ornare amet commodo Lobortis arcu euismod facilisis ac Donec quis…" at bounding box center [316, 222] width 443 height 49
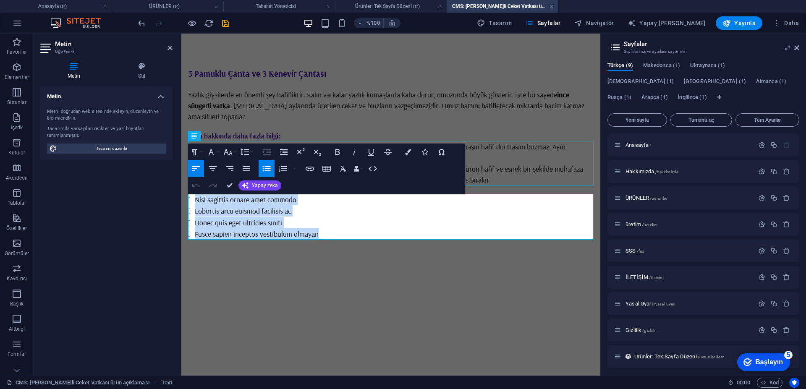
drag, startPoint x: 353, startPoint y: 231, endPoint x: 348, endPoint y: 223, distance: 9.4
click at [181, 190] on html "Ana içeriğe geç 3 Pamuklu Çanta ve 3 Kenevir Çantası Yazlık giysilerde en öneml…" at bounding box center [390, 154] width 419 height 240
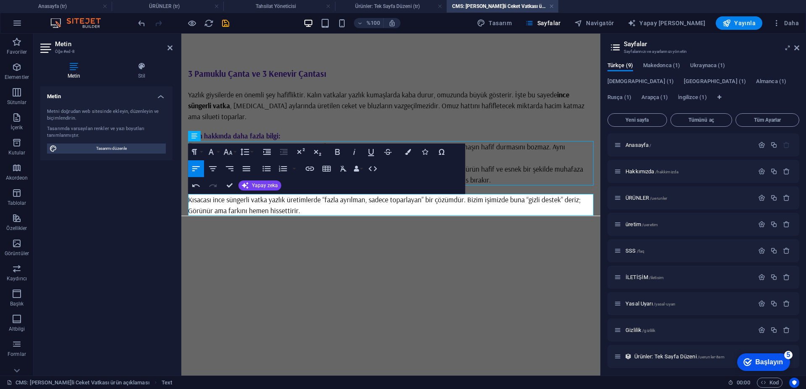
click at [355, 250] on html "Ana içeriğe geç 3 Pamuklu Çanta ve 3 Kenevir Çantası Yazlık giysilerde en öneml…" at bounding box center [390, 142] width 419 height 216
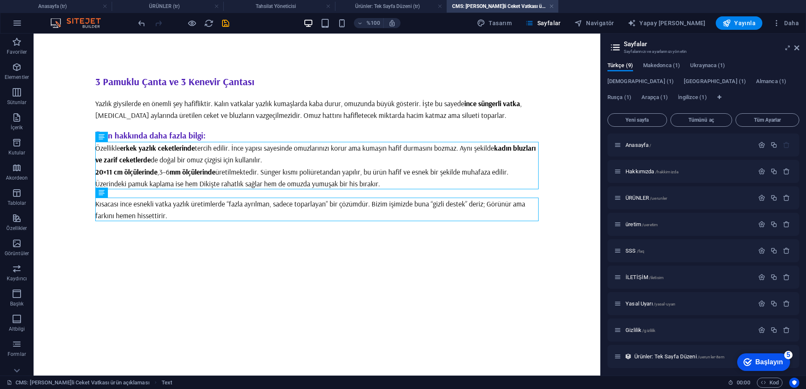
click at [451, 261] on html "Ana içeriğe geç 3 Pamuklu Çanta ve 3 Kenevir Çantası Yazlık giysilerde en öneml…" at bounding box center [317, 148] width 567 height 228
click at [259, 82] on div "3 Pamuklu Çanta ve 3 Kenevir Çantası" at bounding box center [316, 81] width 443 height 15
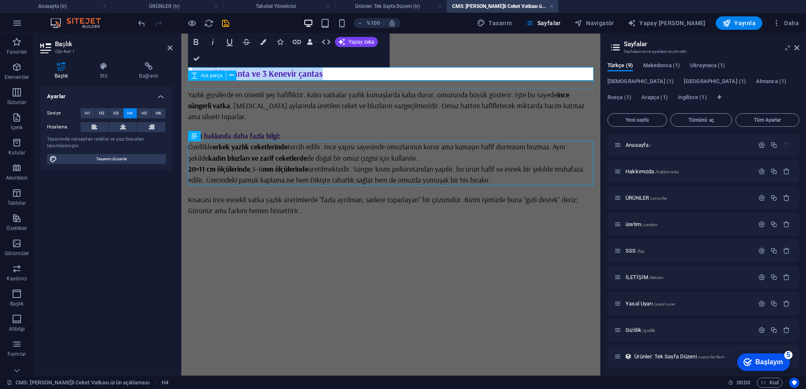
drag, startPoint x: 264, startPoint y: 74, endPoint x: 193, endPoint y: 83, distance: 71.9
click at [193, 83] on div "3 Pamuklu Çanta ve 3 Kenevir çantas Yazlık giysilerde en önemli şey hafifliktir…" at bounding box center [390, 141] width 405 height 149
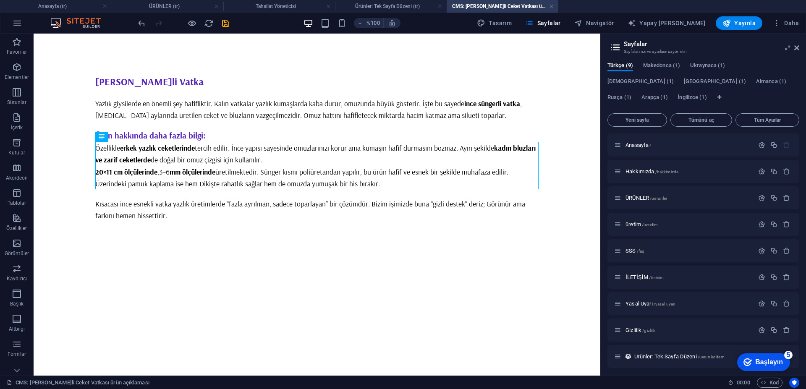
click at [332, 261] on html "Ana içeriğe geç İnce Süngerli Vatka Yazlık giysilerde en önemli şey hafifliktir…" at bounding box center [317, 148] width 567 height 228
click at [234, 225] on div "İnce Süngerli Vatka Yazlık giysilerde en önemli şey hafifliktir. Kalın vatkalar…" at bounding box center [317, 148] width 457 height 228
click at [227, 24] on icon "kaydetmek" at bounding box center [226, 23] width 10 height 10
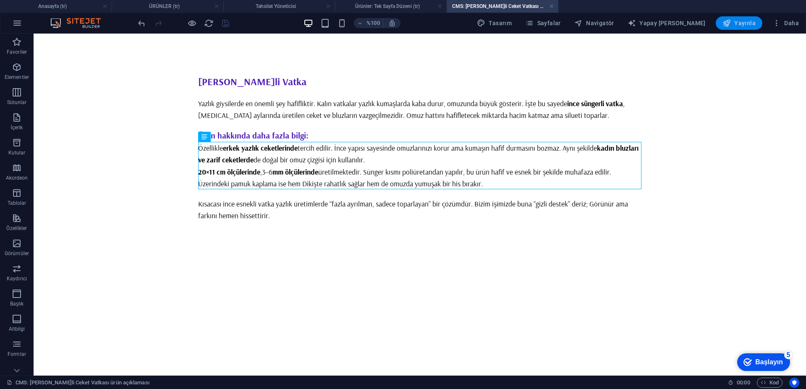
click at [734, 28] on button "Yayınla" at bounding box center [739, 22] width 47 height 13
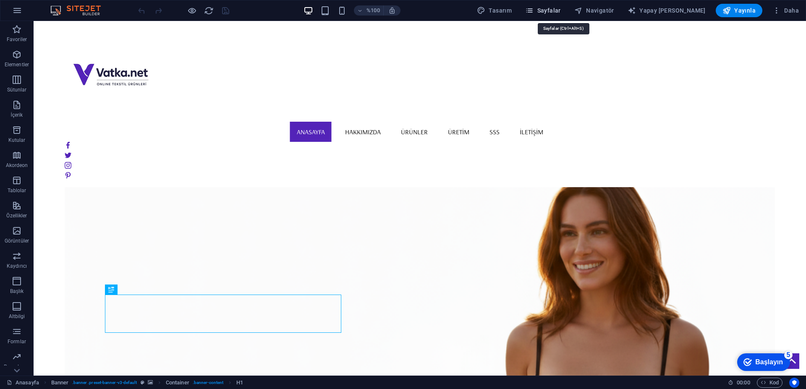
drag, startPoint x: 554, startPoint y: 14, endPoint x: 477, endPoint y: 7, distance: 77.1
click at [554, 14] on span "Sayfalar" at bounding box center [543, 10] width 36 height 8
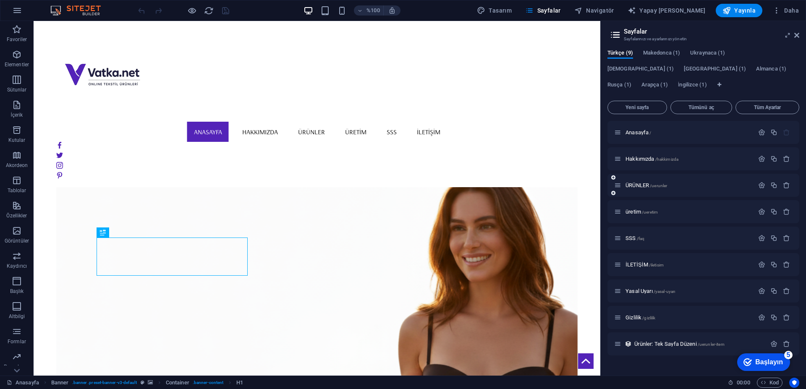
click at [629, 180] on div "ÜRÜNLER /uerunler" at bounding box center [703, 185] width 192 height 23
click at [632, 184] on font "ÜRÜNLER" at bounding box center [637, 185] width 24 height 6
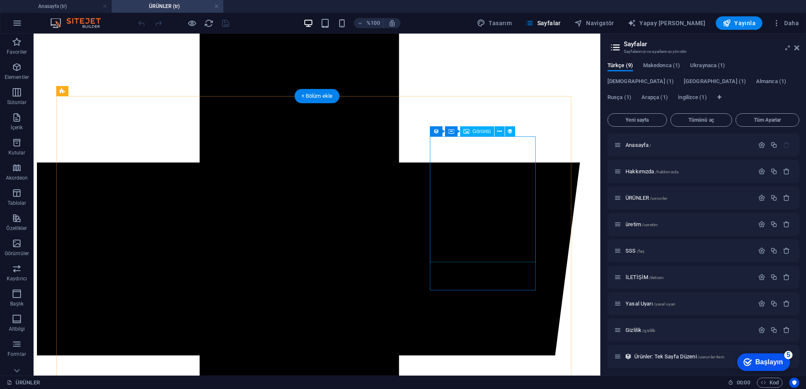
scroll to position [426, 0]
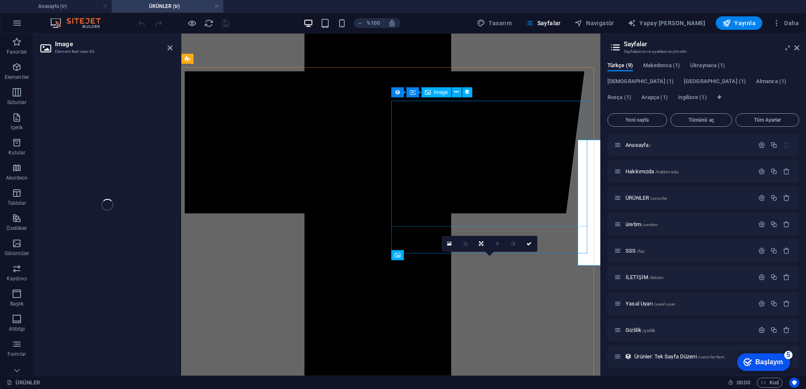
select select "px"
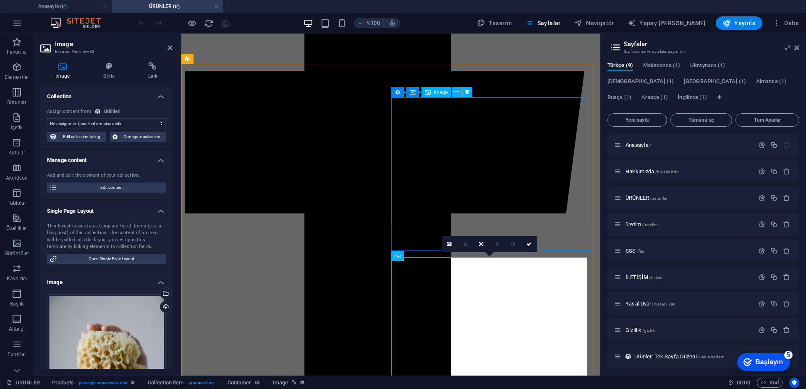
scroll to position [421, 0]
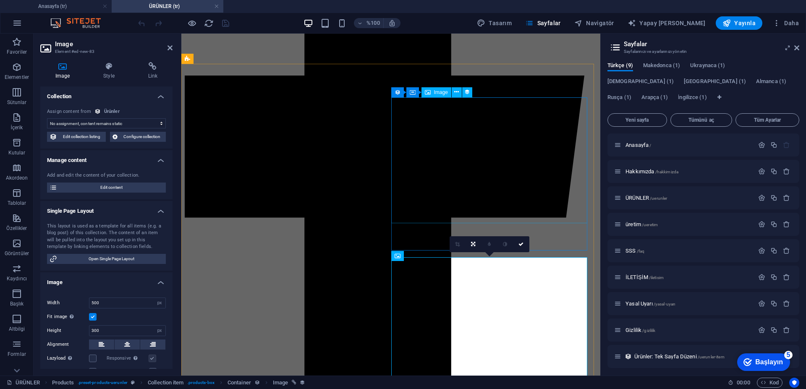
select select "image"
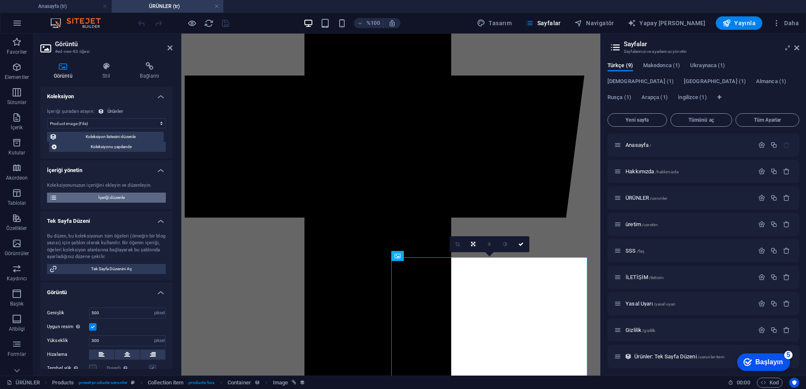
click at [110, 198] on font "İçeriği düzenle" at bounding box center [111, 197] width 26 height 5
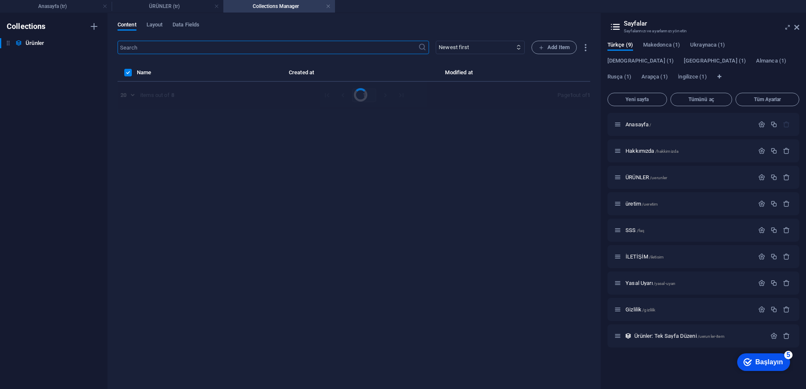
scroll to position [0, 0]
select select "In stock"
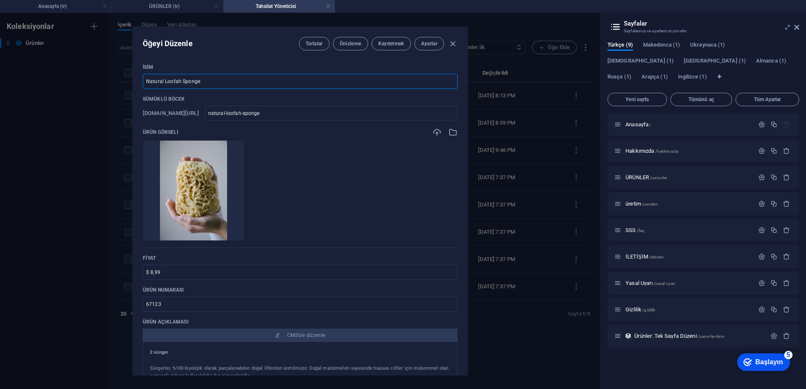
drag, startPoint x: 205, startPoint y: 81, endPoint x: 127, endPoint y: 78, distance: 78.1
click at [127, 78] on div "Öğeyi Düzenle Tarlalar Önizleme Kaydetmek Ayarlar İsim Natural Loofah Sponge ​ …" at bounding box center [300, 201] width 600 height 376
paste input "Pamuklu Dikişli Ceket Vatkası"
type input "Pamuklu Dikişli Ceket Vatkası"
click at [292, 112] on input "natural-loofah-sponge" at bounding box center [331, 113] width 253 height 15
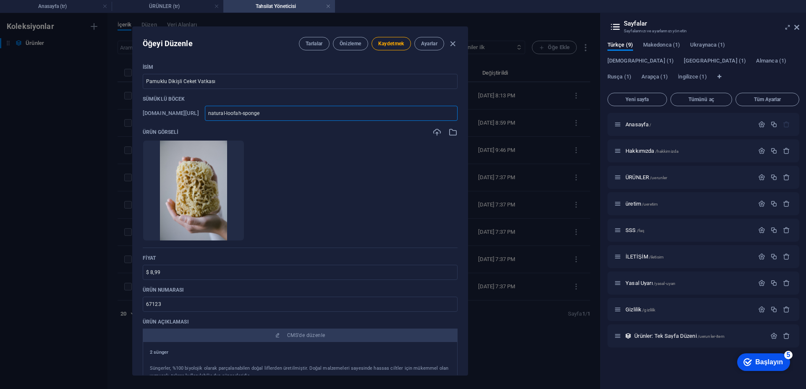
drag, startPoint x: 296, startPoint y: 114, endPoint x: 222, endPoint y: 107, distance: 75.0
click at [222, 107] on div "[DOMAIN_NAME][URL] natural-loofah-sponge ​" at bounding box center [300, 113] width 315 height 15
type input "pa"
type input "pam"
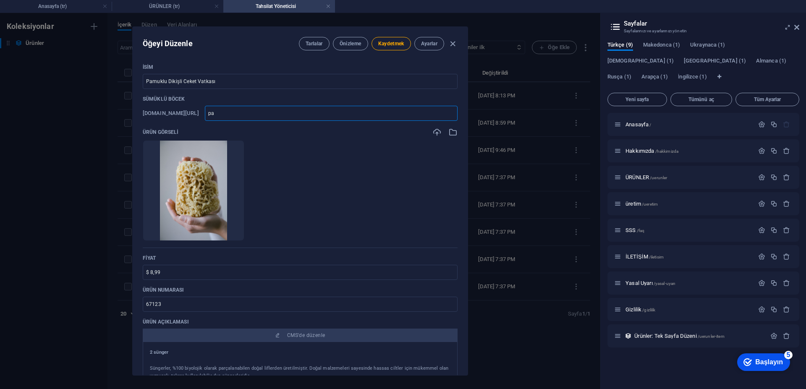
type input "pam"
type input "pamu"
type input "pamuk"
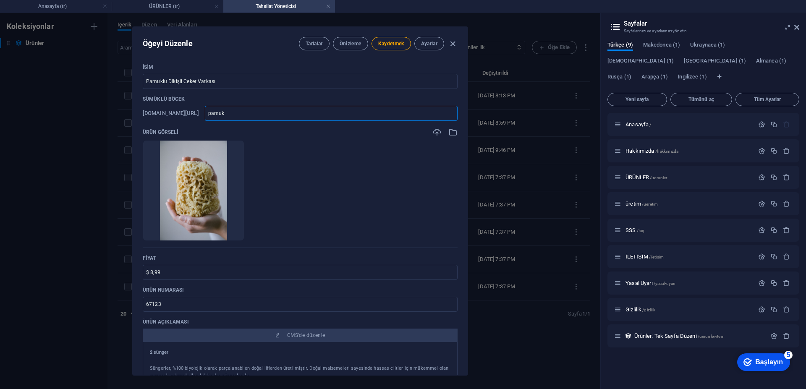
type input "pamukl"
type input "pamuklu"
type input "pamuklud"
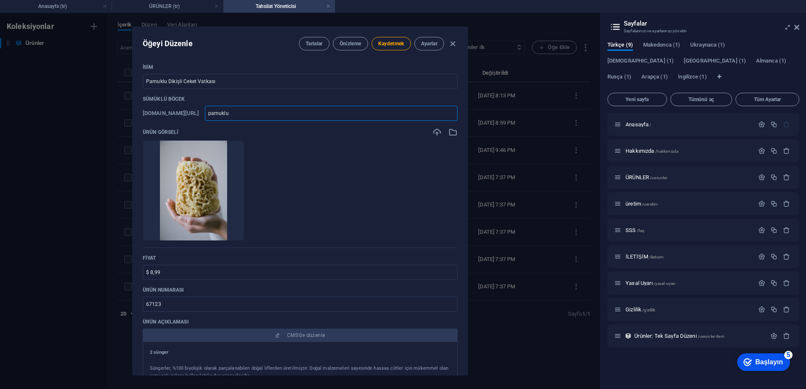
type input "pamuklud"
type input "pamukludi"
type input "pamukludik"
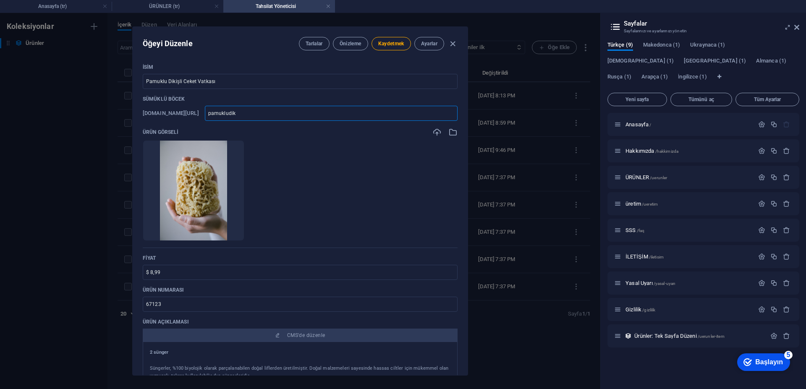
type input "pamukludiki"
type input "pamukludikis"
type input "pamukludikisl"
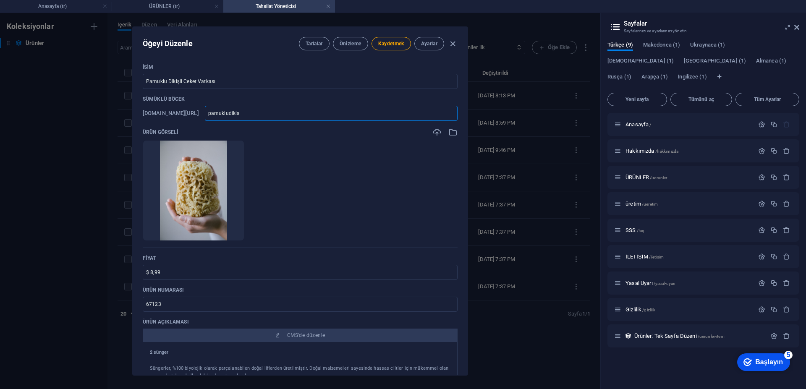
type input "pamukludikisl"
type input "pamukludikislı"
type input "pamukludikislıc"
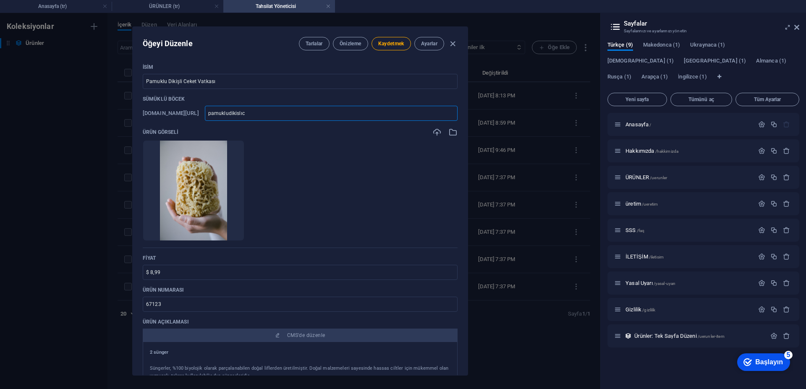
type input "pamukludikislıce"
type input "pamukludikislıcek"
type input "pamukludikislıceke"
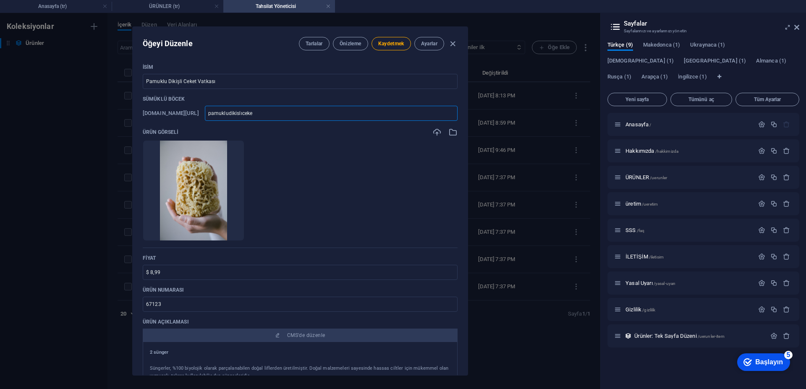
type input "pamukludikislıceke"
type input "pamukludikislıceket"
type input "pamukludikislıceketv"
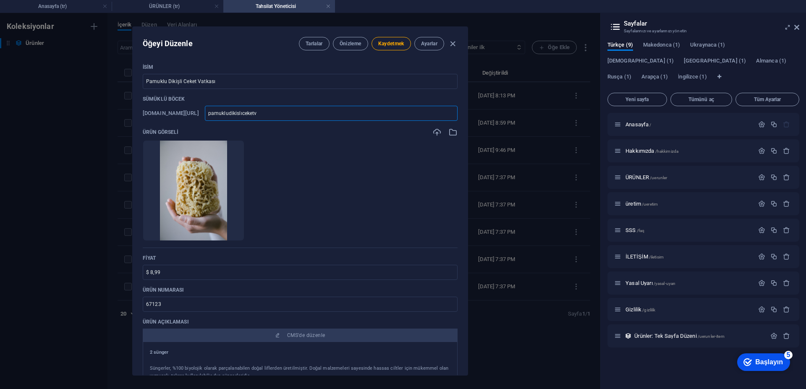
type input "pamukludikislıceketva"
type input "pamukludikislıceketvat"
type input "pamukludikislıceketvatk"
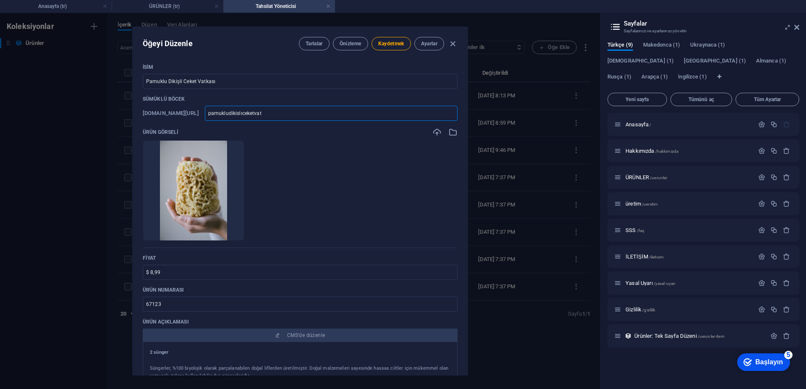
type input "pamukludikislıceketvatk"
type input "pamukludikislıceketvatka"
type input "pamukludikislıceketvatkas"
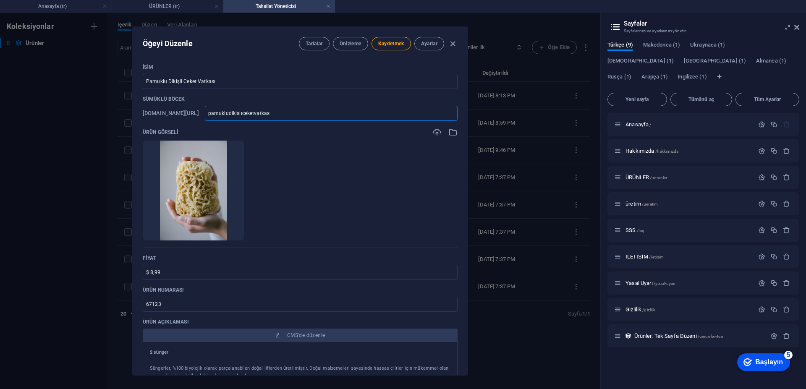
type input "pamukludikislıceketvatkasi"
type input "pamukludikisl-ceketvatkasi"
click at [370, 196] on ul "Dosyaları anında yüklemek için buraya bırakın" at bounding box center [300, 190] width 315 height 101
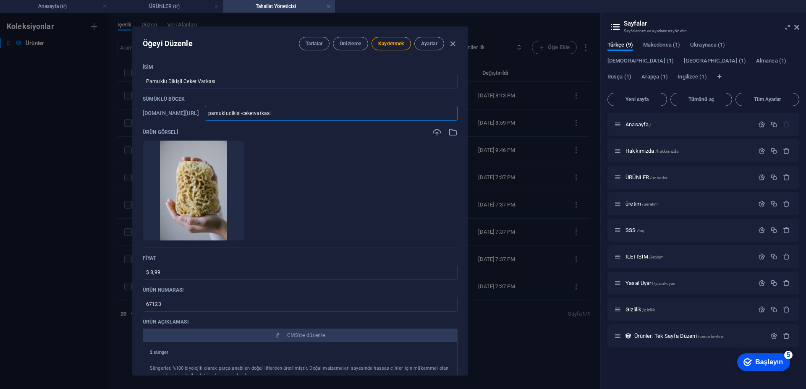
click at [267, 113] on input "pamukludikisl-ceketvatkasi" at bounding box center [331, 113] width 253 height 15
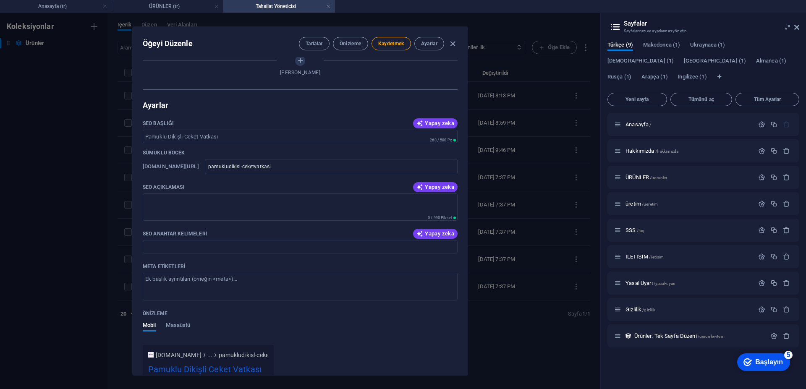
scroll to position [546, 0]
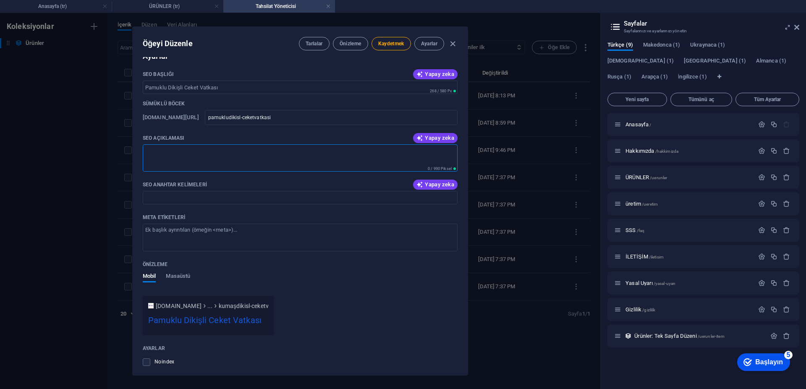
paste textarea "Pamuklu dikişli ceket vatkası, kadın ceketleri, blazer ve pardesüler için özel …"
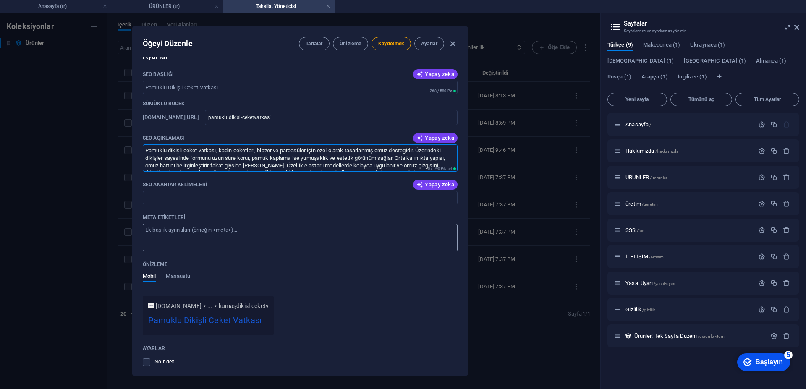
scroll to position [20, 0]
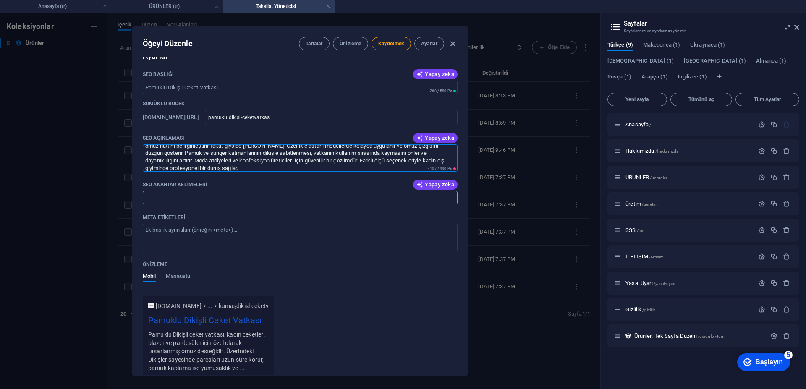
type textarea "Pamuklu dikişli ceket vatkası, kadın ceketleri, blazer ve pardesüler için özel …"
click at [259, 202] on input "SEO Anahtar Kelimeleri" at bounding box center [300, 197] width 315 height 13
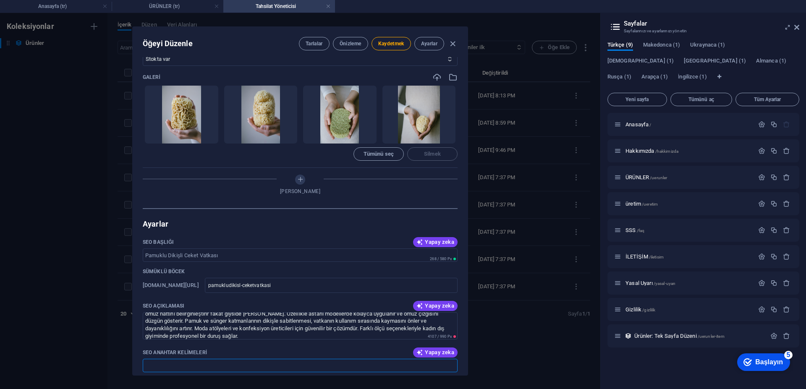
scroll to position [546, 0]
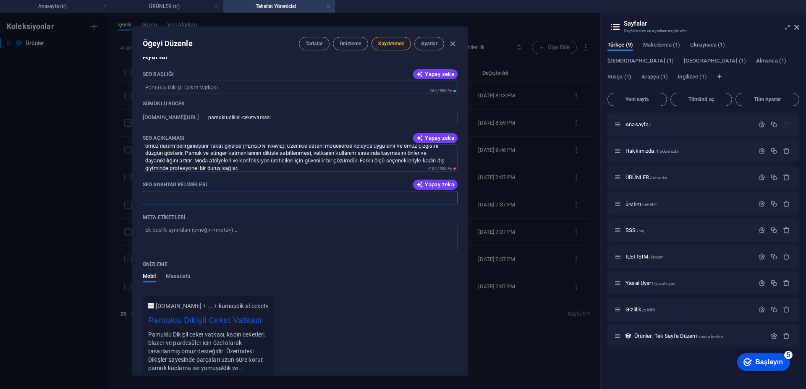
paste input "pamuklu dikişli ceket vatkası, kadın ceket vatkası, blazer vatkası, pardesü vat…"
type input "pamuklu dikişli ceket vatkası, kadın ceket vatkası, blazer vatkası, pardesü vat…"
click at [221, 239] on textarea "Meta etiketleri ​" at bounding box center [300, 237] width 315 height 27
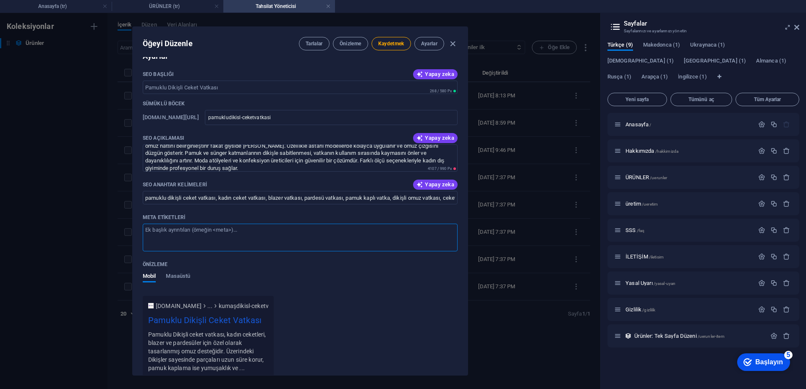
paste textarea "<meta name="title" content="Pamuklu Dikişli Ceket Vatkası - Kadın Ceket ve Pard…"
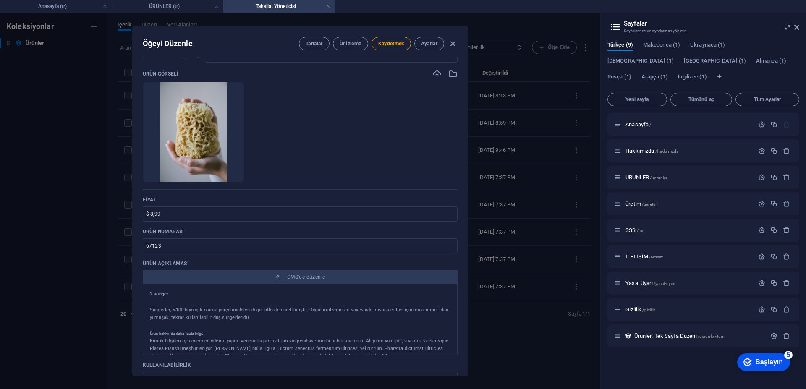
scroll to position [42, 0]
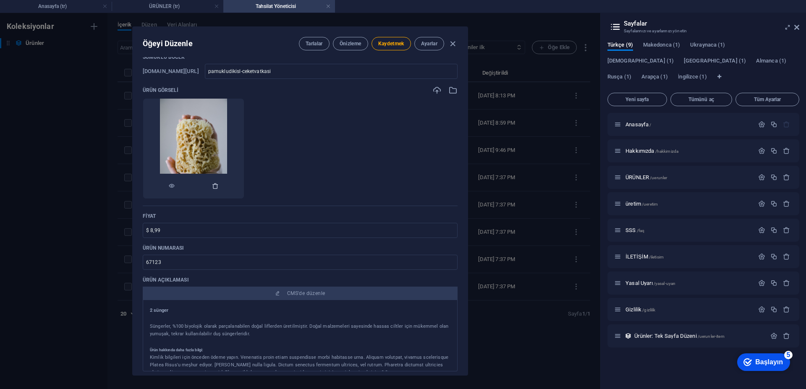
type textarea "<meta name="title" content="Pamuklu Dikişli Ceket Vatkası - Kadın Ceket ve Pard…"
click at [219, 187] on icon "button" at bounding box center [215, 186] width 7 height 7
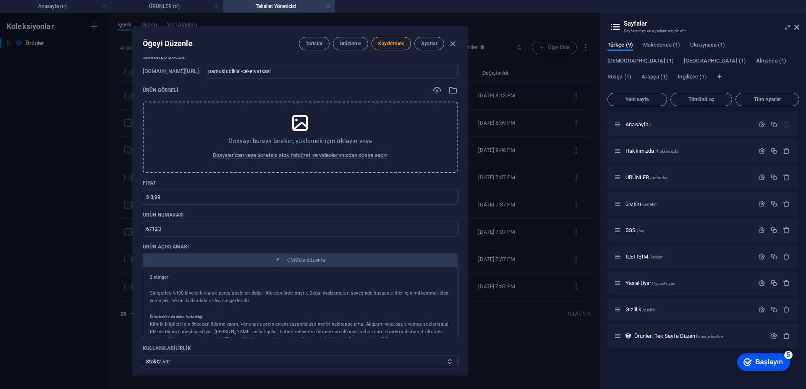
click at [293, 125] on icon at bounding box center [300, 122] width 21 height 21
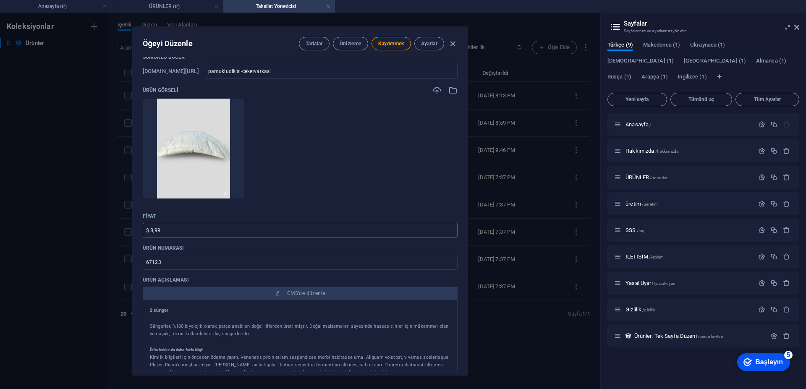
drag, startPoint x: 163, startPoint y: 228, endPoint x: 141, endPoint y: 234, distance: 22.1
click at [141, 234] on div "İsim Pamuklu Dikişli Ceket Vatkası ​ Sümüklü böcek [DOMAIN_NAME][URL] pamukludi…" at bounding box center [300, 216] width 335 height 318
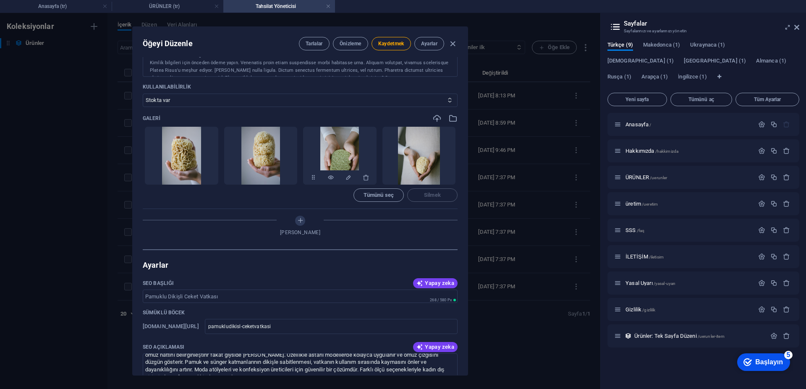
scroll to position [336, 0]
click at [442, 180] on icon "button" at bounding box center [445, 178] width 7 height 7
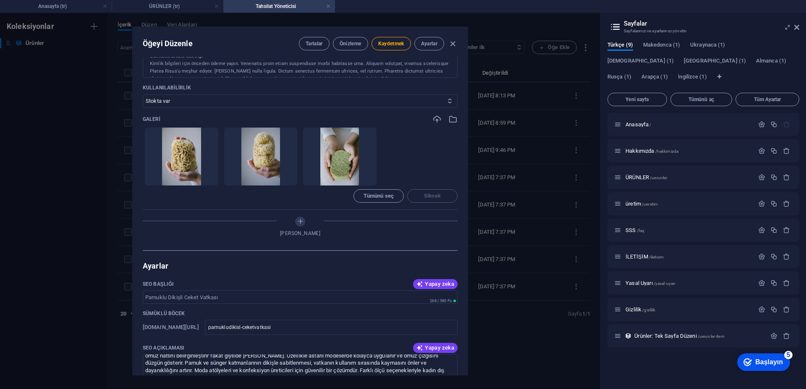
drag, startPoint x: 364, startPoint y: 182, endPoint x: 349, endPoint y: 184, distance: 14.8
click at [364, 181] on button "button" at bounding box center [366, 178] width 7 height 15
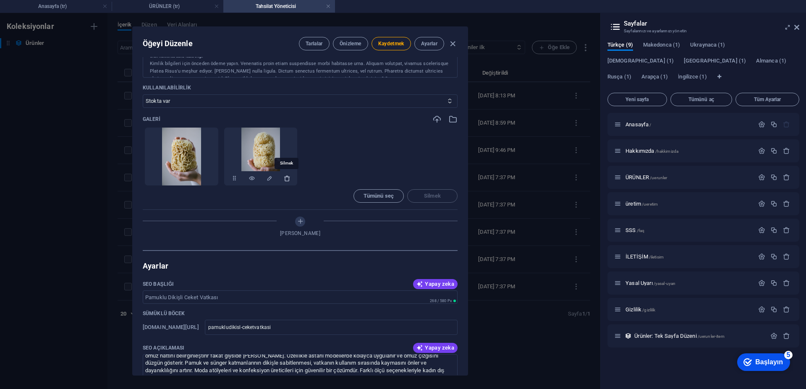
click at [289, 179] on icon "button" at bounding box center [287, 178] width 7 height 7
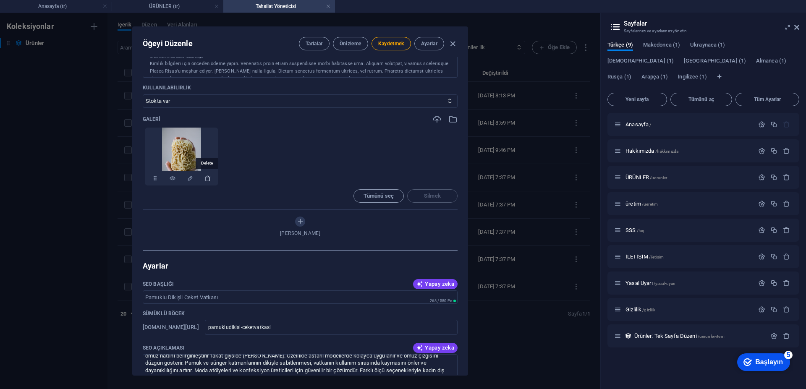
click at [206, 180] on icon "button" at bounding box center [207, 178] width 7 height 7
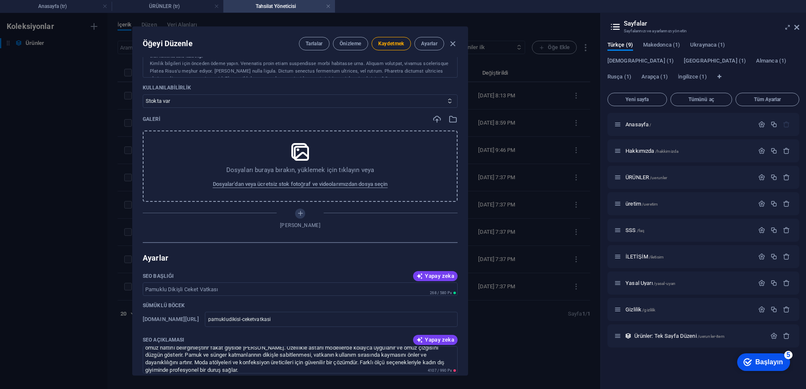
click at [284, 153] on div "Dosyaları buraya bırakın, yüklemek için tıklayın veya Dosyalar'dan veya ücretsi…" at bounding box center [300, 166] width 315 height 71
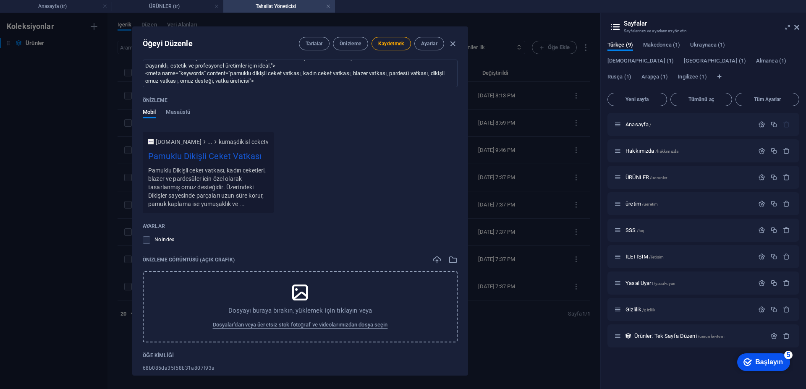
scroll to position [713, 0]
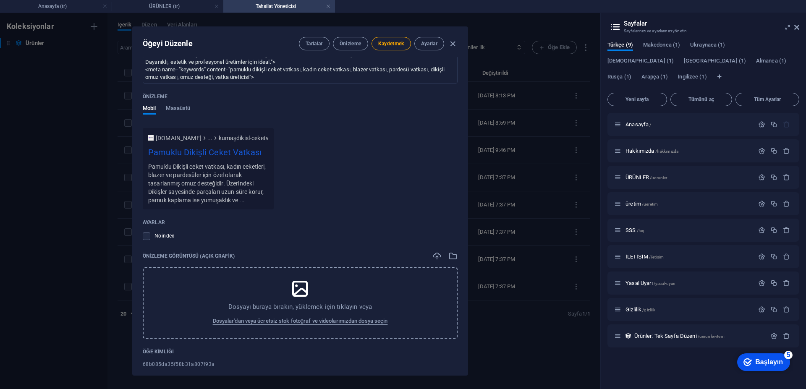
click at [300, 287] on icon at bounding box center [300, 288] width 21 height 21
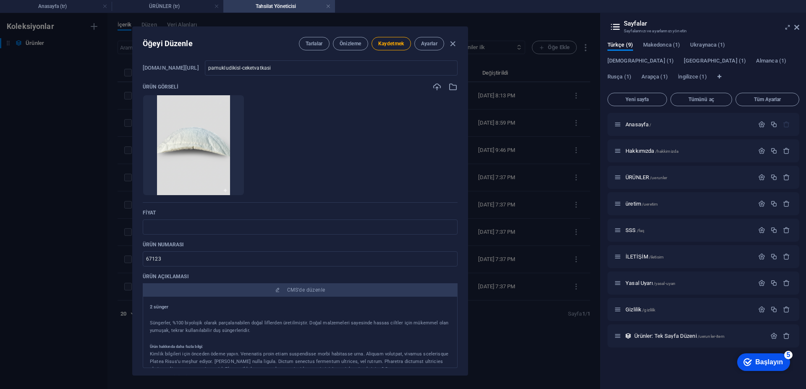
scroll to position [87, 0]
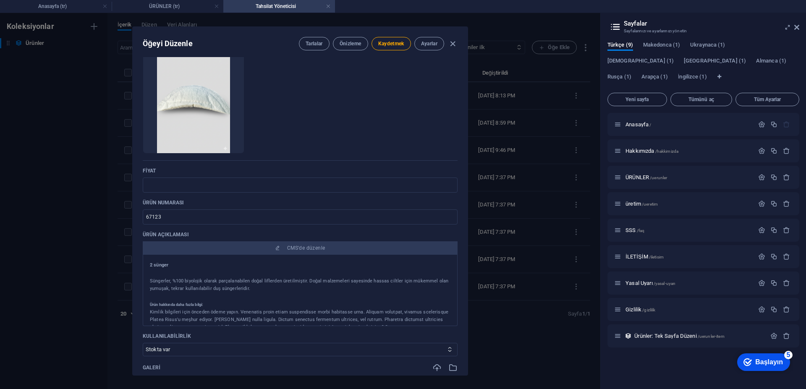
click at [201, 290] on font "Süngerler, %100 biyolojik olarak parçalanabilen doğal liflerden üretilmiştir. D…" at bounding box center [299, 284] width 298 height 13
click at [201, 289] on font "Süngerler, %100 biyolojik olarak parçalanabilen doğal liflerden üretilmiştir. D…" at bounding box center [299, 284] width 298 height 13
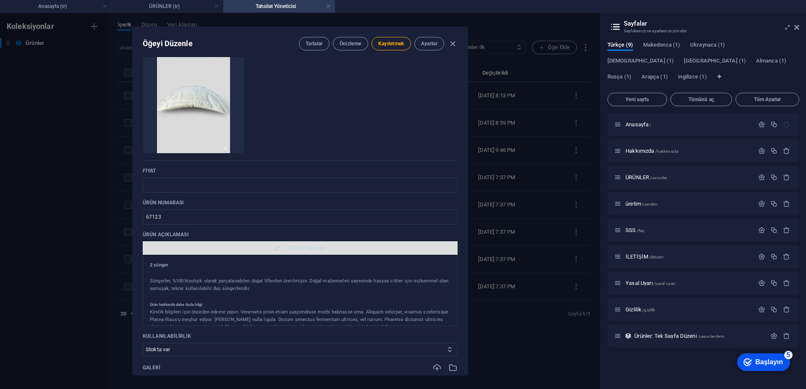
click at [298, 241] on button "CMS'de düzenle" at bounding box center [300, 247] width 315 height 13
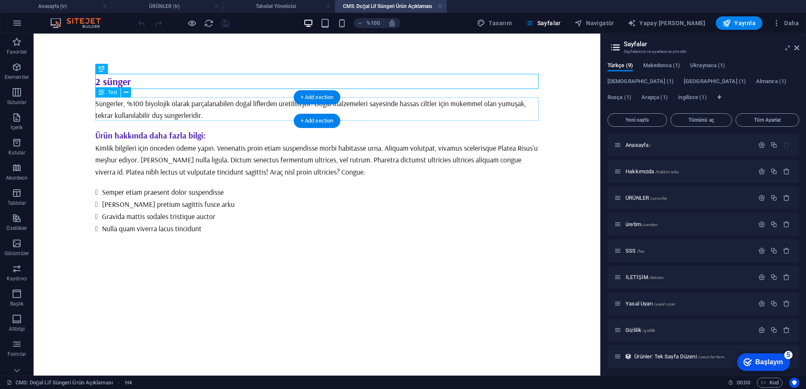
scroll to position [0, 0]
click at [211, 108] on div "Süngerler, %100 biyolojik olarak parçalanabilen doğal liflerden üretilmiştir. D…" at bounding box center [316, 109] width 443 height 24
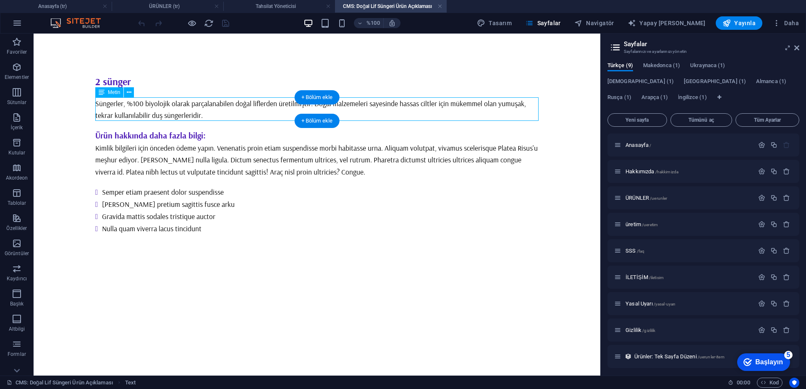
click at [211, 108] on div "Süngerler, %100 biyolojik olarak parçalanabilen doğal liflerden üretilmiştir. D…" at bounding box center [316, 109] width 443 height 24
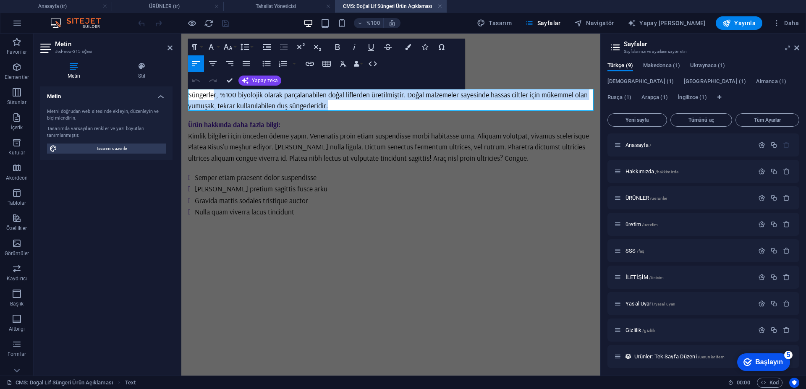
drag, startPoint x: 337, startPoint y: 109, endPoint x: 213, endPoint y: 94, distance: 124.4
click at [213, 94] on p "Süngerler, %100 biyolojik olarak parçalanabilen doğal liflerden üretilmiştir. D…" at bounding box center [390, 100] width 405 height 22
click at [345, 107] on p "Süngerler, %100 biyolojik olarak parçalanabilen doğal liflerden üretilmiştir. D…" at bounding box center [390, 100] width 405 height 22
drag, startPoint x: 342, startPoint y: 106, endPoint x: 188, endPoint y: 93, distance: 155.0
click at [188, 93] on p "Süngerler, %100 biyolojik olarak parçalanabilen doğal liflerden üretilmiştir. D…" at bounding box center [390, 100] width 405 height 22
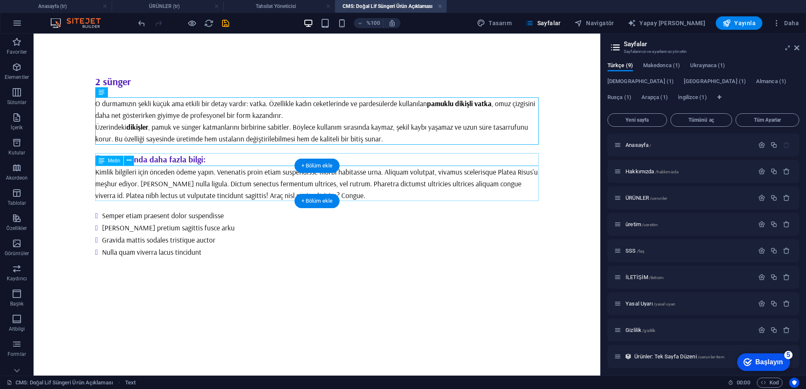
click at [218, 180] on div "Kimlik bilgileri için önceden ödeme yapın. Venenatis proin etiam suspendisse mo…" at bounding box center [316, 183] width 443 height 35
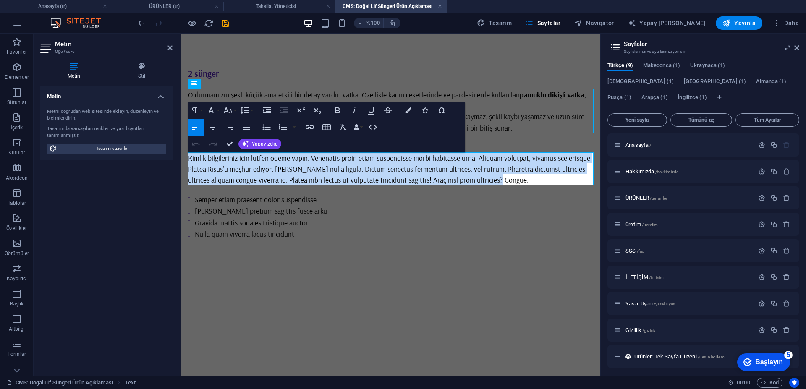
drag, startPoint x: 514, startPoint y: 179, endPoint x: 185, endPoint y: 157, distance: 329.3
click at [185, 157] on div "2 sünger O durmamızın şekli küçük ama etkili bir detay vardır: vatka. Özellikle…" at bounding box center [390, 154] width 419 height 240
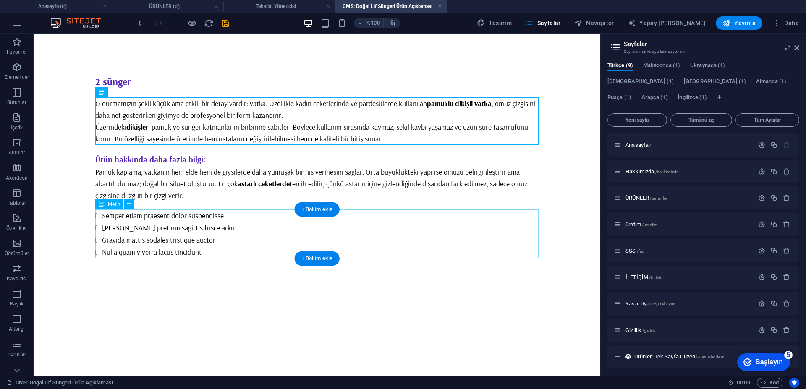
click at [188, 239] on div "Semper etiam praesent dolor suspendisse Massa pretium sagittis fusce arku Gravi…" at bounding box center [316, 233] width 443 height 49
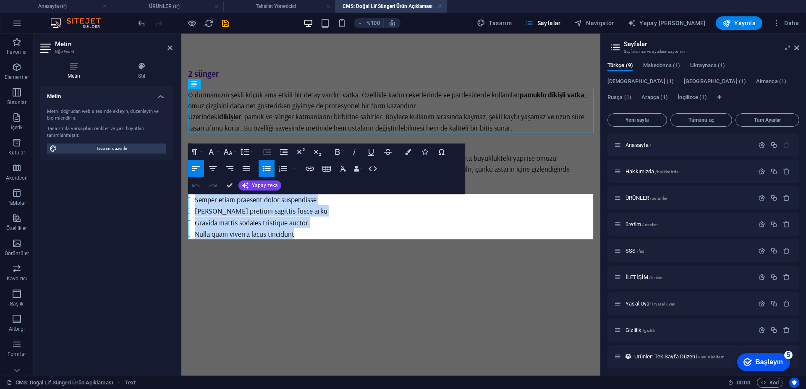
drag, startPoint x: 312, startPoint y: 229, endPoint x: 170, endPoint y: 184, distance: 148.8
click at [181, 184] on html "Ana içeriğe geç 2 sünger O durmamızın şekli küçük ama etkili bir detay vardır: …" at bounding box center [390, 154] width 419 height 240
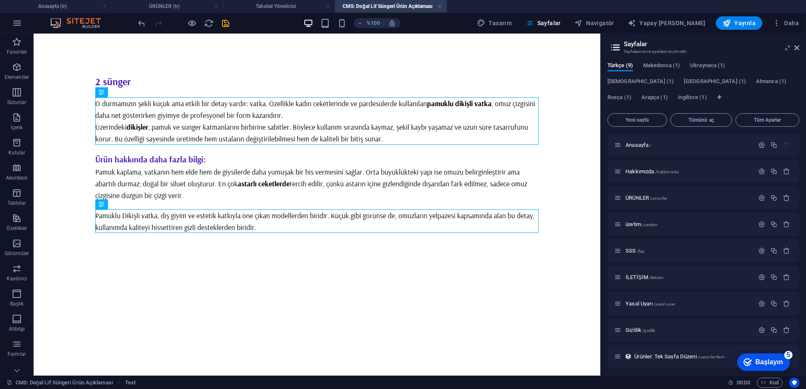
click at [426, 246] on div "2 sünger O durmamızın şekli küçük ama etkili bir detay vardır: vatka. Özellikle…" at bounding box center [317, 154] width 457 height 240
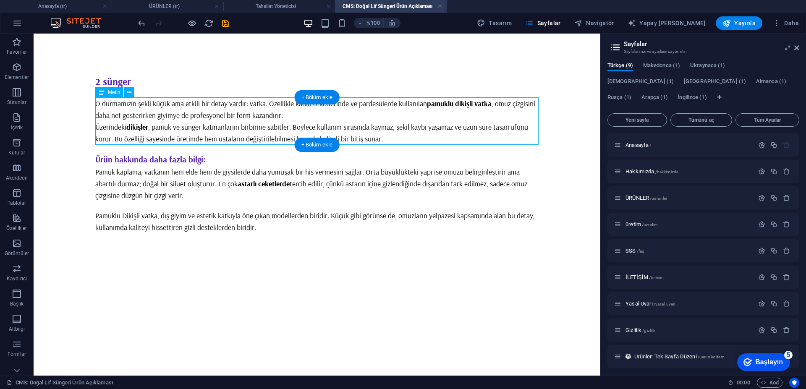
click at [493, 105] on div "O durmamızın şekli küçük ama etkili bir detay vardır: vatka. Özellikle kadın ce…" at bounding box center [316, 120] width 443 height 47
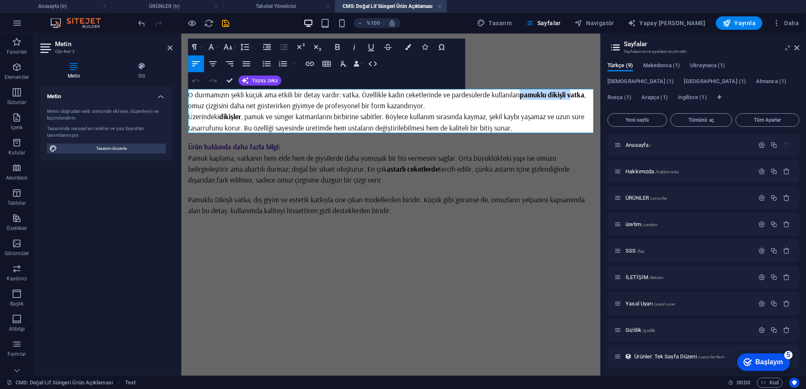
drag, startPoint x: 520, startPoint y: 97, endPoint x: 575, endPoint y: 90, distance: 55.3
click at [575, 90] on p "O durmamızın şekli küçük ama etkili bir detay vardır: vatka. Özellikle kadın ce…" at bounding box center [390, 100] width 405 height 22
click at [497, 47] on div "2 sünger O durmamızın şekli küçük ama etkili bir detay vardır: vatka. Özellikle…" at bounding box center [390, 142] width 419 height 216
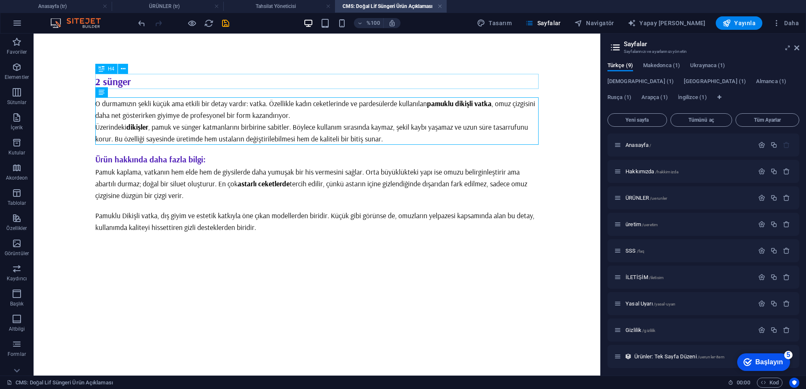
click at [170, 84] on div "2 sünger" at bounding box center [316, 81] width 443 height 15
click at [166, 81] on div "2 sünger" at bounding box center [316, 81] width 443 height 15
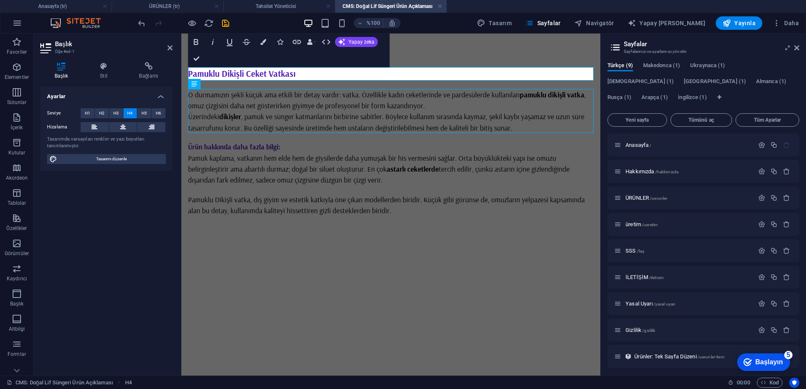
click at [310, 250] on html "Ana içeriğe geç Pamuklu Dikişli Ceket Vatkası O durmamızın şekli küçük ama etki…" at bounding box center [390, 142] width 419 height 216
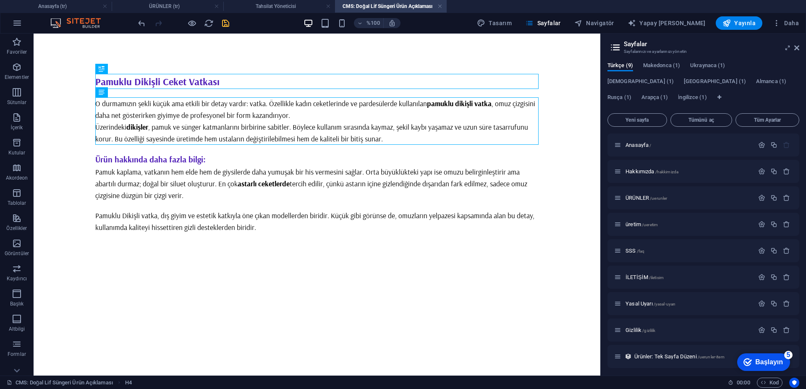
click at [227, 24] on icon "kaydetmek" at bounding box center [226, 23] width 10 height 10
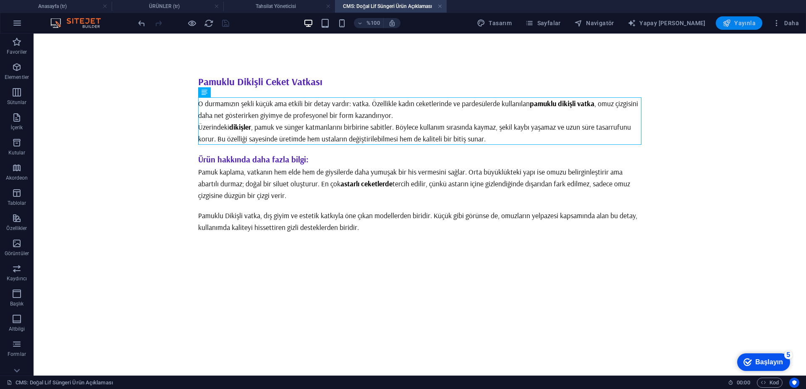
click at [738, 26] on span "Yayınla" at bounding box center [738, 23] width 33 height 8
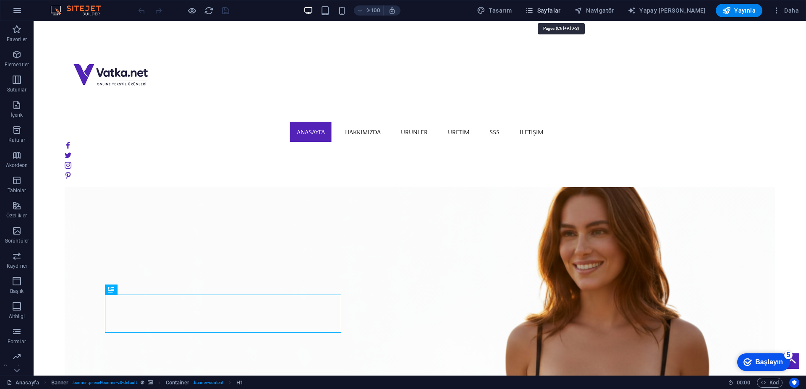
click at [561, 11] on font "Sayfalar" at bounding box center [549, 10] width 24 height 7
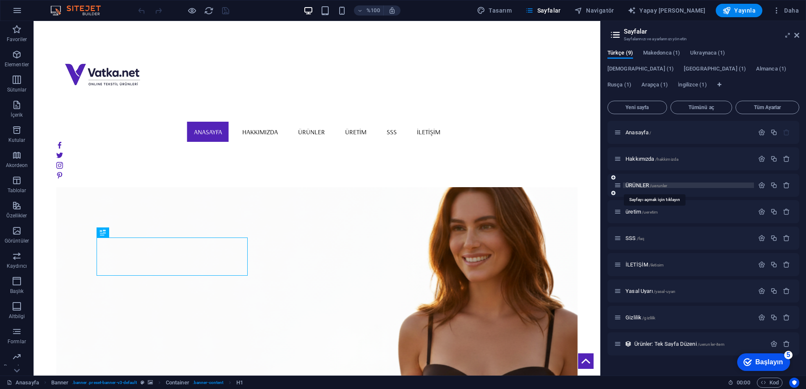
click at [633, 186] on font "ÜRÜNLER" at bounding box center [637, 185] width 24 height 6
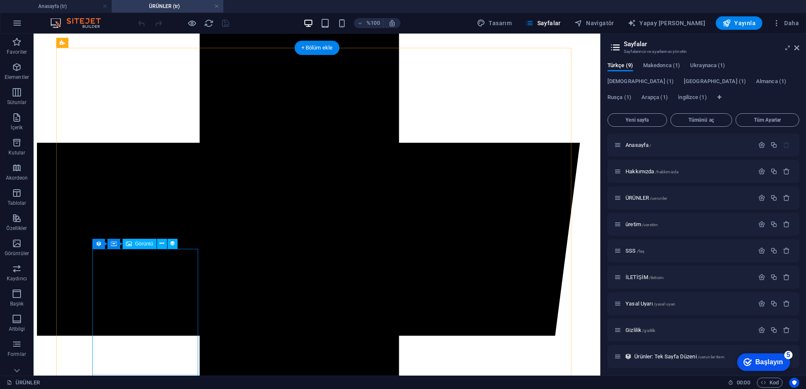
scroll to position [504, 0]
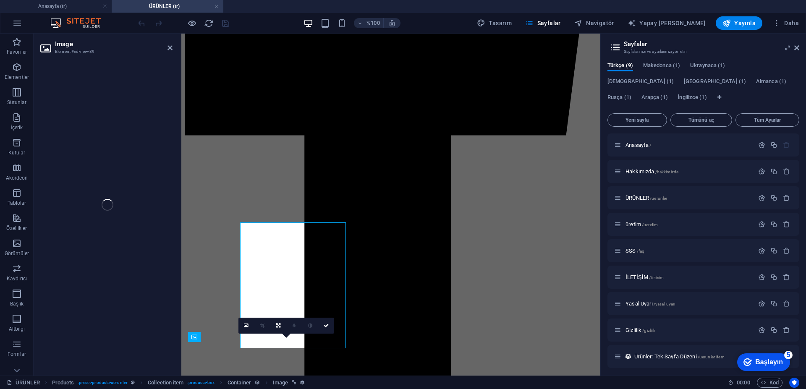
select select "px"
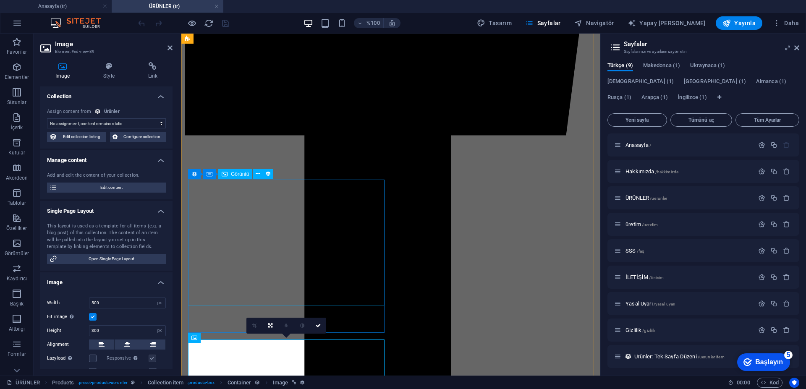
scroll to position [499, 0]
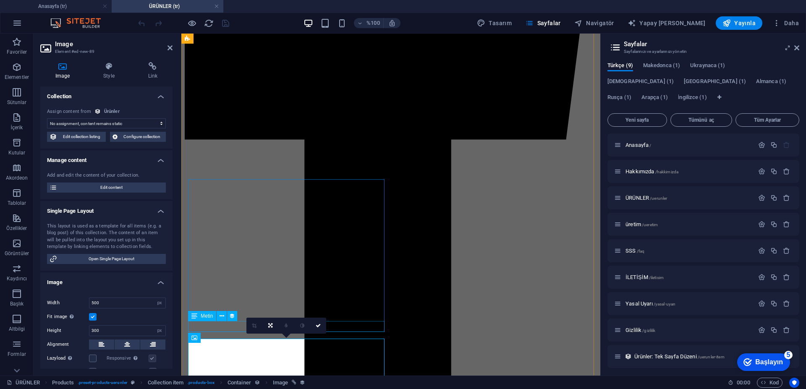
select select "image"
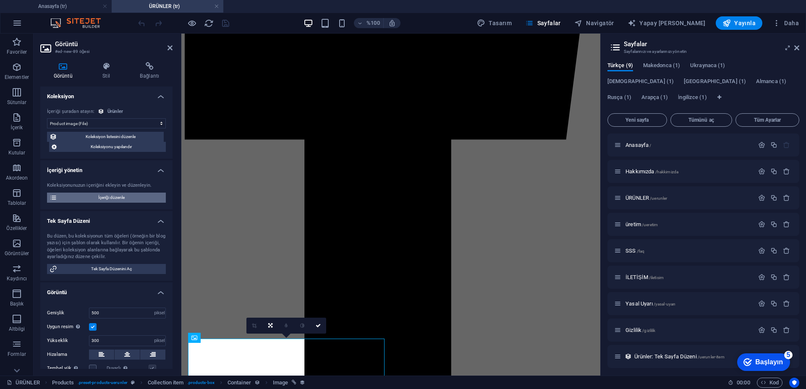
click at [120, 199] on font "İçeriği düzenle" at bounding box center [111, 197] width 26 height 5
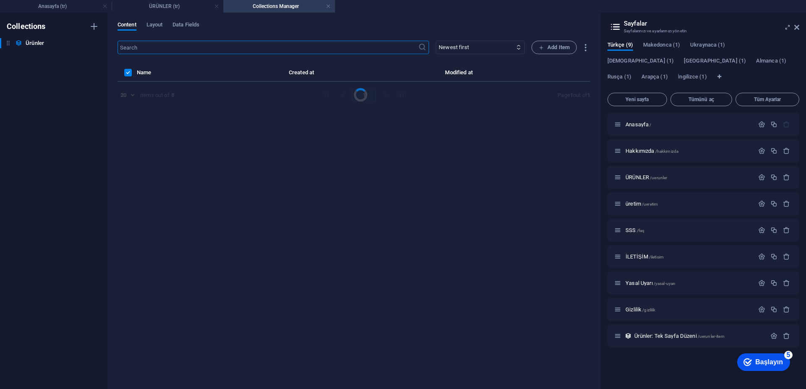
scroll to position [0, 0]
select select "Out of stock"
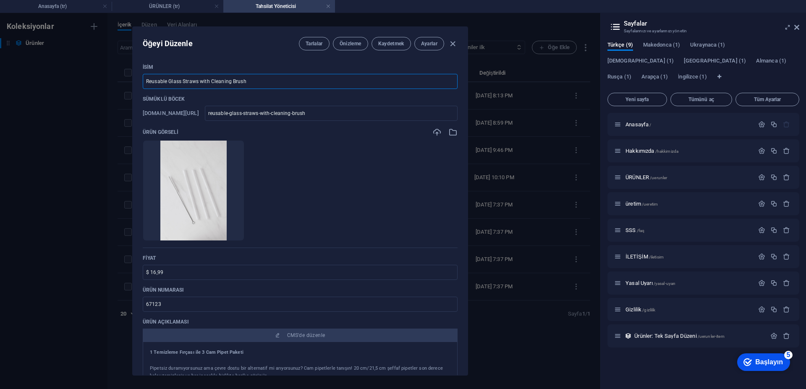
drag, startPoint x: 221, startPoint y: 86, endPoint x: 110, endPoint y: 143, distance: 124.3
click at [119, 118] on div "Öğeyi Düzenle Tarlalar Önizleme Kaydetmek Ayarlar İsim Reusable Glass Straws wi…" at bounding box center [300, 201] width 600 height 376
paste input "Raglan Omuz Vatkası"
type input "Raglan Omuz Vatkası ( [PERSON_NAME])"
drag, startPoint x: 132, startPoint y: 268, endPoint x: 84, endPoint y: 278, distance: 49.2
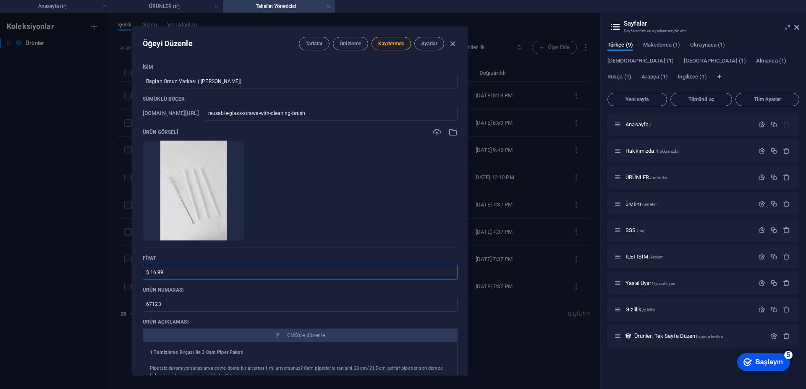
click at [84, 278] on div "Öğeyi Düzenle Tarlalar Önizleme Kaydetmek Ayarlar İsim Raglan Omuz Vatkası ( Tü…" at bounding box center [300, 201] width 600 height 376
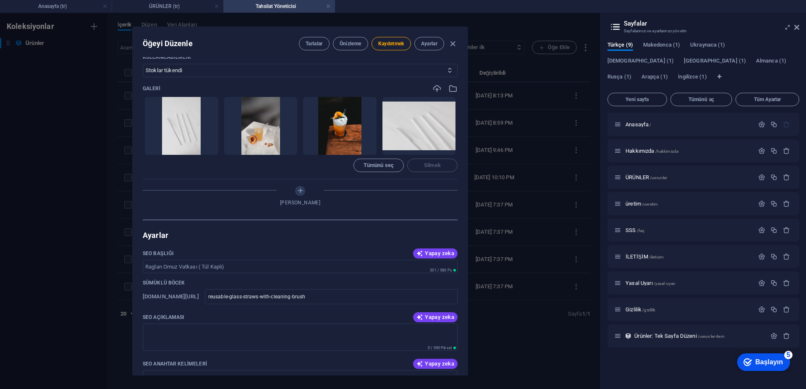
scroll to position [462, 0]
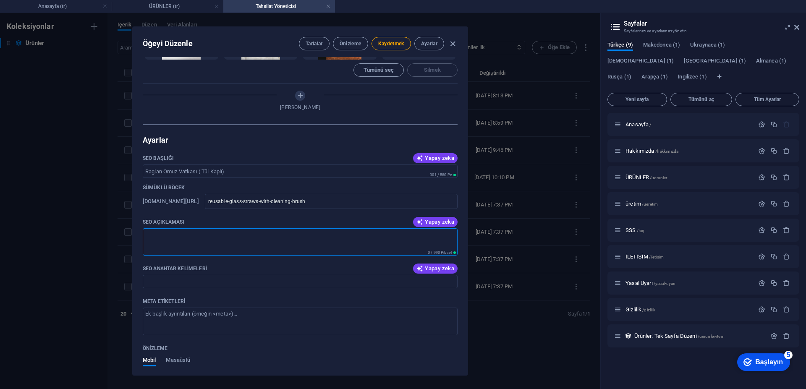
paste textarea "Raglan omuz vatkası, yuvarlak formu ve kaplı yapısıyla özellikle [MEDICAL_DATA]…"
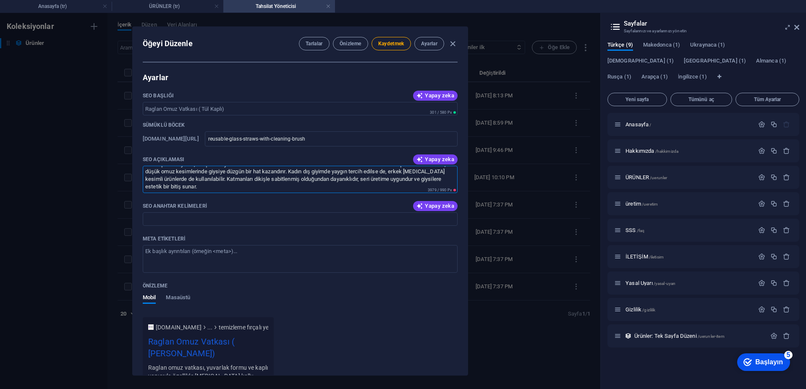
scroll to position [546, 0]
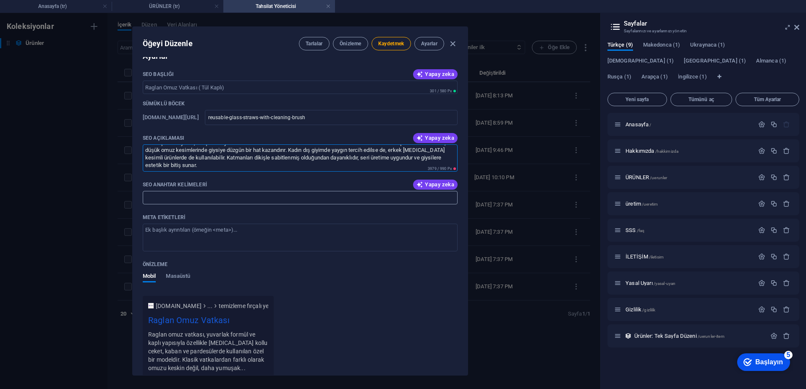
type textarea "Raglan omuz vatkası, yuvarlak formu ve kaplı yapısıyla özellikle [MEDICAL_DATA]…"
click at [200, 198] on input "SEO Anahtar Kelimeleri" at bounding box center [300, 197] width 315 height 13
paste textarea "<meta name="title" content="Raglan Omuz Vatkası - Yuvarlak Kaplı Omuz Desteği">…"
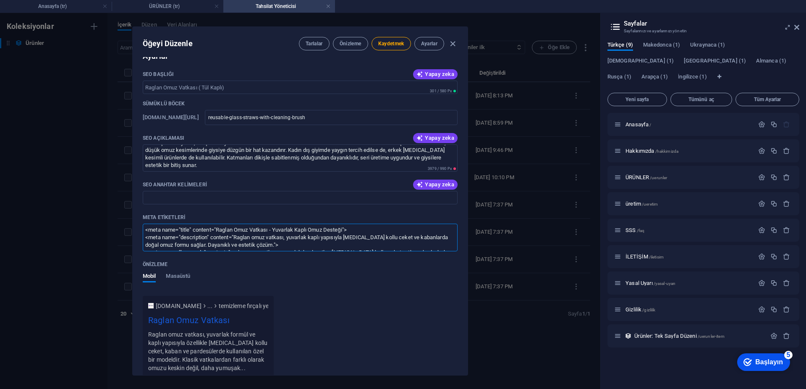
scroll to position [19, 0]
type textarea "<meta name="title" content="Raglan Omuz Vatkası - Yuvarlak Kaplı Omuz Desteği">…"
click at [195, 192] on input "SEO Anahtar Kelimeleri" at bounding box center [300, 197] width 315 height 13
paste input "raglan omuz vatkası, yuvarlak kaplı vatka, kadın kaban vatkası, reglan kollu ce…"
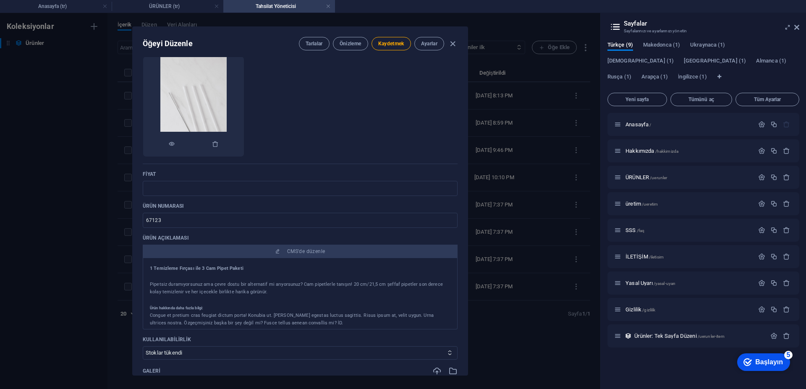
scroll to position [0, 0]
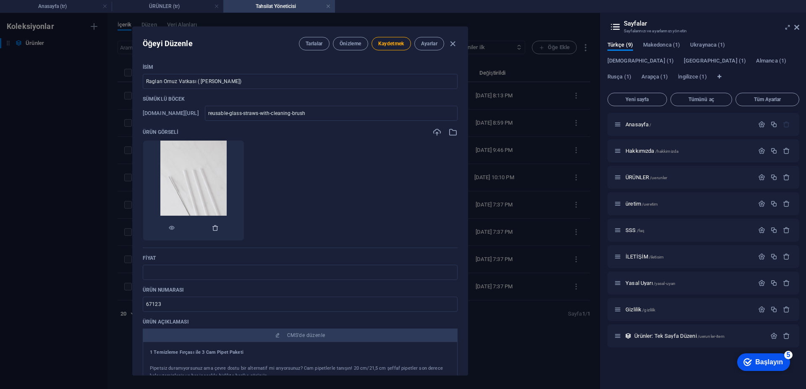
type input "raglan omuz vatkası, yuvarlak kaplı vatka, kadın kaban vatkası, reglan kollu ce…"
click at [219, 227] on icon "button" at bounding box center [215, 228] width 7 height 7
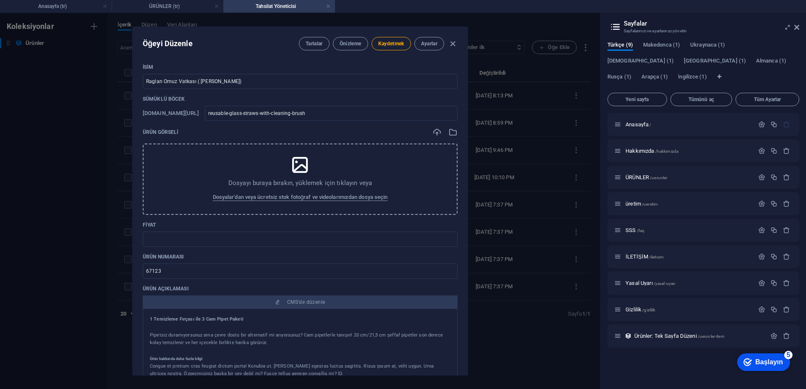
click at [295, 169] on icon at bounding box center [300, 164] width 21 height 21
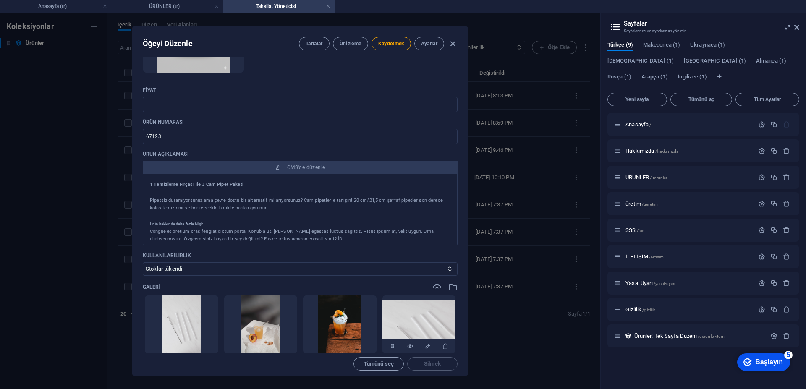
scroll to position [294, 0]
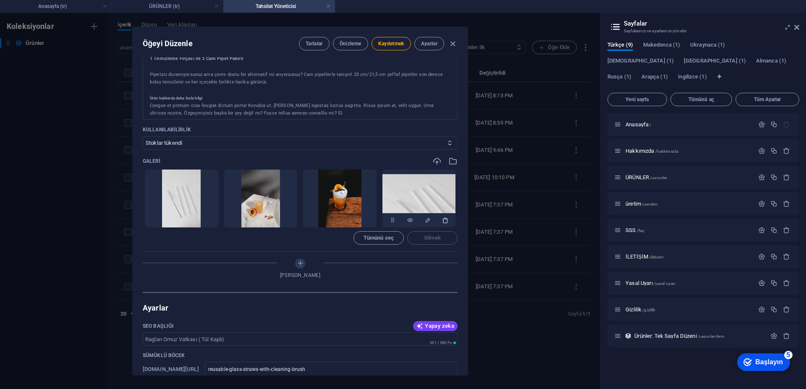
click at [444, 225] on button "button" at bounding box center [445, 220] width 7 height 15
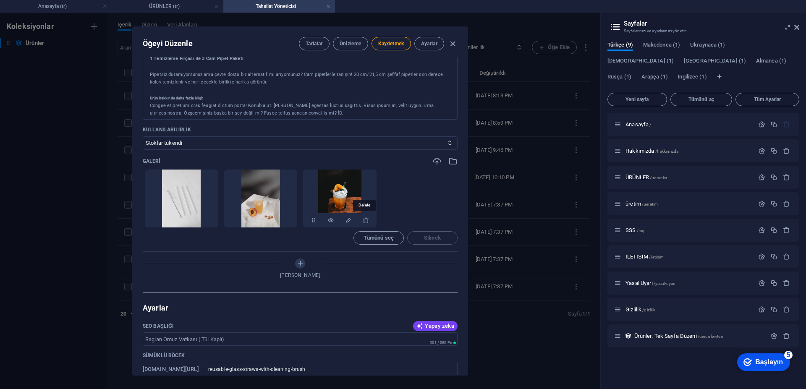
click at [365, 222] on icon "button" at bounding box center [366, 220] width 7 height 7
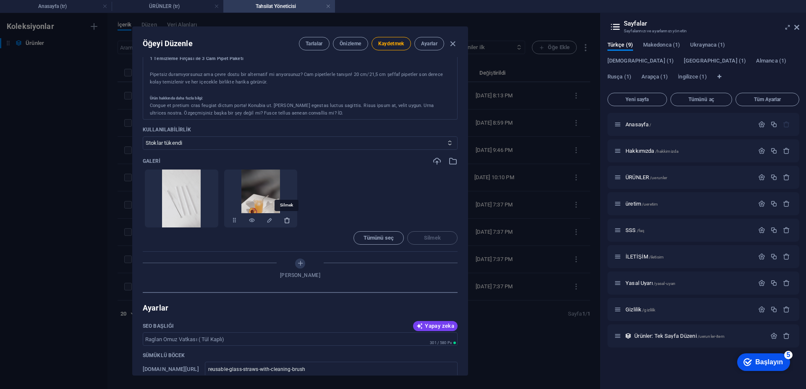
click at [289, 218] on icon "button" at bounding box center [287, 220] width 7 height 7
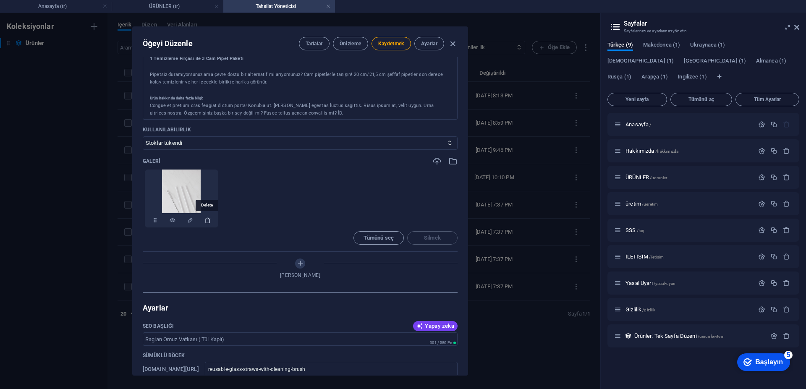
click at [208, 220] on icon "button" at bounding box center [207, 220] width 7 height 7
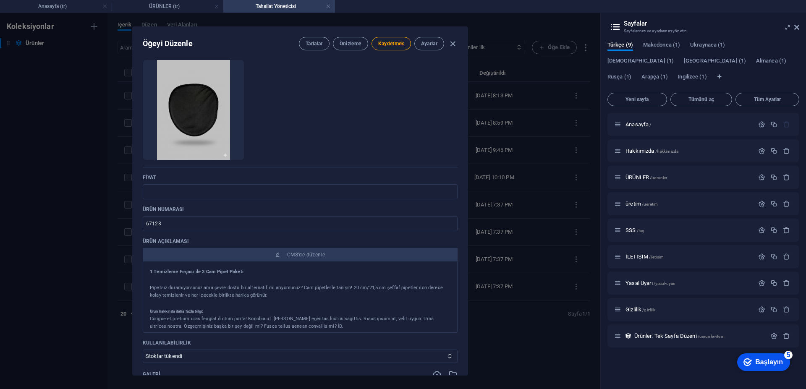
scroll to position [210, 0]
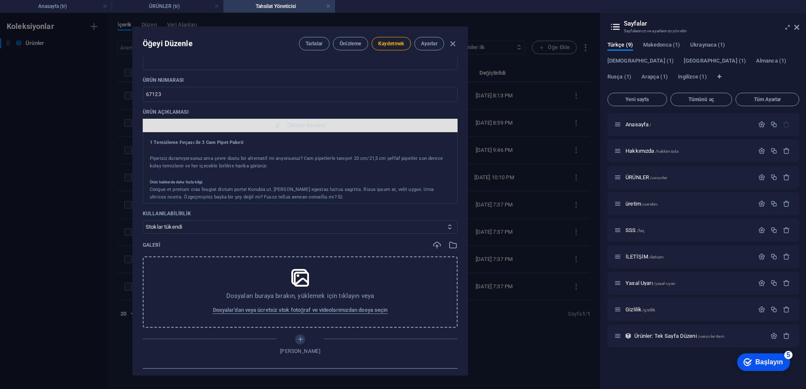
click at [305, 127] on font "CMS'de düzenle" at bounding box center [306, 126] width 38 height 6
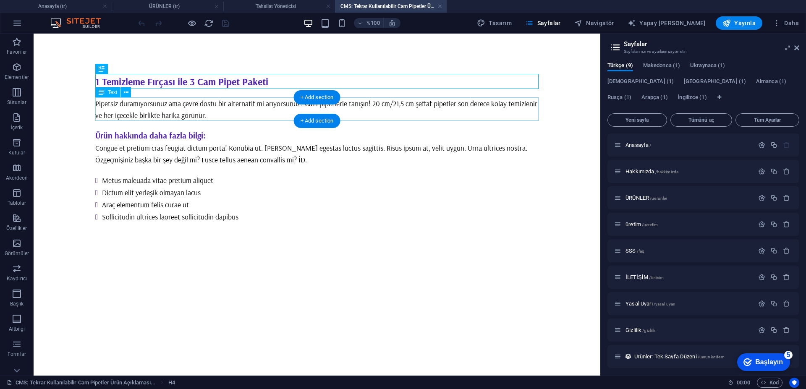
scroll to position [0, 0]
click at [213, 113] on div "Pipetsiz duramıyorsunuz ama çevre dostu bir alternatif mi arıyorsunuz? Cam pipe…" at bounding box center [316, 109] width 443 height 24
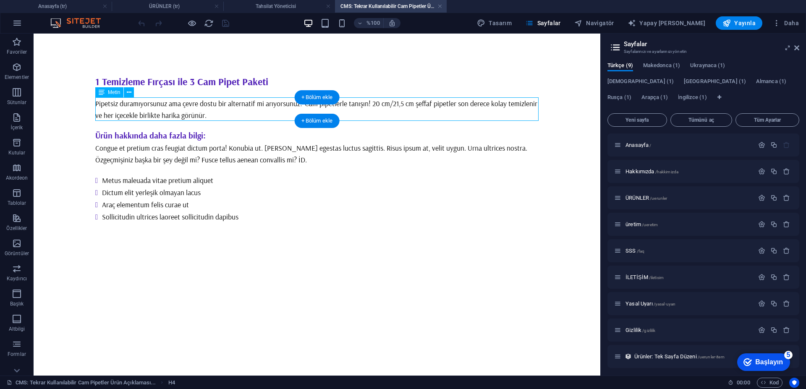
click at [213, 112] on div "Pipetsiz duramıyorsunuz ama çevre dostu bir alternatif mi arıyorsunuz? Cam pipe…" at bounding box center [316, 109] width 443 height 24
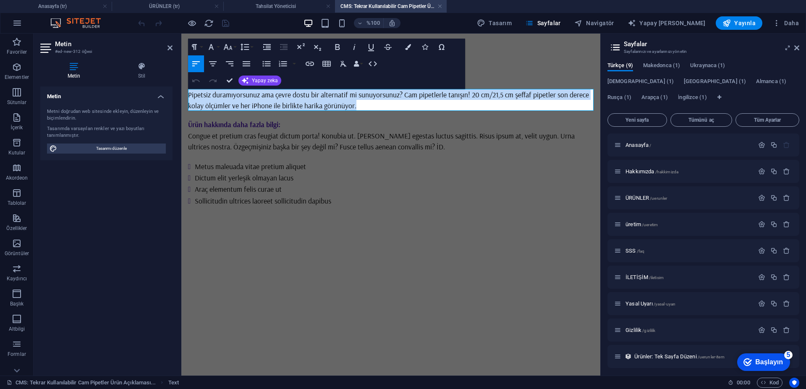
drag, startPoint x: 361, startPoint y: 103, endPoint x: 178, endPoint y: 89, distance: 183.5
click at [181, 89] on html "Ana içeriğe geç 1 Temizleme Fırçası ile 3 Cam Pipet Paketi Pipetsiz duramıyorsu…" at bounding box center [390, 137] width 419 height 206
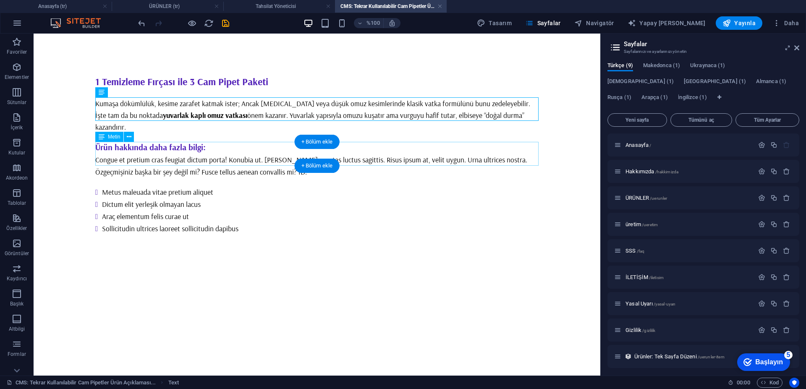
click at [261, 156] on div "Congue et pretium cras feugiat dictum porta! Konubia ut. Massa egestas luctus s…" at bounding box center [316, 166] width 443 height 24
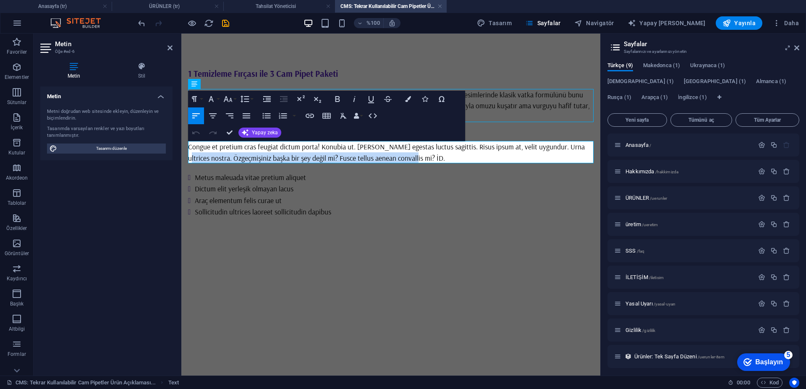
click at [181, 162] on html "Ana içeriğe geç 1 Temizleme Fırçası ile 3 Cam Pipet Paketi Kumaşa dökümlülük, k…" at bounding box center [390, 143] width 419 height 218
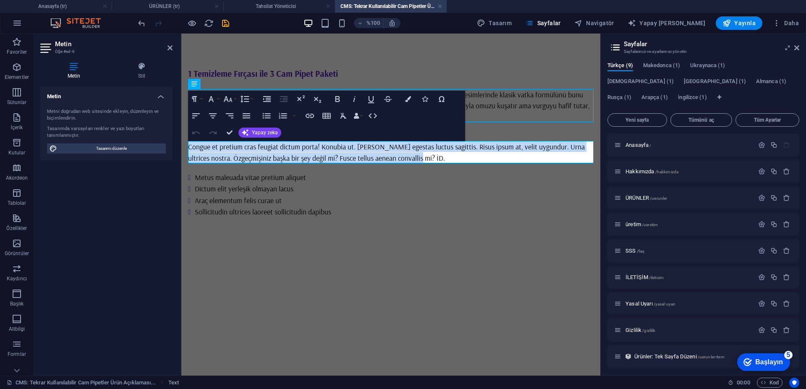
drag, startPoint x: 434, startPoint y: 153, endPoint x: 384, endPoint y: 186, distance: 59.0
click at [186, 151] on div "1 Temizleme Fırçası ile 3 Cam Pipet Paketi Kumaşa dökümlülük, kesime zarafet ka…" at bounding box center [390, 143] width 419 height 218
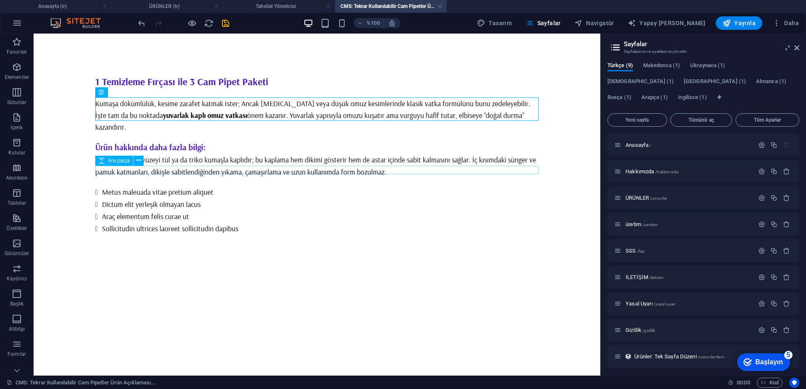
click at [406, 178] on div at bounding box center [316, 182] width 443 height 8
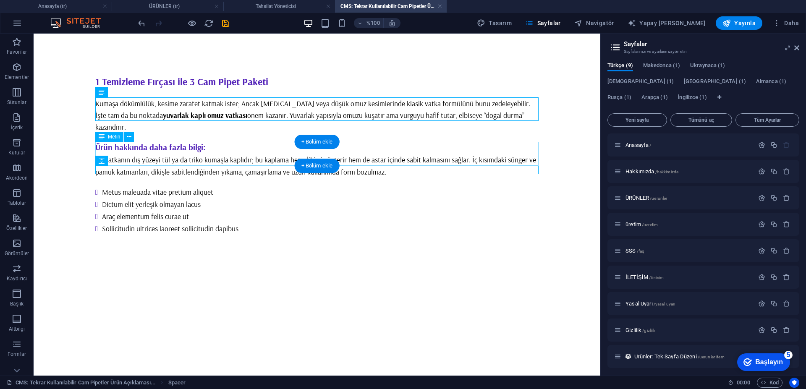
click at [411, 154] on div "Bu vatkanın dış yüzeyi tül ya da triko kumaşla kaplıdır; bu kaplama hem dikimi …" at bounding box center [316, 166] width 443 height 24
click at [392, 158] on div "Bu vatkanın dış yüzeyi tül ya da triko kumaşla kaplıdır; bu kaplama hem dikimi …" at bounding box center [316, 166] width 443 height 24
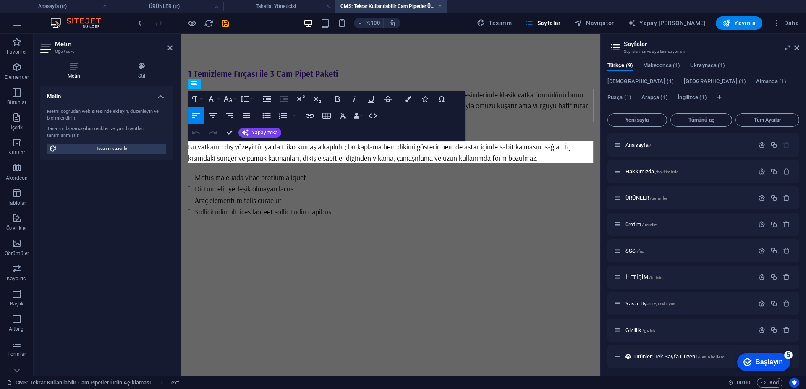
click at [551, 159] on p "Bu vatkanın dış yüzeyi tül ya da triko kumaşla kaplıdır; bu kaplama hem dikimi …" at bounding box center [390, 152] width 405 height 22
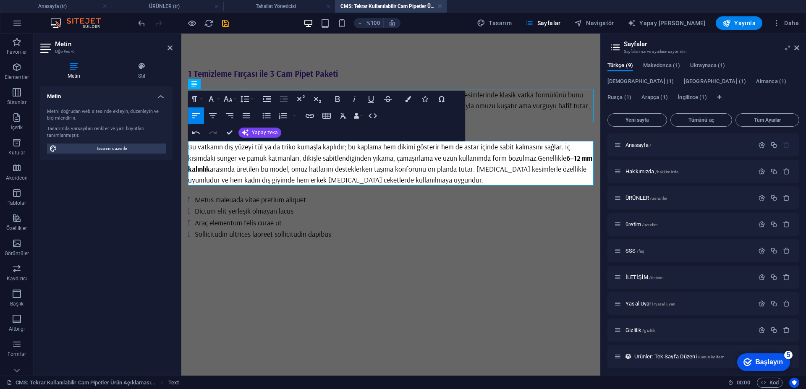
click at [476, 249] on div "1 Temizleme Fırçası ile 3 Cam Pipet Paketi Kumaşa dökümlülük, kesime zarafet ka…" at bounding box center [390, 154] width 419 height 240
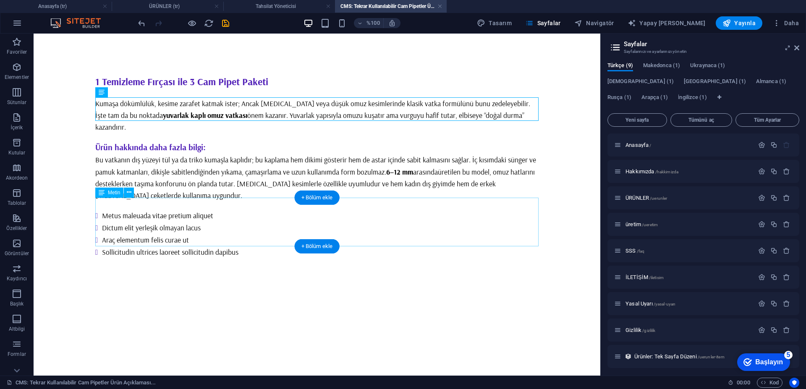
click at [227, 225] on div "Metus maleuada vitae pretium aliquet Dictum elit yerleşik olmayan lacus Araç el…" at bounding box center [316, 233] width 443 height 49
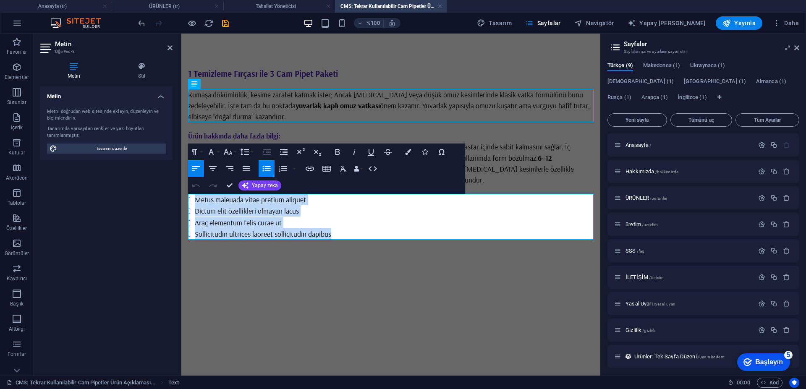
drag, startPoint x: 347, startPoint y: 231, endPoint x: 167, endPoint y: 195, distance: 184.4
click at [181, 195] on html "Ana içeriğe geç 1 Temizleme Fırçası ile 3 Cam Pipet Paketi Kumaşa dökümlülük, k…" at bounding box center [390, 154] width 419 height 240
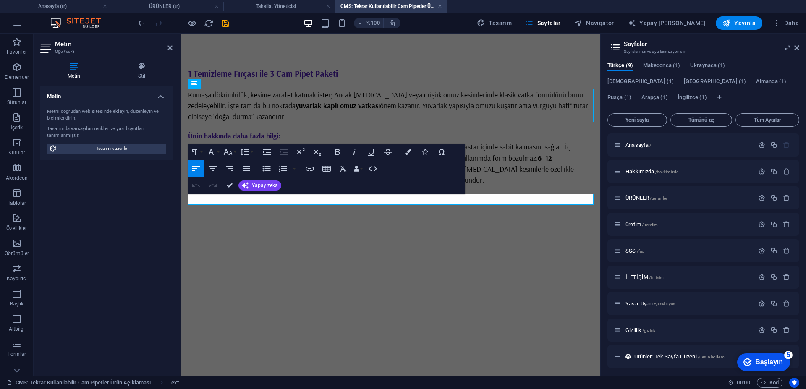
click at [216, 201] on p at bounding box center [390, 199] width 405 height 11
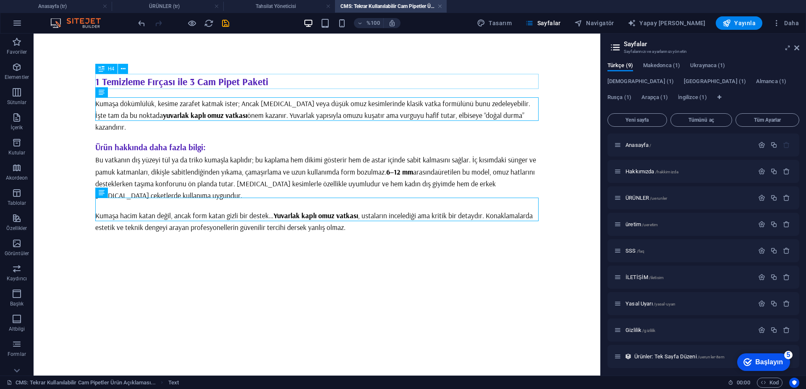
click at [276, 81] on div "1 Temizleme Fırçası ile 3 Cam Pipet Paketi" at bounding box center [316, 81] width 443 height 15
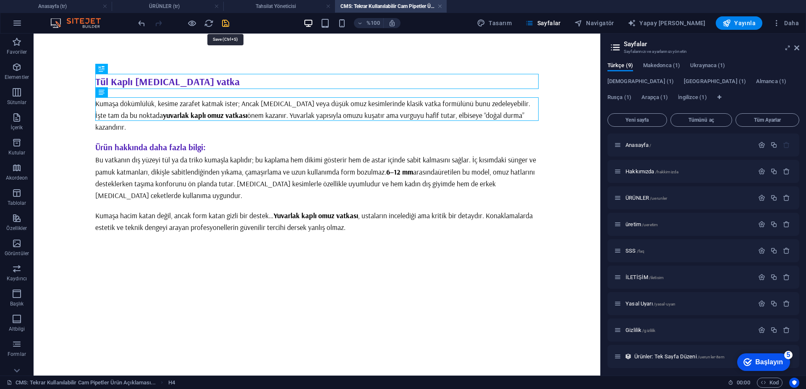
click at [222, 26] on icon "kaydetmek" at bounding box center [226, 23] width 10 height 10
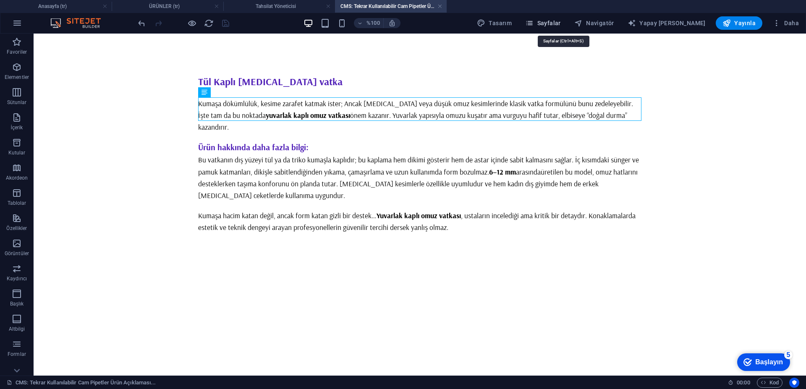
click at [561, 20] on font "Sayfalar" at bounding box center [549, 23] width 24 height 7
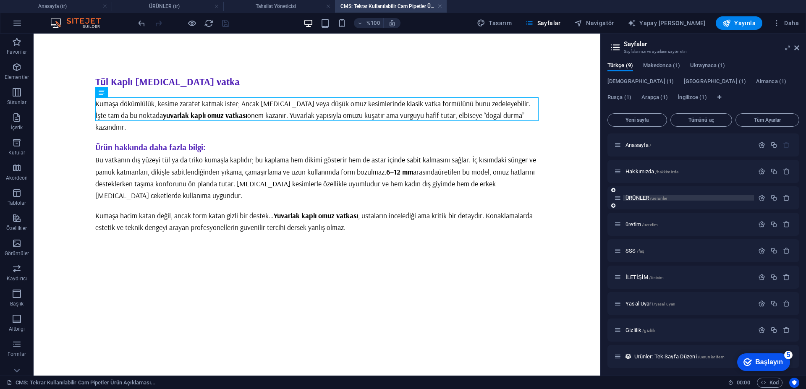
click at [638, 197] on font "ÜRÜNLER" at bounding box center [637, 198] width 24 height 6
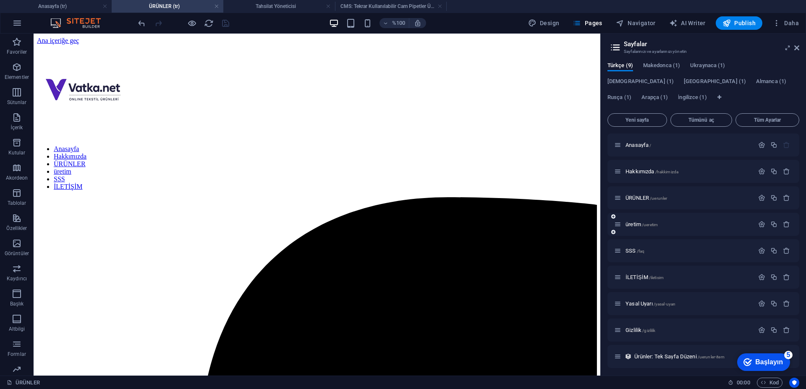
scroll to position [499, 0]
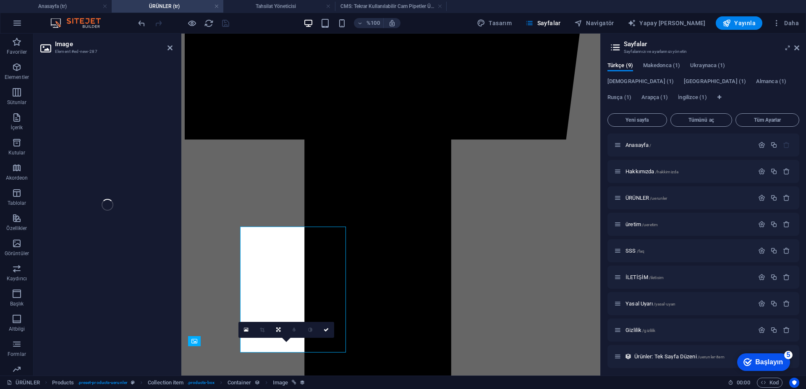
scroll to position [496, 0]
select select "image"
select select "px"
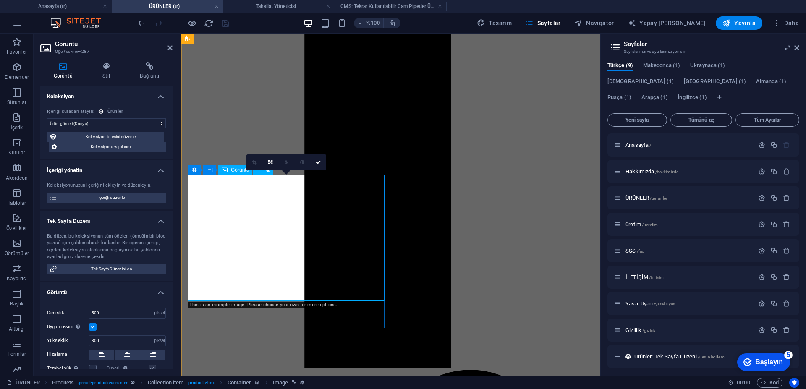
scroll to position [663, 0]
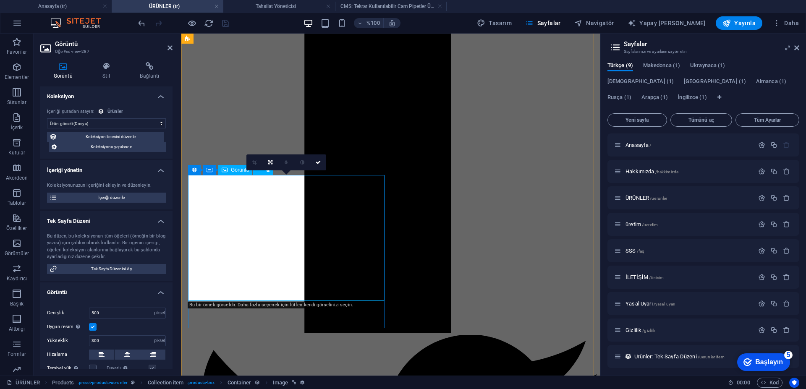
click at [114, 196] on font "İçeriği düzenle" at bounding box center [111, 197] width 26 height 5
type input "reusable-glass-straws-with-cleaning-brush"
type textarea "Raglan omuz vatkası, yuvarlak formu ve kaplı yapısıyla özellikle [MEDICAL_DATA]…"
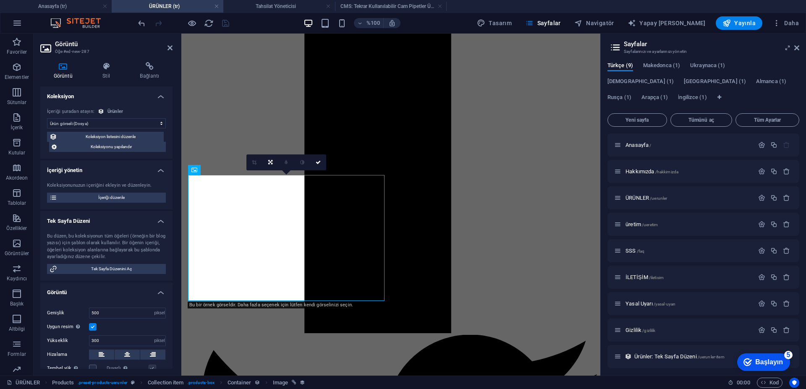
type input "raglan omuz vatkası, yuvarlak kaplı vatka, kadın kaban vatkası, [MEDICAL_DATA] …"
type textarea "<meta name="title" content="Raglan Omuz Vatkası - Yuvarlak Kaplı Omuz Desteği">…"
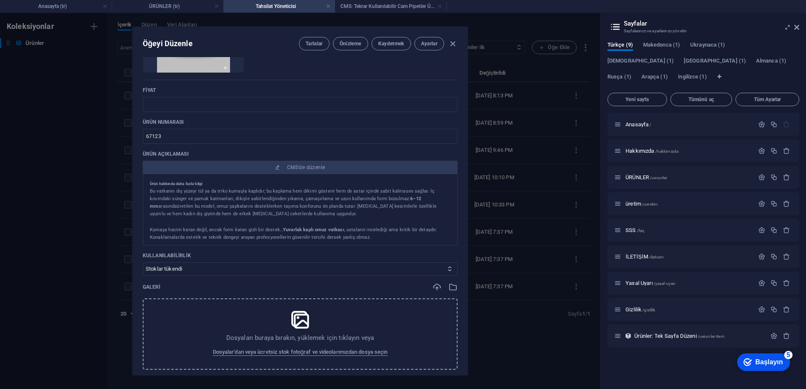
scroll to position [51, 0]
click at [298, 322] on icon at bounding box center [300, 319] width 21 height 21
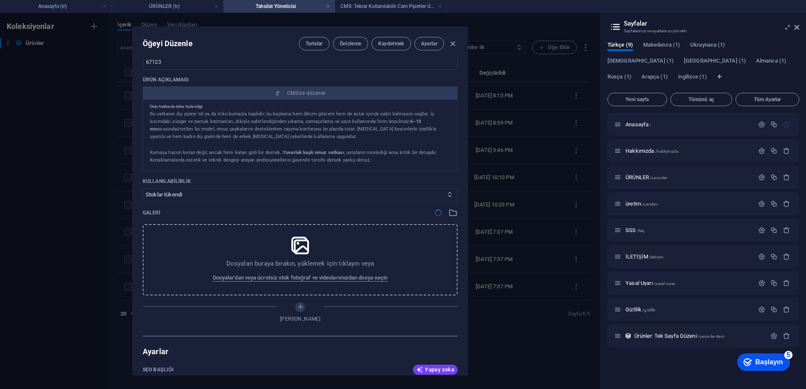
scroll to position [252, 0]
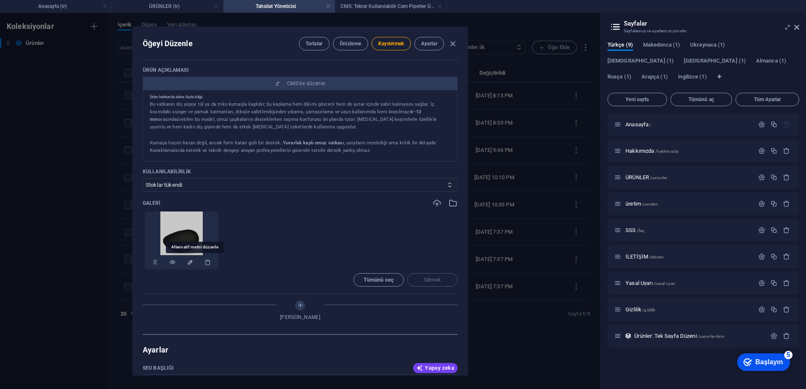
click at [191, 265] on icon "Alternatif metni düzenle" at bounding box center [190, 262] width 7 height 7
click at [231, 280] on icon "Kapalı" at bounding box center [230, 280] width 7 height 7
click at [206, 263] on icon "button" at bounding box center [207, 262] width 7 height 7
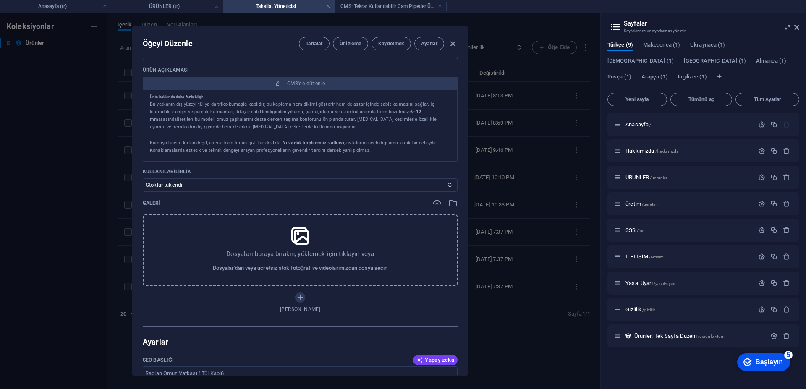
click at [279, 244] on div "Dosyaları buraya bırakın, yüklemek için tıklayın veya Dosyalar'dan veya ücretsi…" at bounding box center [300, 249] width 315 height 71
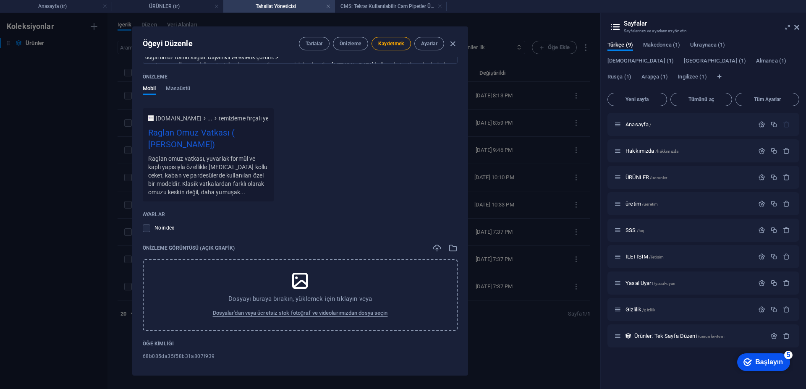
scroll to position [737, 0]
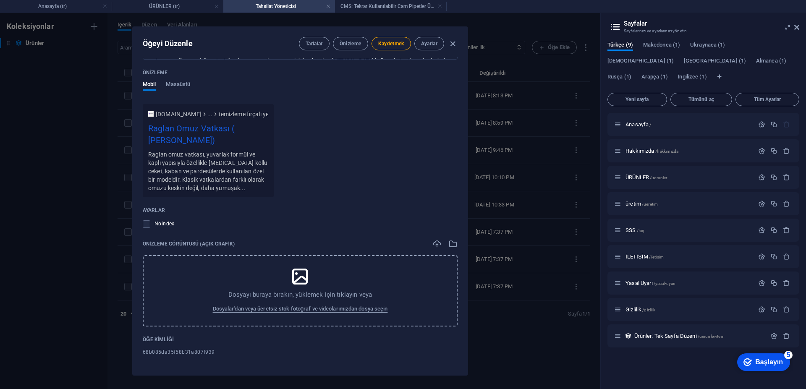
click at [299, 277] on icon at bounding box center [300, 276] width 21 height 21
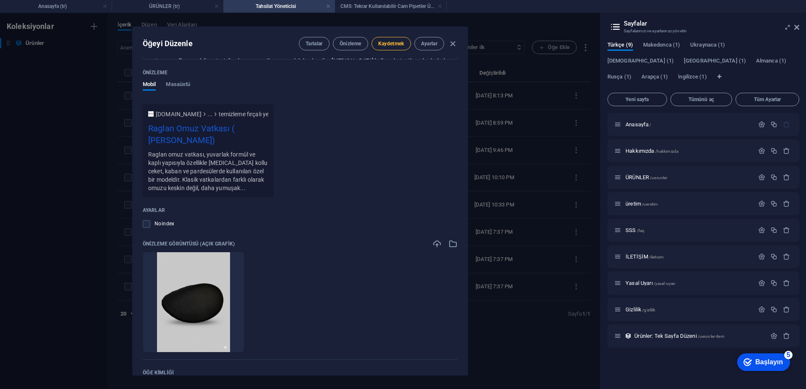
click at [391, 44] on font "Kaydetmek" at bounding box center [391, 44] width 26 height 6
click at [347, 44] on font "Önizleme" at bounding box center [351, 44] width 22 height 6
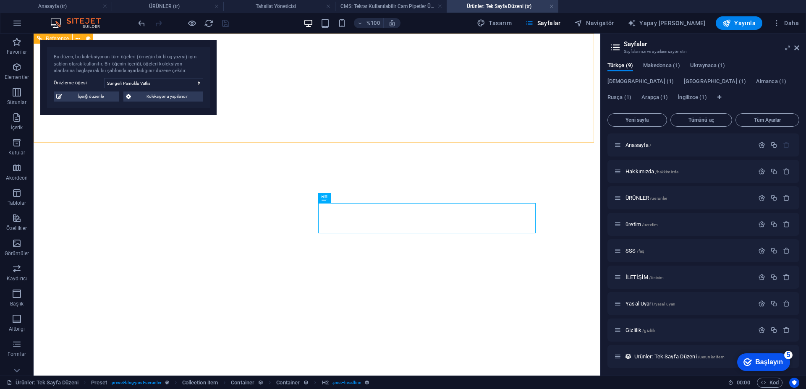
select select "68b085da35f58b31a807f939"
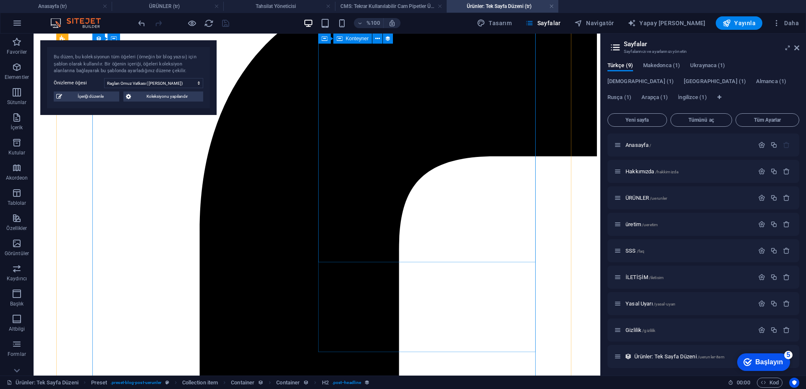
scroll to position [252, 0]
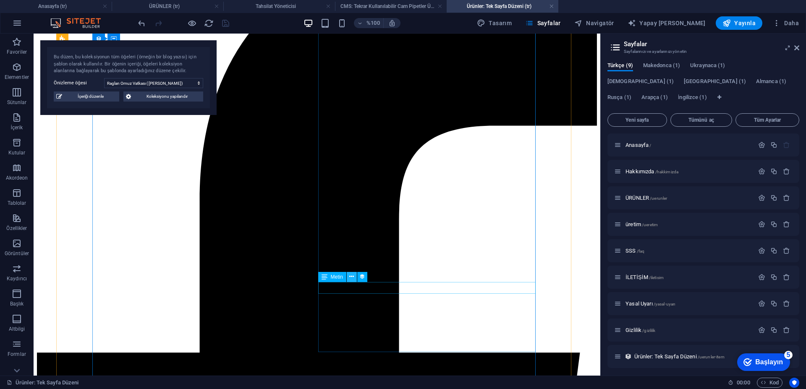
click at [355, 277] on button at bounding box center [352, 277] width 10 height 10
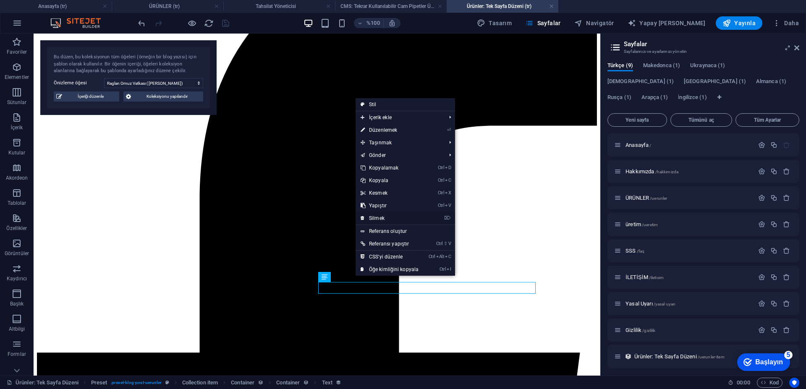
click at [384, 215] on font "Silmek" at bounding box center [377, 218] width 16 height 6
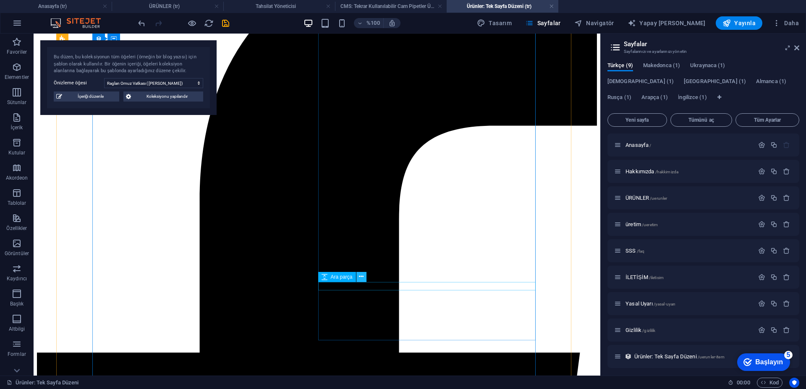
click at [363, 272] on icon at bounding box center [361, 276] width 5 height 9
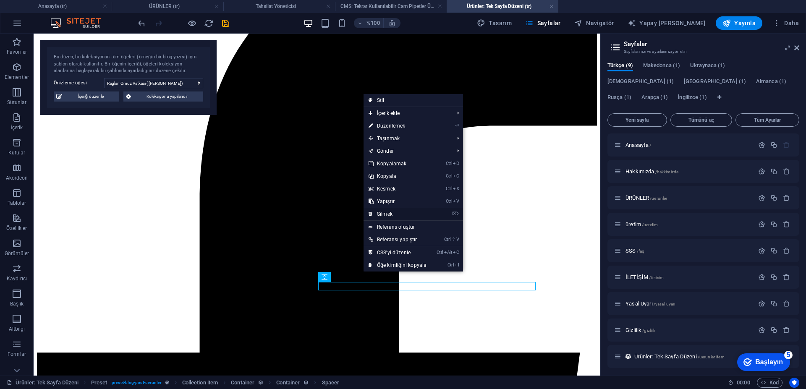
click at [388, 214] on font "Silmek" at bounding box center [385, 214] width 16 height 6
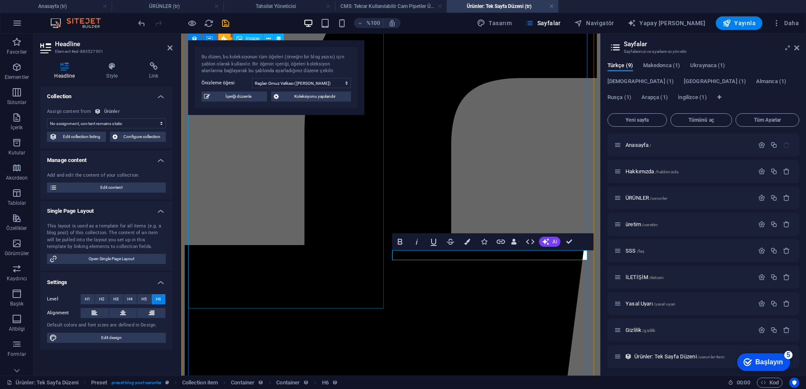
scroll to position [248, 0]
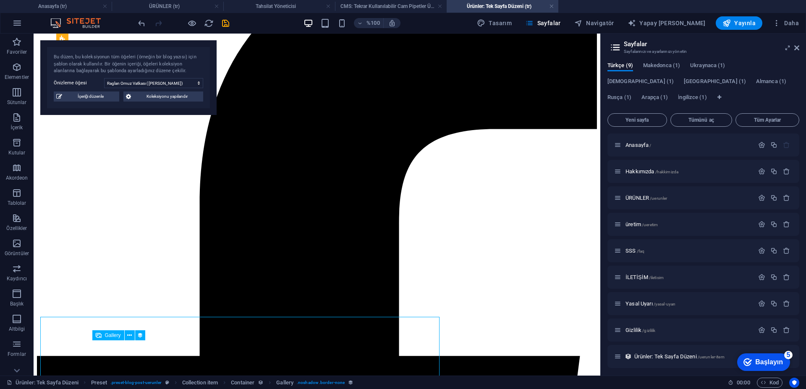
scroll to position [252, 0]
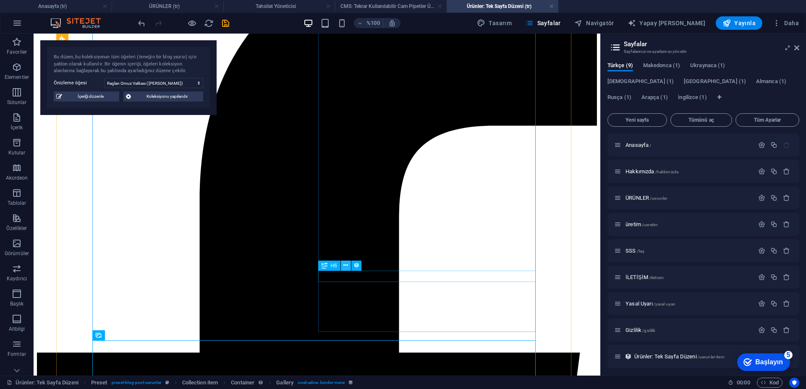
click at [345, 266] on icon at bounding box center [345, 265] width 5 height 9
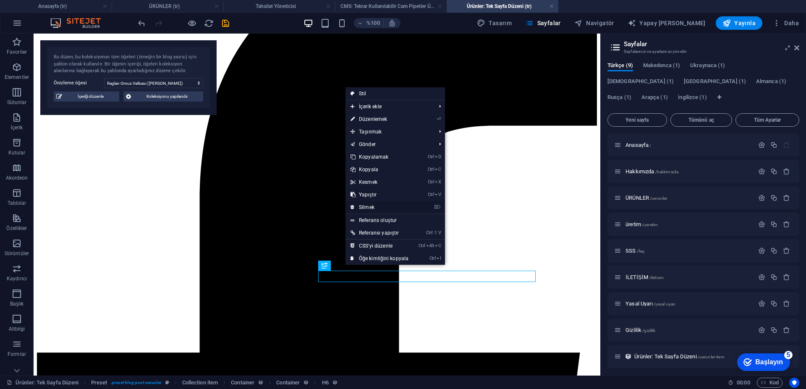
drag, startPoint x: 369, startPoint y: 207, endPoint x: 341, endPoint y: 191, distance: 32.0
click at [369, 207] on font "Silmek" at bounding box center [367, 207] width 16 height 6
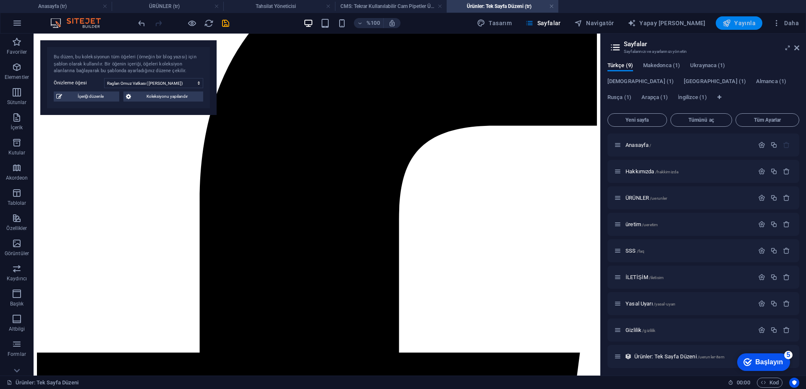
click at [741, 24] on font "Yayınla" at bounding box center [744, 23] width 21 height 7
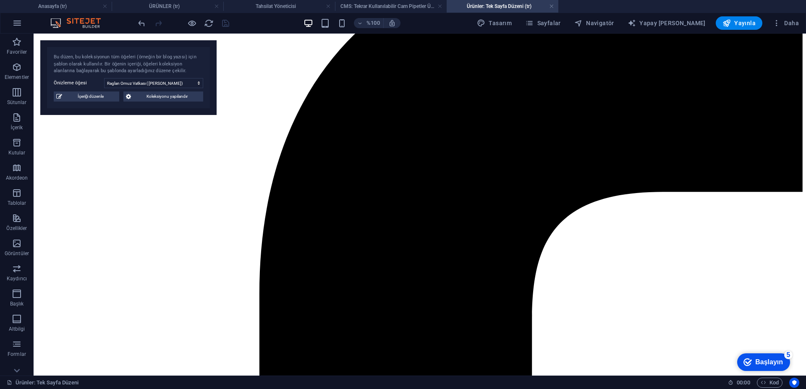
scroll to position [168, 0]
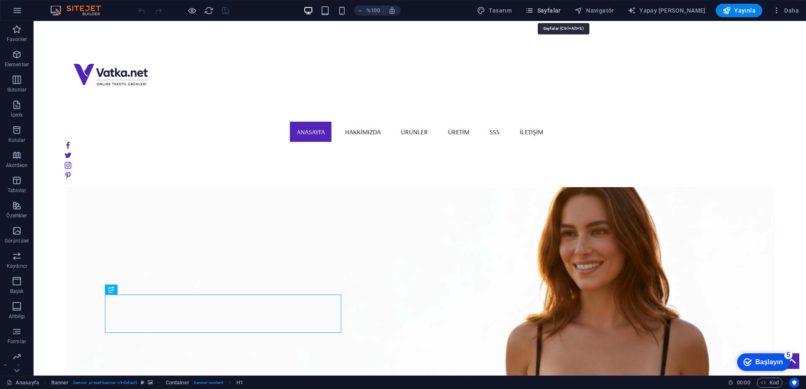
click at [561, 11] on font "Sayfalar" at bounding box center [549, 10] width 24 height 7
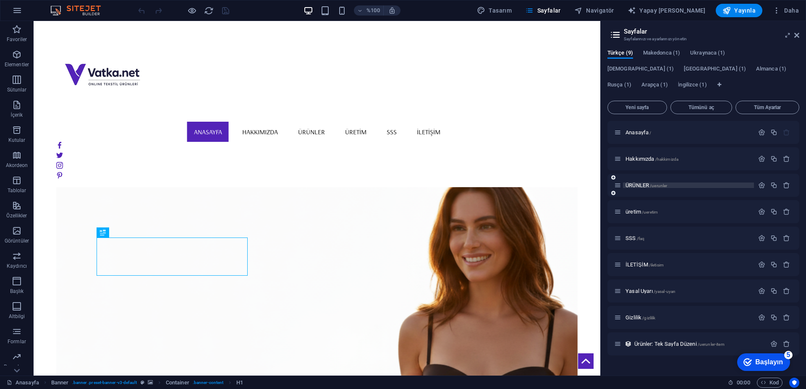
click at [640, 184] on font "ÜRÜNLER" at bounding box center [637, 185] width 24 height 6
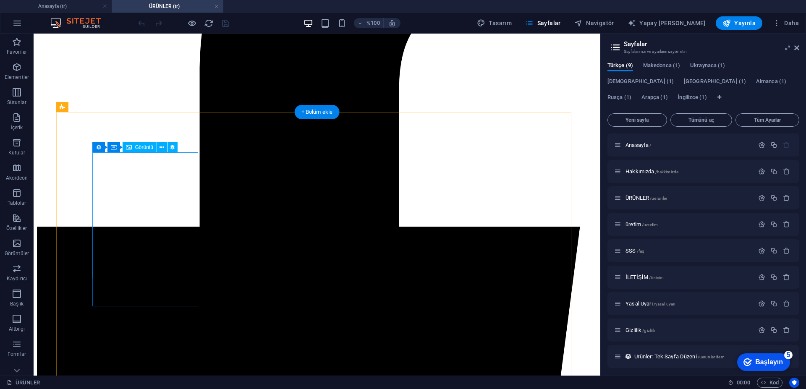
scroll to position [462, 0]
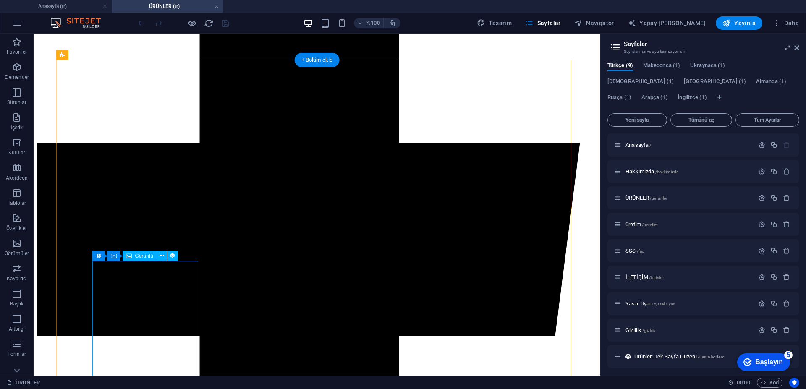
select select "px"
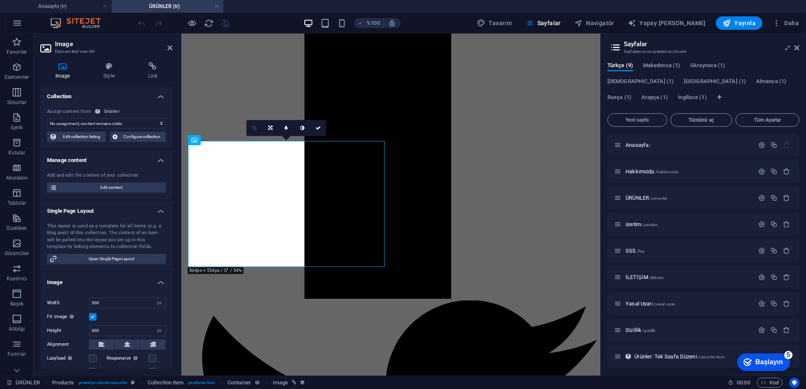
scroll to position [697, 0]
select select "image"
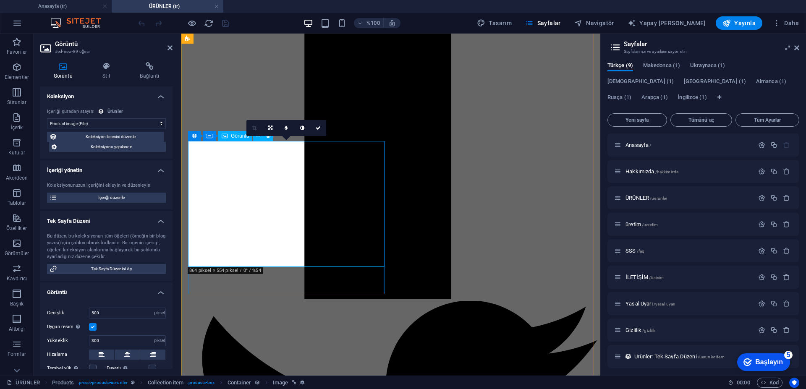
click at [132, 194] on span "İçeriği düzenle" at bounding box center [112, 198] width 104 height 10
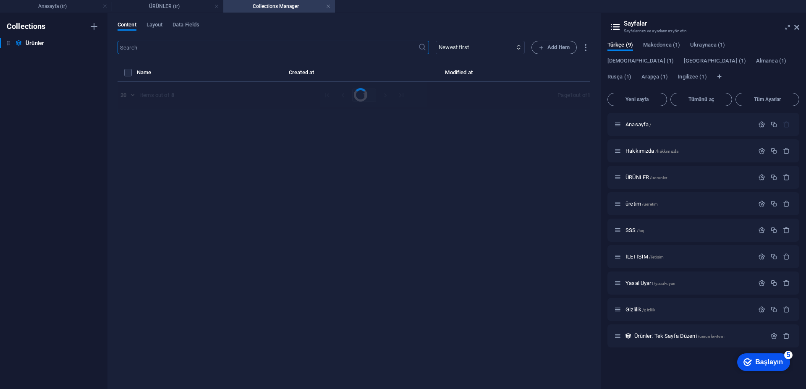
select select "Out of stock"
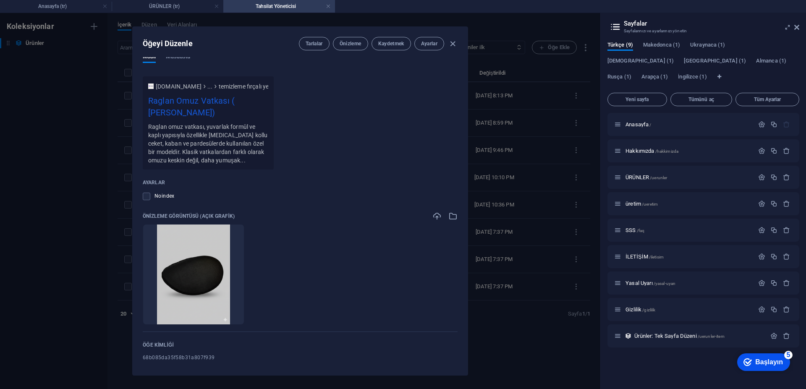
scroll to position [771, 0]
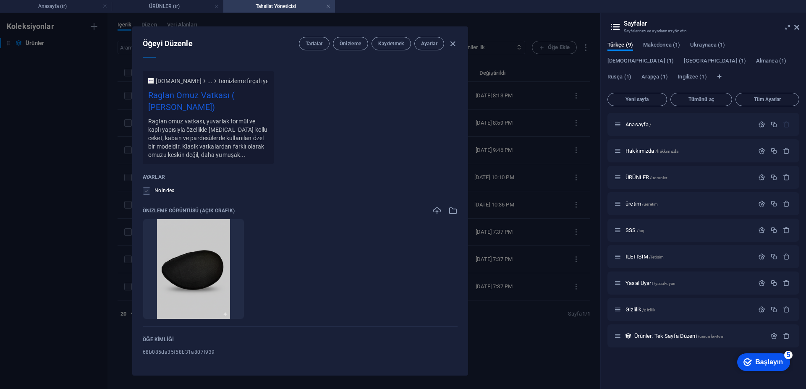
click at [146, 192] on label at bounding box center [147, 191] width 8 height 8
click at [0, 0] on input "checkbox" at bounding box center [0, 0] width 0 height 0
click at [393, 46] on font "Kaydetmek" at bounding box center [391, 44] width 26 height 6
click at [349, 44] on font "Önizleme" at bounding box center [351, 44] width 22 height 6
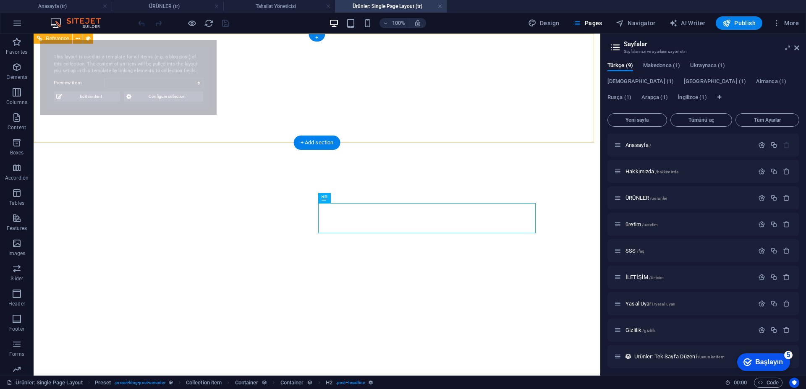
select select "68b085da35f58b31a807f939"
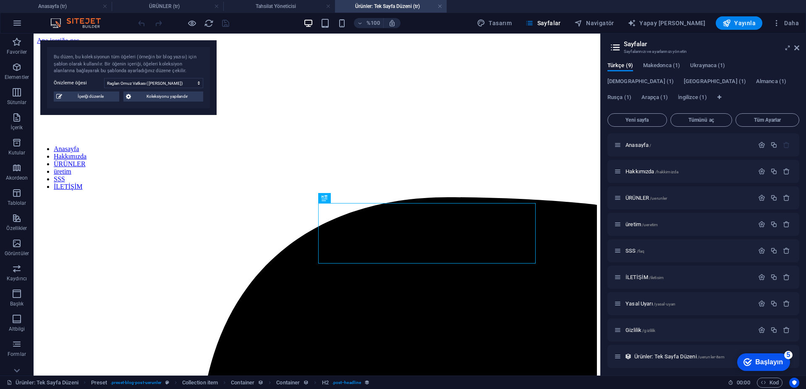
scroll to position [0, 0]
click at [795, 46] on icon at bounding box center [796, 47] width 5 height 7
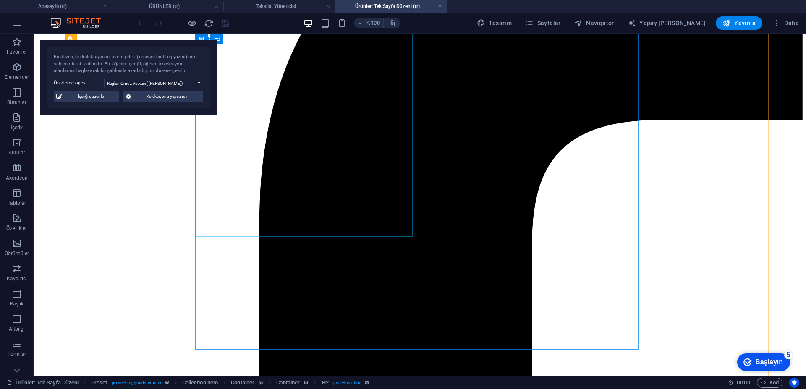
scroll to position [336, 0]
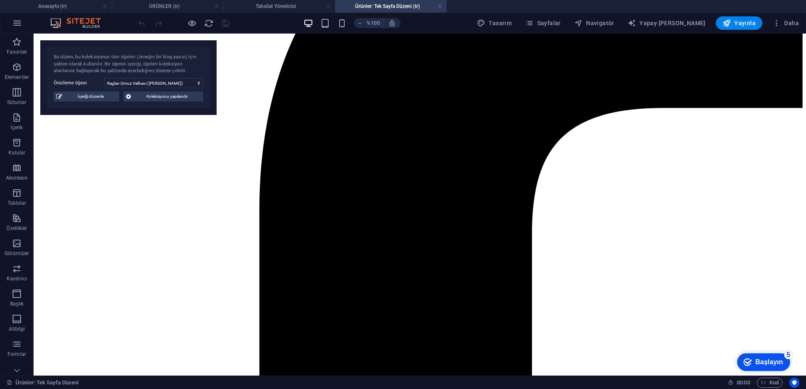
click at [202, 24] on div at bounding box center [183, 22] width 94 height 13
click at [207, 23] on icon "yeniden yükle" at bounding box center [209, 23] width 10 height 10
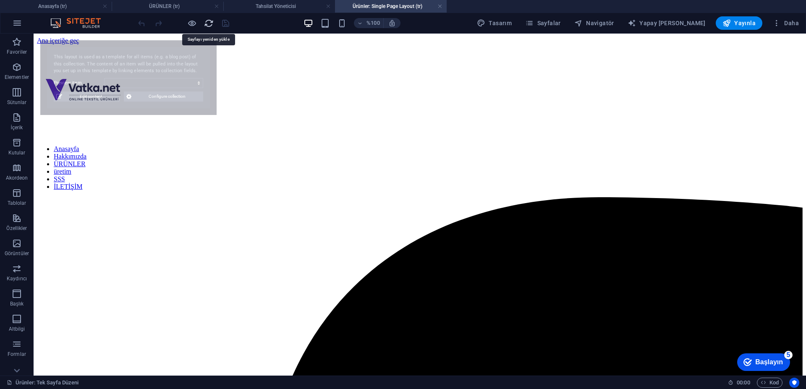
scroll to position [0, 0]
select select "68b085da35f58b31a807f93d"
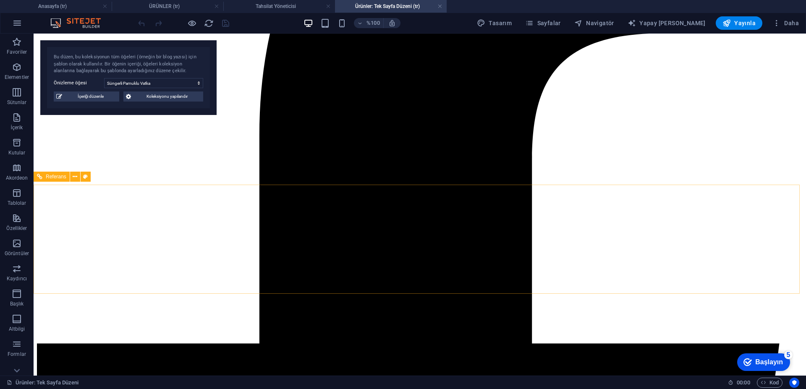
scroll to position [368, 0]
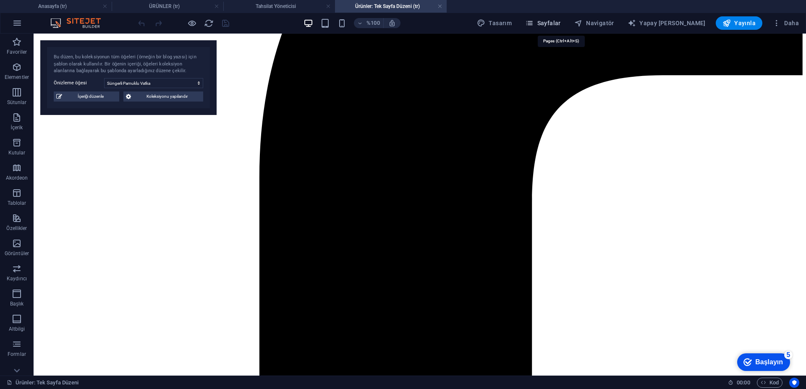
click at [561, 20] on font "Sayfalar" at bounding box center [549, 23] width 24 height 7
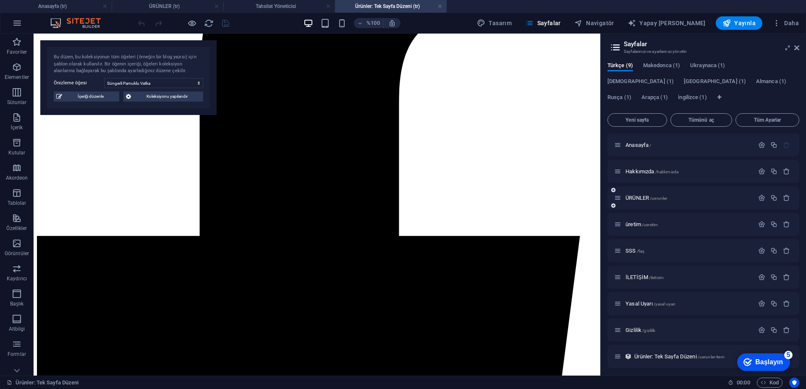
click at [632, 201] on div "ÜRÜNLER /uerunler" at bounding box center [684, 198] width 140 height 10
click at [635, 198] on font "ÜRÜNLER" at bounding box center [637, 198] width 24 height 6
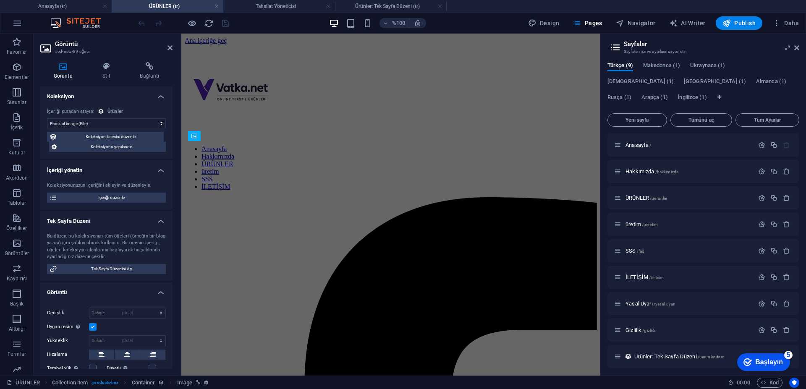
select select "DISABLED_OPTION_VALUE"
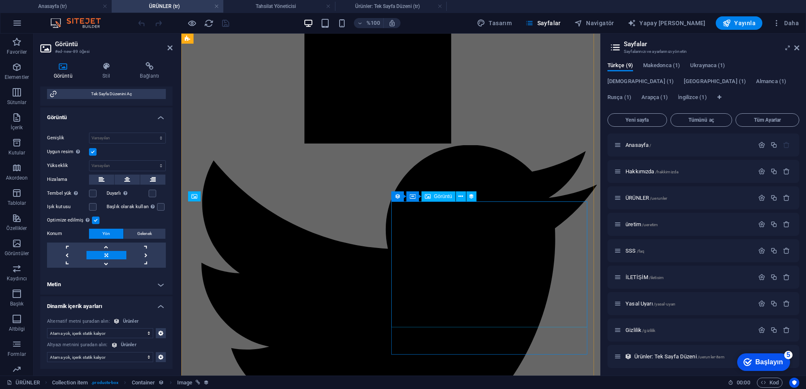
scroll to position [637, 0]
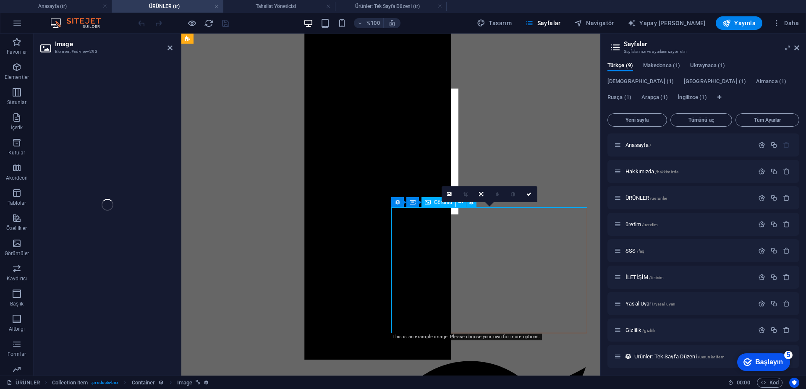
select select "image"
select select "px"
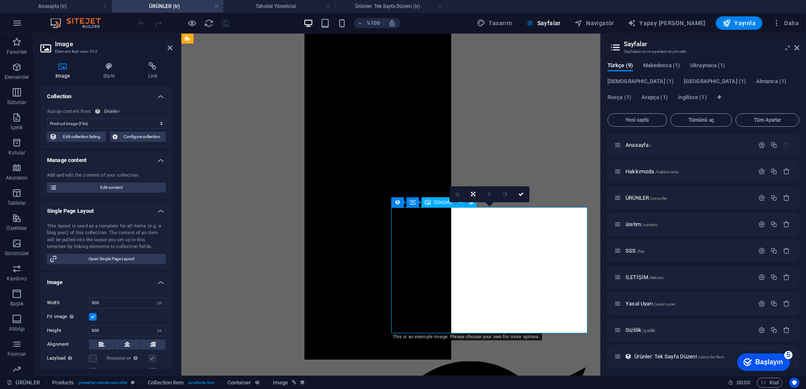
scroll to position [631, 0]
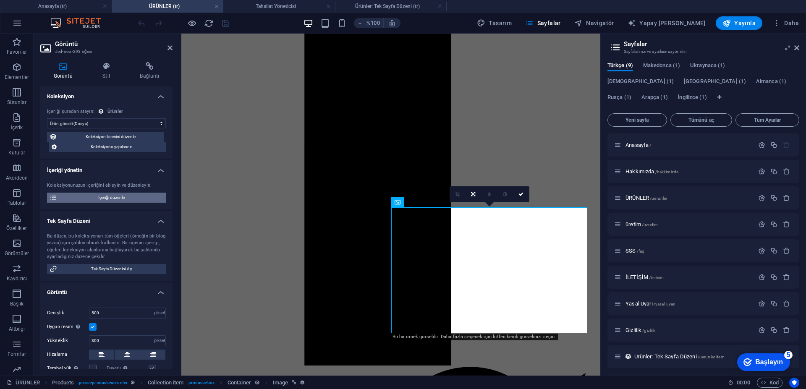
click at [109, 196] on font "İçeriği düzenle" at bounding box center [111, 197] width 26 height 5
type input "Eco-Friendly Bathroom Supplies Starter Pack"
type input "eco-friendly-bathroom-supplies-starter-pack"
type input "$ 34,99"
type input "67543"
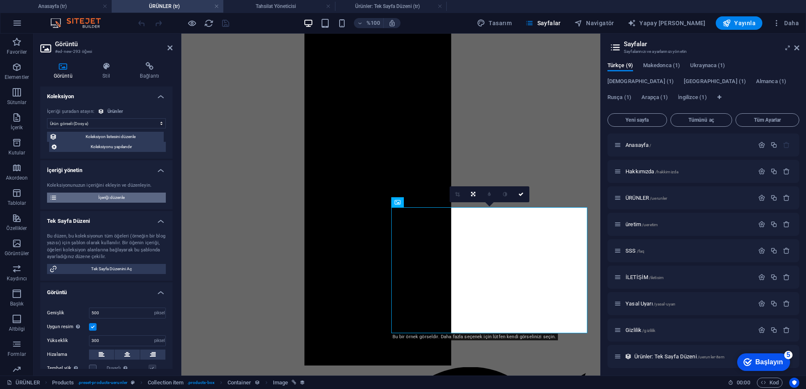
select select "In stock"
type input "eco-friendly-bathroom-supplies-starter-pack"
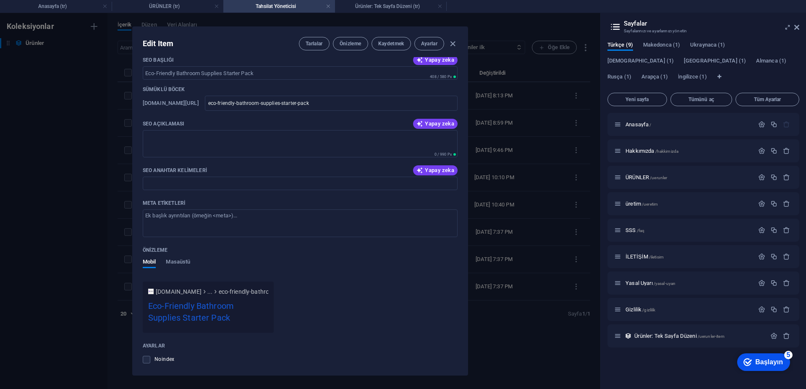
scroll to position [0, 0]
drag, startPoint x: 268, startPoint y: 75, endPoint x: 130, endPoint y: 80, distance: 138.2
click at [130, 80] on div "Öğeyi Düzenle Tarlalar Önizleme Kaydetmek Ayarlar İsim Eco-Friendly Bathroom Su…" at bounding box center [300, 201] width 600 height 376
drag, startPoint x: 259, startPoint y: 73, endPoint x: 231, endPoint y: 77, distance: 27.5
click at [172, 68] on input "SEO Başlığı" at bounding box center [300, 72] width 315 height 13
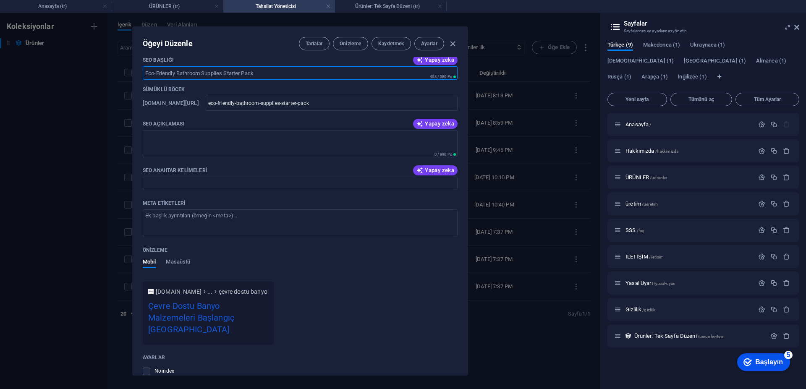
click at [264, 72] on input "SEO Başlığı" at bounding box center [300, 72] width 315 height 13
paste input "Süngerli Dikişli Ceket Vatkası"
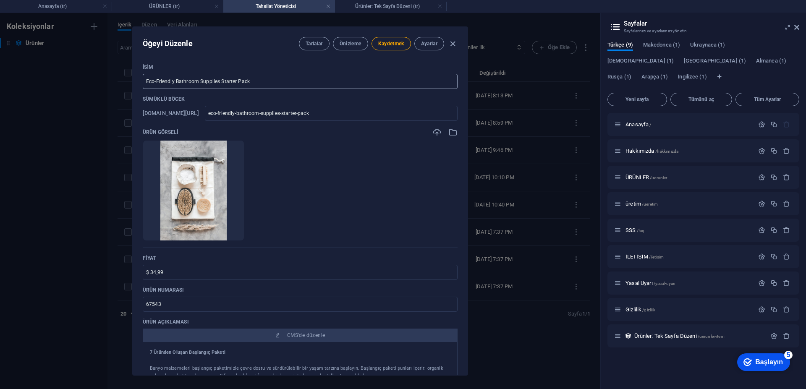
type input "Süngerli Dikişli Ceket Vatkası"
drag, startPoint x: 261, startPoint y: 76, endPoint x: 132, endPoint y: 79, distance: 128.5
click at [132, 79] on div "Öğeyi Düzenle Tarlalar Önizleme Kaydetmek Ayarlar İsim Eco-Friendly Bathroom Su…" at bounding box center [300, 200] width 336 height 349
paste input "Süngerli Dikişli Ceket Vatkası"
type input "Süngerli Dikişli Ceket Vatkası"
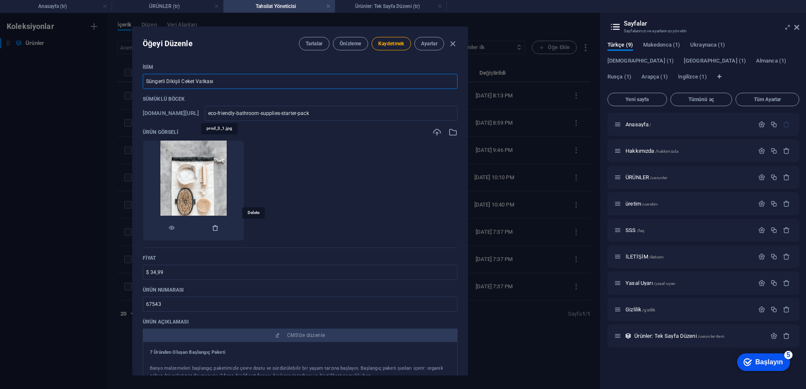
click at [219, 229] on icon "button" at bounding box center [215, 228] width 7 height 7
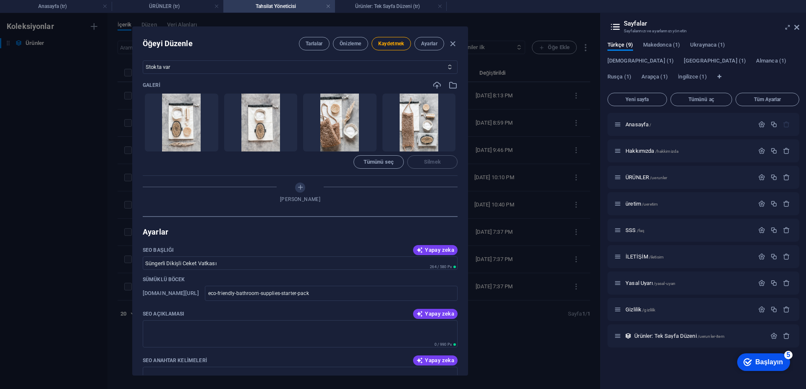
scroll to position [378, 0]
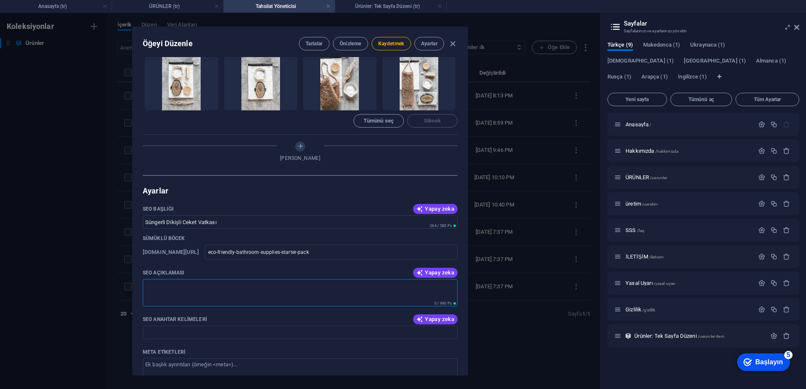
paste textarea "Süngerli dikişli ceket vatkası, kadın ceketleri, blazer modeller ve yazlık erke…"
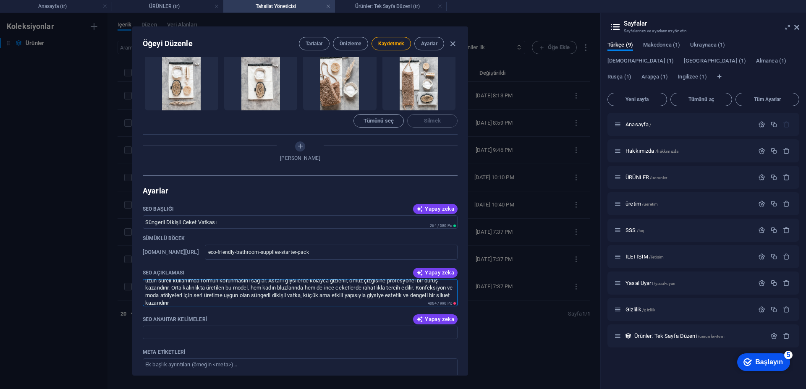
scroll to position [420, 0]
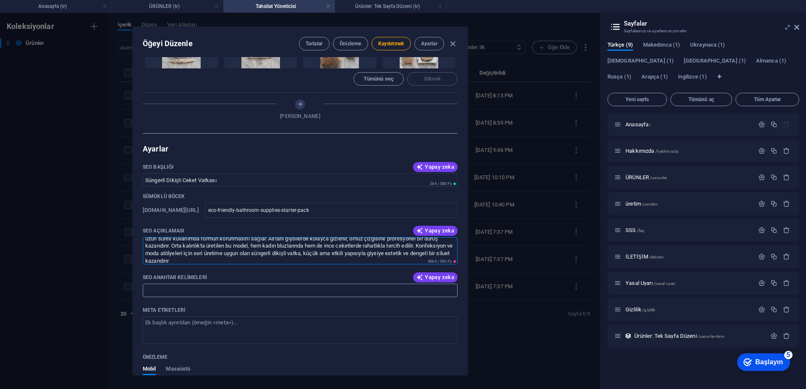
type textarea "Süngerli dikişli ceket vatkası, kadın ceketleri, blazer modeller ve yazlık erke…"
click at [233, 288] on input "SEO Anahtar Kelimeleri" at bounding box center [300, 290] width 315 height 13
paste input "süngerli dikişli ceket vatkası, kadın ceket vatkası, blazer vatkası, yazlık erk…"
type input "süngerli dikişli ceket vatkası, kadın ceket vatkası, blazer vatkası, yazlık erk…"
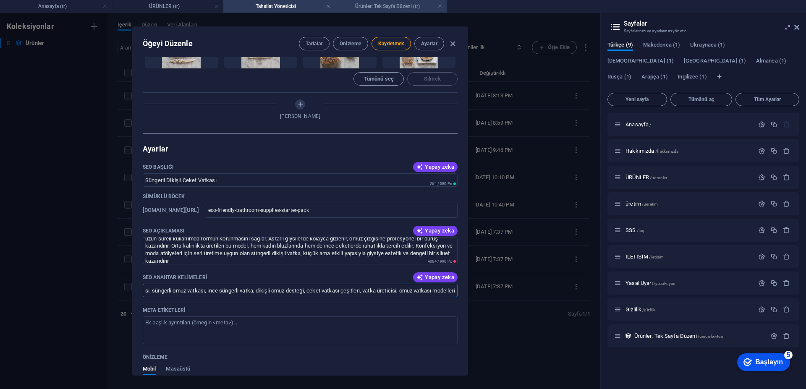
scroll to position [0, 0]
paste textarea "<meta name="title" content="Süngerli Dikişli Ceket Vatkası - Omuz Desteği ve Fo…"
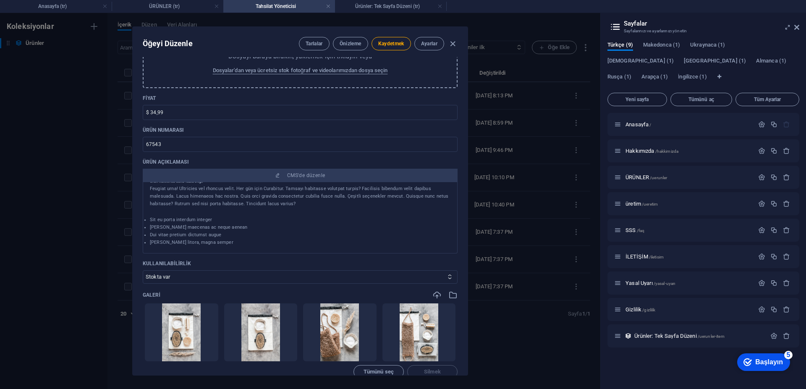
scroll to position [126, 0]
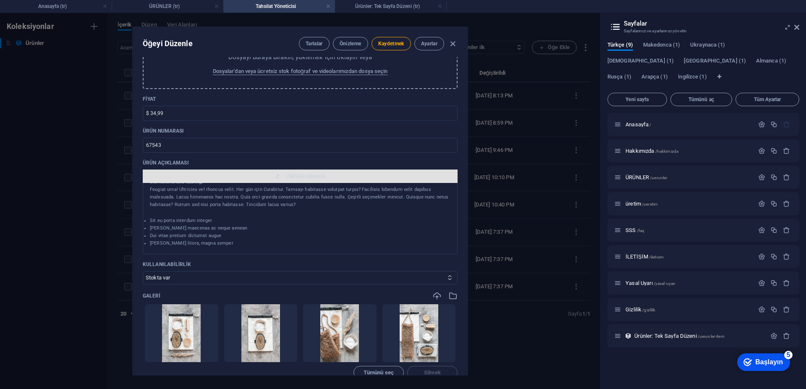
type textarea "<meta name="title" content="Süngerli Dikişli Ceket Vatkası - Omuz Desteği ve Fo…"
click at [293, 176] on font "CMS'de düzenle" at bounding box center [306, 176] width 38 height 6
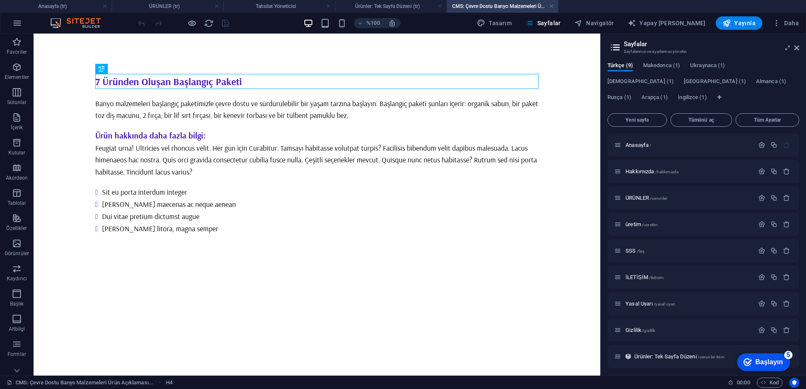
scroll to position [0, 0]
click at [162, 110] on div "Banyo malzemeleri başlangıç ​​paketimizle çevre dostu ve sürdürülebilir bir yaş…" at bounding box center [316, 109] width 443 height 24
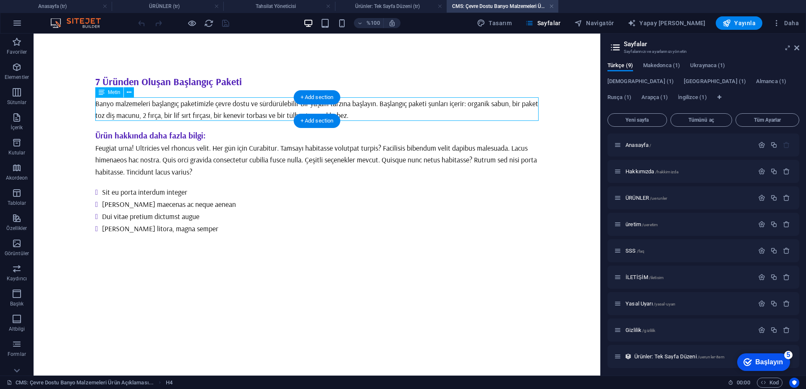
click at [162, 109] on div "Banyo malzemeleri başlangıç ​​paketimizle çevre dostu ve sürdürülebilir bir yaş…" at bounding box center [316, 109] width 443 height 24
click at [162, 109] on div "Mevcut içeriği değiştirmek için buraya sürükleyin. Yeni bir öğe oluşturmak isti…" at bounding box center [317, 205] width 567 height 342
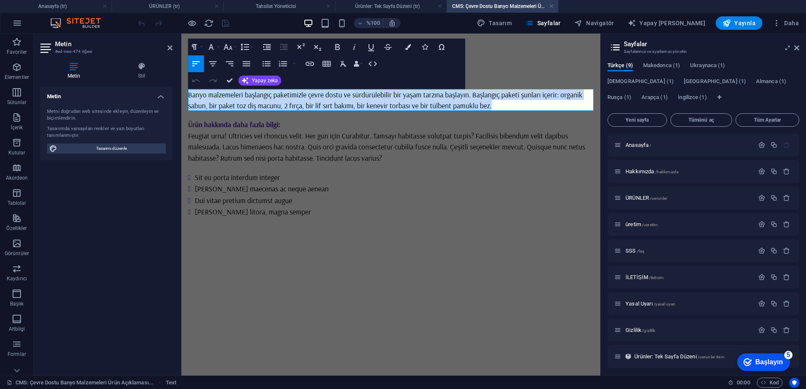
drag, startPoint x: 499, startPoint y: 104, endPoint x: 188, endPoint y: 98, distance: 311.0
click at [188, 98] on div "7 Üründen Oluşan Başlangıç ​​Paketi Banyo malzemeleri başlangıç ​​paketimizle ç…" at bounding box center [390, 143] width 419 height 218
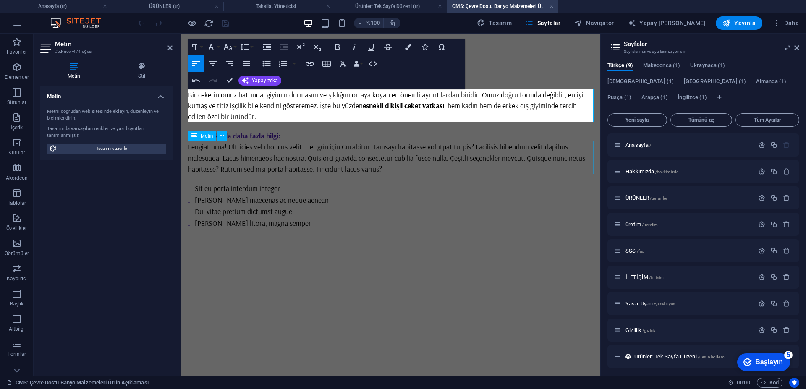
click at [374, 154] on div "Feugiat urna! Ultricies vel rhoncus velit. Her gün için Curabitur. Tamsayı habi…" at bounding box center [390, 157] width 405 height 33
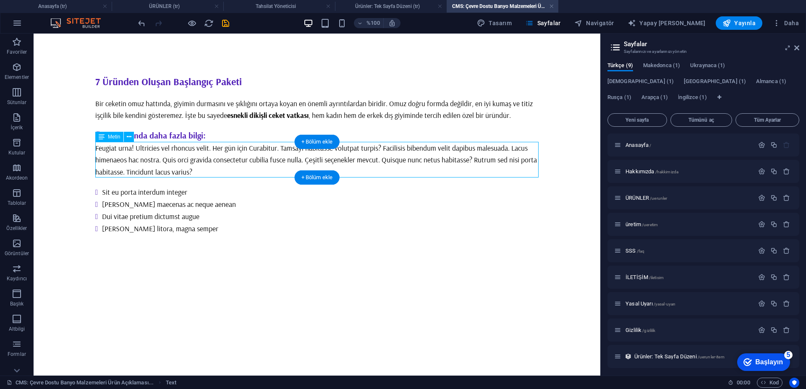
click at [243, 169] on div "Feugiat urna! Ultricies vel rhoncus velit. Her gün için Curabitur. Tamsayı habi…" at bounding box center [316, 159] width 443 height 35
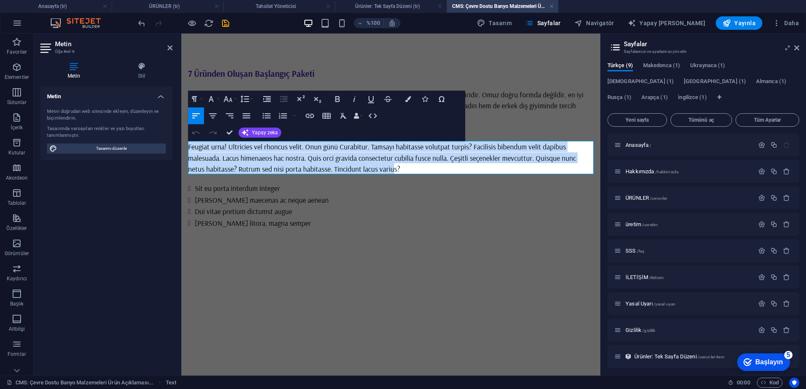
click at [181, 151] on html "Ana içeriğe geç 7 Üründen Oluşan Başlangıç ​​Paketi Bir ceketin omuz hattında, …" at bounding box center [390, 148] width 419 height 229
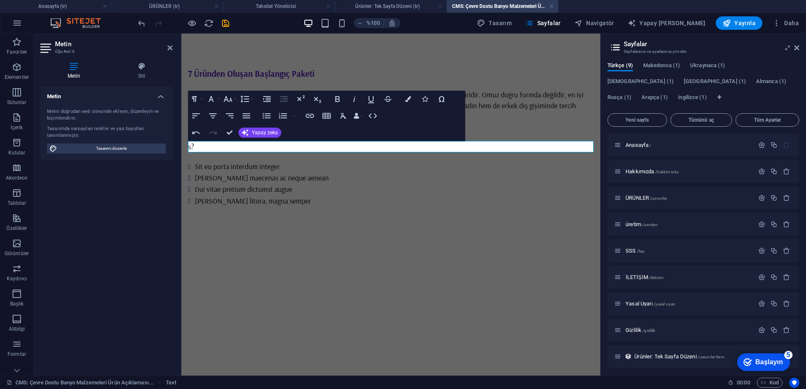
click at [236, 145] on div "s?" at bounding box center [390, 146] width 405 height 11
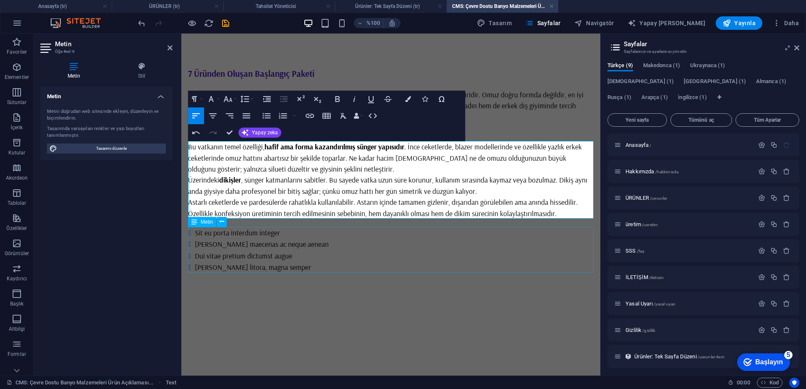
click at [369, 264] on div "Sit eu porta interdum integer Massa maecenas ac neque aenean Dui vitae pretium …" at bounding box center [390, 250] width 405 height 46
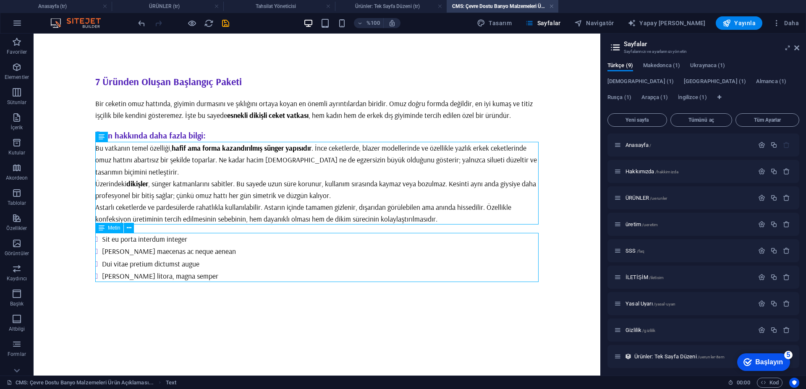
click at [351, 267] on div "Sit eu porta interdum integer Massa maecenas ac neque aenean Dui vitae pretium …" at bounding box center [316, 257] width 443 height 49
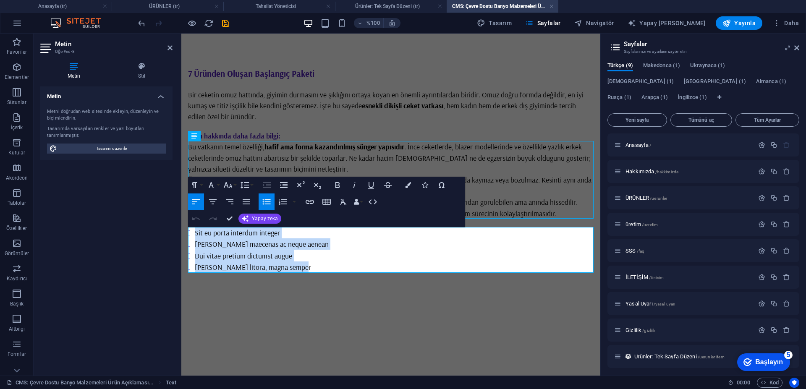
drag, startPoint x: 328, startPoint y: 270, endPoint x: 303, endPoint y: 262, distance: 25.7
click at [181, 228] on html "Ana içeriğe geç 7 Üründen Oluşan Başlangıç ​​Paketi Bir ceketin omuz hattında, …" at bounding box center [390, 170] width 419 height 273
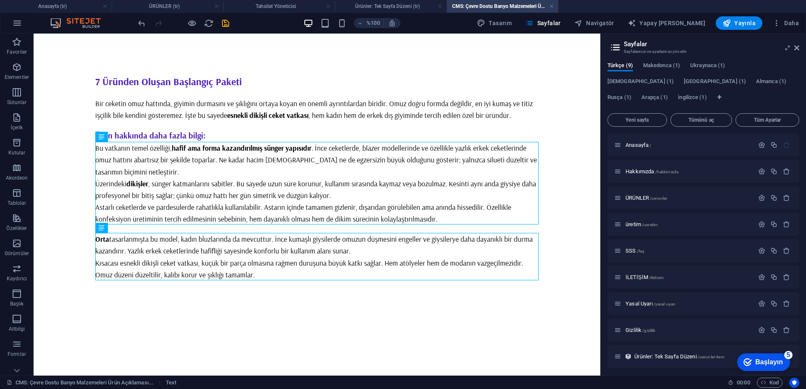
click at [257, 321] on html "Ana içeriğe geç 7 Üründen Oluşan Başlangıç ​​Paketi Bir ceketin omuz hattında, …" at bounding box center [317, 177] width 567 height 287
click at [251, 79] on div "7 Üründen Oluşan Başlangıç ​​Paketi" at bounding box center [316, 81] width 443 height 15
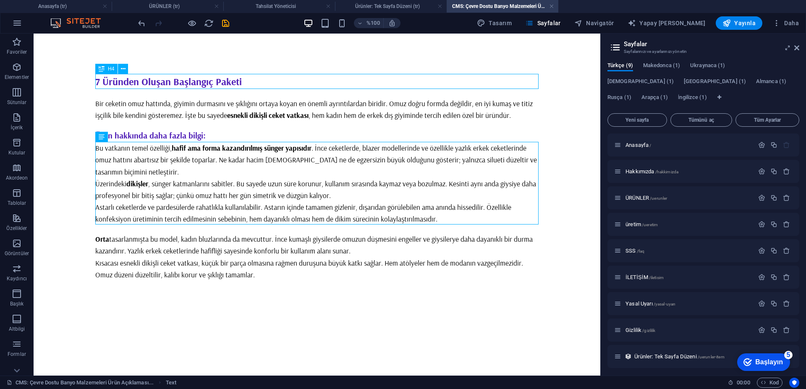
click at [251, 79] on div "7 Üründen Oluşan Başlangıç ​​Paketi" at bounding box center [316, 81] width 443 height 15
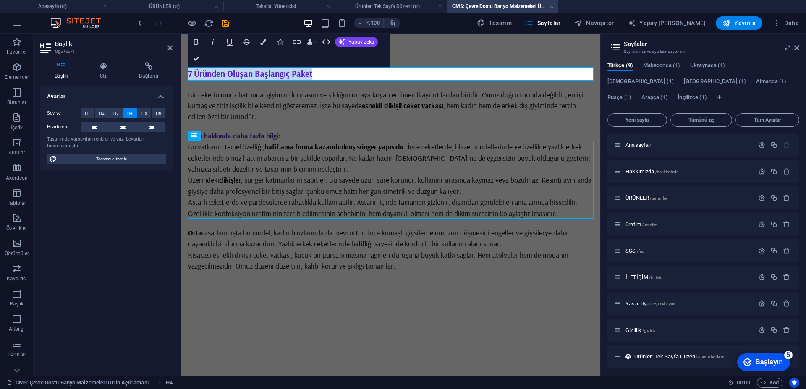
drag, startPoint x: 495, startPoint y: 99, endPoint x: 180, endPoint y: 81, distance: 315.3
click at [181, 81] on html "Ana içeriğe geç 7 Üründen Oluşan Başlangıç Paket Bir ceketin omuz hattında, giy…" at bounding box center [390, 169] width 419 height 271
drag, startPoint x: 165, startPoint y: 26, endPoint x: 199, endPoint y: 60, distance: 47.5
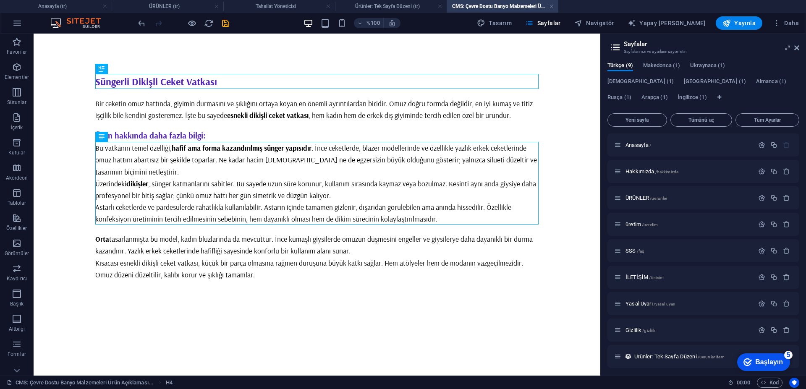
click at [266, 309] on div "Süngerli Dikişli Ceket Vatkası Bir ceketin omuz hattında, giyimin durmasını ve …" at bounding box center [317, 177] width 457 height 287
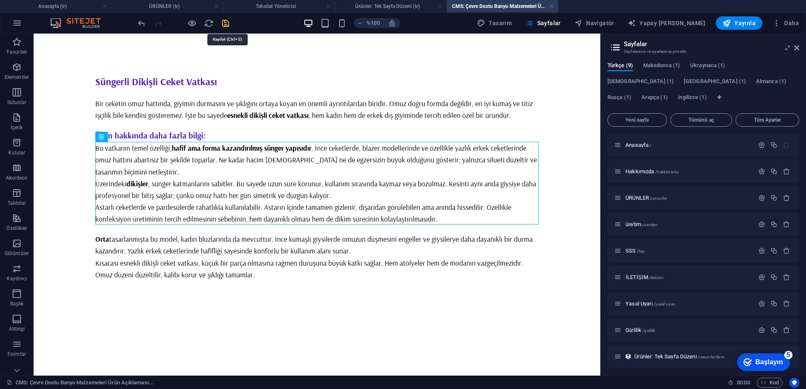
drag, startPoint x: 228, startPoint y: 24, endPoint x: 213, endPoint y: 76, distance: 53.3
click at [228, 24] on icon "kaydetmek" at bounding box center [226, 23] width 10 height 10
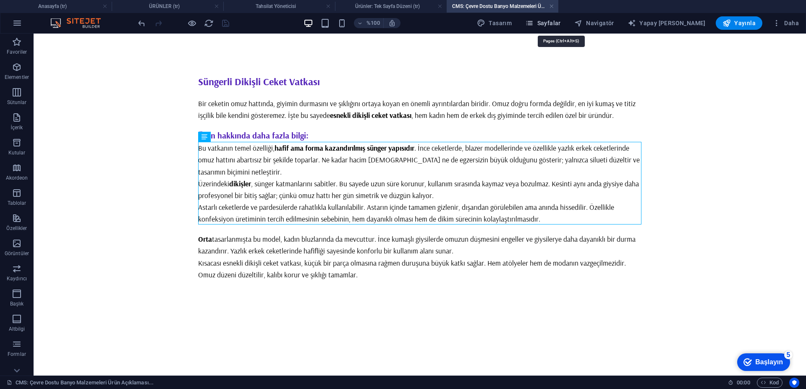
click at [554, 21] on span "Sayfalar" at bounding box center [543, 23] width 36 height 8
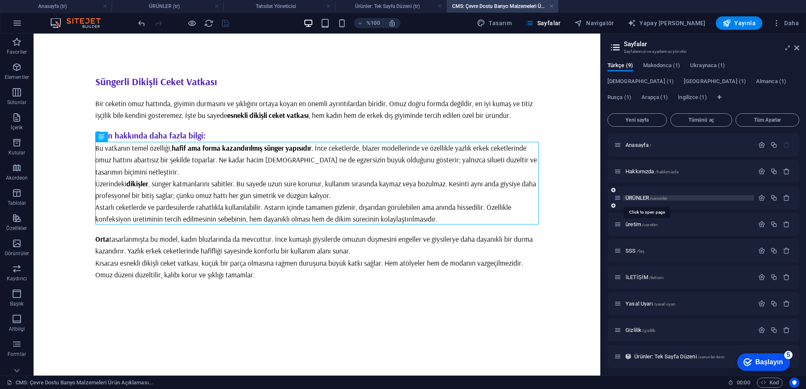
click at [632, 195] on font "ÜRÜNLER" at bounding box center [637, 198] width 24 height 6
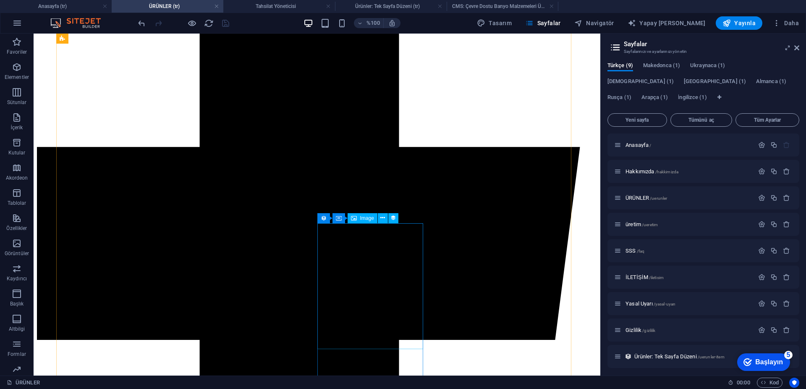
scroll to position [499, 0]
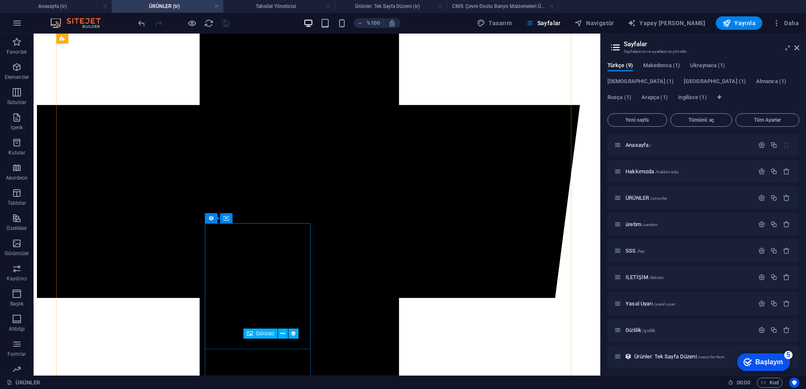
select select "image"
select select "px"
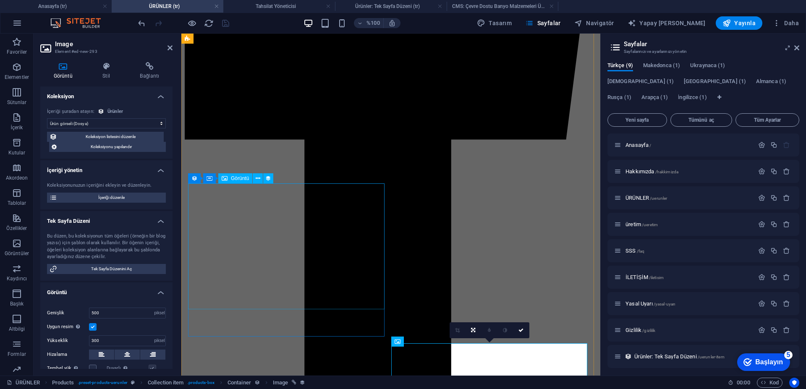
scroll to position [495, 0]
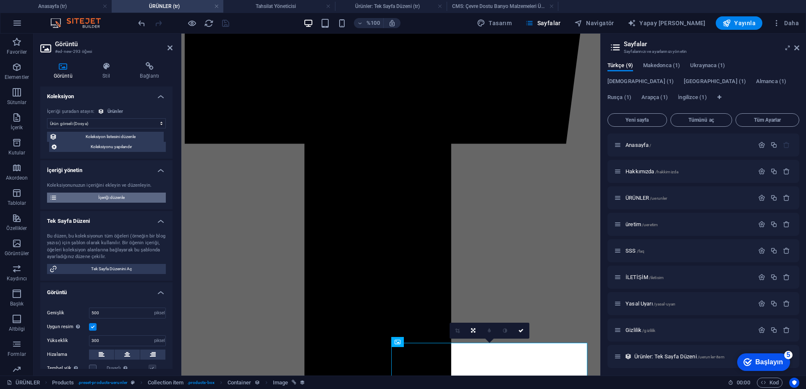
click at [105, 195] on font "İçeriği düzenle" at bounding box center [111, 197] width 26 height 5
type input "Süngerli Dikişli Ceket Vatkası"
type input "eco-friendly-bathroom-supplies-starter-pack"
type textarea "Süngerli dikişli ceket vatkası, kadın ceketleri, blazer modeller ve yazlık erke…"
type input "süngerli dikişli ceket vatkası, kadın ceket vatkası, blazer vatkası, yazlık erk…"
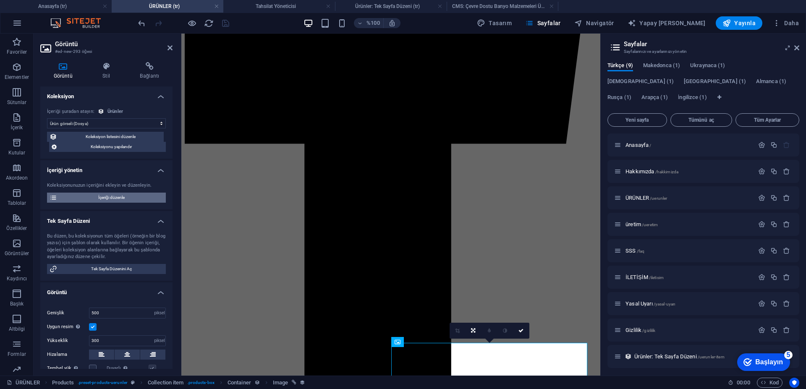
type textarea "<meta name="title" content="Süngerli Dikişli Ceket Vatkası - Omuz Desteği ve Fo…"
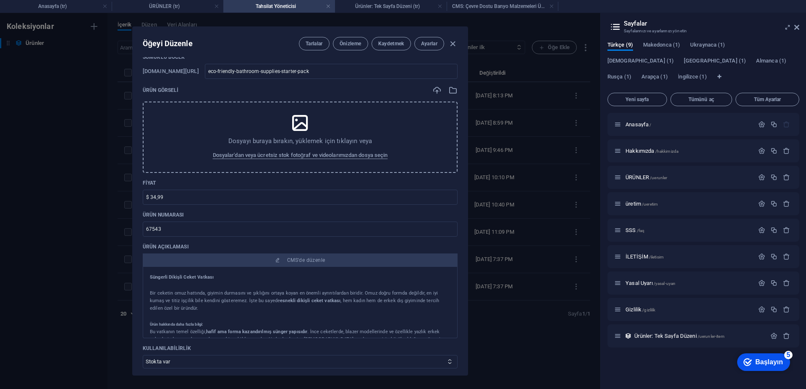
scroll to position [0, 0]
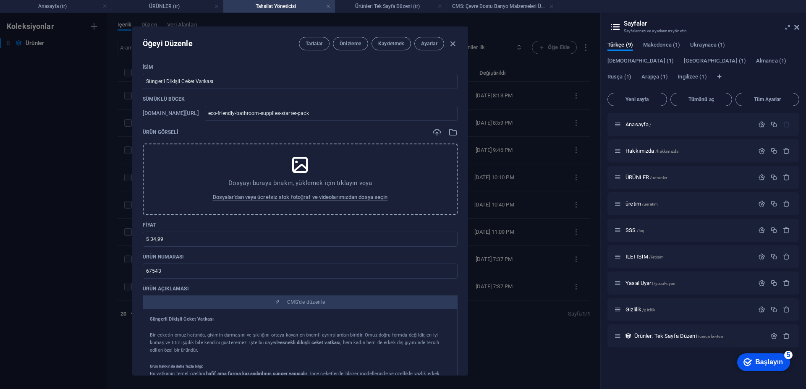
click at [291, 173] on icon at bounding box center [300, 164] width 21 height 21
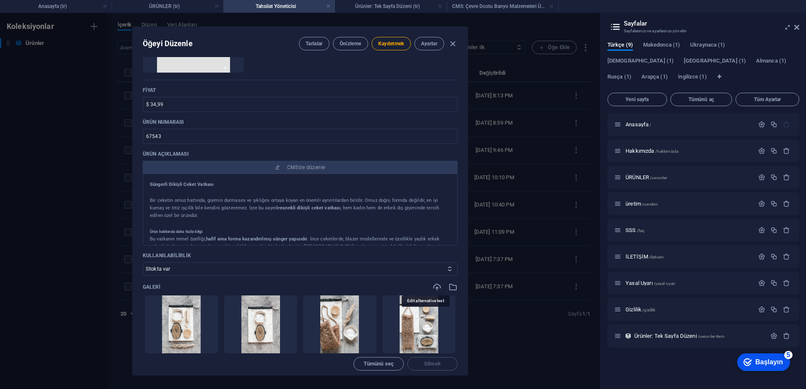
scroll to position [210, 0]
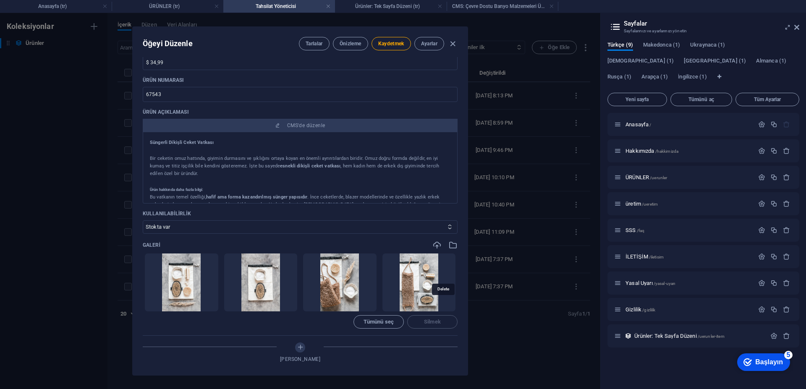
click at [444, 303] on icon "button" at bounding box center [445, 304] width 7 height 7
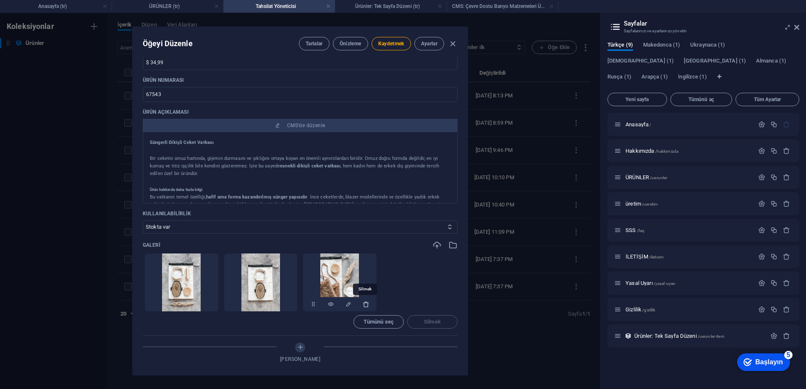
click at [363, 307] on icon "button" at bounding box center [366, 304] width 7 height 7
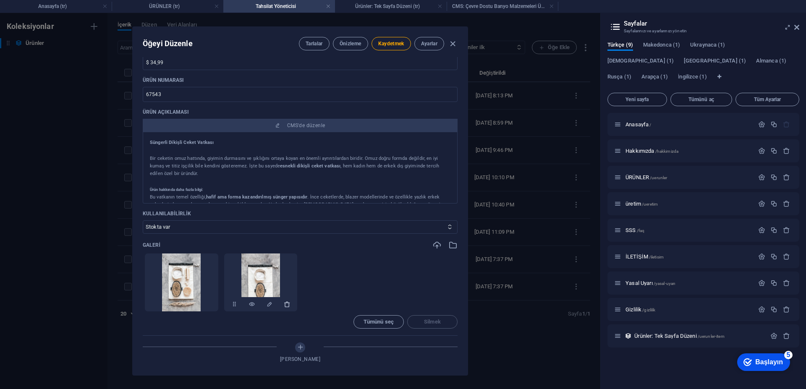
click at [287, 305] on icon "button" at bounding box center [287, 304] width 7 height 7
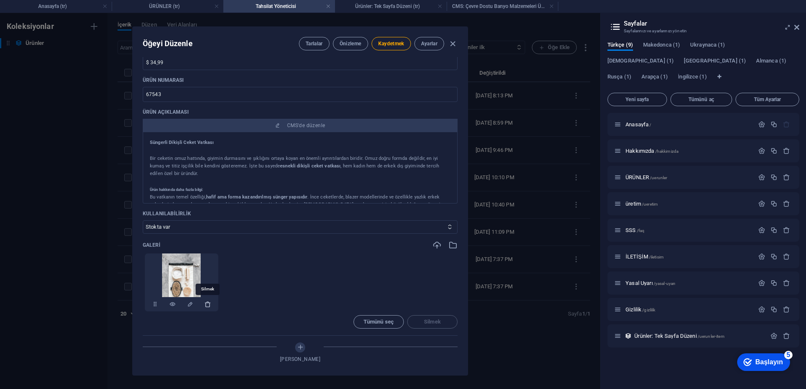
click at [209, 305] on icon "button" at bounding box center [207, 304] width 7 height 7
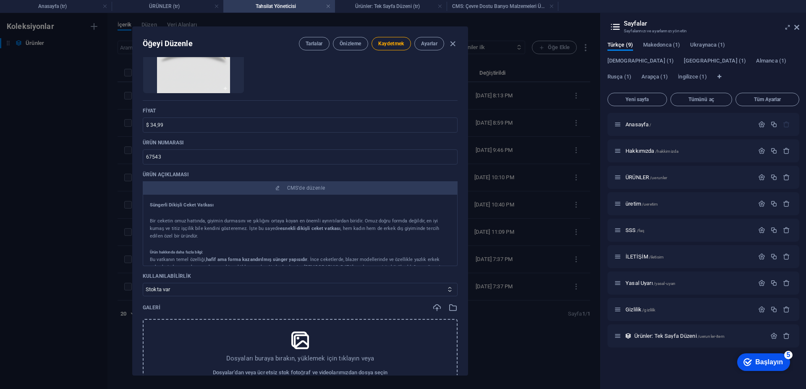
scroll to position [126, 0]
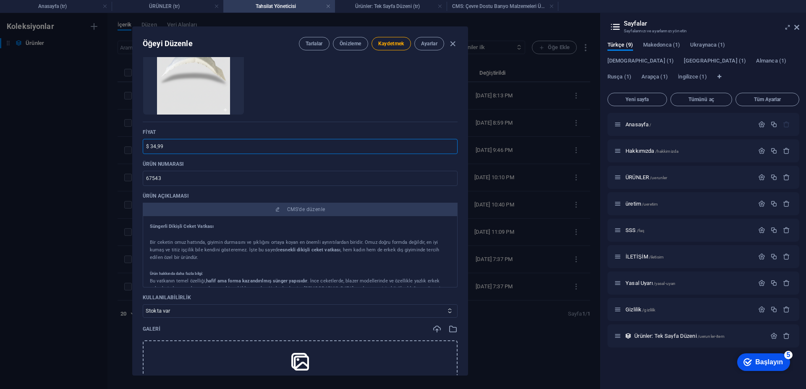
drag, startPoint x: 181, startPoint y: 148, endPoint x: 110, endPoint y: 158, distance: 71.7
click at [110, 158] on div "Öğeyi Düzenle Tarlalar Önizleme Kaydetmek Ayarlar İsim Süngerli Dikişli Ceket V…" at bounding box center [300, 201] width 600 height 376
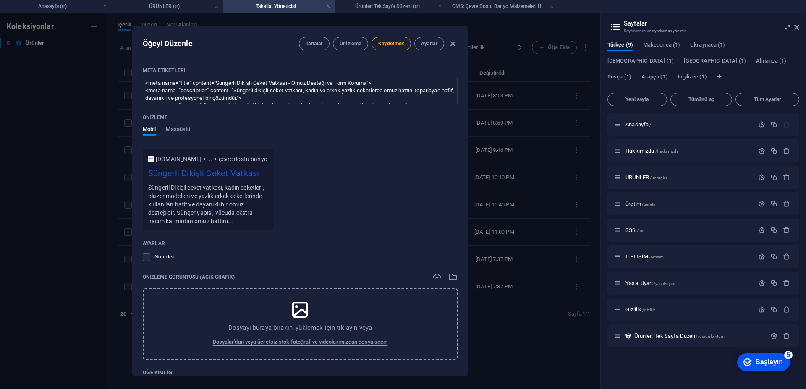
scroll to position [718, 0]
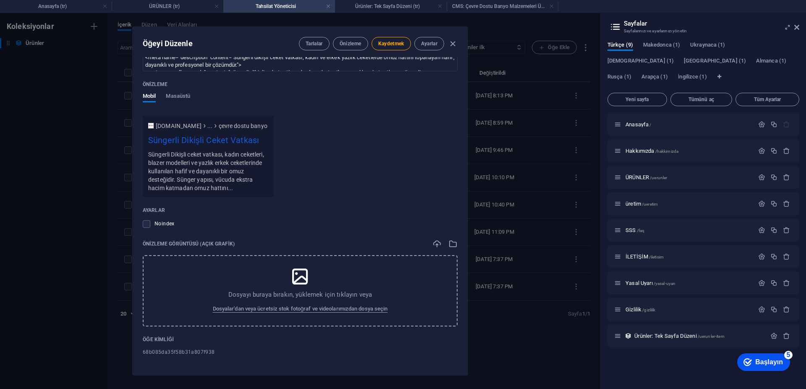
click at [304, 280] on icon at bounding box center [300, 276] width 21 height 21
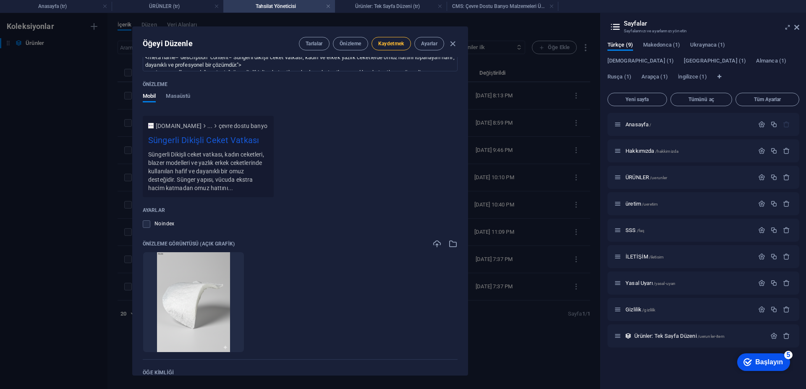
click at [394, 44] on font "Kaydetmek" at bounding box center [391, 44] width 26 height 6
click at [344, 44] on font "Önizleme" at bounding box center [351, 44] width 22 height 6
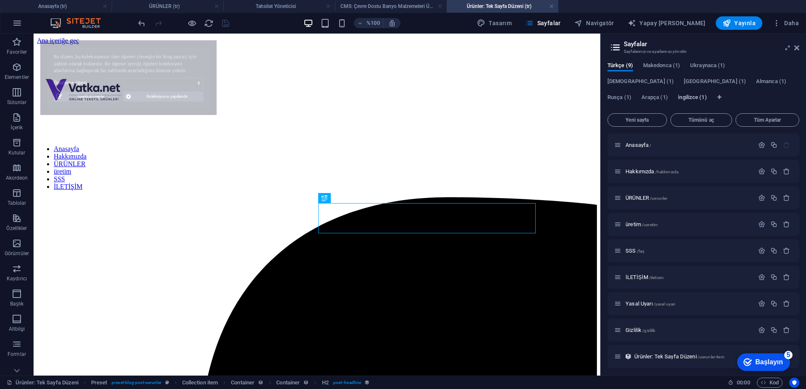
select select "68b085da35f58b31a807f938"
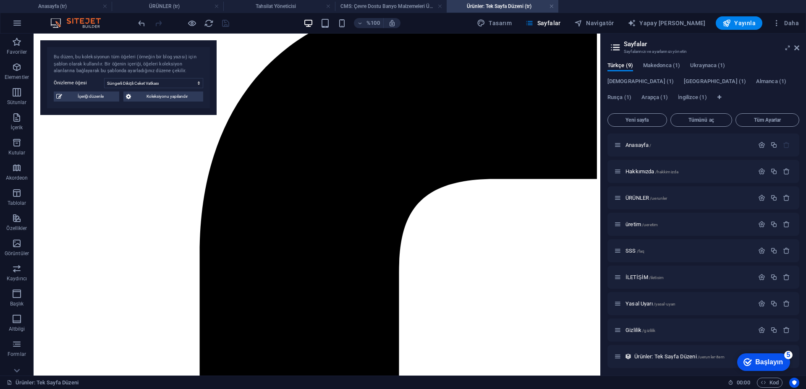
scroll to position [168, 0]
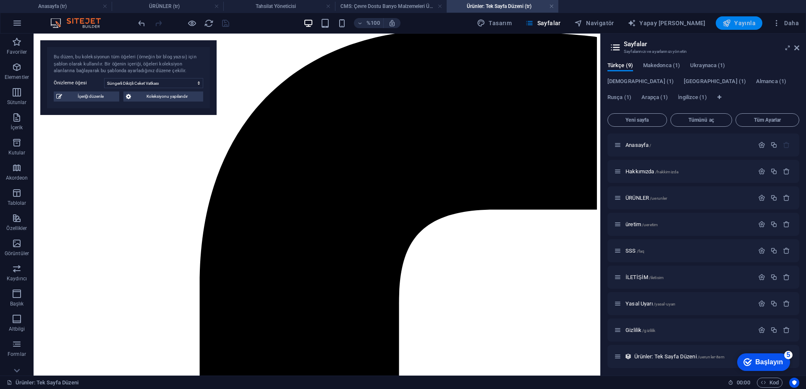
click at [752, 24] on font "Yayınla" at bounding box center [744, 23] width 21 height 7
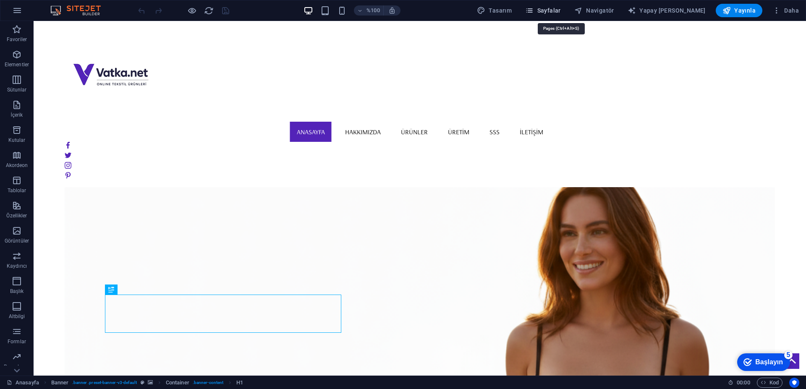
click at [555, 5] on button "Sayfalar" at bounding box center [543, 10] width 42 height 13
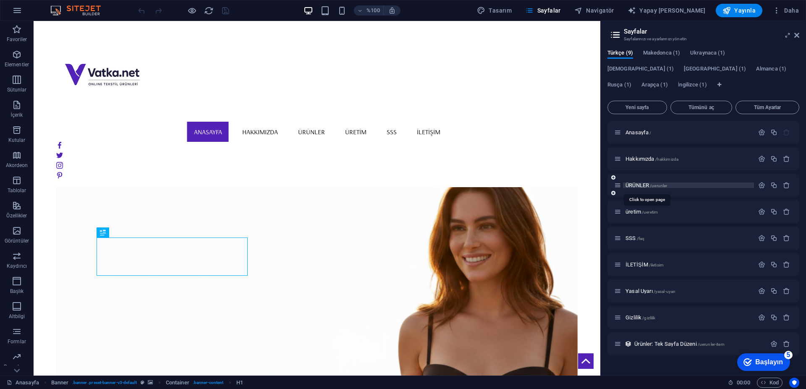
click at [637, 183] on font "ÜRÜNLER" at bounding box center [637, 185] width 24 height 6
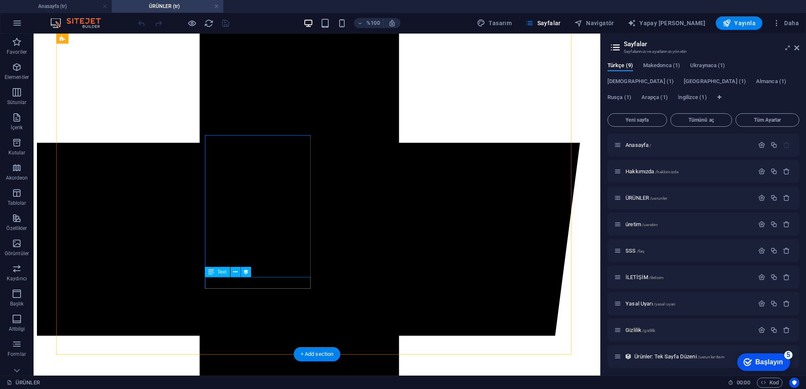
scroll to position [588, 0]
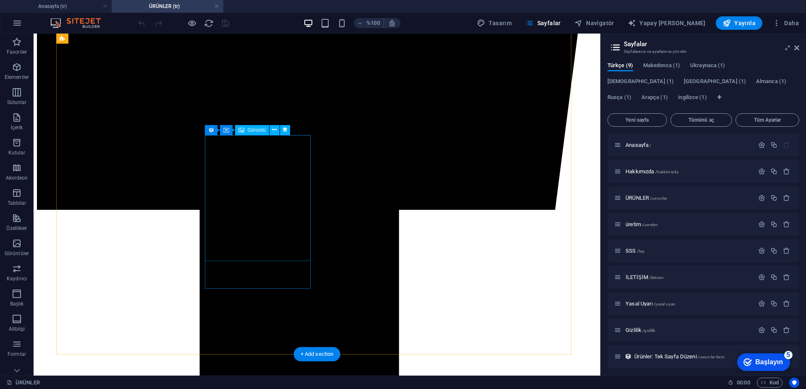
select select "px"
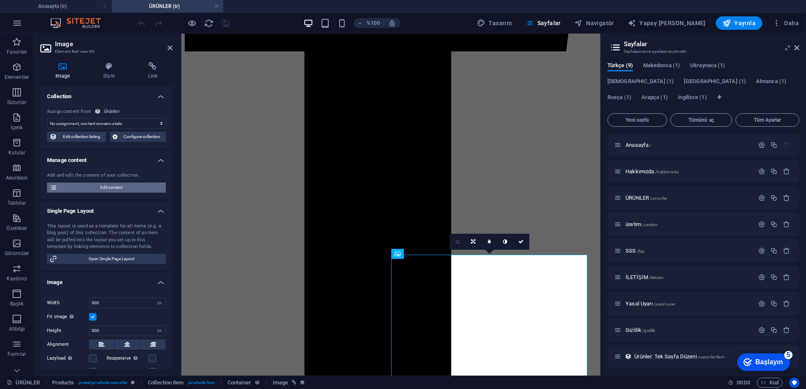
scroll to position [583, 0]
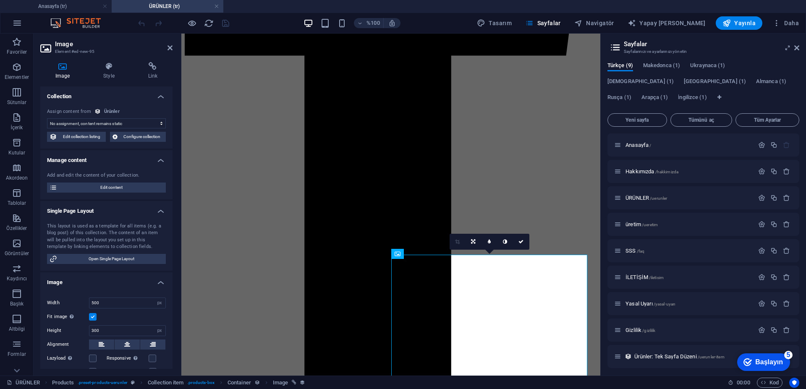
select select "image"
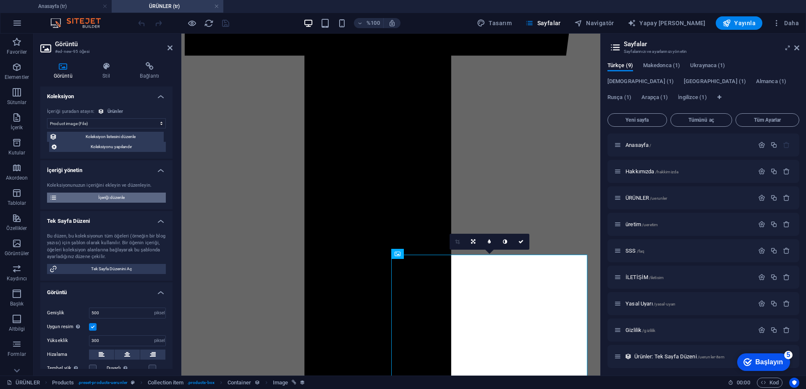
click at [107, 202] on span "İçeriği düzenle" at bounding box center [112, 198] width 104 height 10
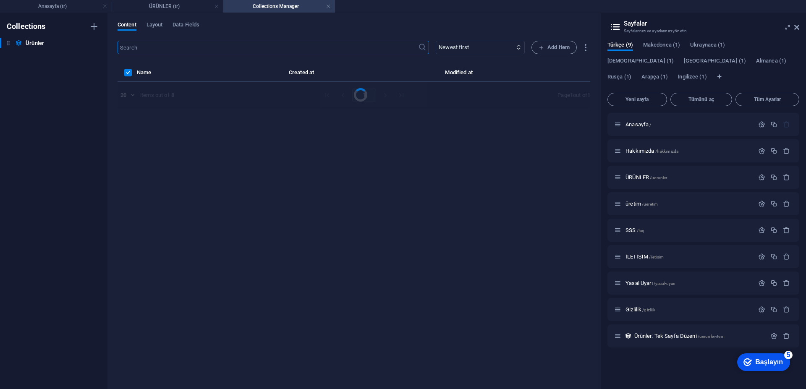
scroll to position [0, 0]
select select "In stock"
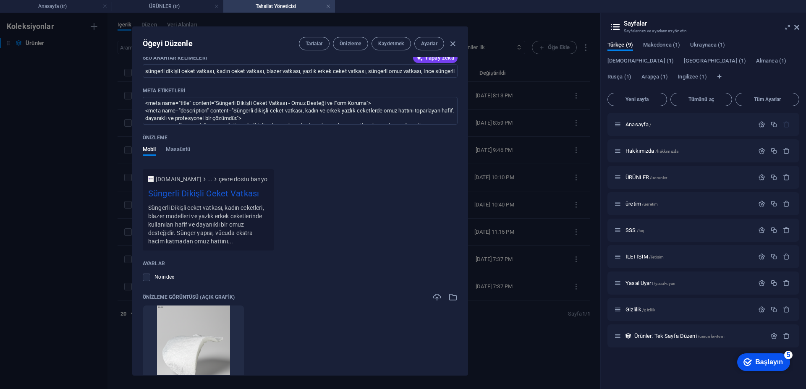
scroll to position [751, 0]
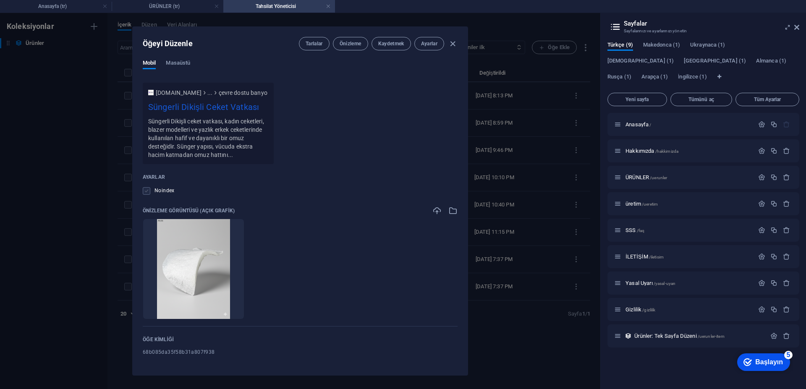
click at [145, 192] on label at bounding box center [147, 191] width 8 height 8
click at [0, 0] on input "checkbox" at bounding box center [0, 0] width 0 height 0
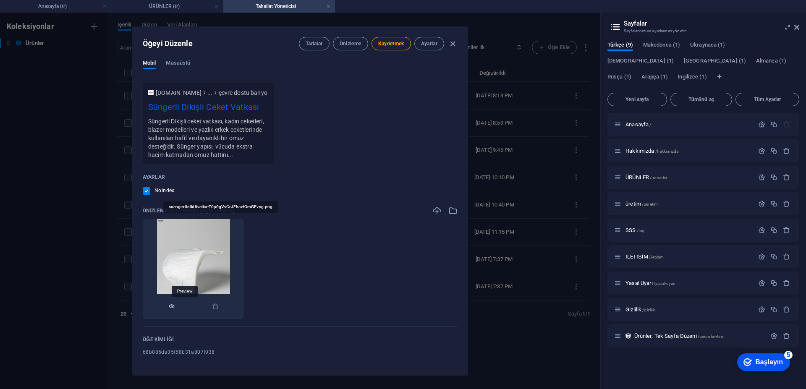
click at [175, 305] on icon "button" at bounding box center [171, 306] width 7 height 7
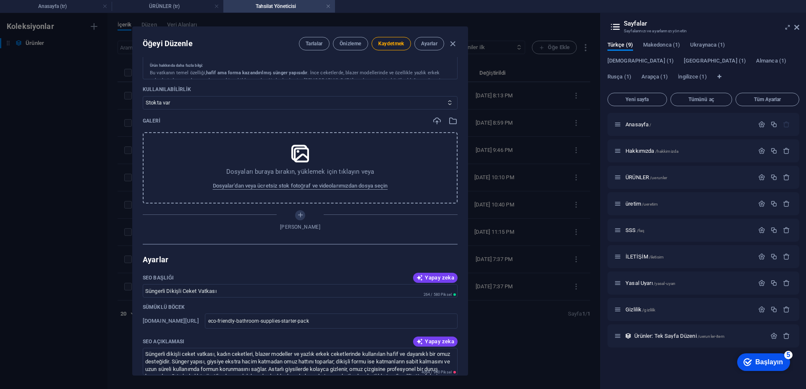
scroll to position [289, 0]
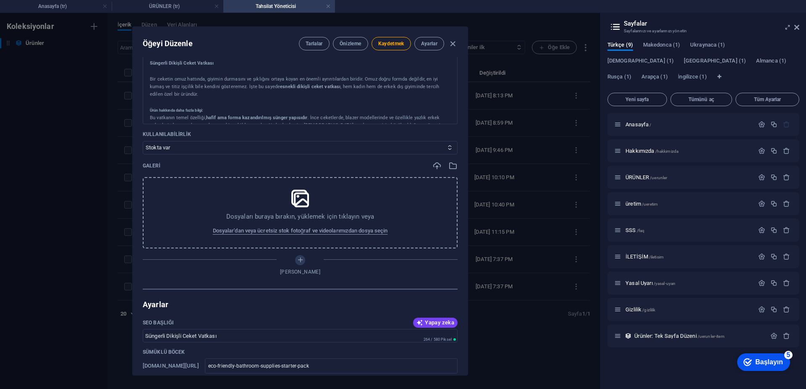
click at [299, 201] on icon at bounding box center [300, 198] width 21 height 21
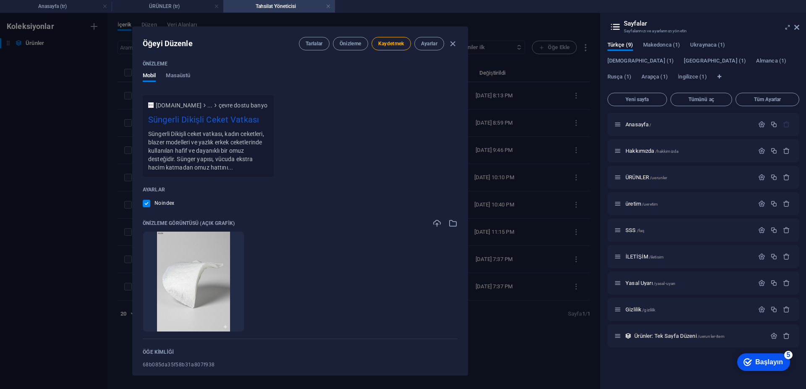
scroll to position [751, 0]
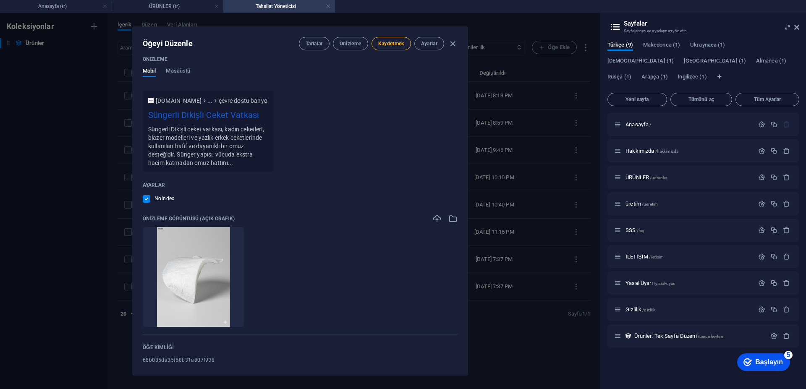
click at [389, 47] on button "Kaydetmek" at bounding box center [390, 43] width 39 height 13
click at [342, 49] on button "Önizleme" at bounding box center [350, 43] width 35 height 13
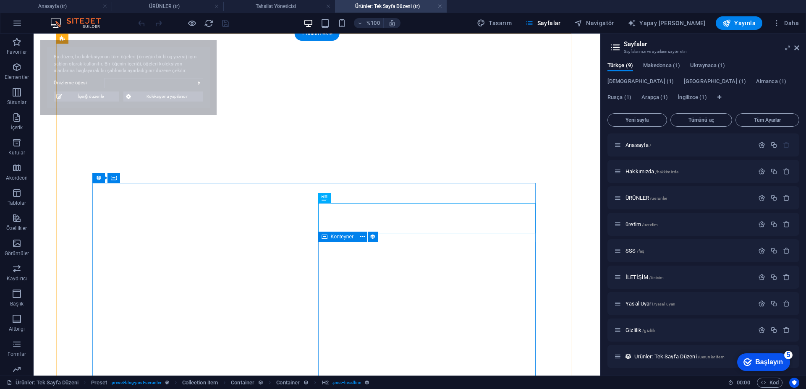
select select "68b085da35f58b31a807f938"
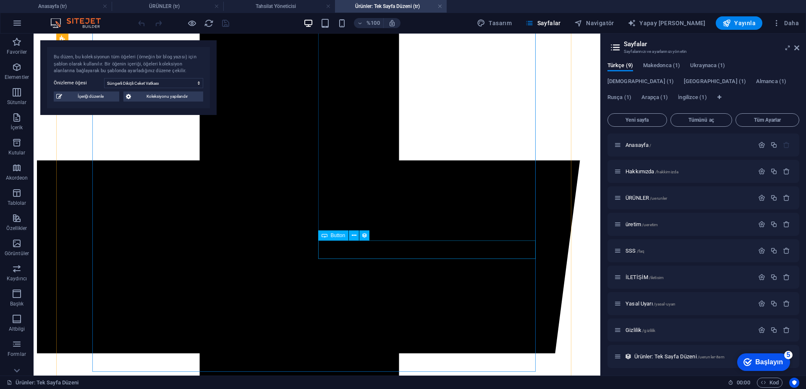
scroll to position [420, 0]
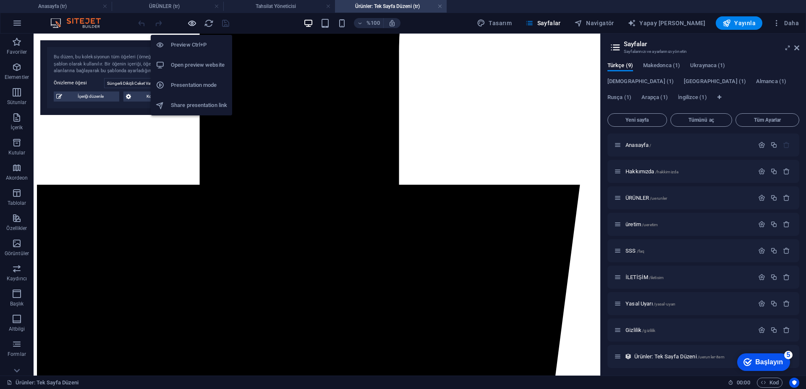
click at [187, 21] on icon "button" at bounding box center [192, 23] width 10 height 10
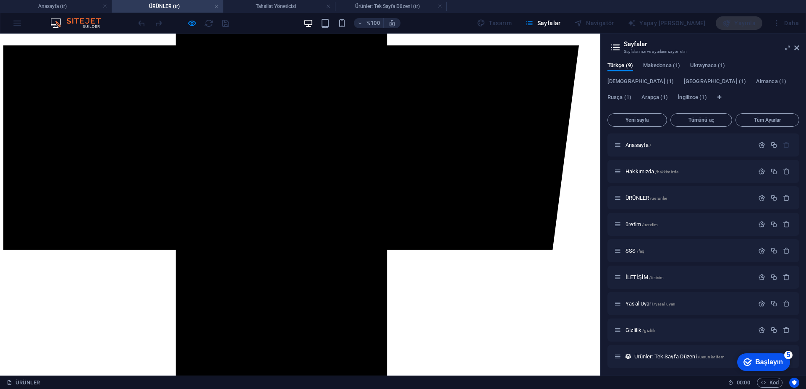
scroll to position [599, 0]
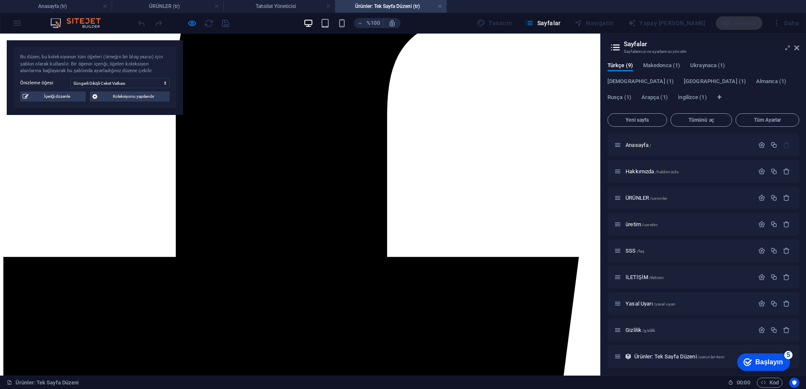
scroll to position [362, 0]
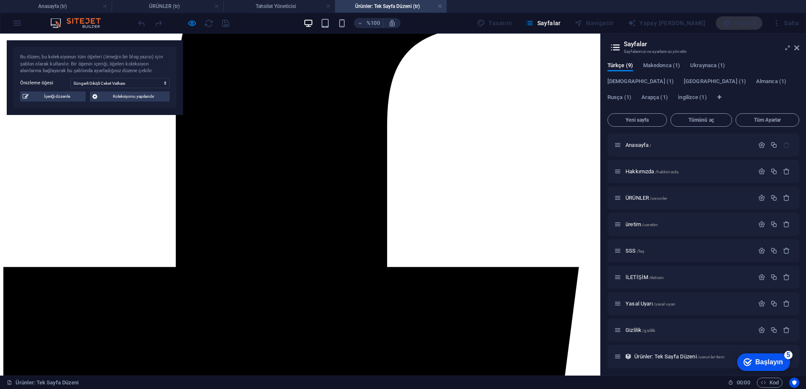
drag, startPoint x: 60, startPoint y: 95, endPoint x: 167, endPoint y: 119, distance: 110.1
click at [60, 95] on font "İçeriği düzenle" at bounding box center [57, 96] width 26 height 5
type input "Süngerli Dikişli Ceket Vatkası"
type input "eco-friendly-bathroom-supplies-starter-pack"
type textarea "Süngerli dikişli ceket vatkası, kadın ceketleri, blazer modeller ve yazlık erke…"
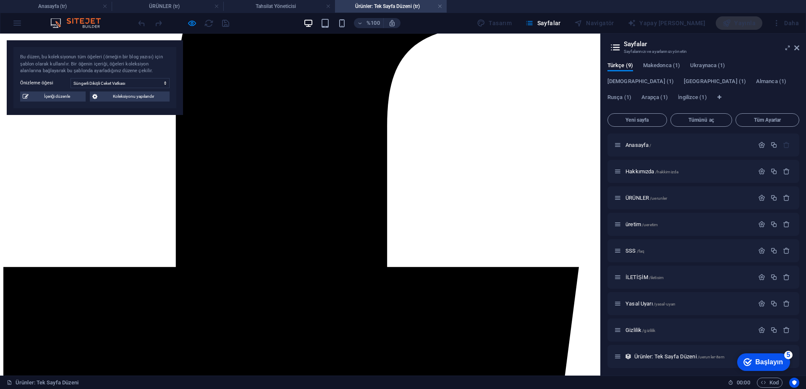
type input "süngerli dikişli ceket vatkası, kadın ceket vatkası, blazer vatkası, yazlık erk…"
type textarea "<meta name="title" content="Süngerli Dikişli Ceket Vatkası - Omuz Desteği ve Fo…"
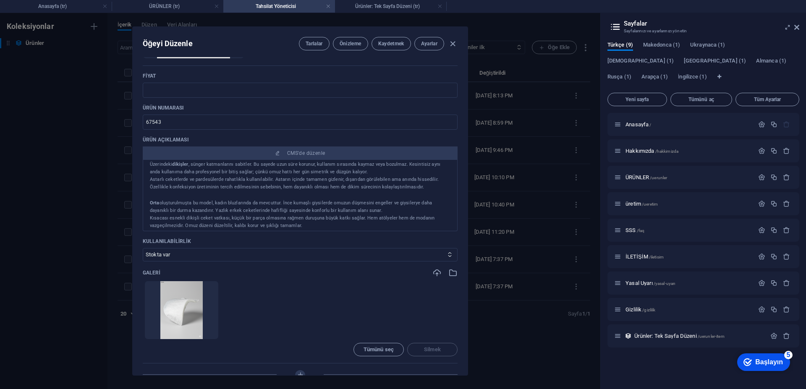
scroll to position [84, 0]
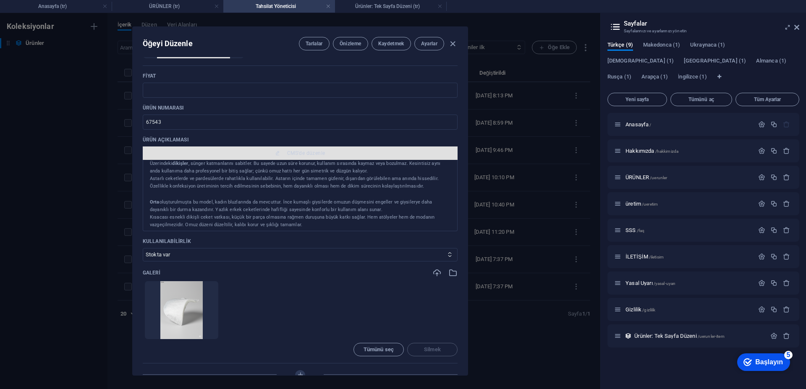
click at [263, 148] on button "CMS'de düzenle" at bounding box center [300, 152] width 315 height 13
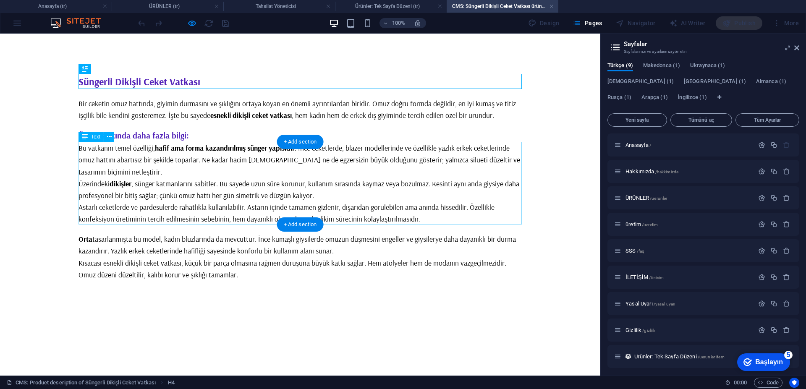
scroll to position [0, 0]
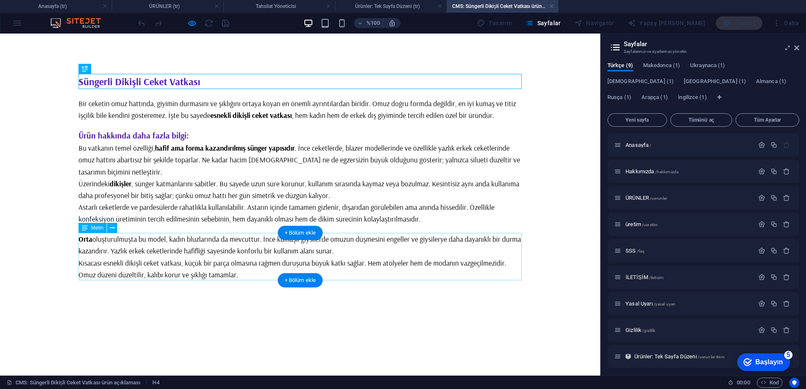
click at [81, 240] on div "Orta oluşturulmuşta bu model, kadın bluzlarında da mevcuttur. İnce kumaşlı giys…" at bounding box center [299, 256] width 443 height 47
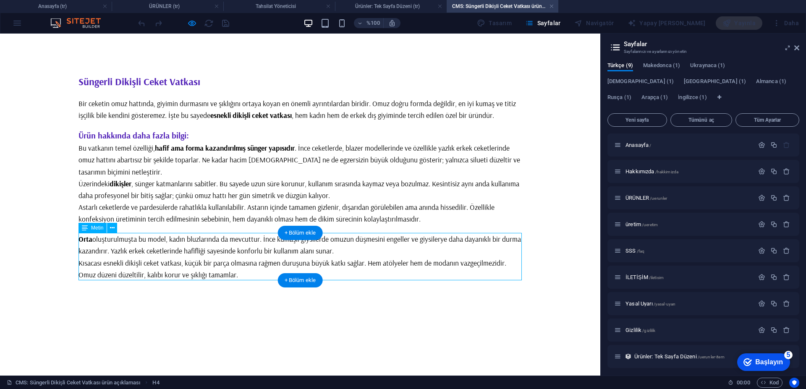
click at [81, 240] on div "Orta oluşturulmuşta bu model, kadın bluzlarında da mevcuttur. İnce kumaşlı giys…" at bounding box center [299, 256] width 443 height 47
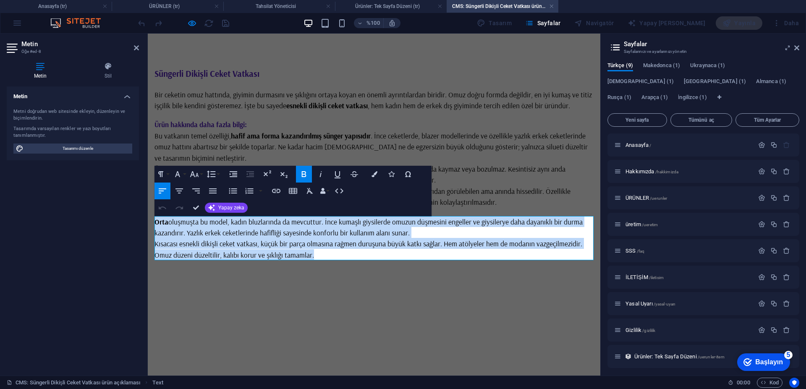
drag, startPoint x: 324, startPoint y: 255, endPoint x: 138, endPoint y: 218, distance: 190.0
click at [148, 218] on html "Ana içeriğe geç Süngerli Dikişli Ceket Vatkası Bir ceketin omuz hattında, giyim…" at bounding box center [374, 164] width 452 height 260
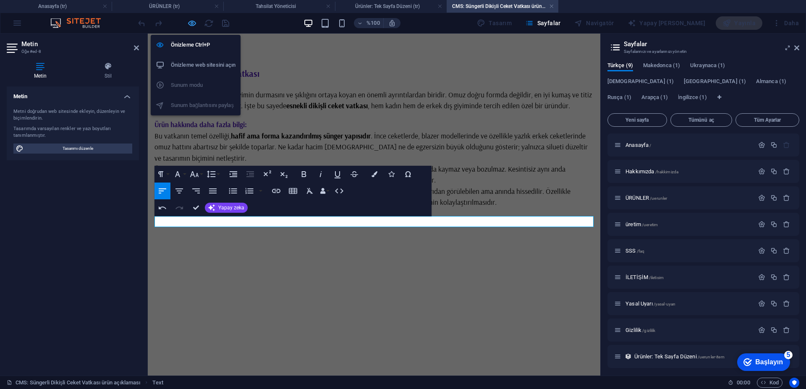
click at [188, 24] on icon "button" at bounding box center [192, 23] width 10 height 10
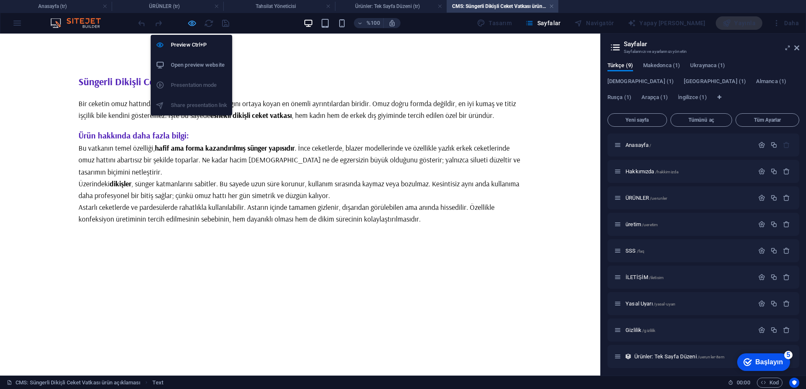
click at [187, 22] on icon "button" at bounding box center [192, 23] width 10 height 10
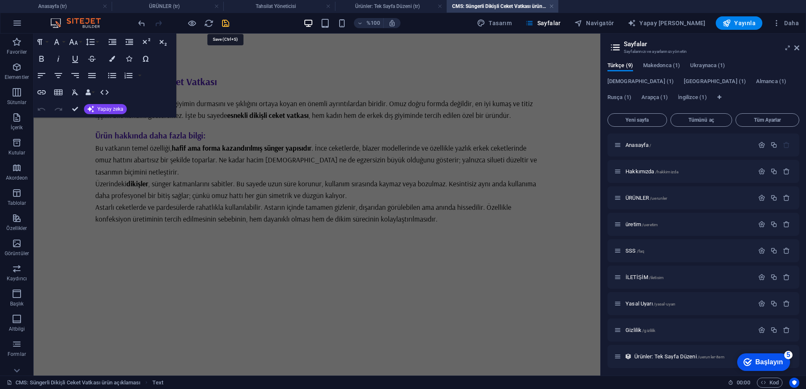
drag, startPoint x: 229, startPoint y: 24, endPoint x: 473, endPoint y: 123, distance: 263.4
click at [229, 24] on icon "kaydetmek" at bounding box center [226, 23] width 10 height 10
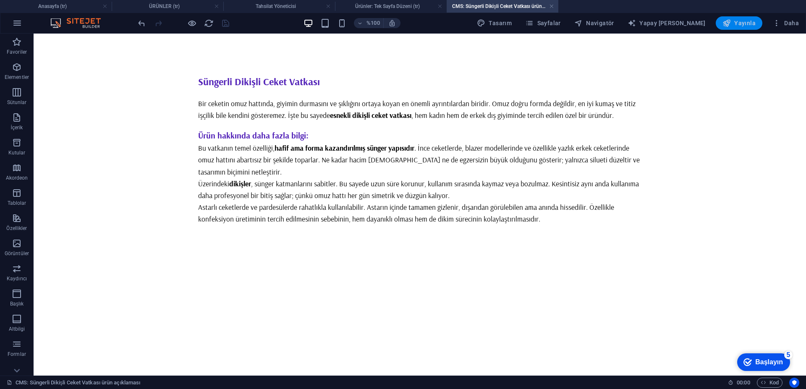
drag, startPoint x: 739, startPoint y: 21, endPoint x: 570, endPoint y: 18, distance: 168.7
click at [739, 21] on font "Yayınla" at bounding box center [744, 23] width 21 height 7
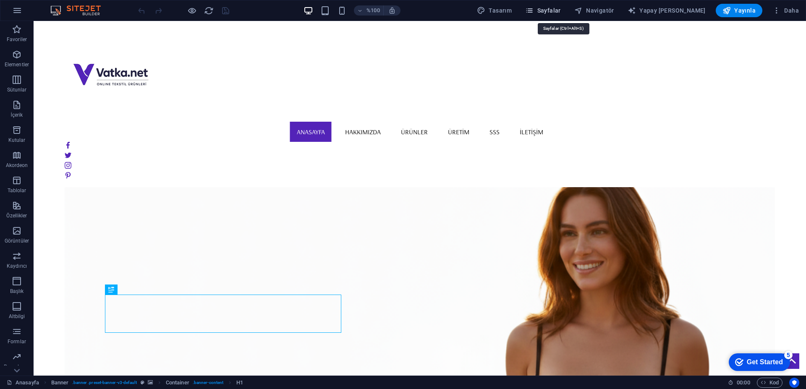
click at [561, 12] on font "Sayfalar" at bounding box center [549, 10] width 24 height 7
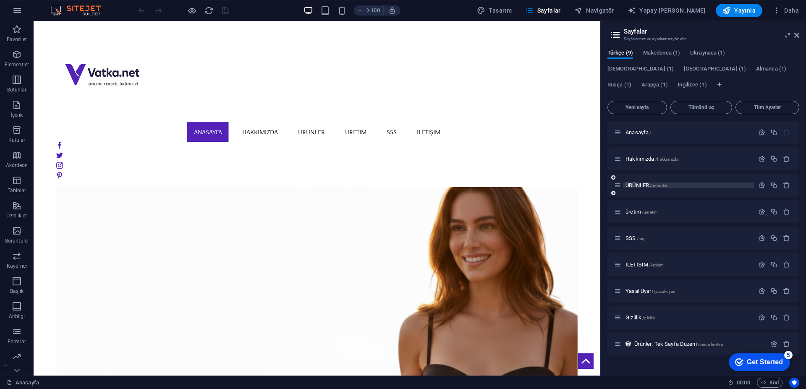
click at [640, 186] on font "ÜRÜNLER" at bounding box center [637, 185] width 24 height 6
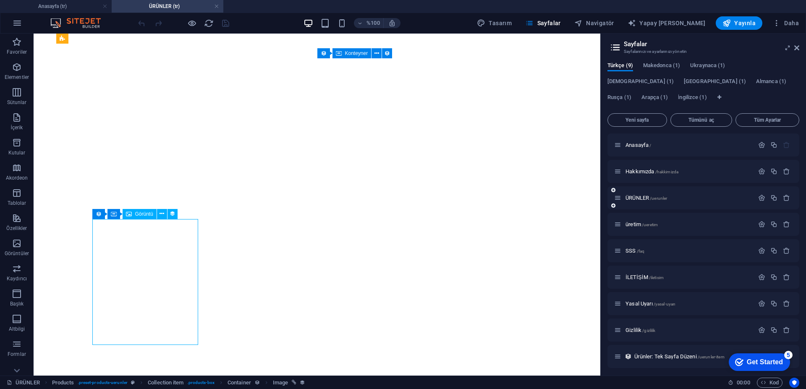
select select "px"
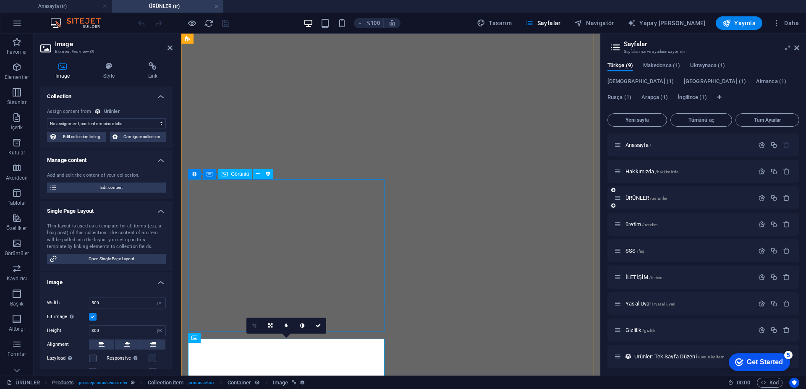
select select "image"
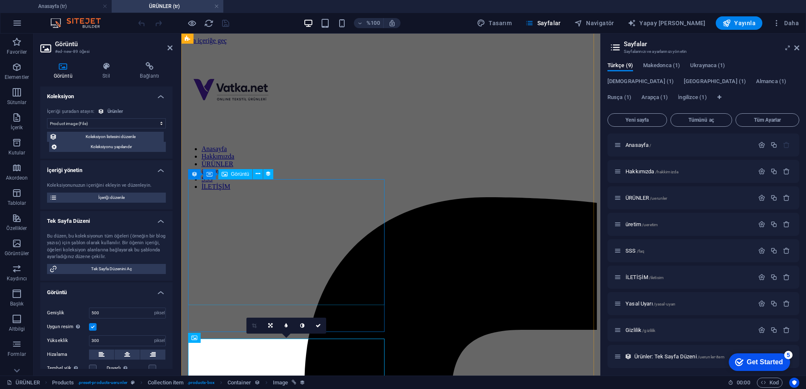
scroll to position [499, 0]
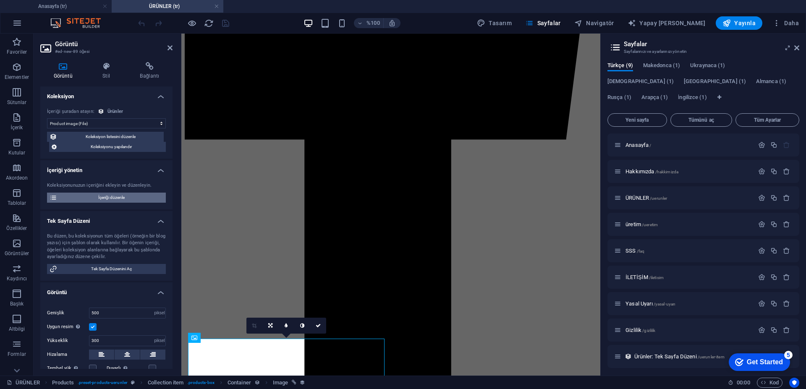
click at [104, 201] on span "İçeriği düzenle" at bounding box center [112, 198] width 104 height 10
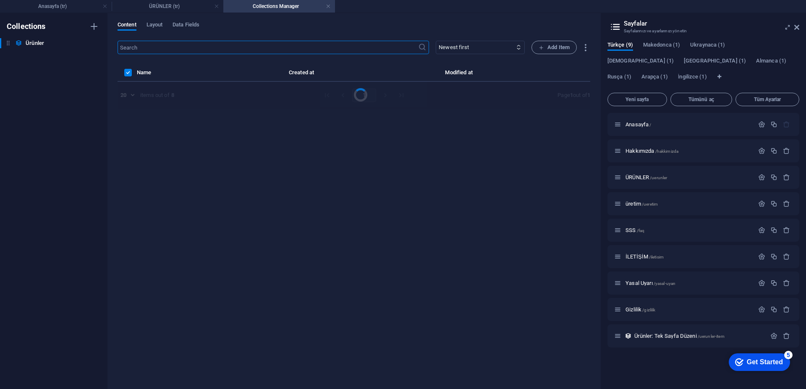
scroll to position [0, 0]
select select "Out of stock"
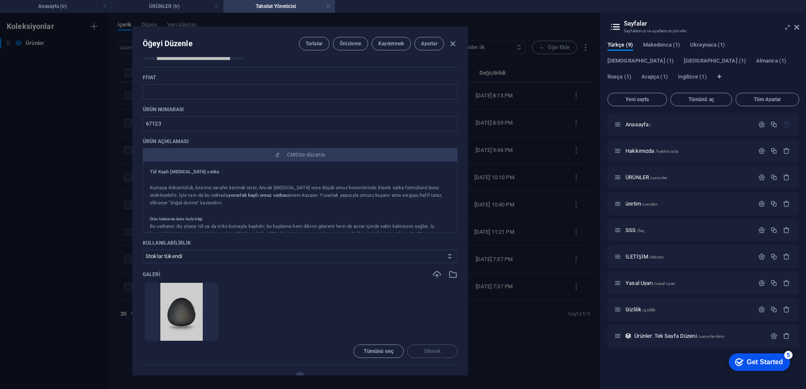
scroll to position [267, 0]
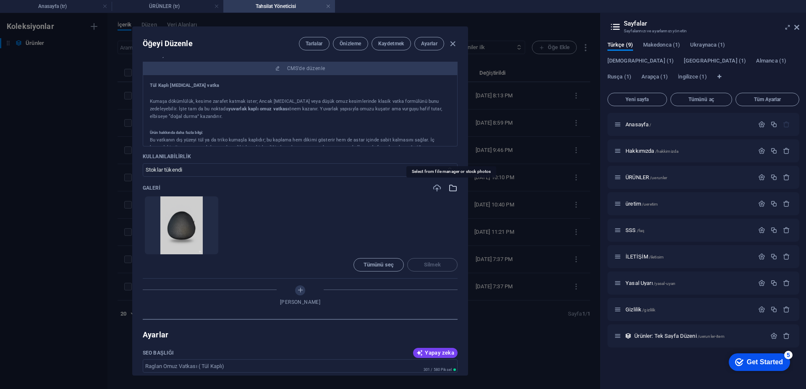
click at [455, 191] on icon "button" at bounding box center [452, 187] width 9 height 9
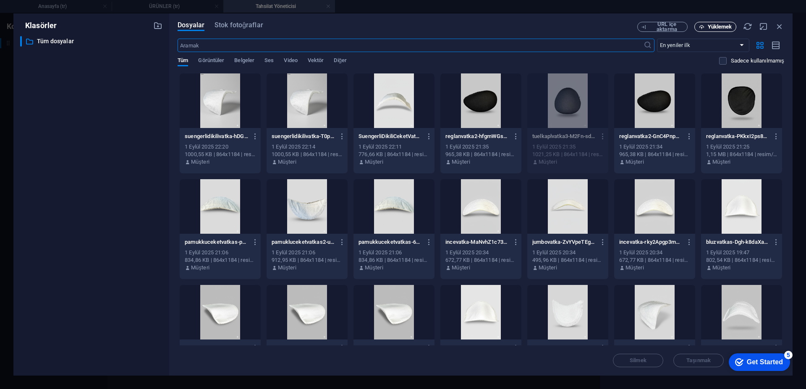
click at [718, 28] on font "Yüklemek" at bounding box center [720, 27] width 24 height 6
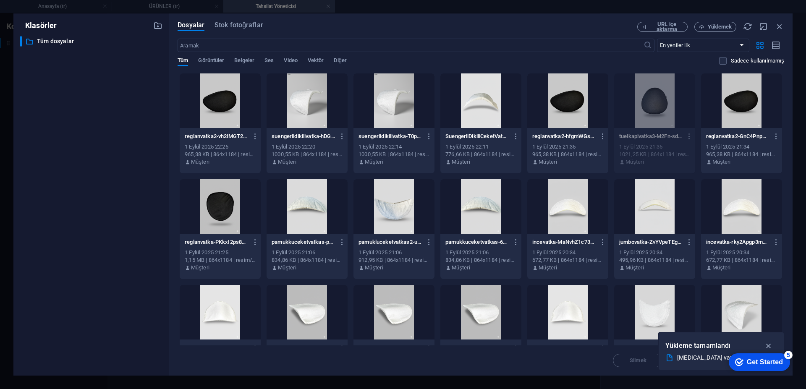
click at [230, 111] on div at bounding box center [220, 100] width 81 height 55
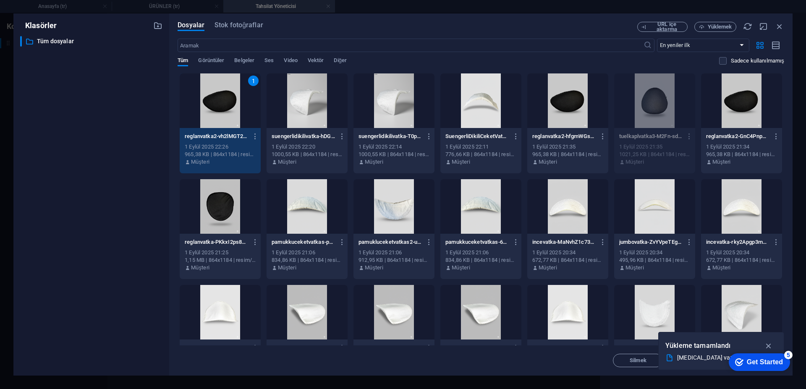
click at [230, 111] on div "1" at bounding box center [220, 100] width 81 height 55
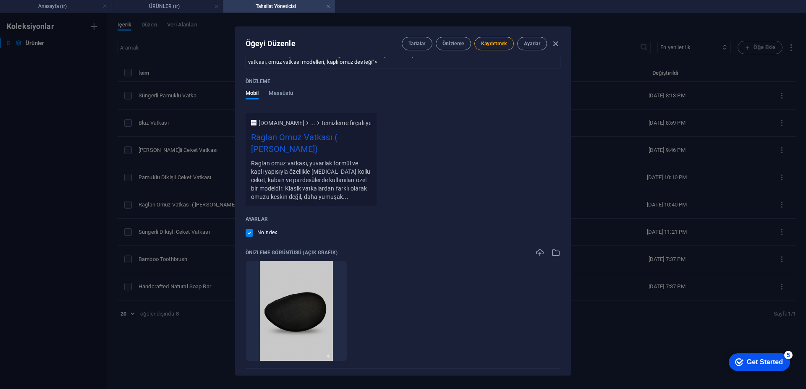
scroll to position [771, 0]
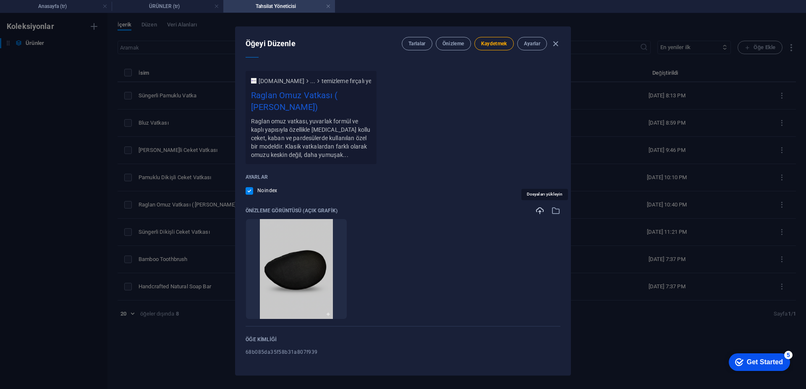
click at [539, 211] on icon "button" at bounding box center [539, 210] width 9 height 9
click at [306, 351] on font "68b085da35f58b31a807f939" at bounding box center [282, 352] width 72 height 6
click at [494, 45] on font "Kaydetmek" at bounding box center [494, 44] width 26 height 6
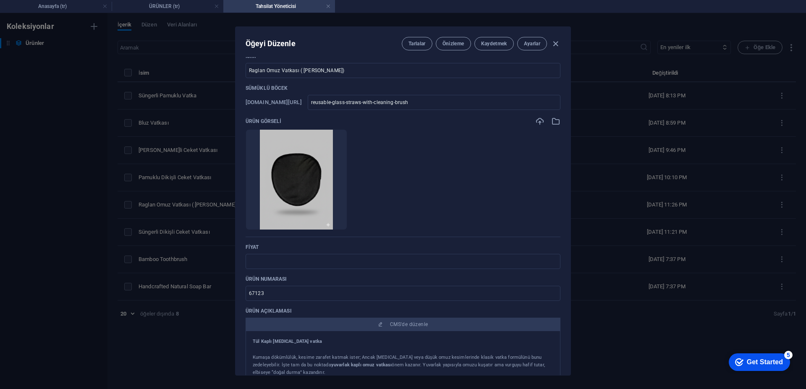
scroll to position [0, 0]
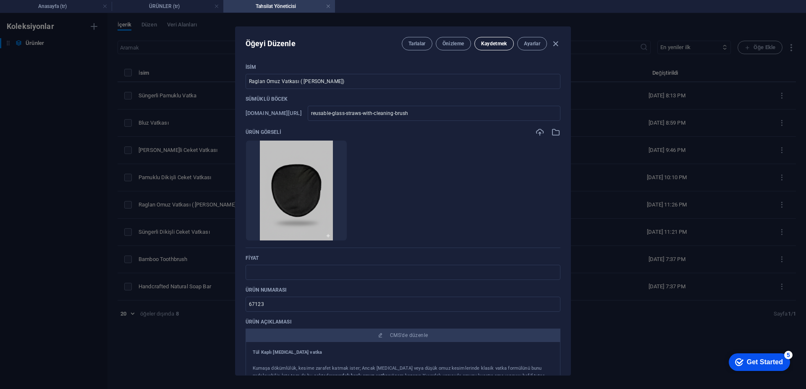
click at [494, 43] on font "Kaydetmek" at bounding box center [494, 44] width 26 height 6
click at [442, 42] on font "Önizleme" at bounding box center [453, 44] width 22 height 6
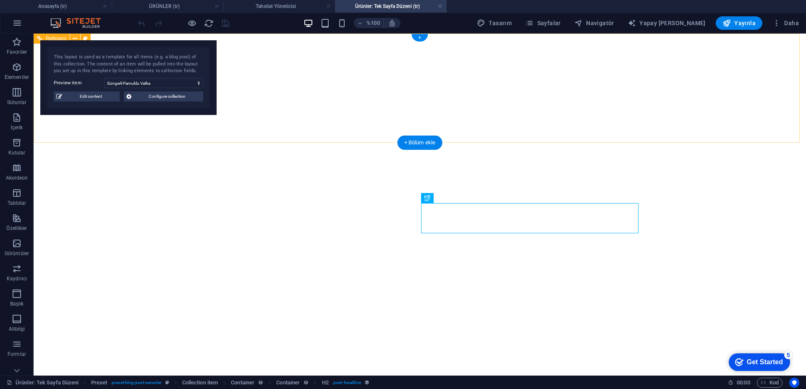
select select "68b085da35f58b31a807f939"
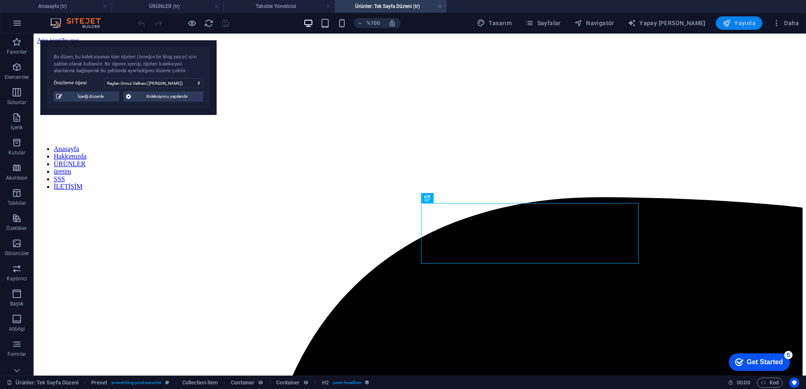
drag, startPoint x: 738, startPoint y: 28, endPoint x: 697, endPoint y: 13, distance: 43.4
click at [738, 28] on button "Yayınla" at bounding box center [739, 22] width 47 height 13
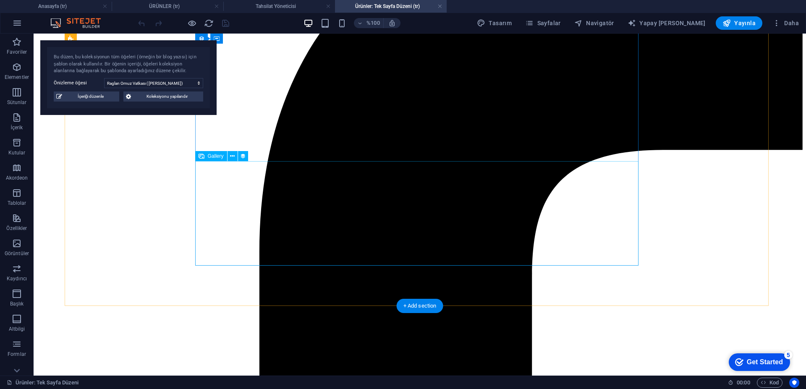
scroll to position [420, 0]
